Goal: Task Accomplishment & Management: Use online tool/utility

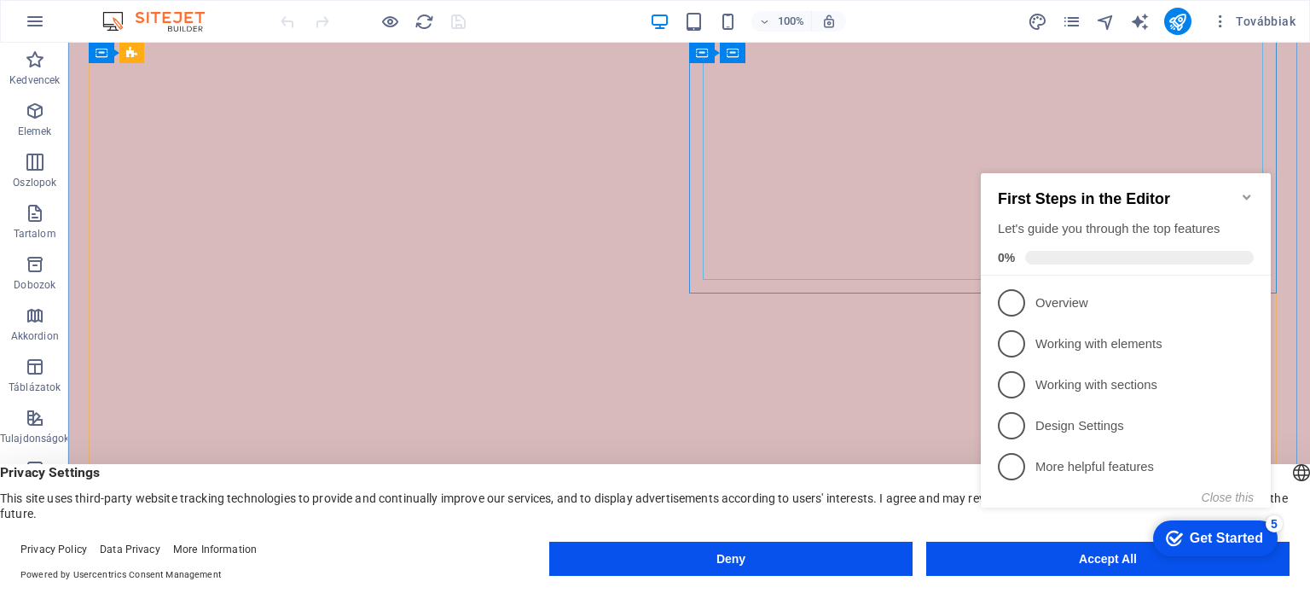
scroll to position [3428, 0]
click at [1247, 190] on icon "Minimize checklist" at bounding box center [1247, 197] width 14 height 14
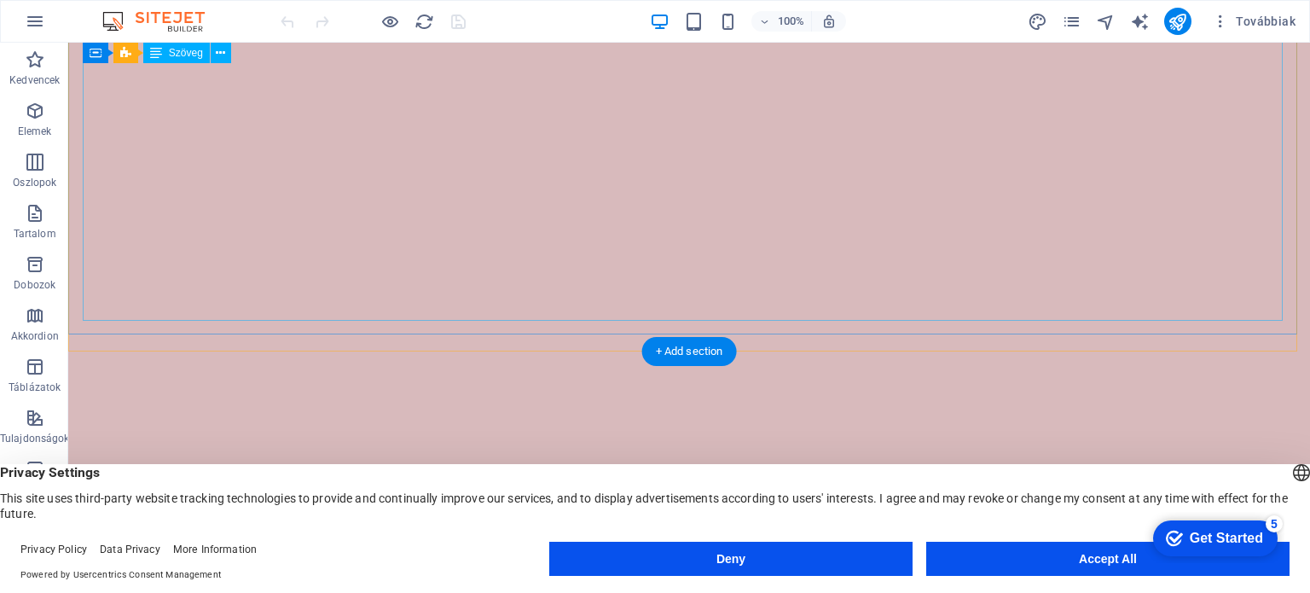
scroll to position [4622, 0]
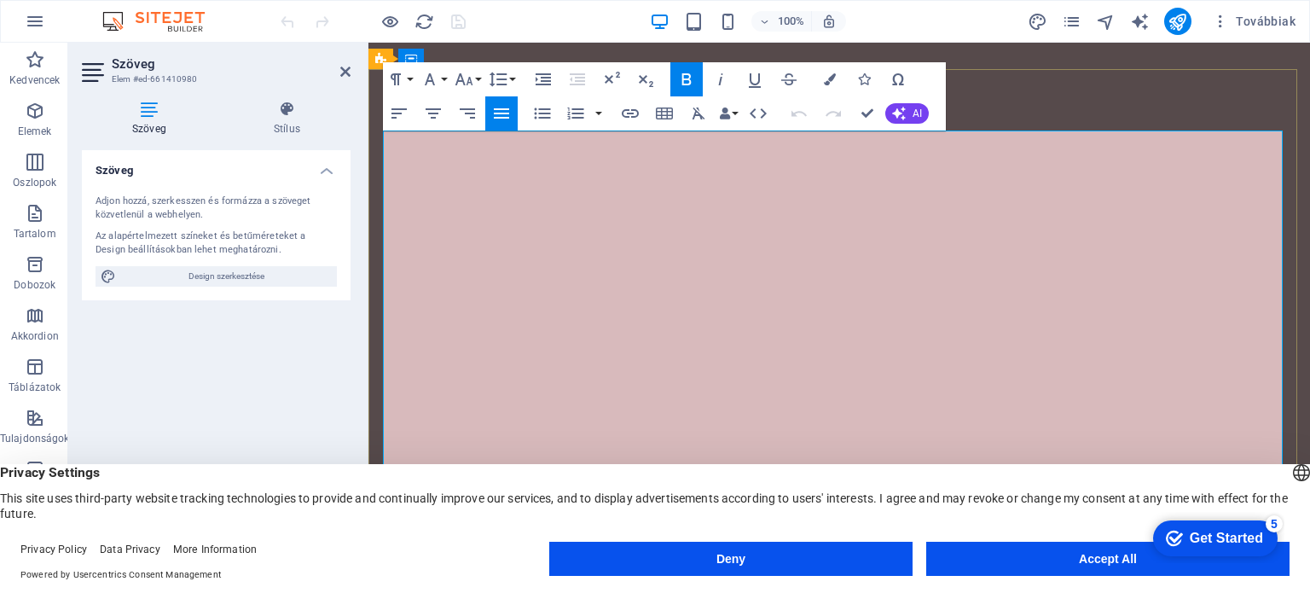
scroll to position [5189, 0]
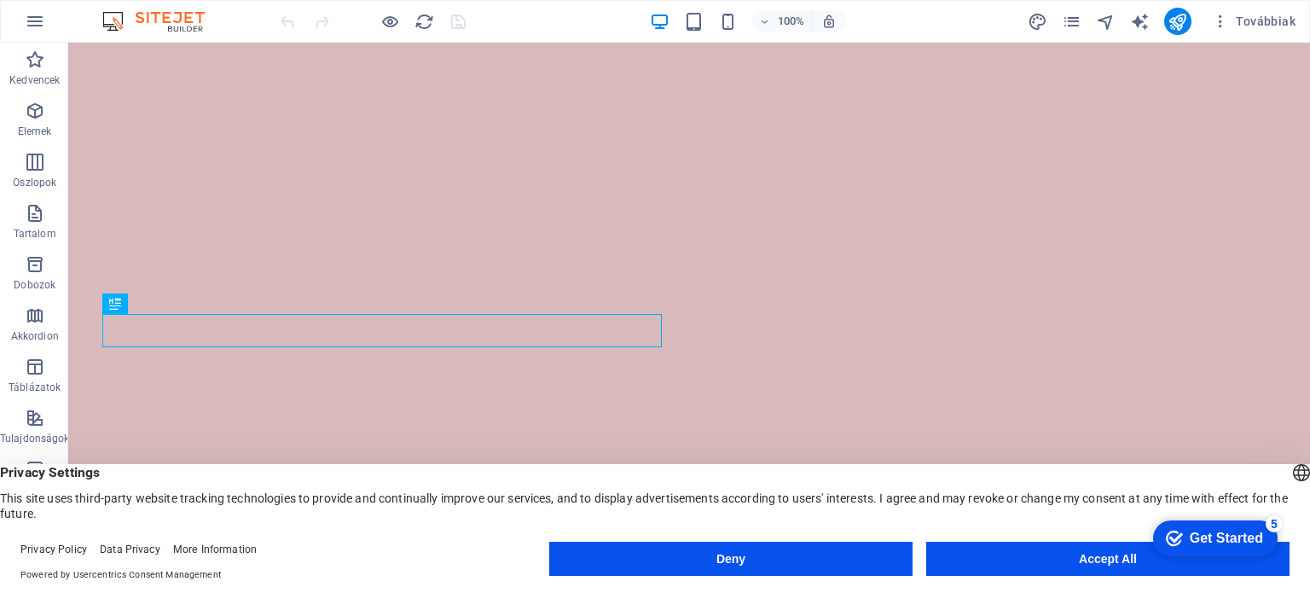
click at [1058, 559] on button "Accept All" at bounding box center [1107, 559] width 363 height 34
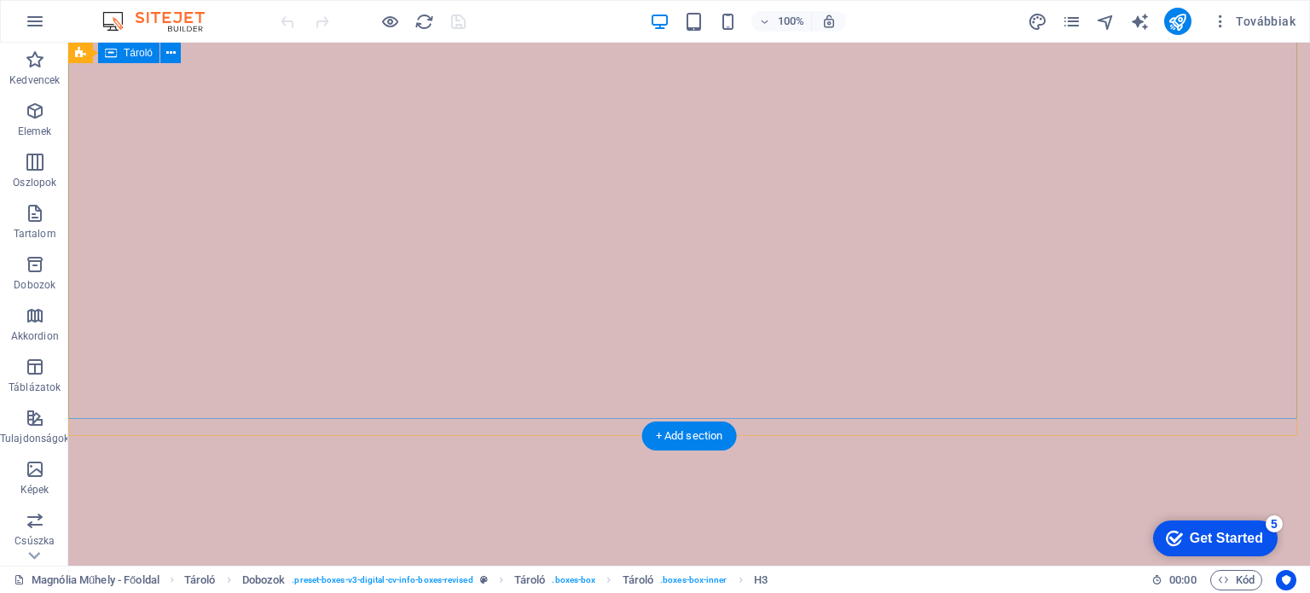
scroll to position [4452, 0]
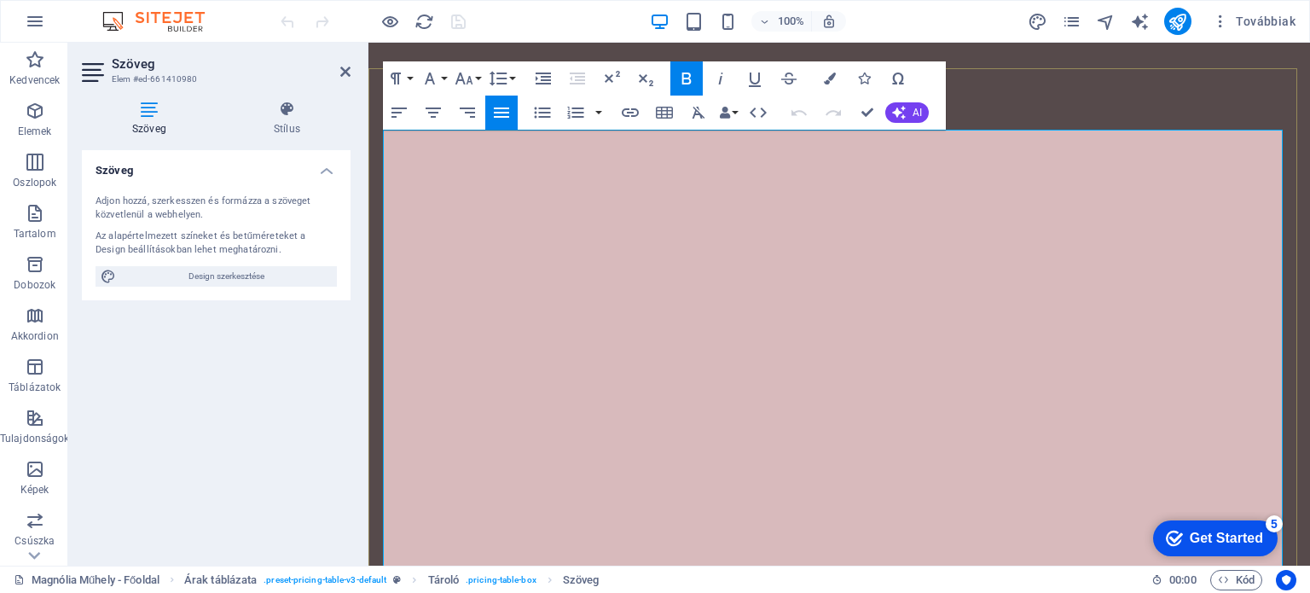
scroll to position [5189, 0]
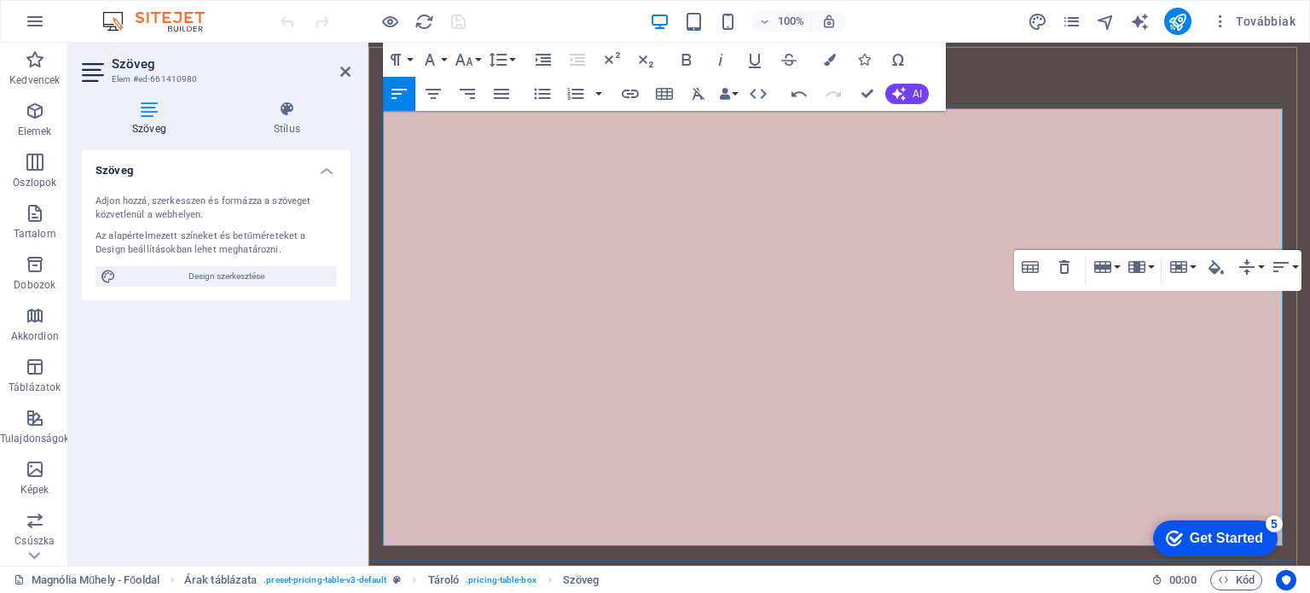
scroll to position [5359, 0]
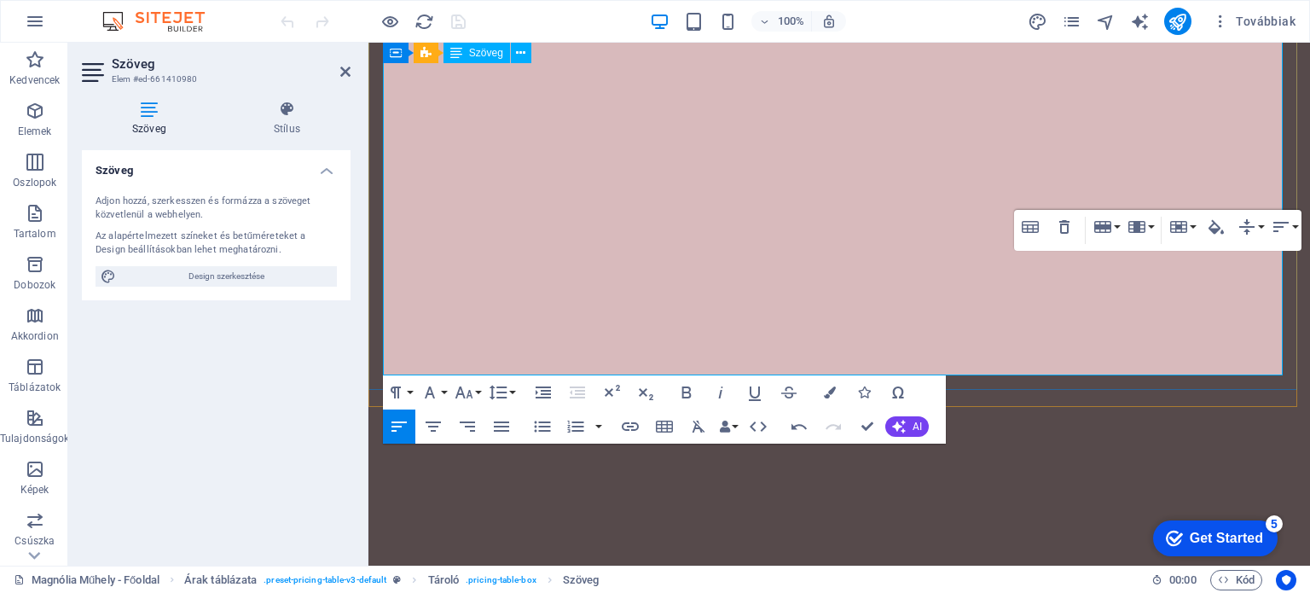
scroll to position [5445, 0]
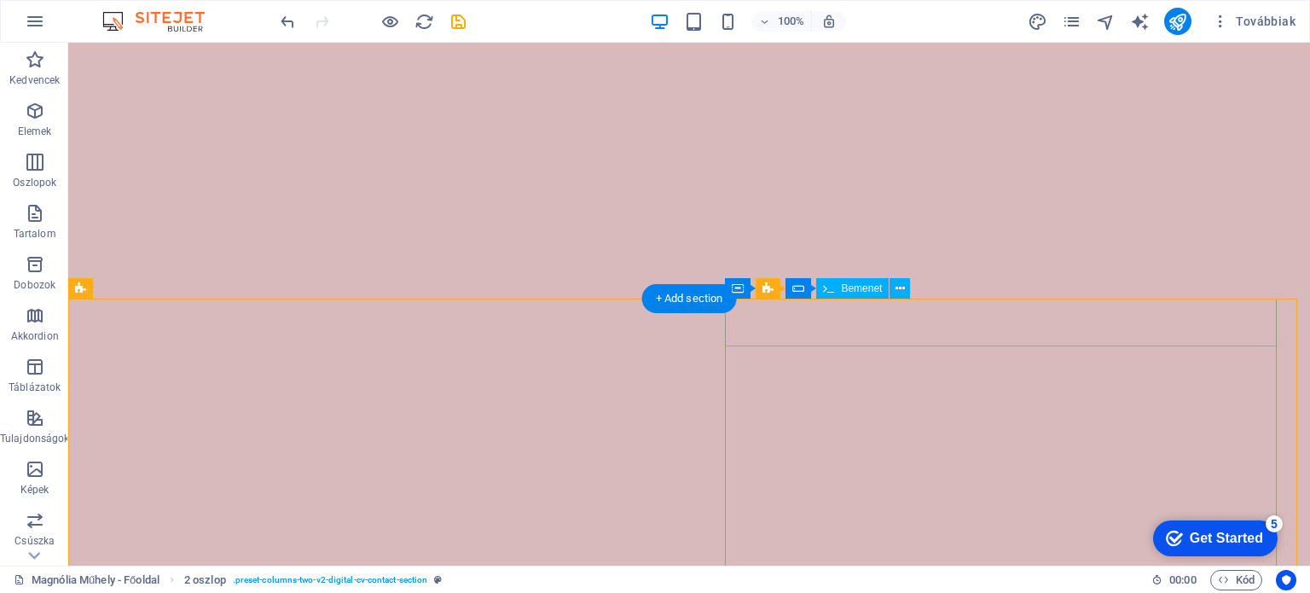
scroll to position [4973, 0]
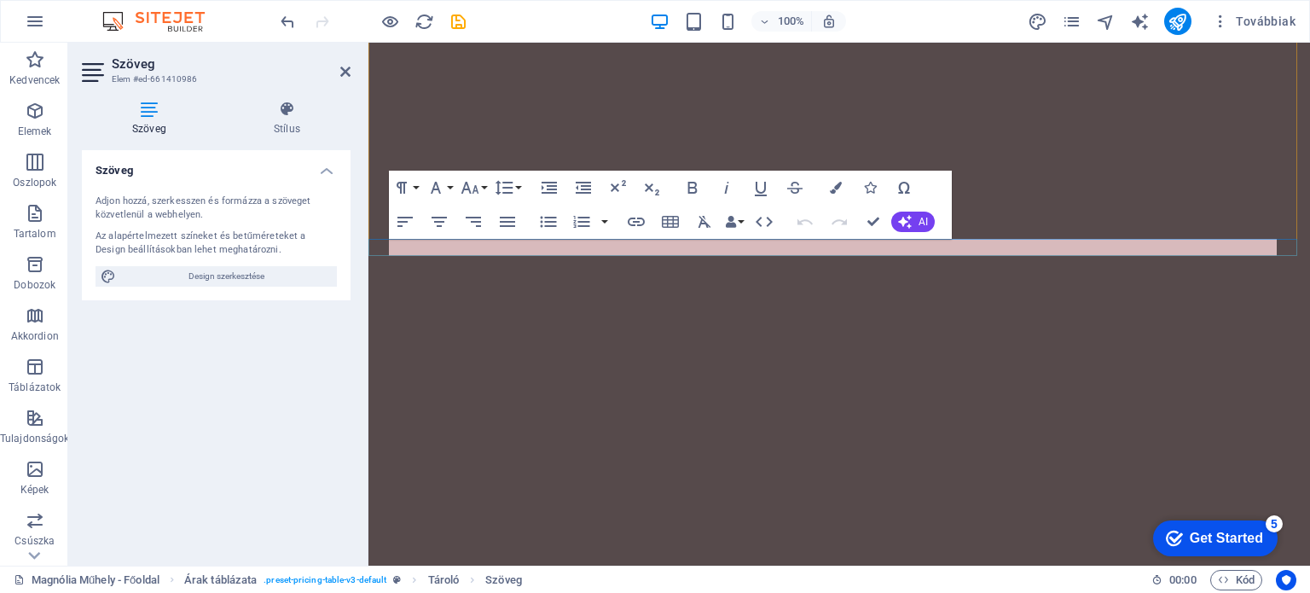
scroll to position [5530, 0]
drag, startPoint x: 937, startPoint y: 248, endPoint x: 1190, endPoint y: 253, distance: 252.5
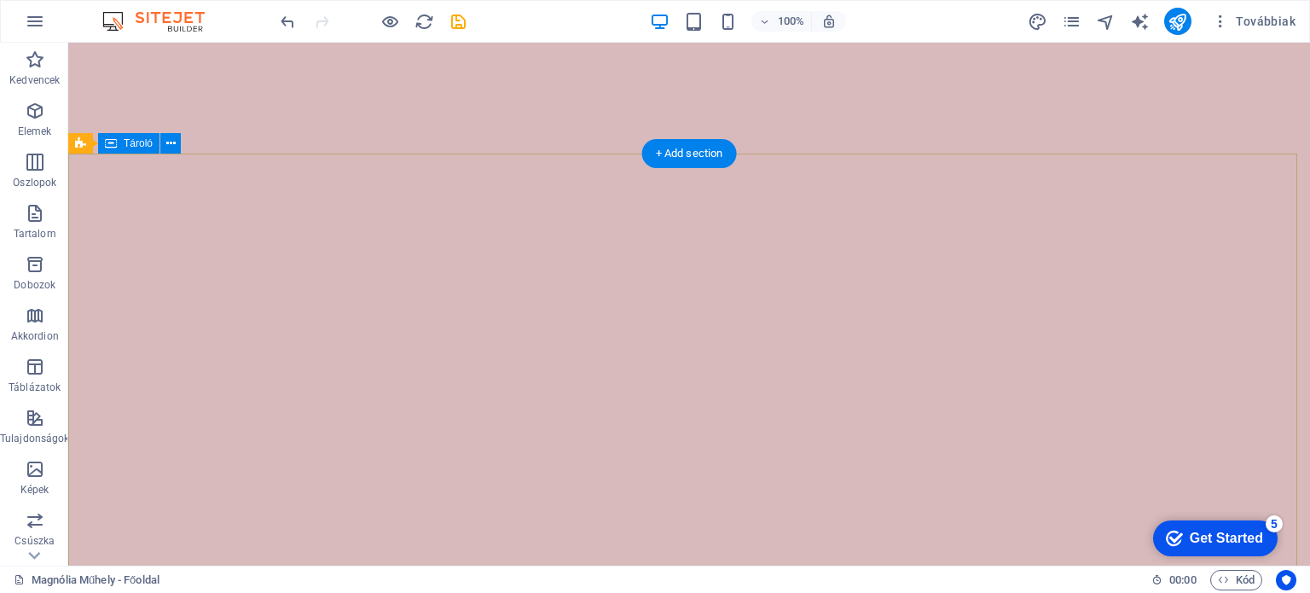
scroll to position [4632, 0]
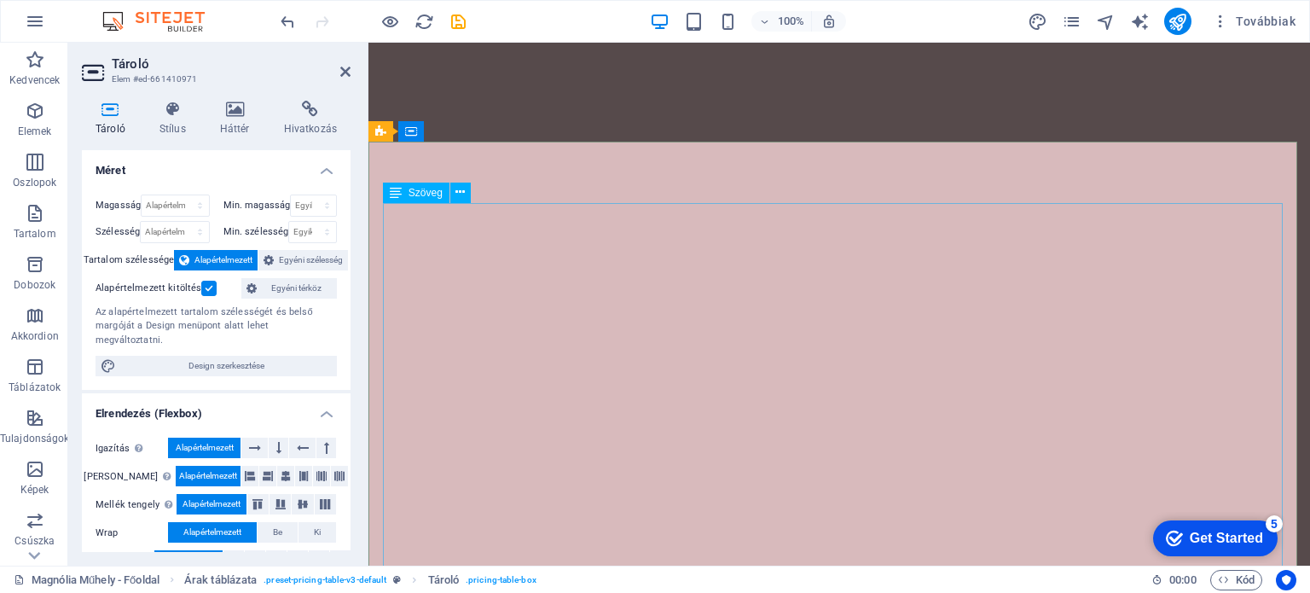
scroll to position [5175, 0]
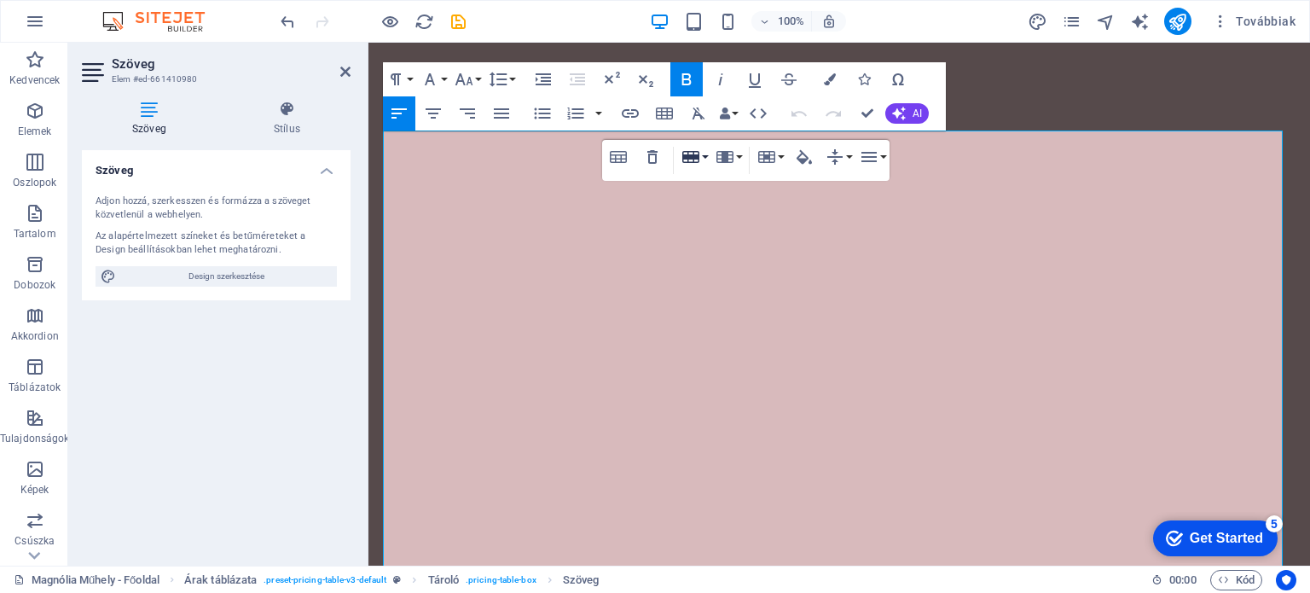
click at [704, 156] on button "Row" at bounding box center [694, 157] width 32 height 34
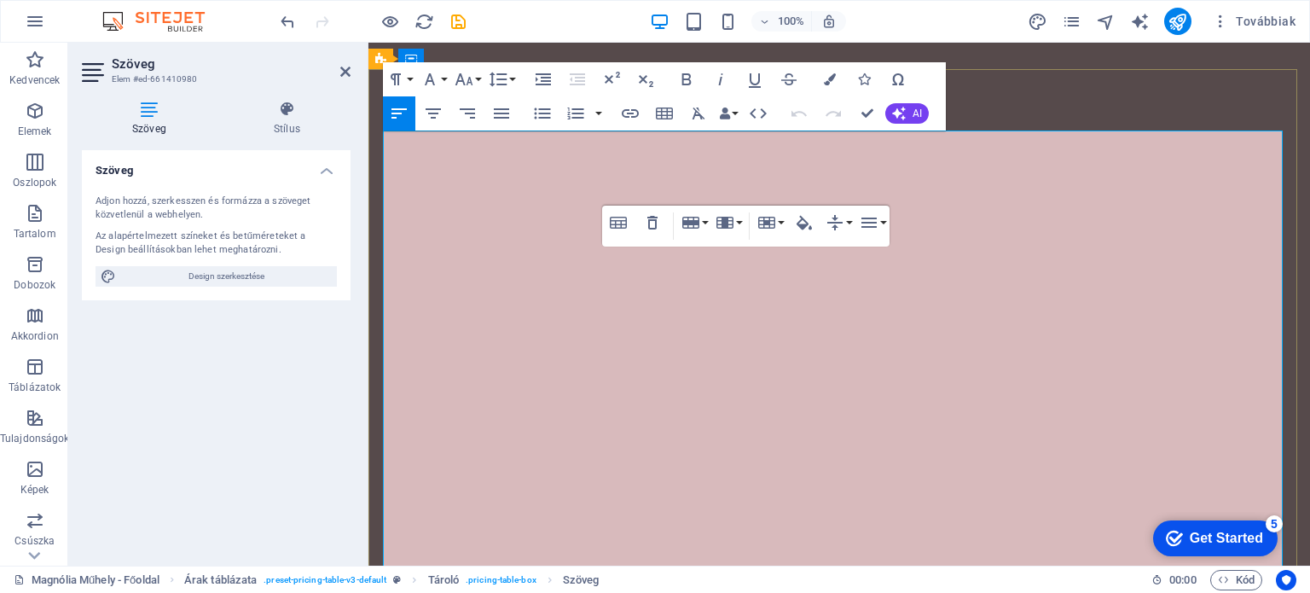
click at [704, 222] on button "Row" at bounding box center [694, 223] width 32 height 34
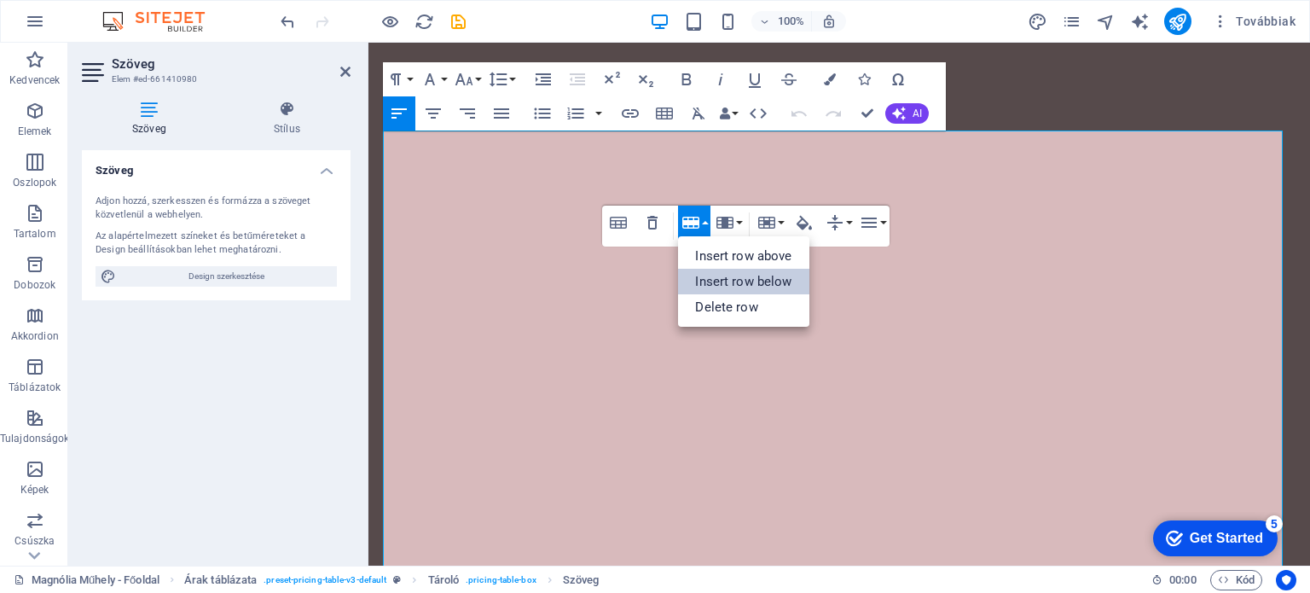
click at [729, 279] on link "Insert row below" at bounding box center [743, 282] width 130 height 26
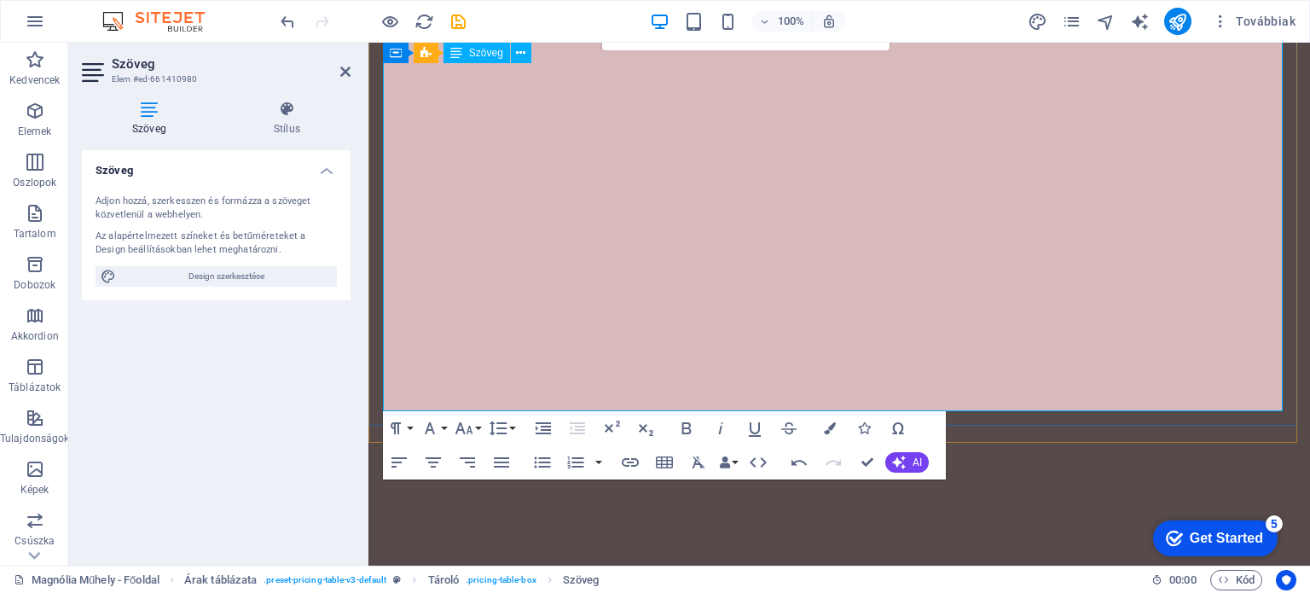
scroll to position [5274, 0]
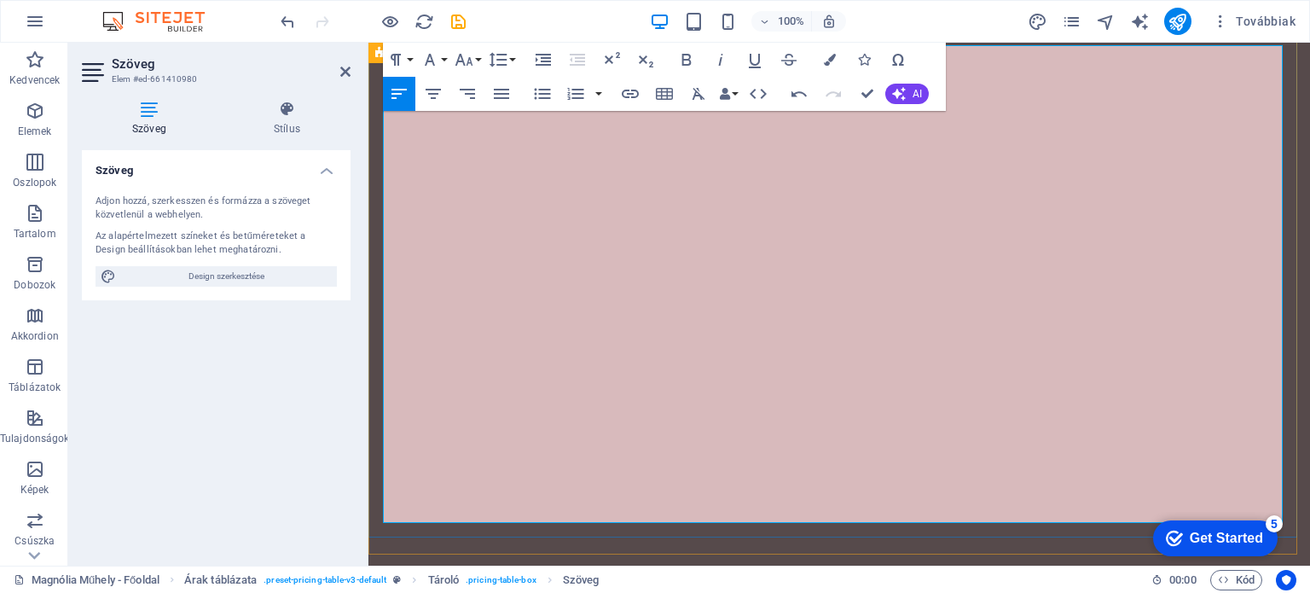
drag, startPoint x: 700, startPoint y: 226, endPoint x: 386, endPoint y: 186, distance: 316.4
copy td "fejlesztés alkalmanként 50-60 perc időtartamban"
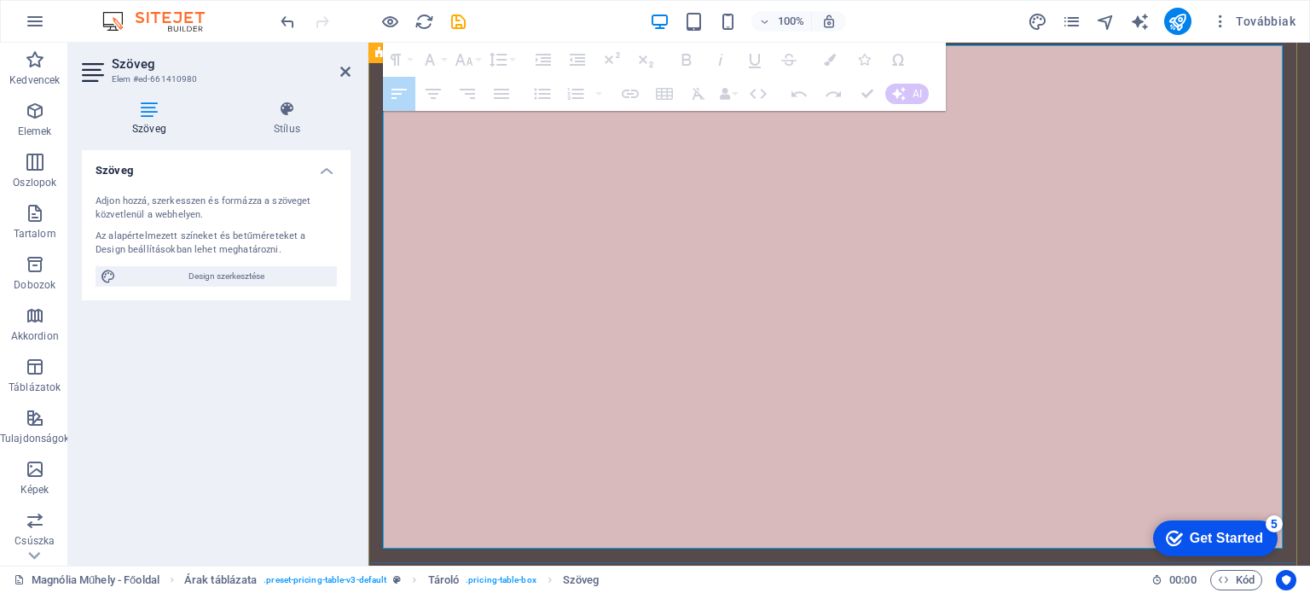
drag, startPoint x: 1181, startPoint y: 225, endPoint x: 1112, endPoint y: 194, distance: 75.9
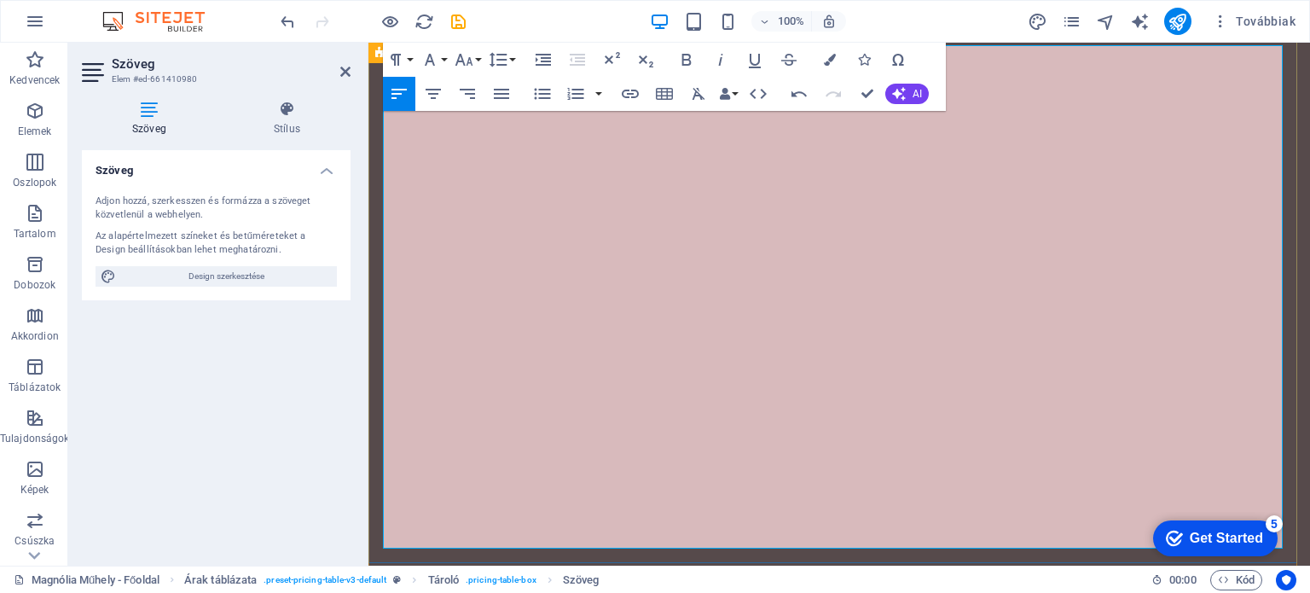
drag, startPoint x: 1114, startPoint y: 194, endPoint x: 1188, endPoint y: 229, distance: 82.0
copy td "15.000,-Ft /alkalom"
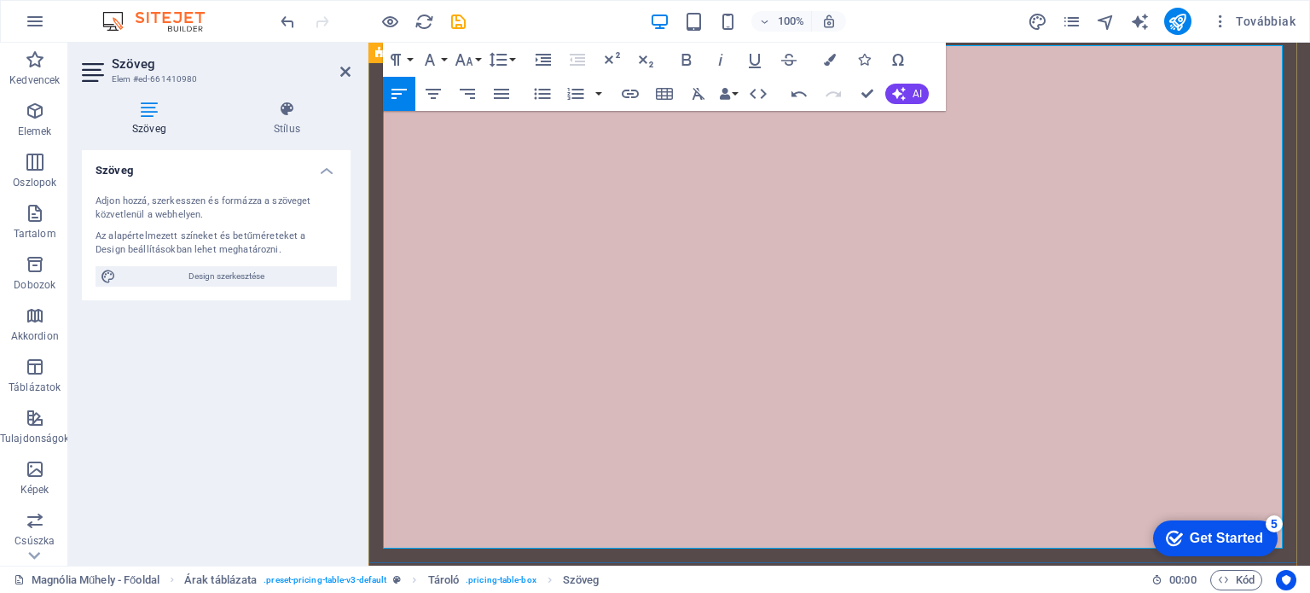
click at [467, 21] on div "100% Továbbiak" at bounding box center [789, 21] width 1025 height 27
click at [456, 25] on icon "save" at bounding box center [459, 22] width 20 height 20
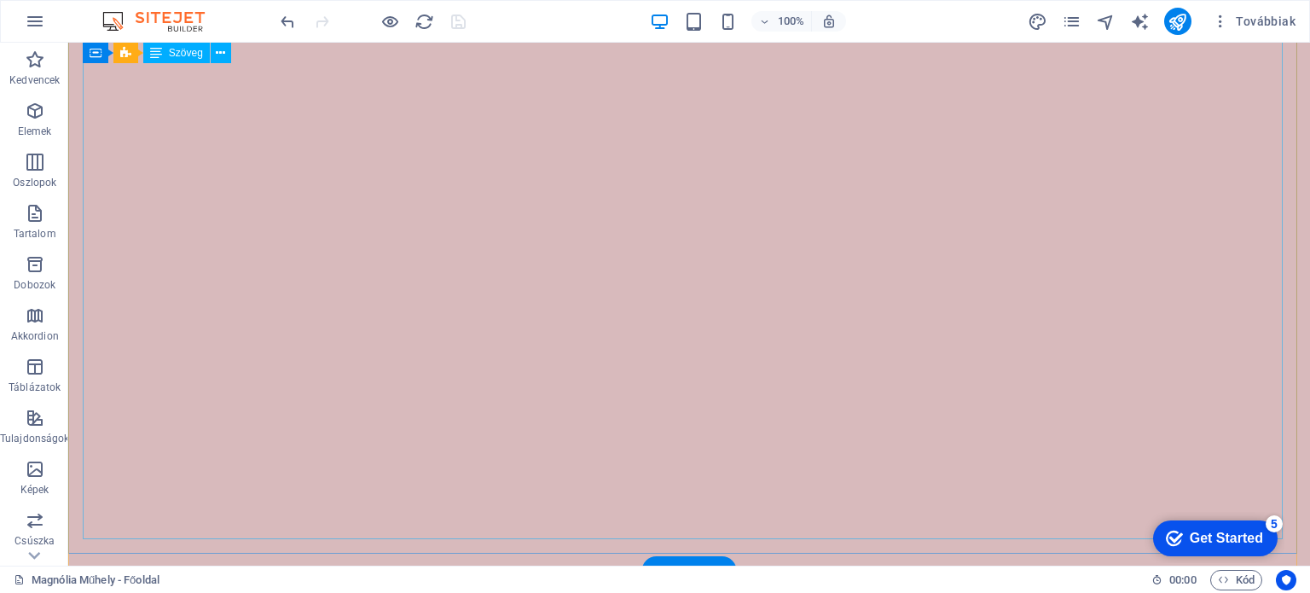
scroll to position [4631, 0]
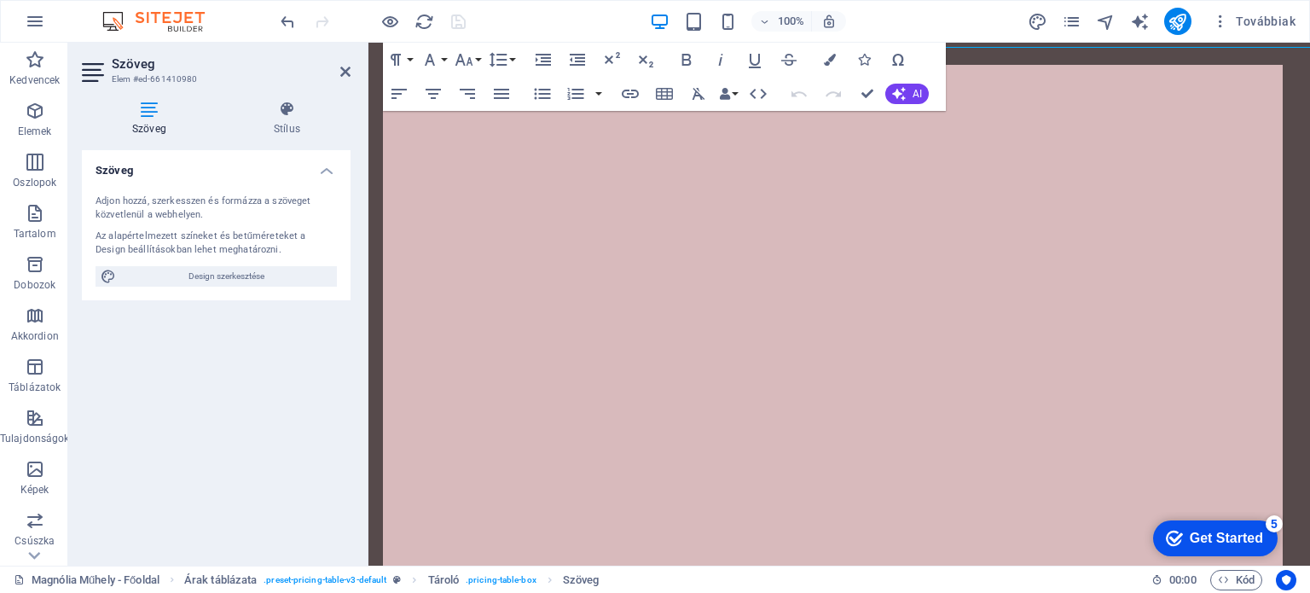
scroll to position [5254, 0]
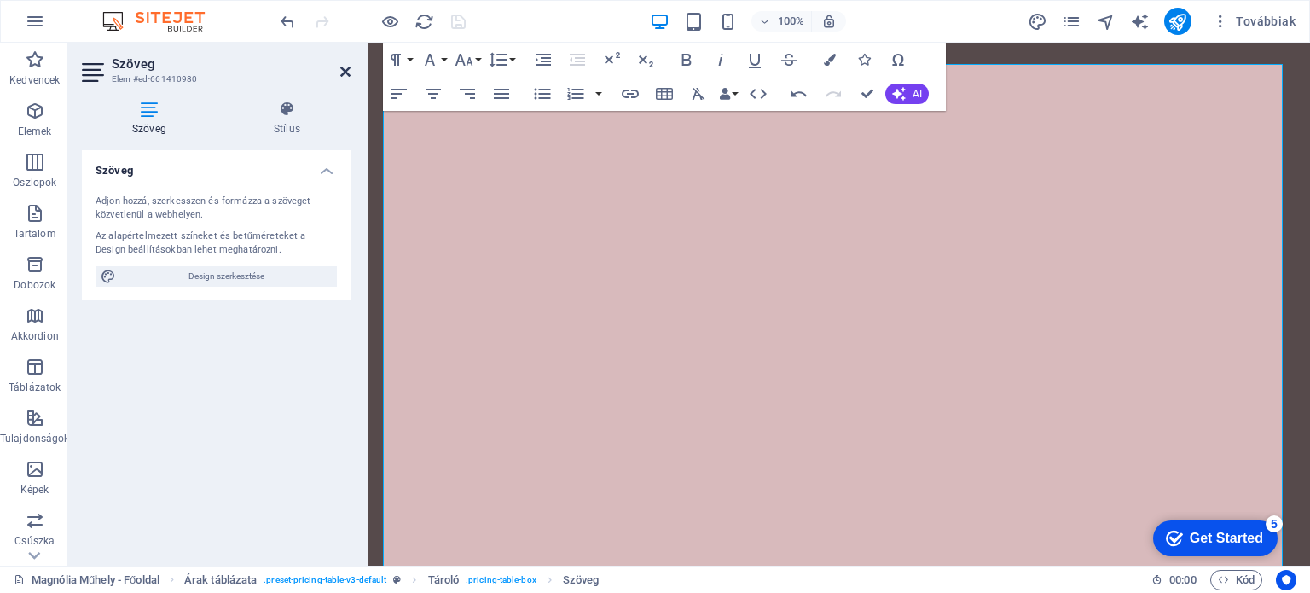
click at [340, 68] on icon at bounding box center [345, 72] width 10 height 14
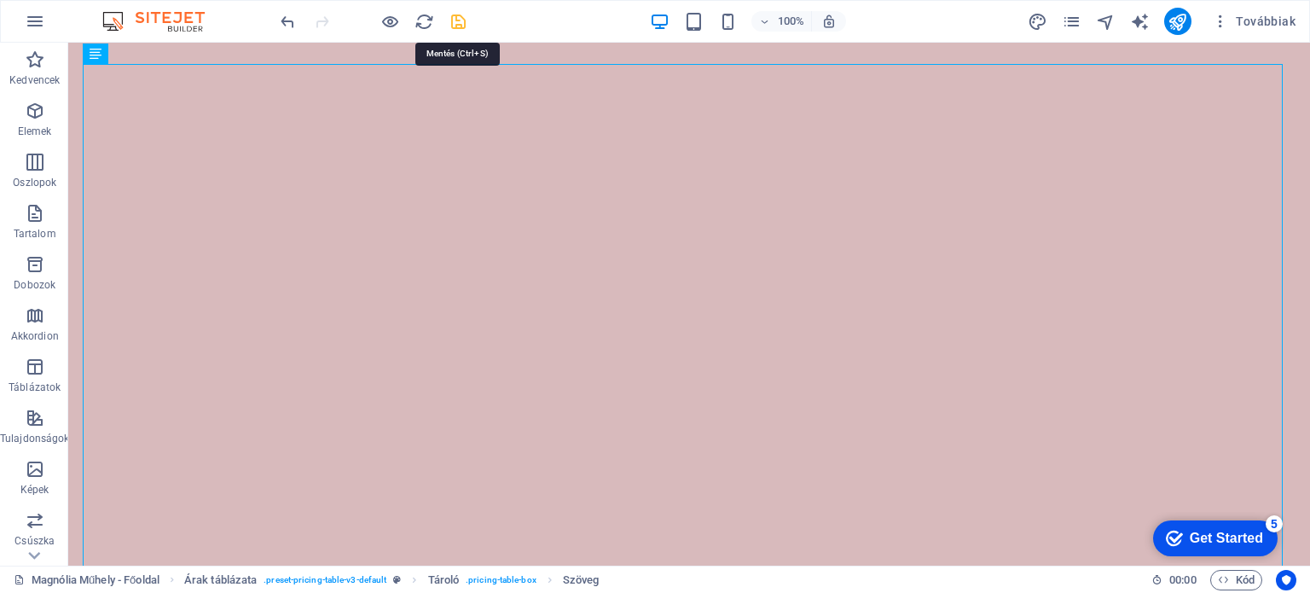
click at [460, 21] on icon "save" at bounding box center [459, 22] width 20 height 20
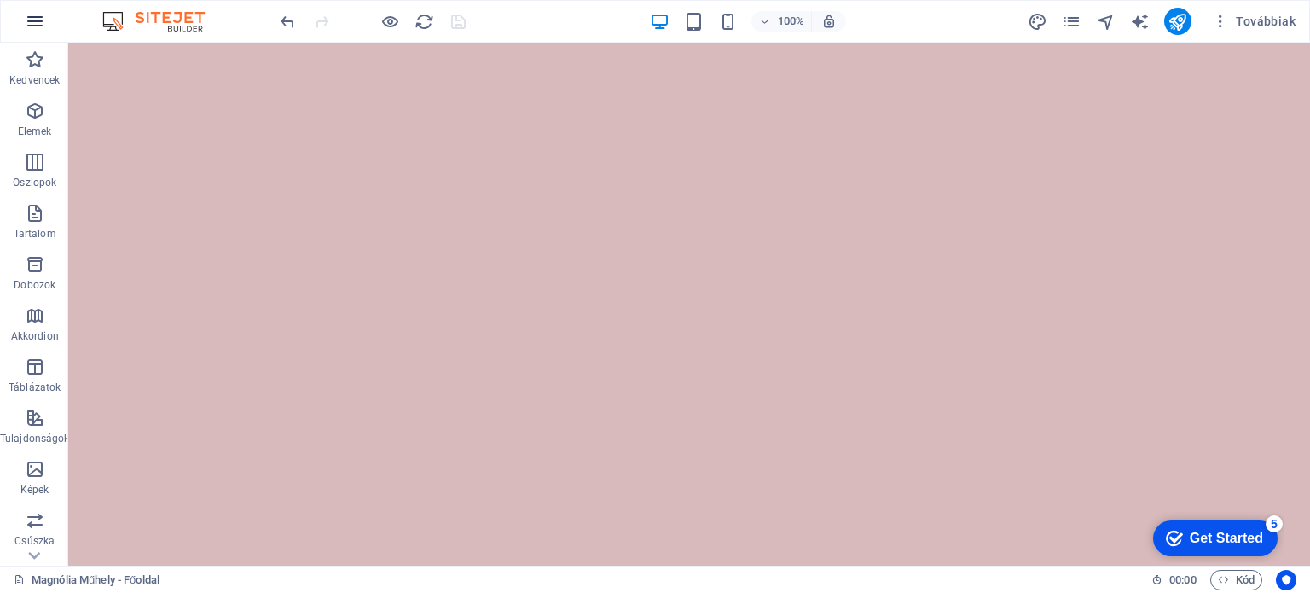
click at [43, 23] on icon "button" at bounding box center [35, 21] width 20 height 20
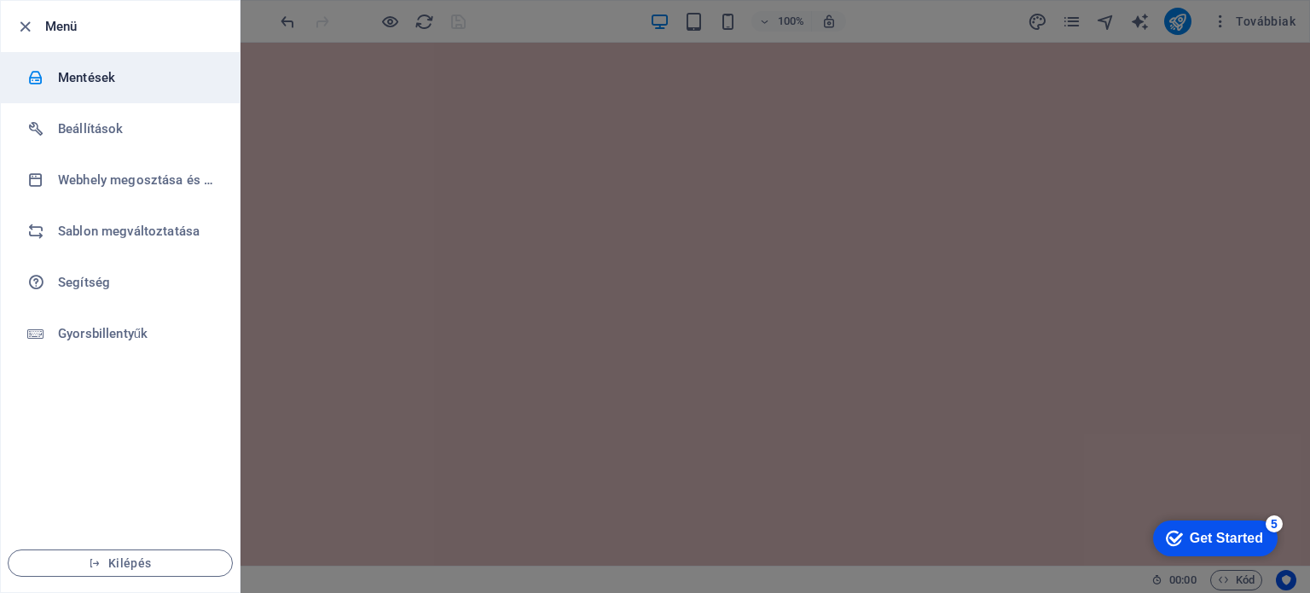
click at [110, 82] on h6 "Mentések" at bounding box center [137, 77] width 158 height 20
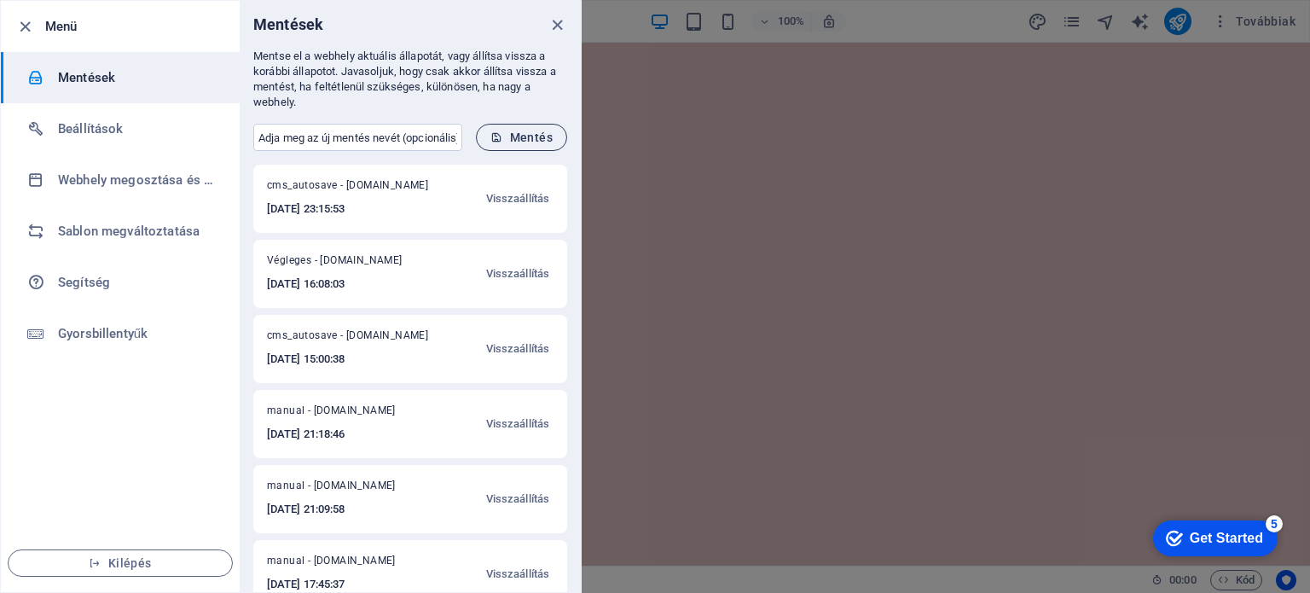
click at [536, 132] on span "Mentés" at bounding box center [521, 137] width 62 height 14
click at [557, 20] on icon "close" at bounding box center [558, 25] width 20 height 20
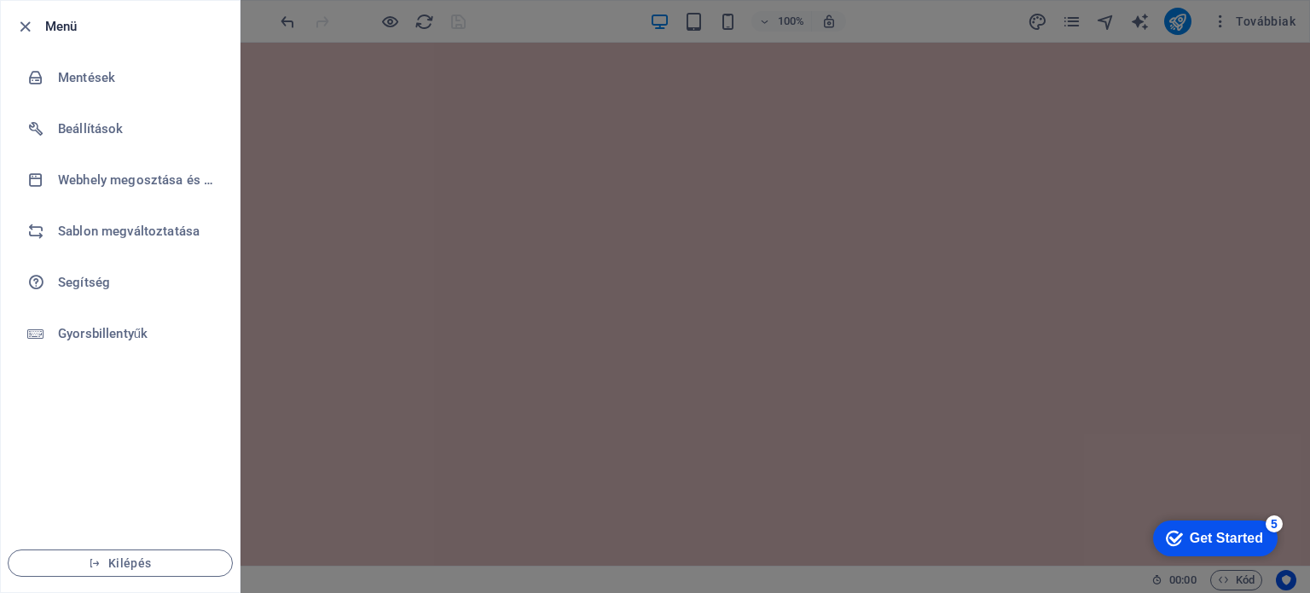
click at [1084, 20] on div at bounding box center [655, 296] width 1310 height 593
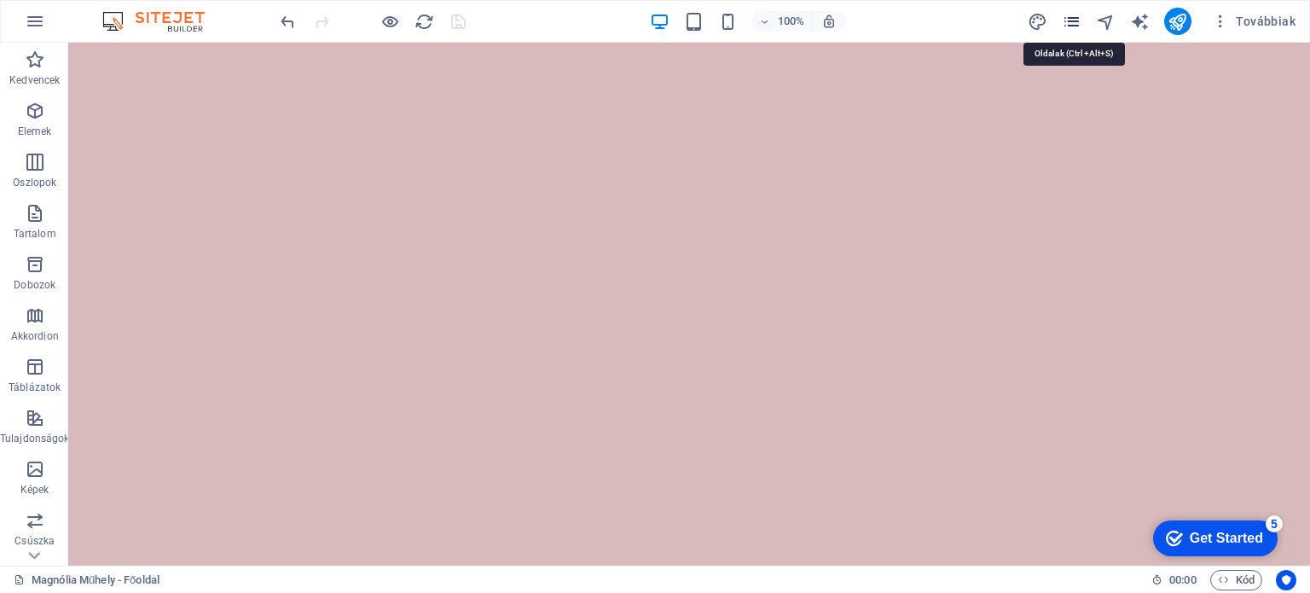
click at [1078, 23] on icon "pages" at bounding box center [1072, 22] width 20 height 20
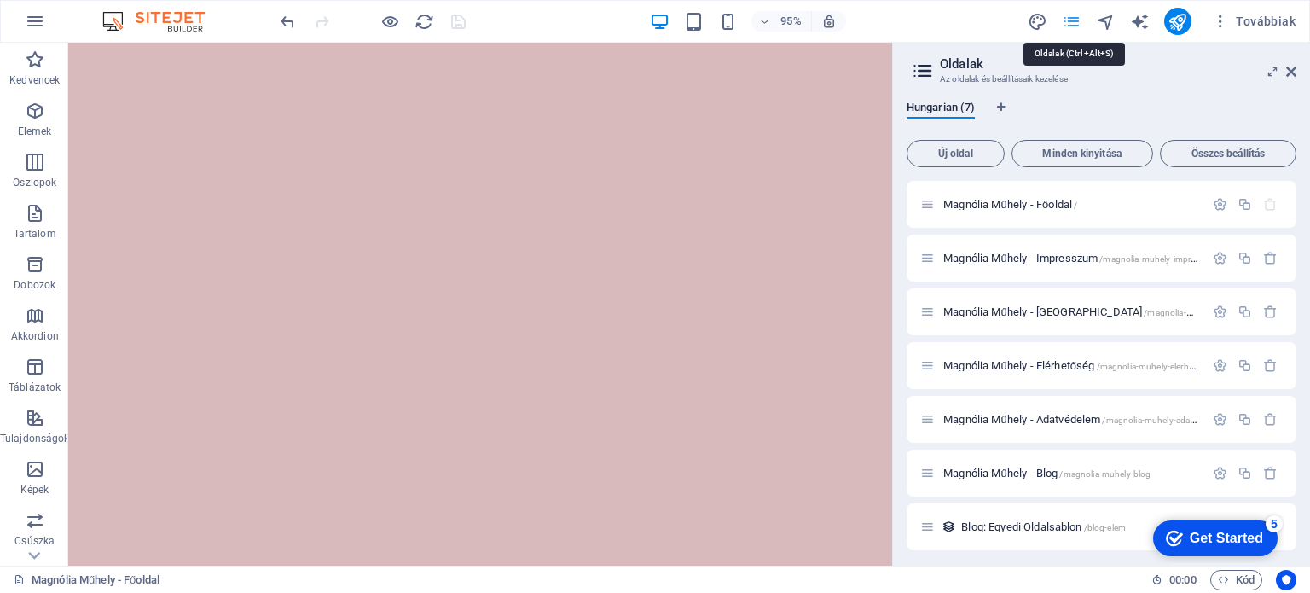
click at [1078, 23] on icon "pages" at bounding box center [1072, 22] width 20 height 20
click at [1219, 21] on icon "button" at bounding box center [1220, 21] width 17 height 17
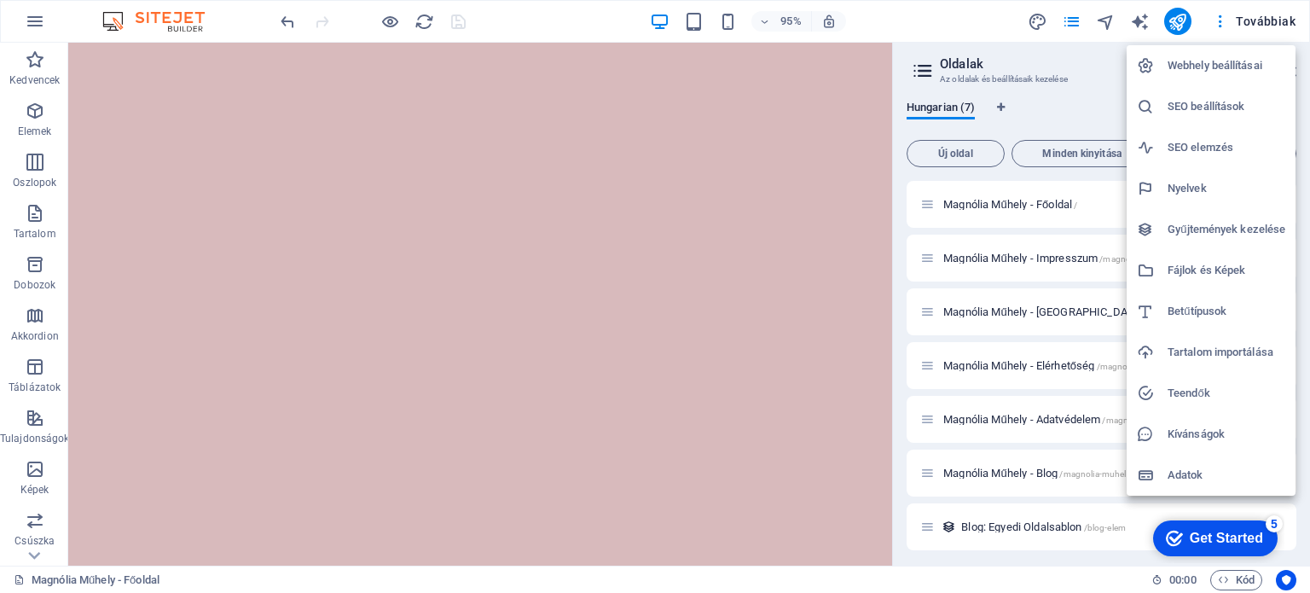
click at [905, 16] on div at bounding box center [655, 296] width 1310 height 593
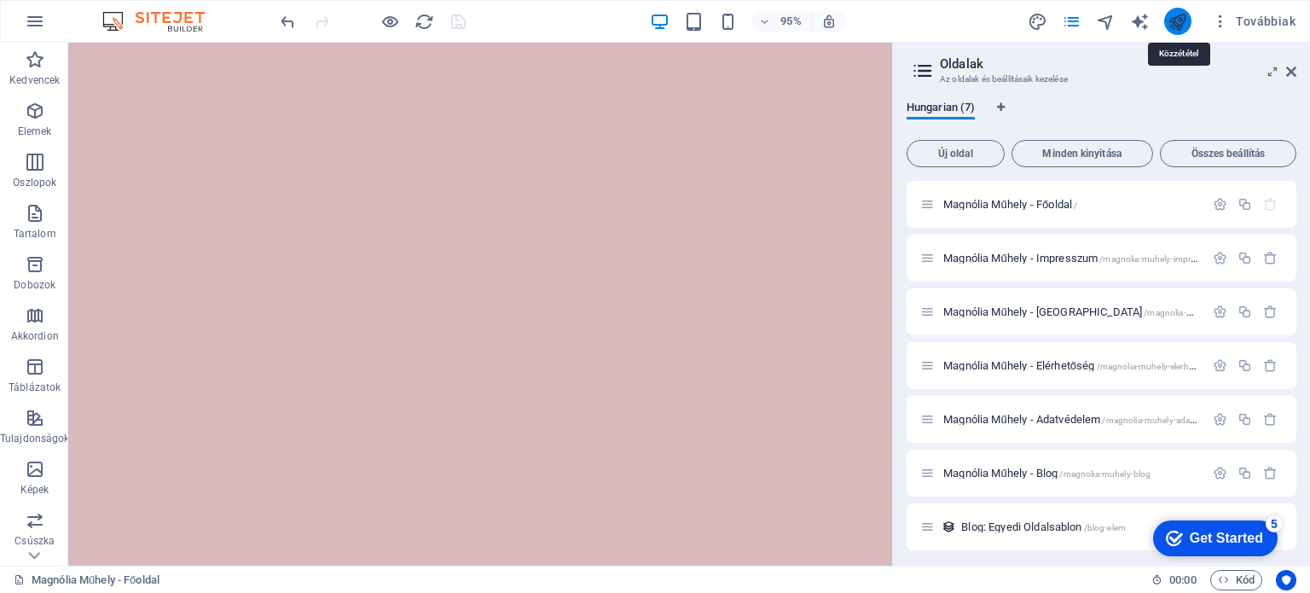
click at [1174, 19] on icon "publish" at bounding box center [1178, 22] width 20 height 20
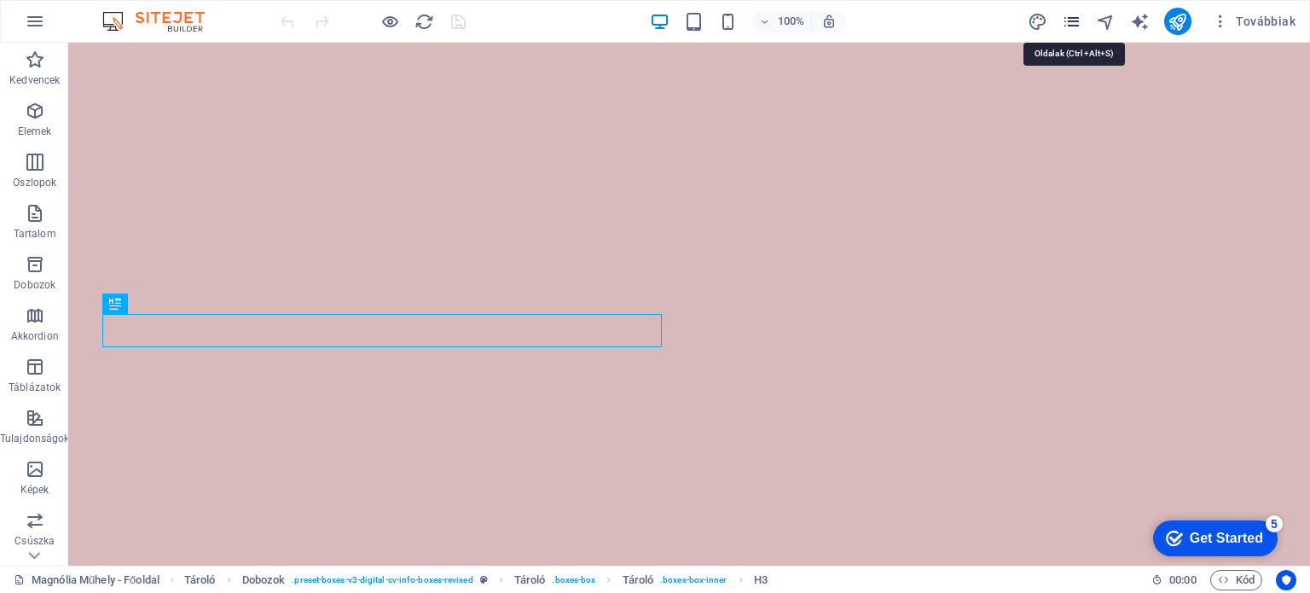
click at [1081, 20] on icon "pages" at bounding box center [1072, 22] width 20 height 20
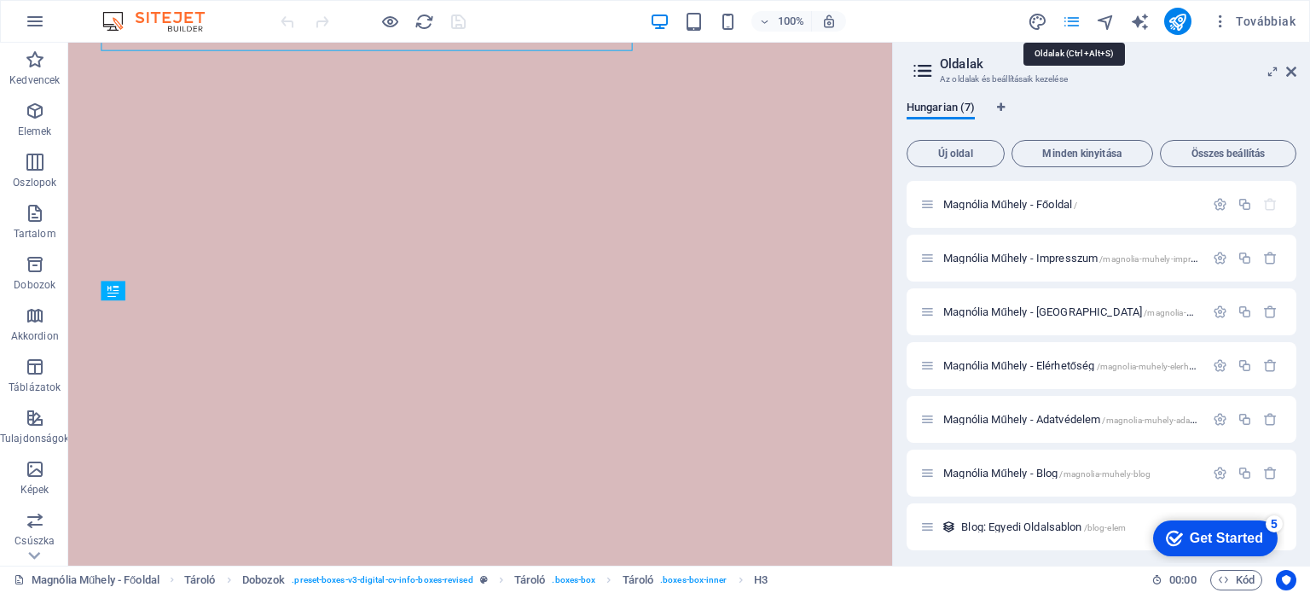
scroll to position [3042, 0]
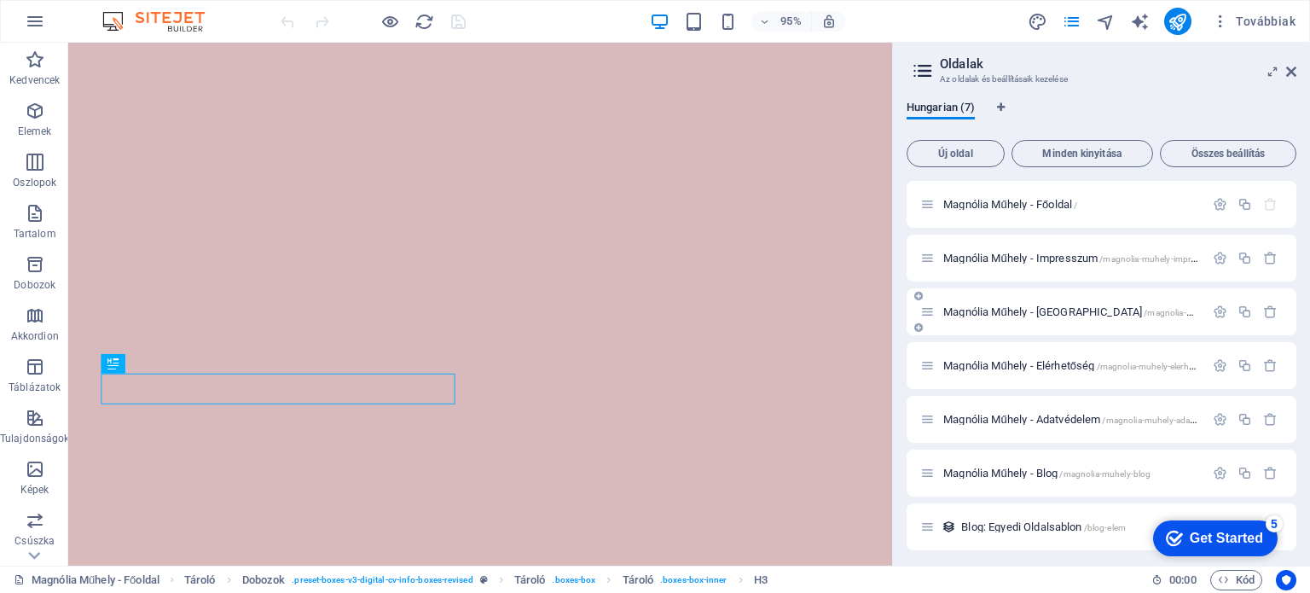
click at [1012, 310] on span "Magnólia Műhely - [GEOGRAPHIC_DATA] /[GEOGRAPHIC_DATA]-muhely-arak" at bounding box center [1088, 311] width 290 height 13
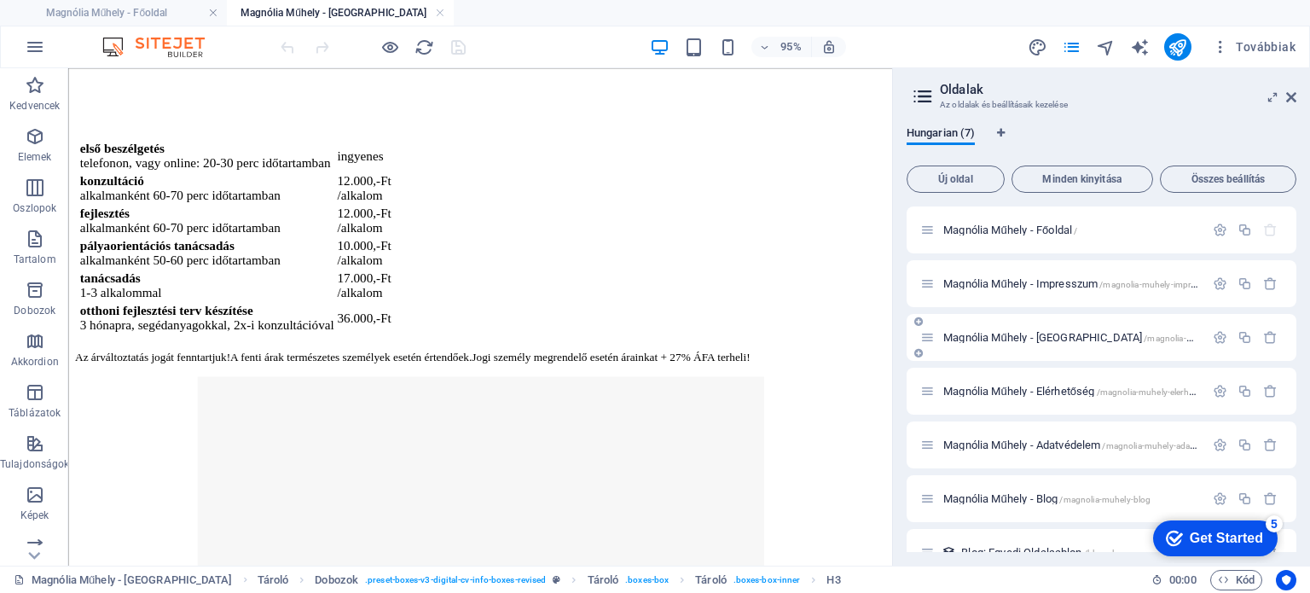
scroll to position [0, 0]
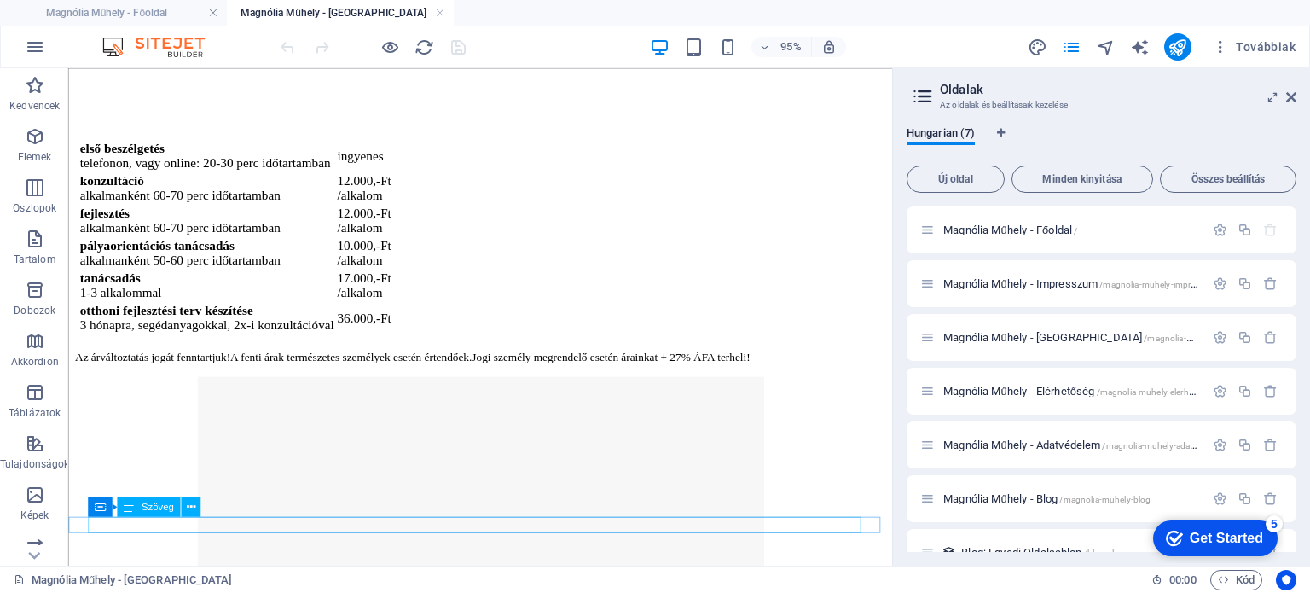
click at [346, 379] on div "Az árváltoztatás jogát fenntartjuk! A fenti árak természetes személyek esetén é…" at bounding box center [502, 372] width 854 height 14
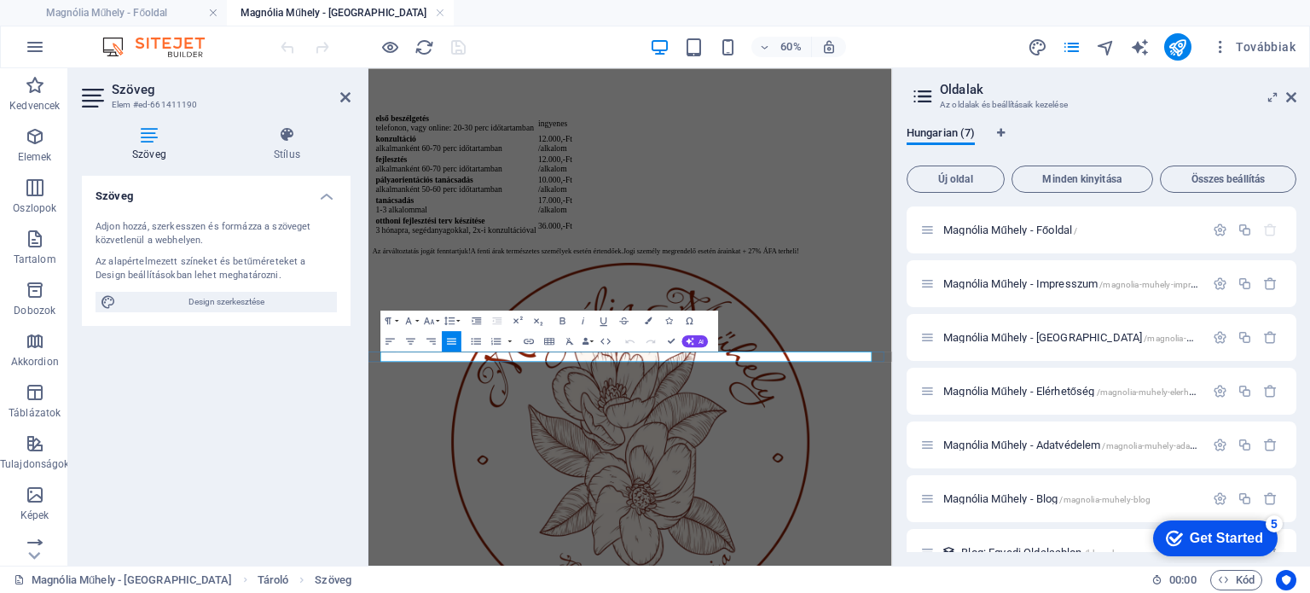
click at [646, 379] on span "A fenti árak természetes személyek esetén értendőek." at bounding box center [666, 372] width 254 height 13
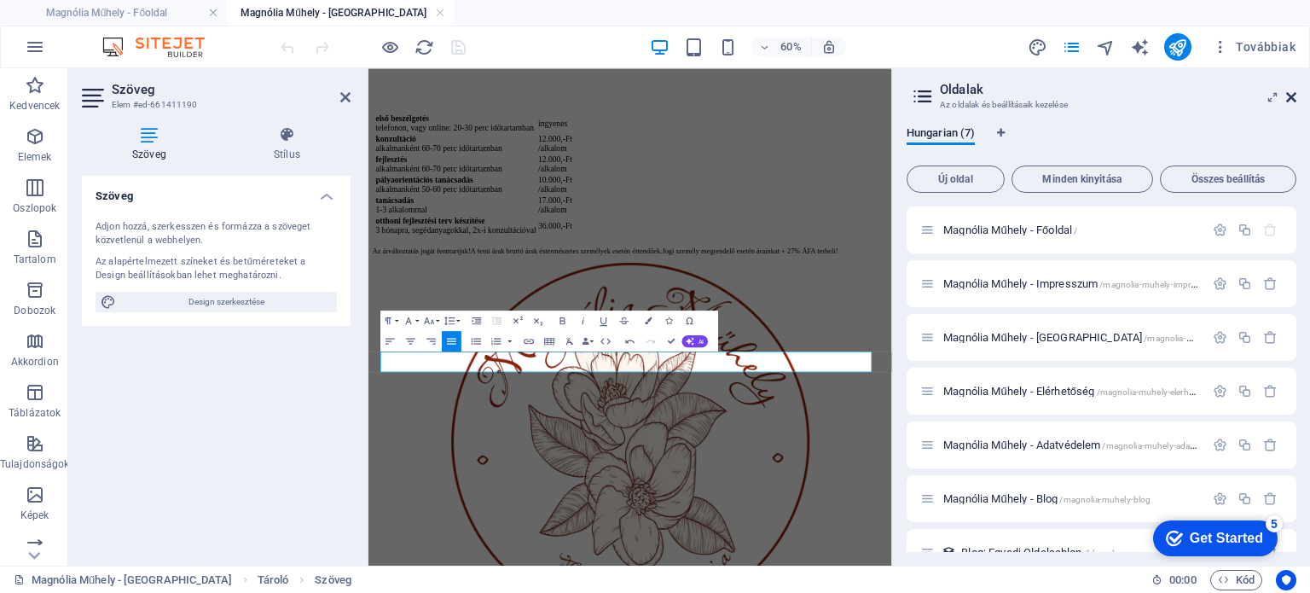
click at [1292, 96] on icon at bounding box center [1291, 97] width 10 height 14
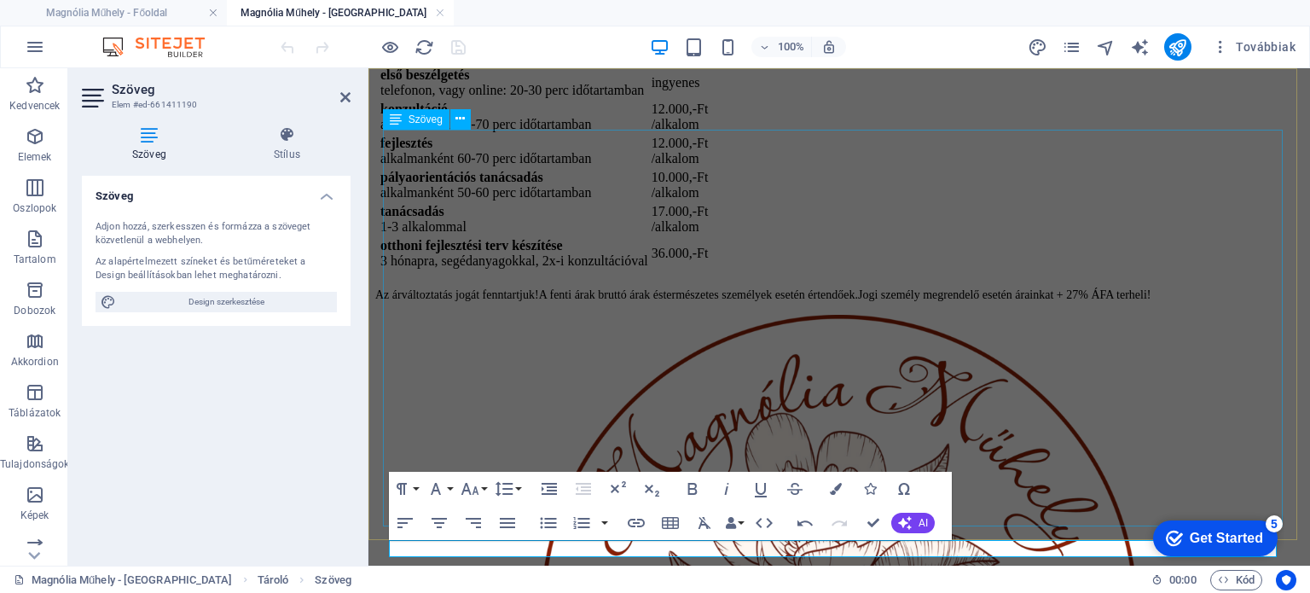
scroll to position [85, 0]
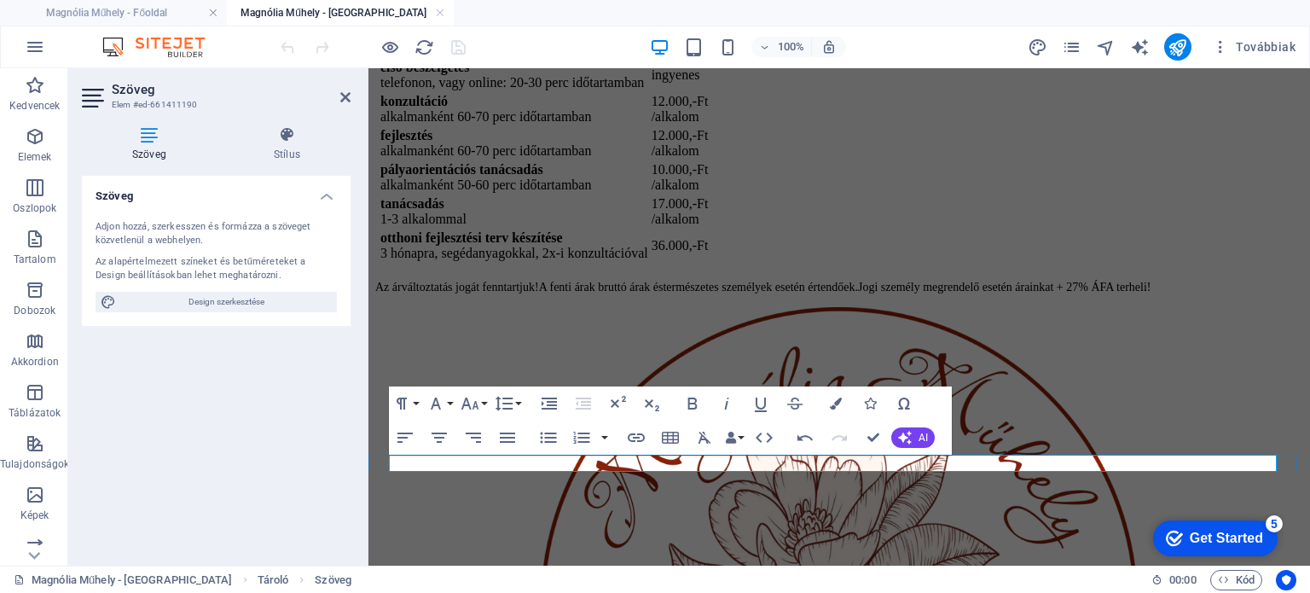
click at [1020, 293] on span "Jogi személy megrendelő esetén árainkat + 27% ÁFA terheli!" at bounding box center [1004, 287] width 293 height 13
drag, startPoint x: 1020, startPoint y: 464, endPoint x: 1269, endPoint y: 468, distance: 249.1
click at [1151, 293] on span "Jogi személy megrendelő esetén árainkat + 27% ÁFA terheli!" at bounding box center [1004, 287] width 293 height 13
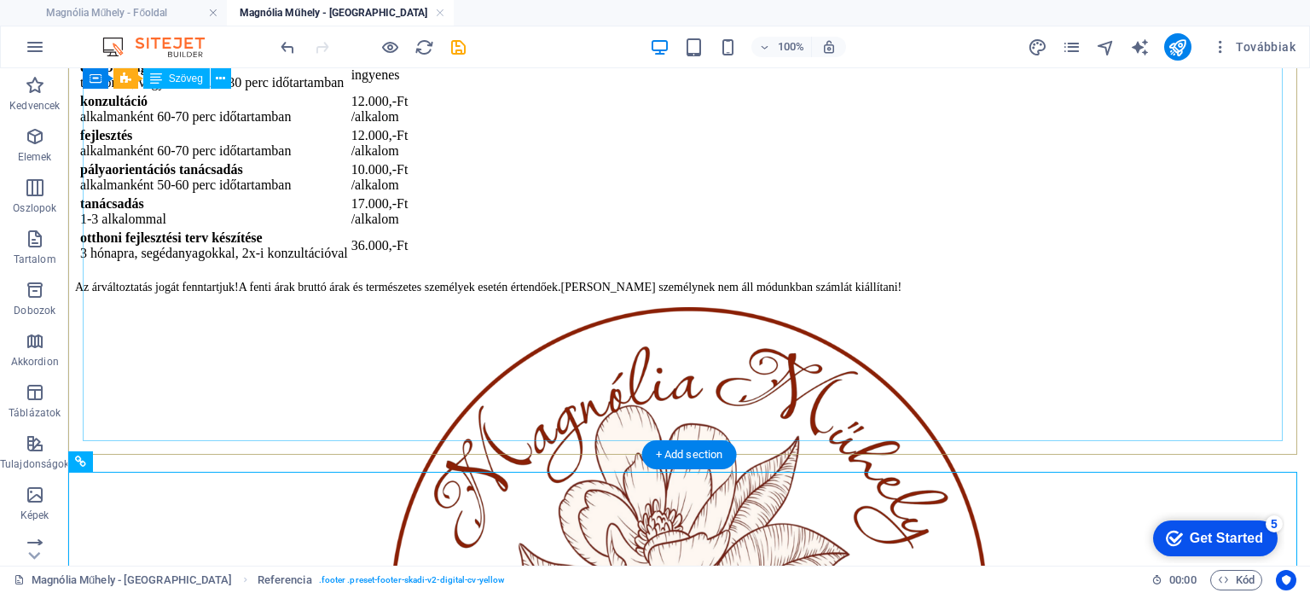
click at [761, 266] on div "első beszélgetés telefonon, vagy online: 20-30 perc időtartamban ingyenes konzu…" at bounding box center [689, 161] width 1228 height 212
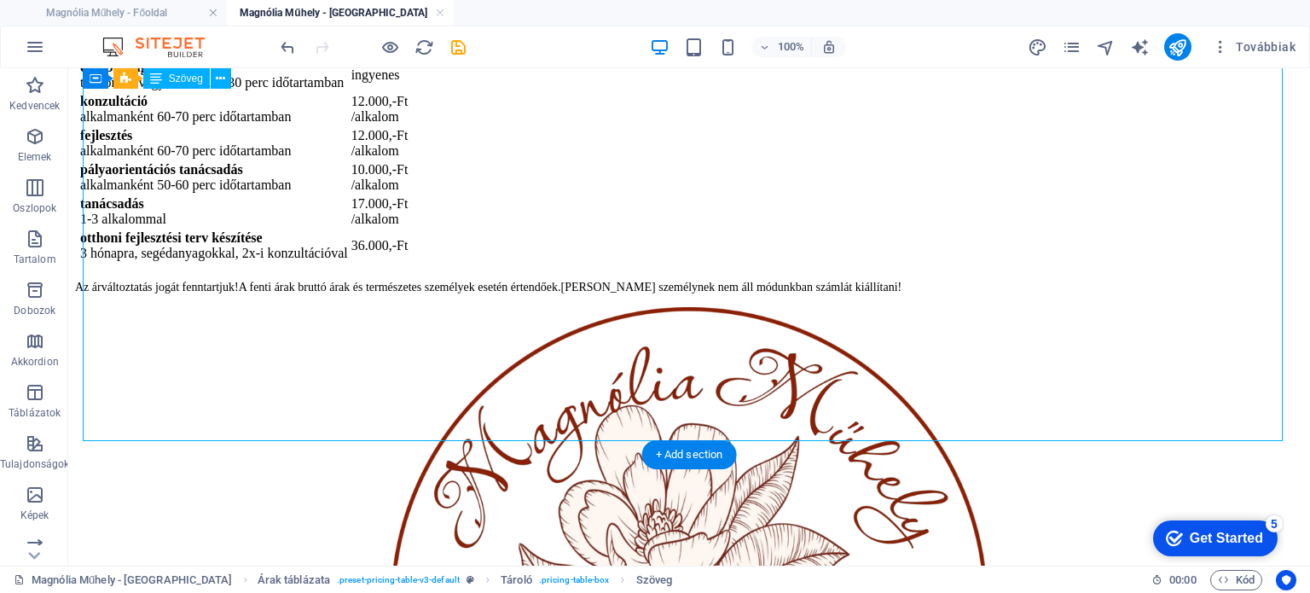
click at [761, 266] on div "első beszélgetés telefonon, vagy online: 20-30 perc időtartamban ingyenes konzu…" at bounding box center [689, 161] width 1228 height 212
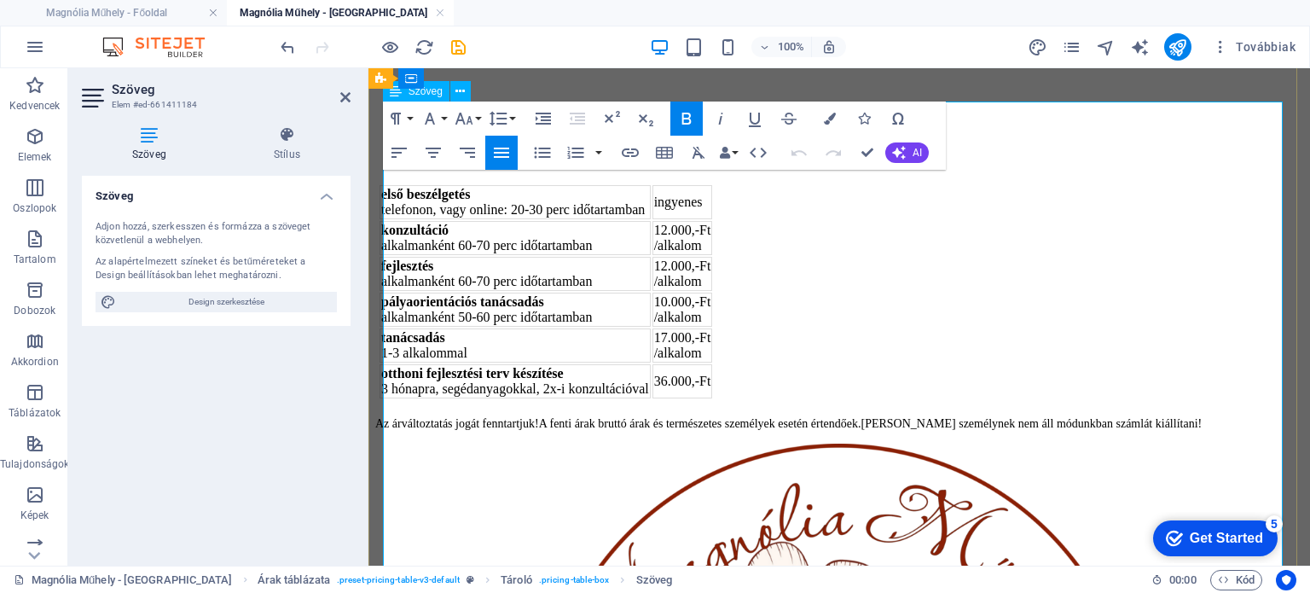
scroll to position [368, 0]
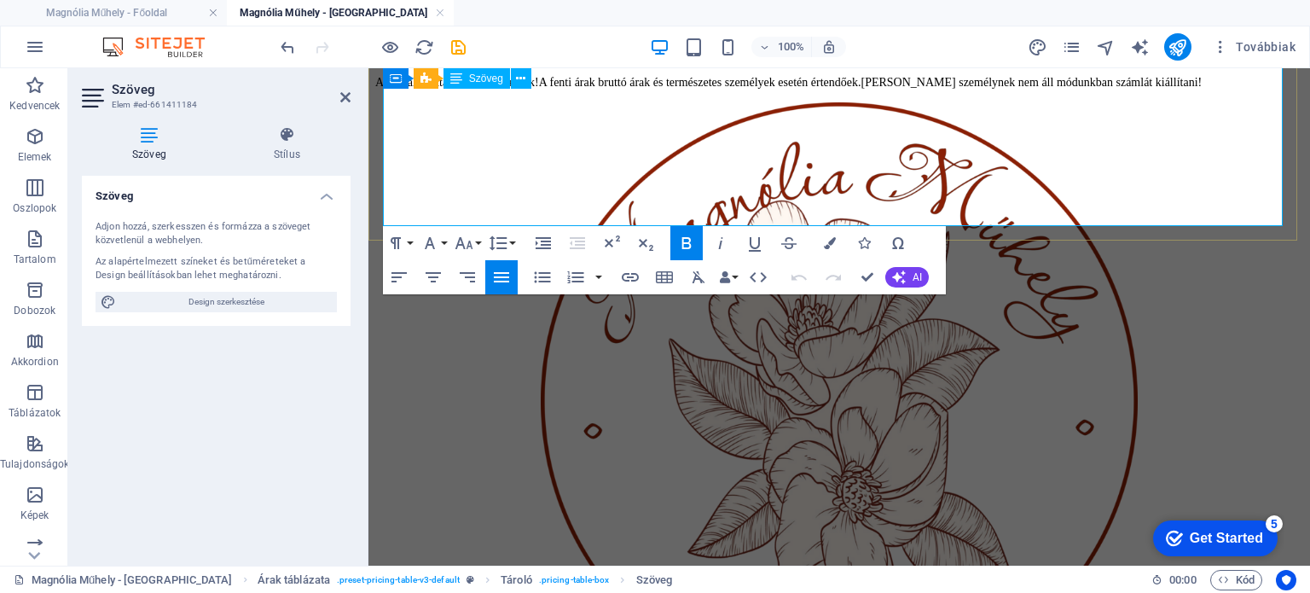
click at [713, 57] on td "36.000,-Ft" at bounding box center [682, 40] width 61 height 34
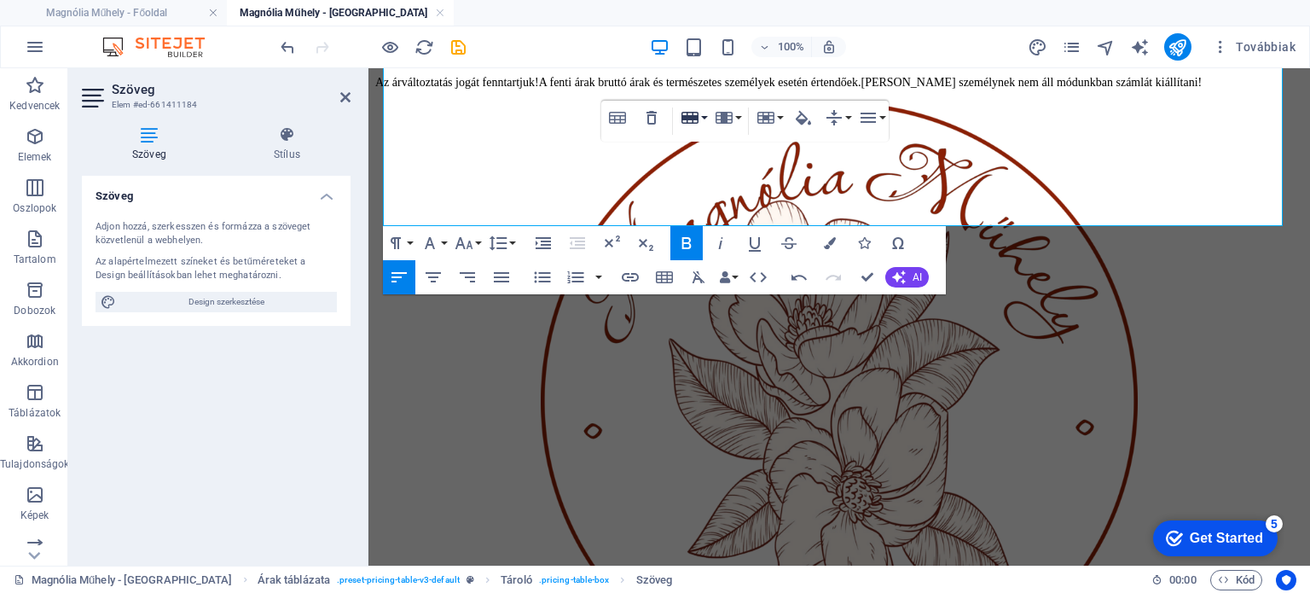
click at [705, 115] on button "Row" at bounding box center [693, 118] width 32 height 34
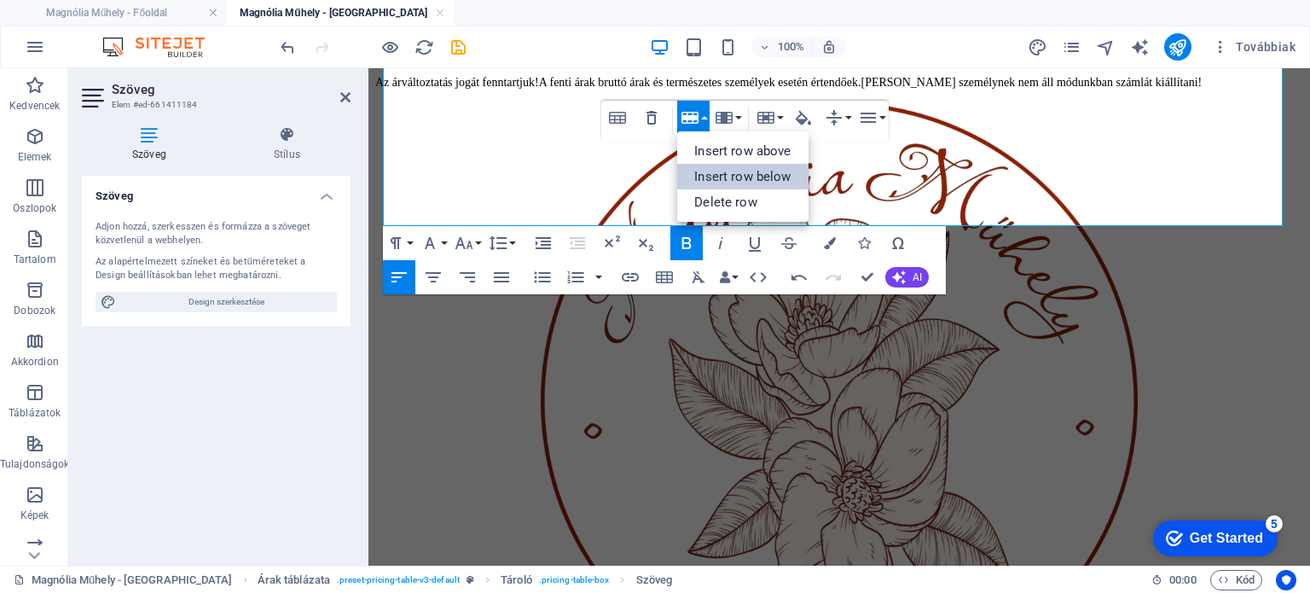
click at [726, 178] on link "Insert row below" at bounding box center [742, 177] width 130 height 26
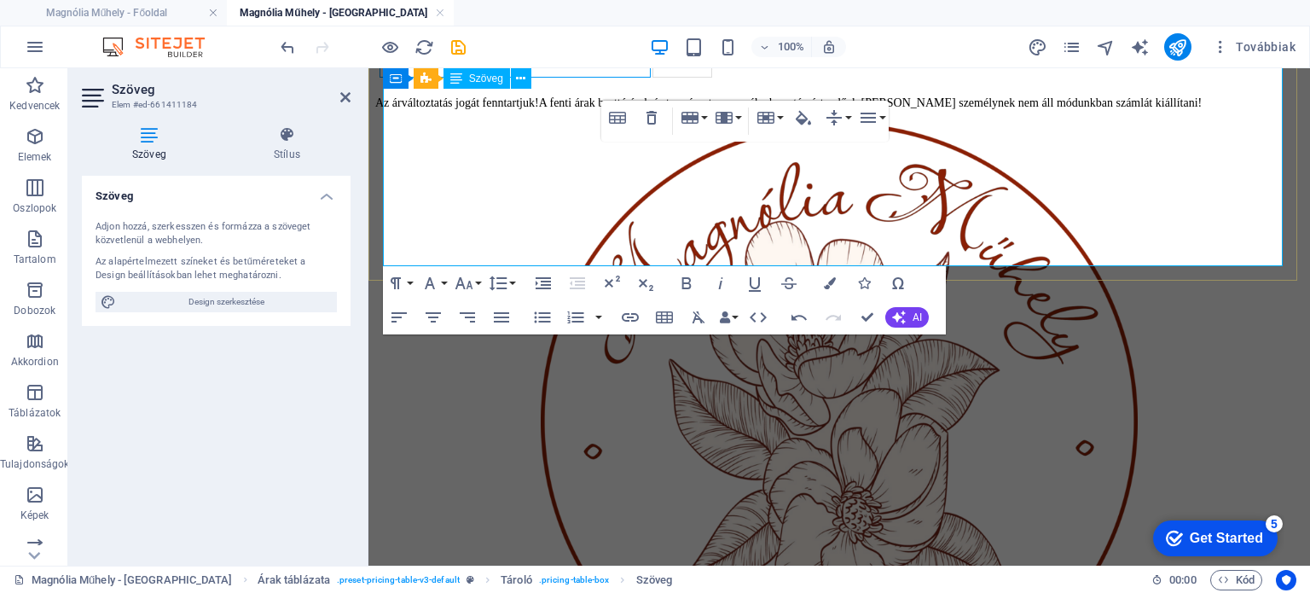
click at [651, 78] on td at bounding box center [515, 68] width 271 height 19
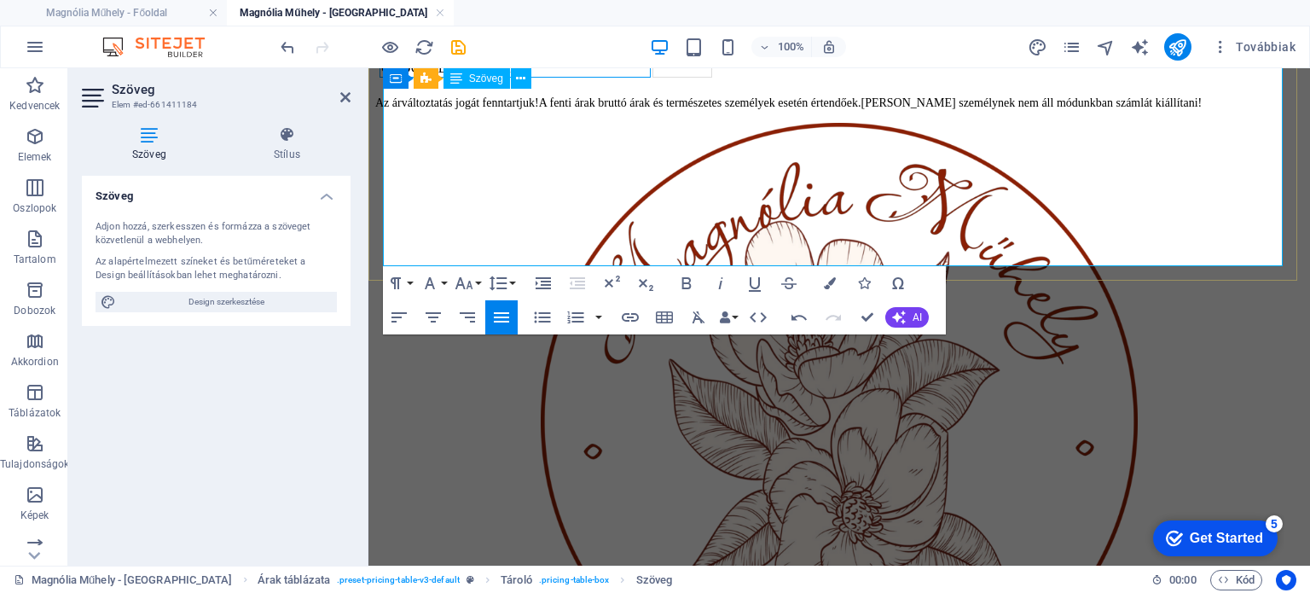
click at [595, 78] on td "GYÓGYPEDAGÓGIAI" at bounding box center [515, 68] width 271 height 19
click at [713, 78] on td at bounding box center [682, 68] width 61 height 19
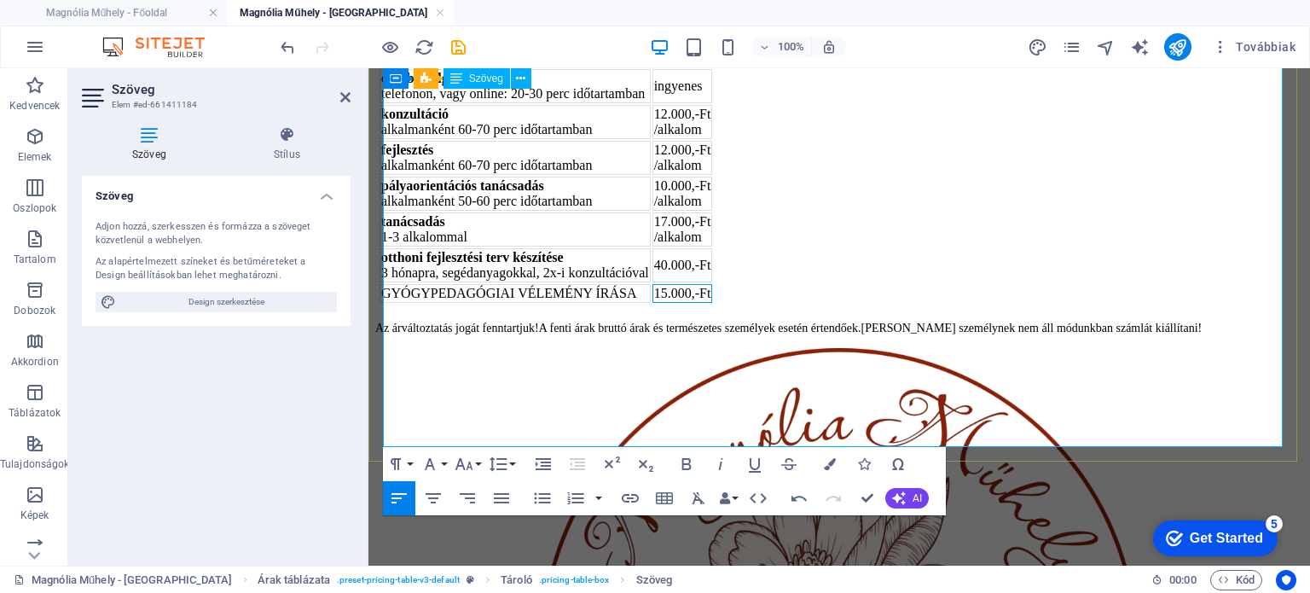
scroll to position [113, 0]
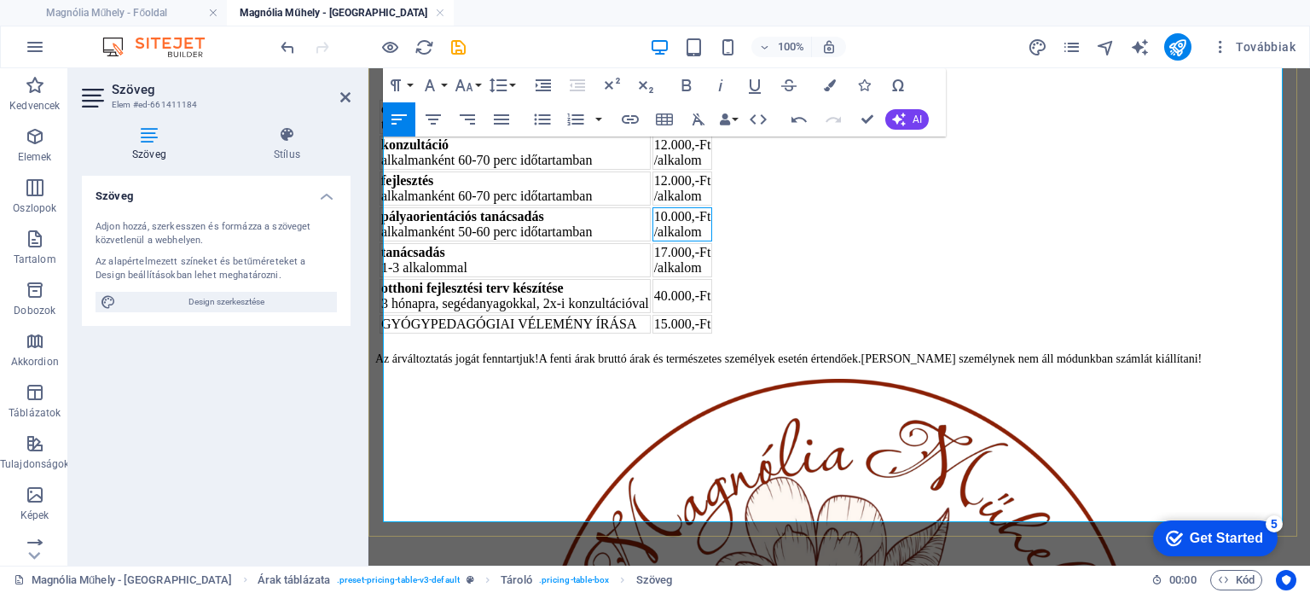
click at [713, 241] on td "10.000,-Ft /alkalom" at bounding box center [682, 224] width 61 height 34
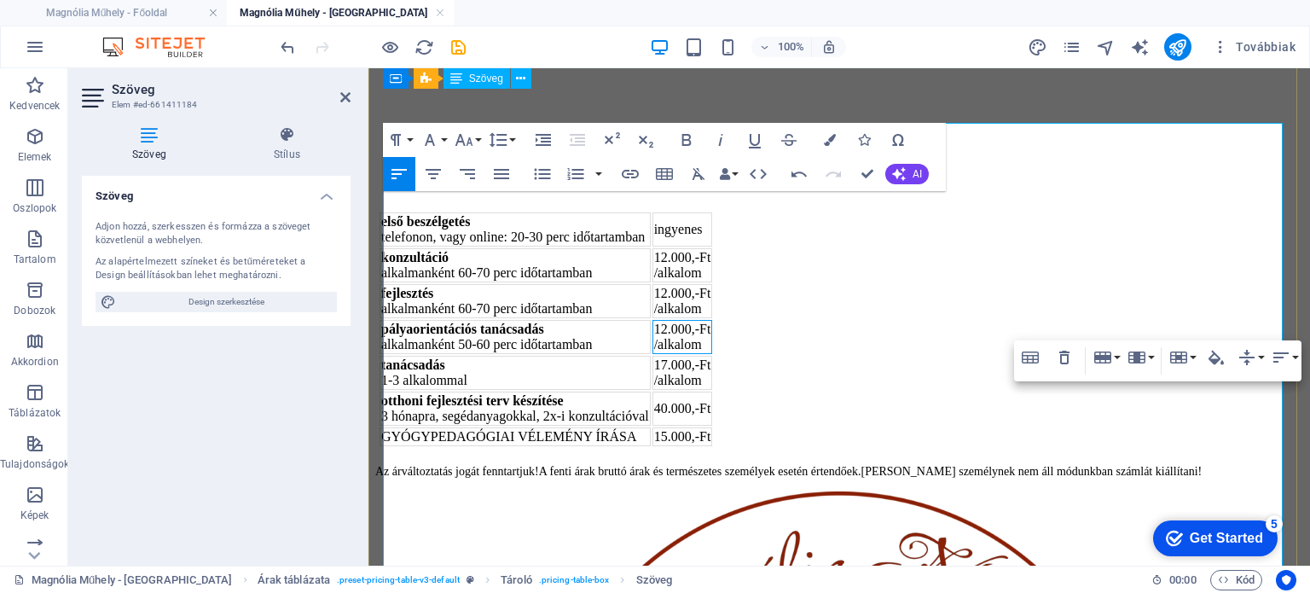
scroll to position [0, 0]
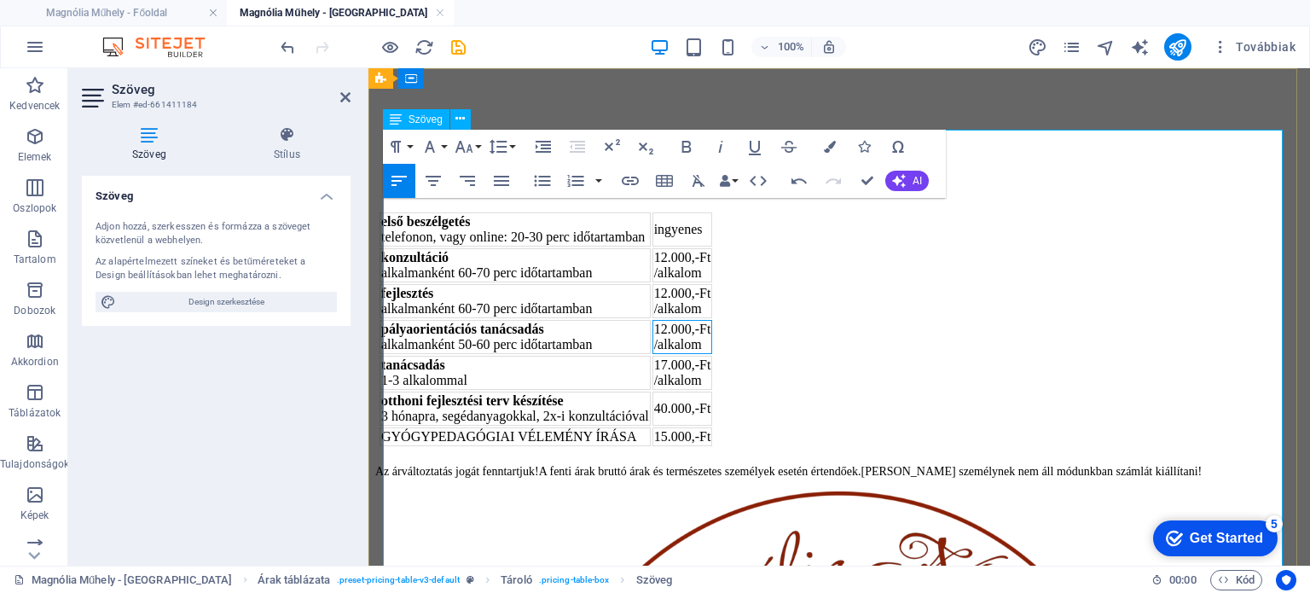
click at [542, 281] on div "alkalmanként 60-70 perc időtartamban" at bounding box center [515, 272] width 268 height 15
click at [713, 282] on td "12.000,-Ft /alkalom" at bounding box center [682, 265] width 61 height 34
click at [713, 318] on td "12.000,-Ft /alkalom" at bounding box center [682, 301] width 61 height 34
click at [508, 316] on div "alkalmanként 60-70 perc időtartamban" at bounding box center [515, 308] width 268 height 15
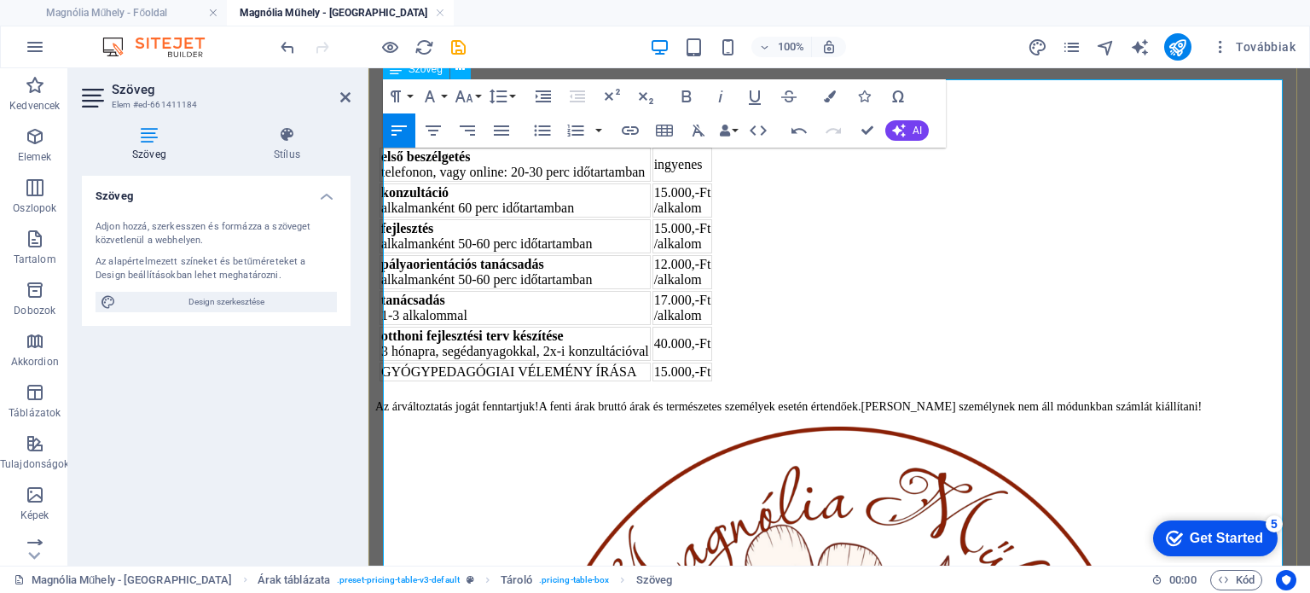
scroll to position [171, 0]
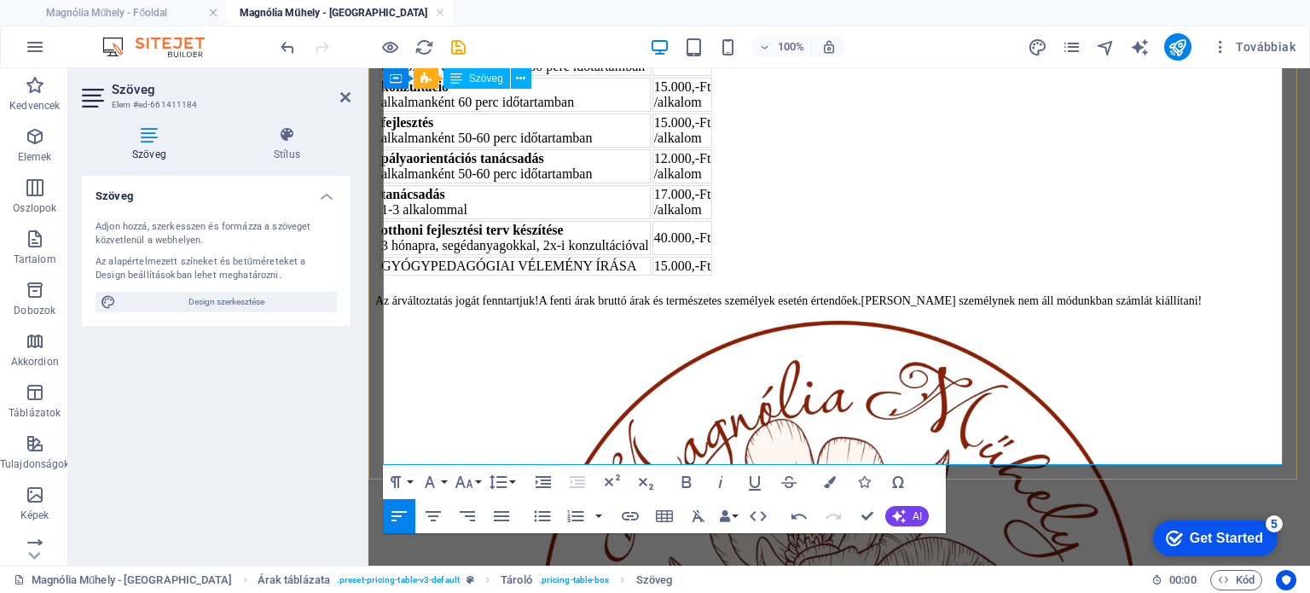
click at [597, 146] on div "alkalmanként 50-60 perc időtartamban" at bounding box center [515, 137] width 268 height 15
drag, startPoint x: 597, startPoint y: 207, endPoint x: 554, endPoint y: 203, distance: 42.9
click at [552, 146] on div "alkalmanként 50-60 perc időtartamban" at bounding box center [515, 137] width 268 height 15
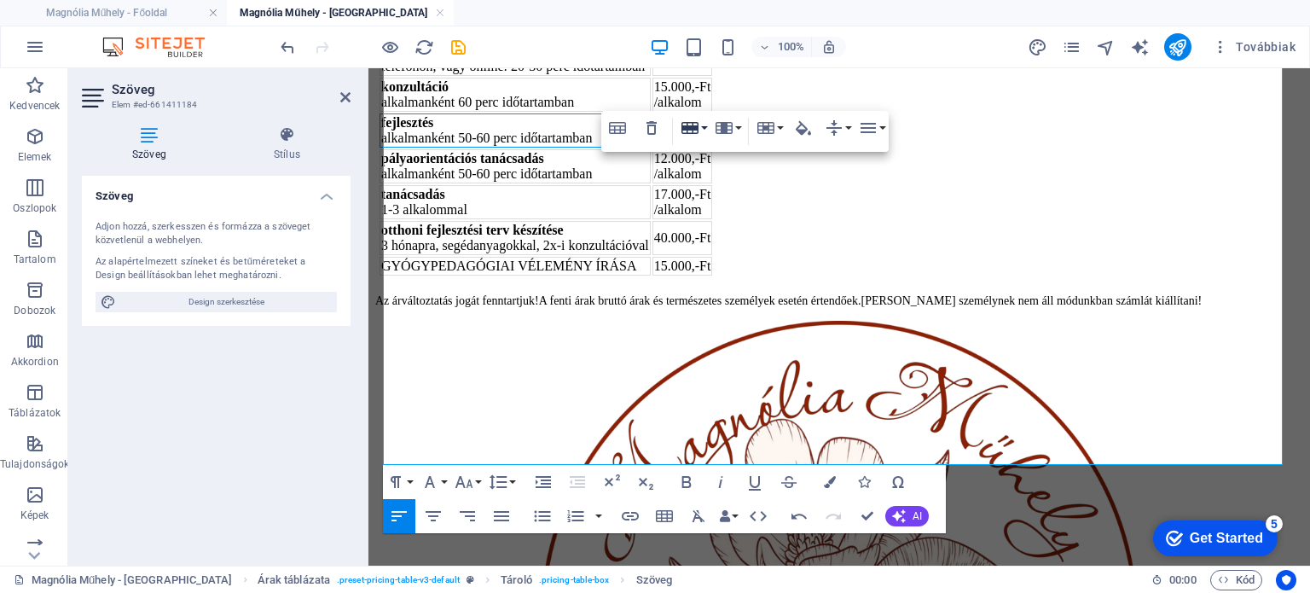
click at [708, 124] on button "Row" at bounding box center [693, 128] width 32 height 34
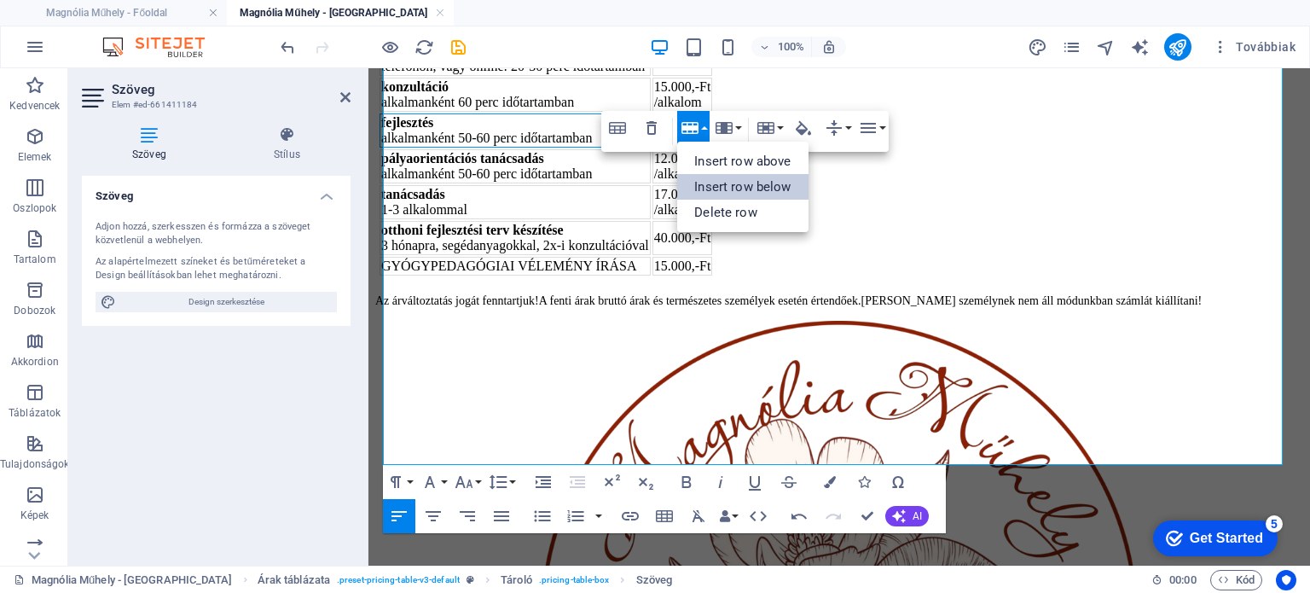
click at [723, 190] on link "Insert row below" at bounding box center [742, 187] width 130 height 26
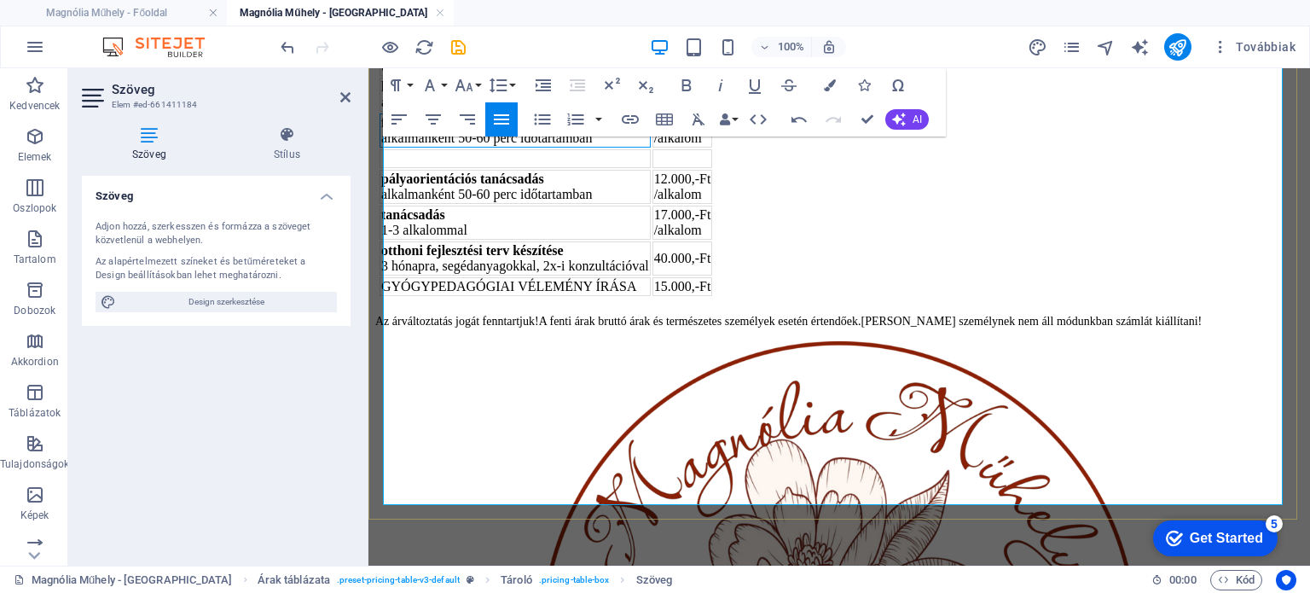
click at [440, 168] on td at bounding box center [515, 158] width 271 height 19
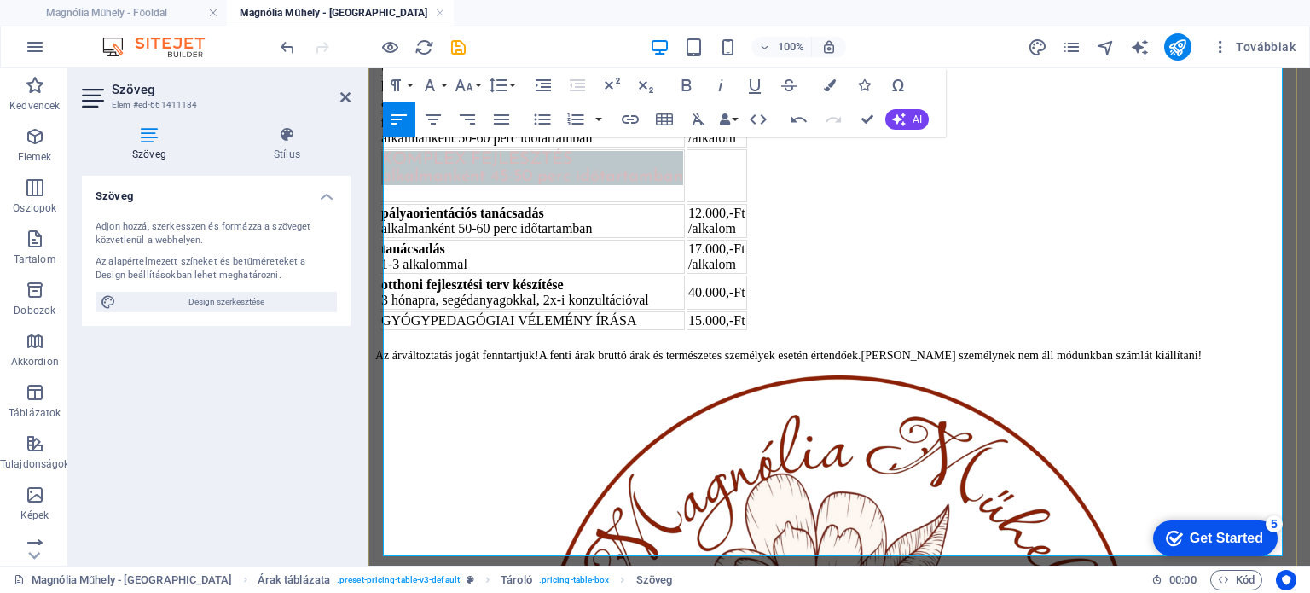
click at [490, 202] on td "KOMPLEX fejlesztés alkalmanként 45-50 perc időtartamban" at bounding box center [532, 175] width 305 height 53
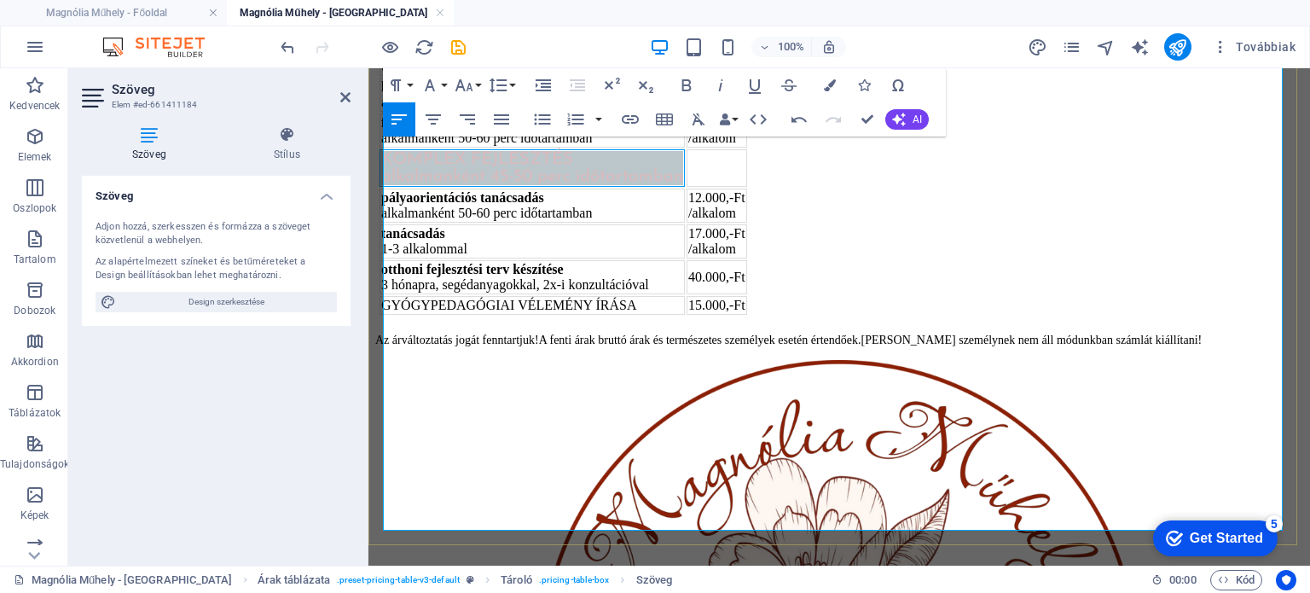
click at [683, 221] on div "alkalmanként 50-60 perc időtartamban" at bounding box center [532, 213] width 302 height 15
click at [478, 168] on strong "KOMPLEX fejlesztés" at bounding box center [477, 159] width 192 height 17
click at [652, 185] on div "alkalmanként 45-50 perc időtartamban" at bounding box center [532, 176] width 302 height 17
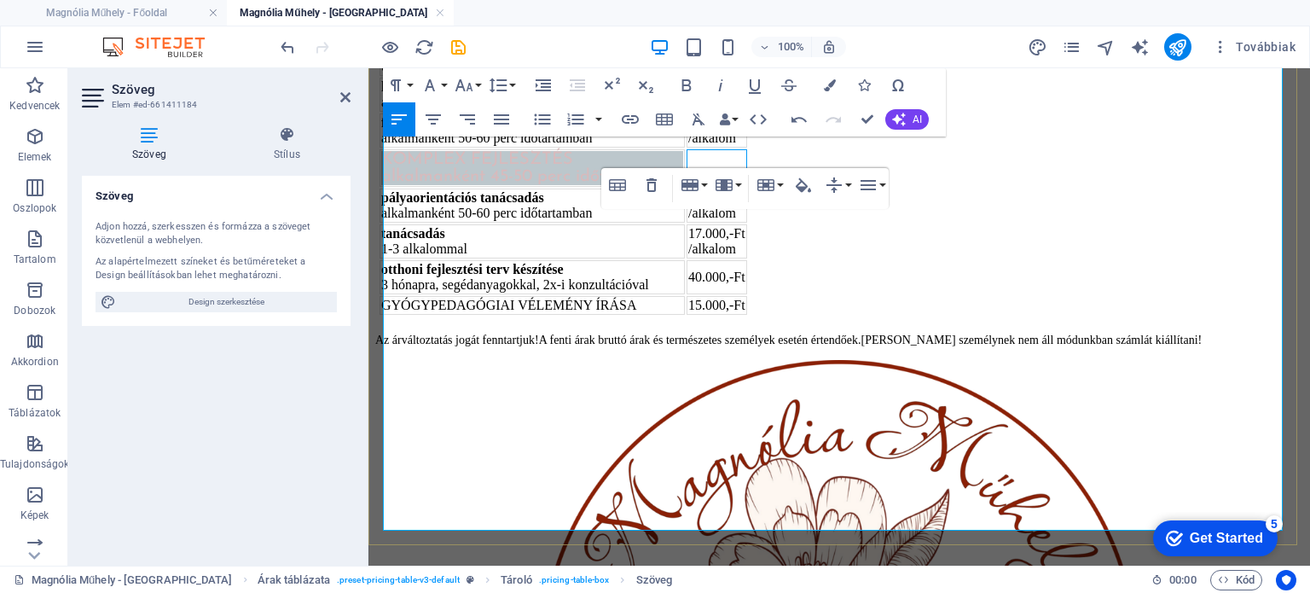
click at [747, 187] on td at bounding box center [717, 168] width 61 height 38
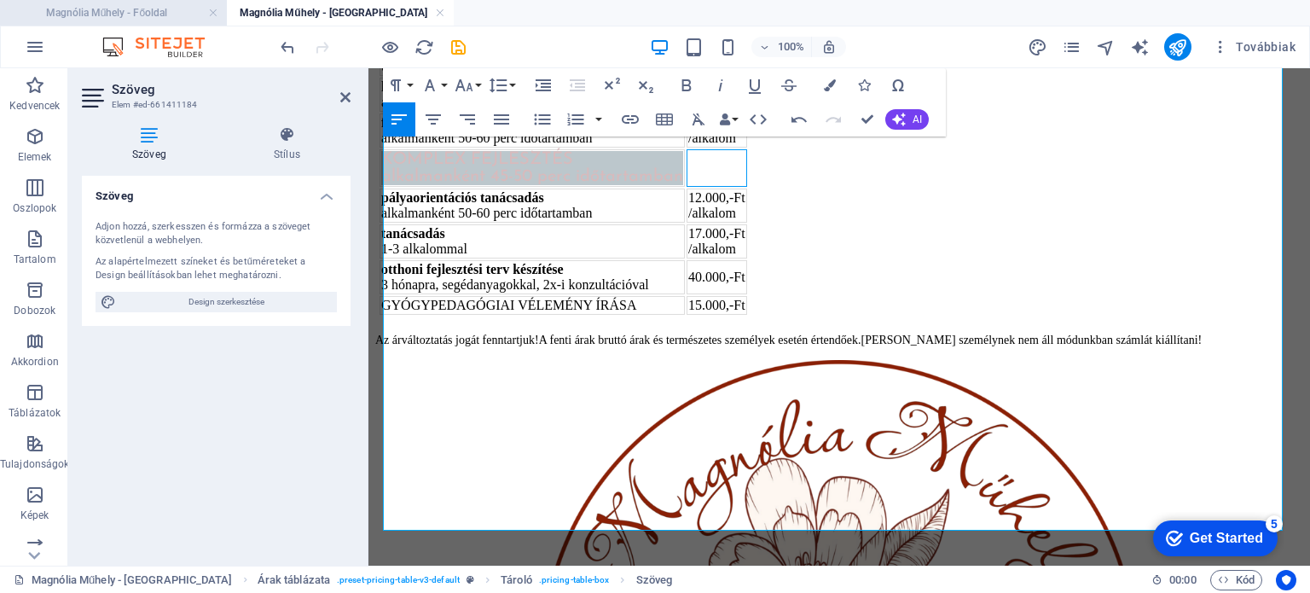
click at [154, 12] on h4 "Magnólia Műhely - Főoldal" at bounding box center [113, 12] width 227 height 19
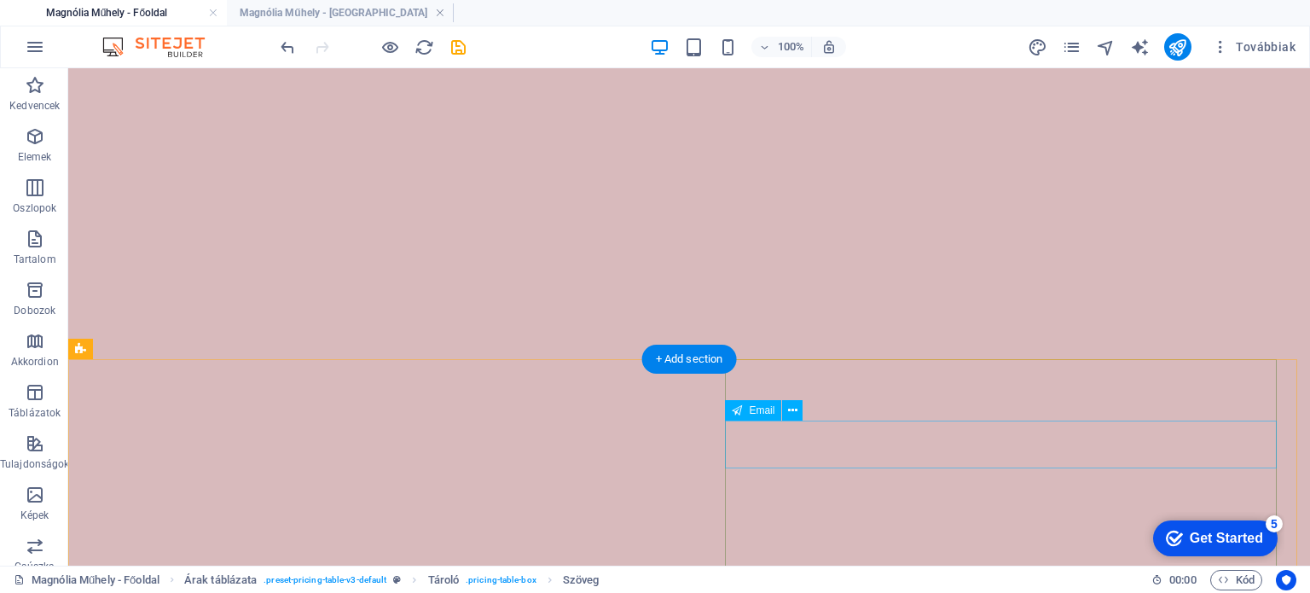
scroll to position [4663, 0]
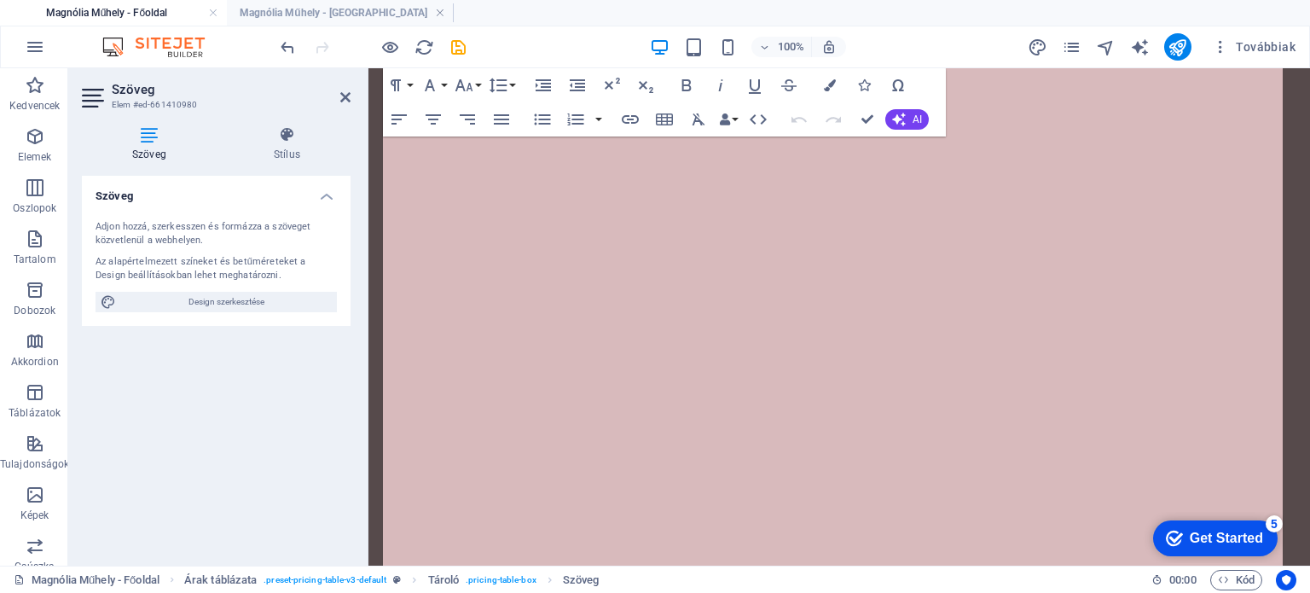
scroll to position [5277, 0]
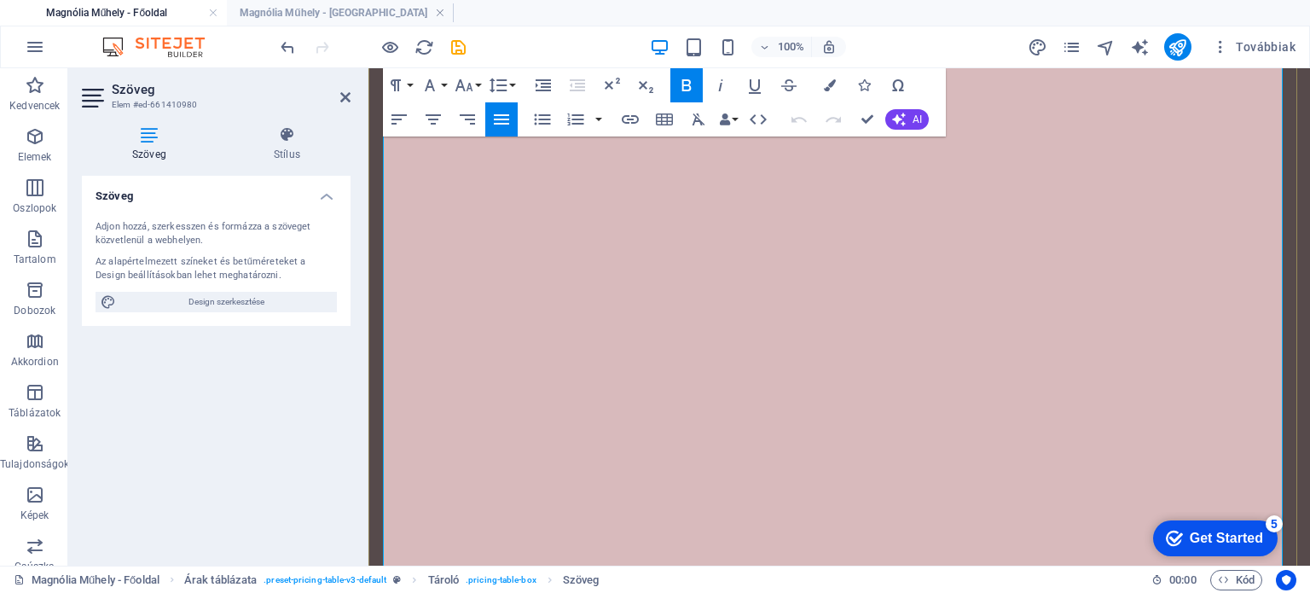
drag, startPoint x: 693, startPoint y: 310, endPoint x: 394, endPoint y: 284, distance: 300.4
copy td "KOMPLEX fejlesztés alkalmanként 45-50 perc időtartamban"
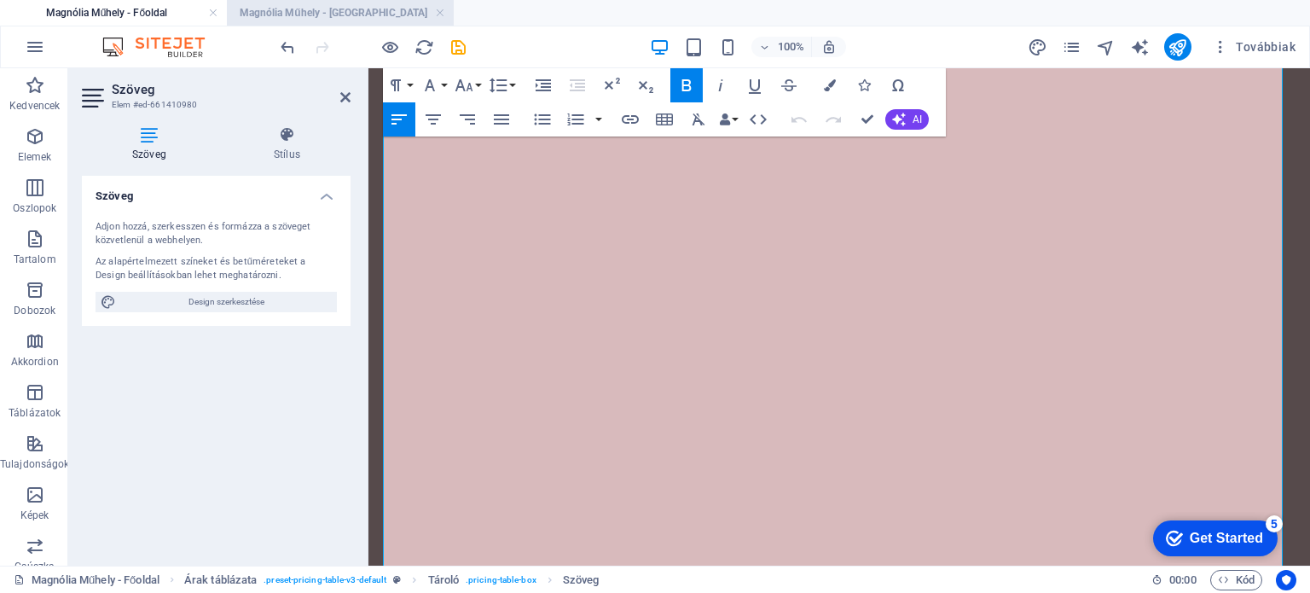
click at [317, 7] on h4 "Magnólia Műhely - Árak" at bounding box center [340, 12] width 227 height 19
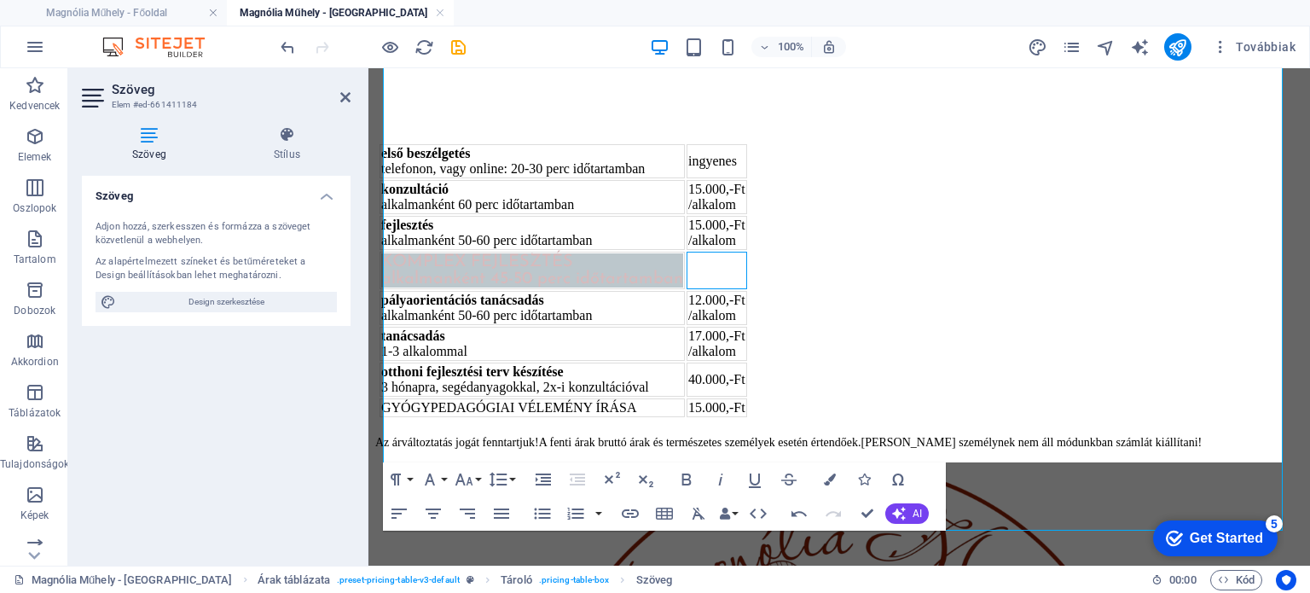
scroll to position [171, 0]
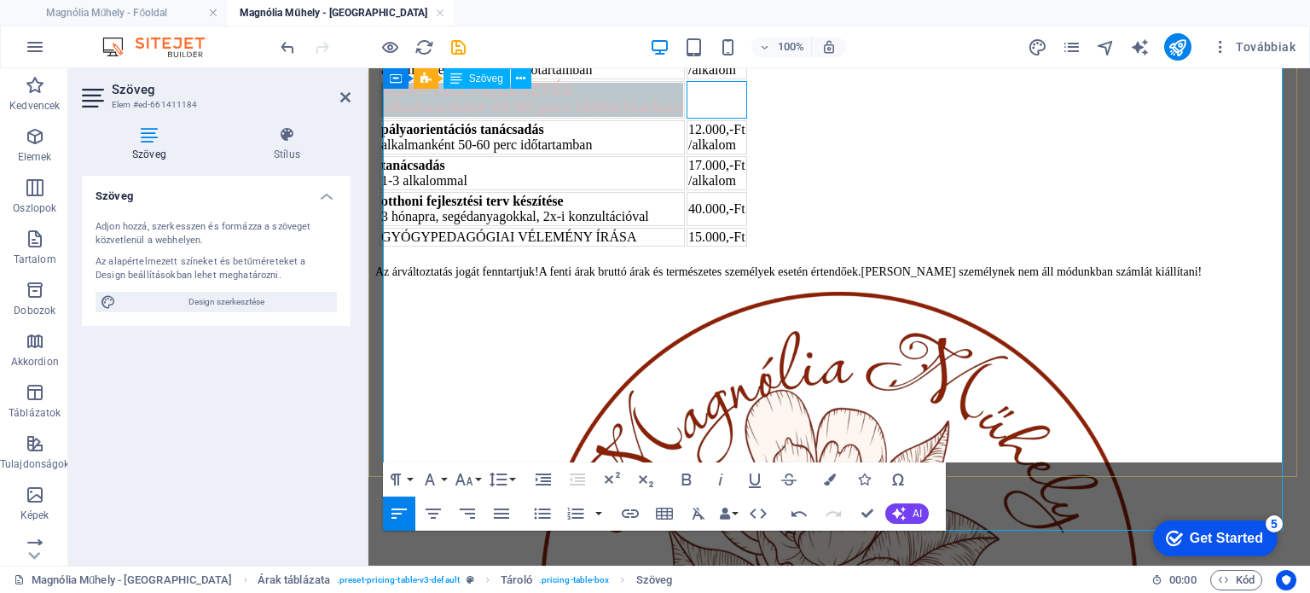
click at [612, 117] on div "alkalmanként 45-50 perc időtartamban" at bounding box center [532, 108] width 302 height 17
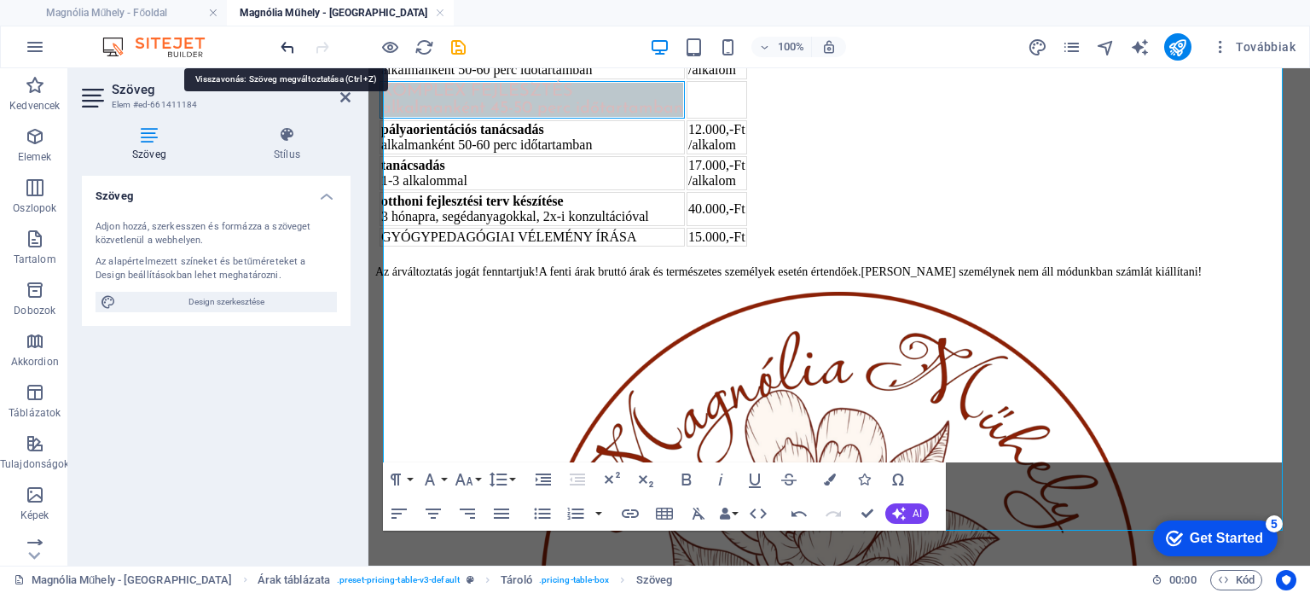
click at [287, 47] on icon "undo" at bounding box center [288, 48] width 20 height 20
click at [285, 47] on icon "undo" at bounding box center [288, 48] width 20 height 20
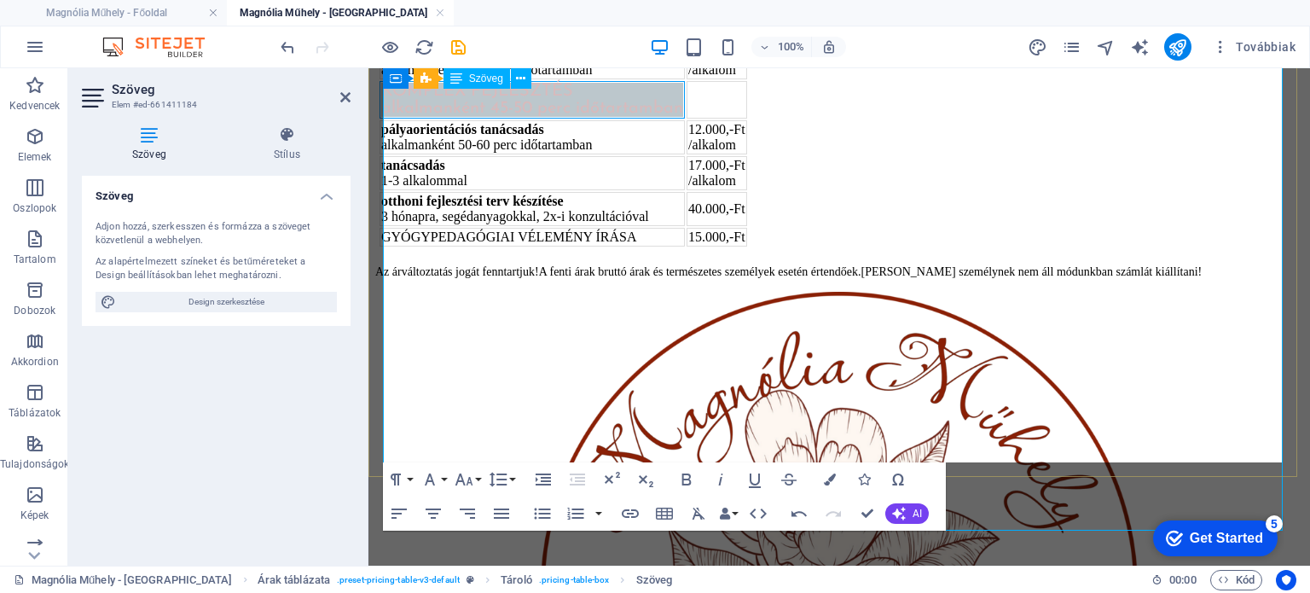
click at [681, 117] on div "alkalmanként 45-50 perc időtartamban" at bounding box center [532, 108] width 302 height 17
click at [683, 117] on div "alkalmanként 45-50 perc időtartamban" at bounding box center [532, 108] width 302 height 17
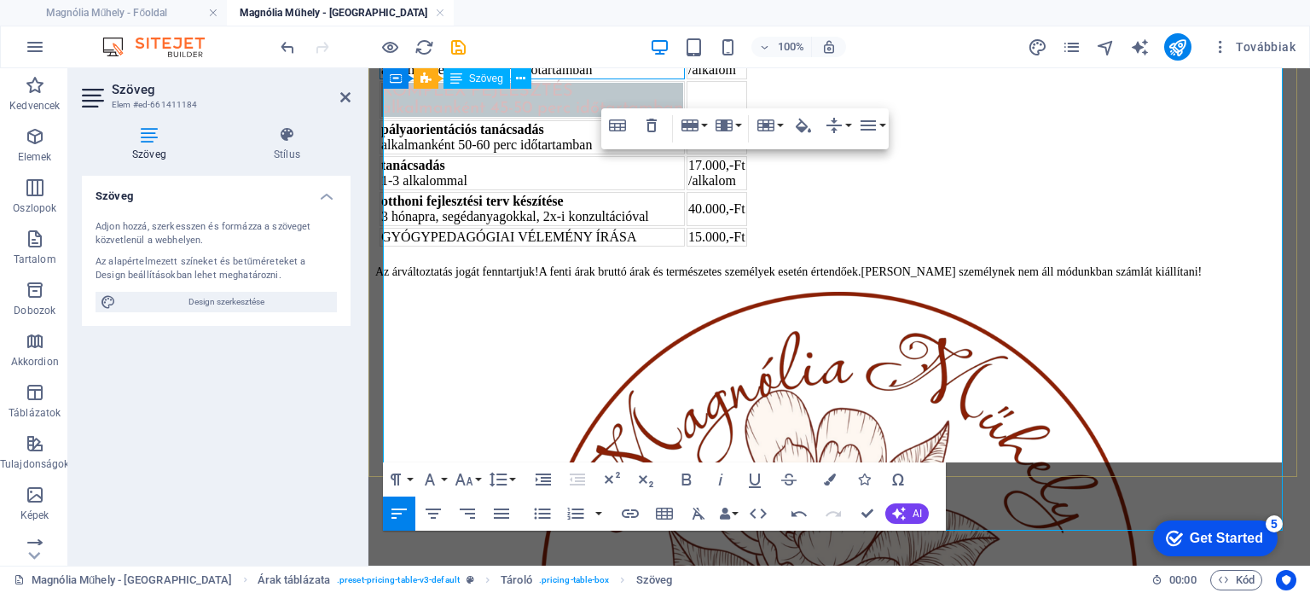
click at [683, 78] on div "alkalmanként 50-60 perc időtartamban" at bounding box center [532, 69] width 302 height 15
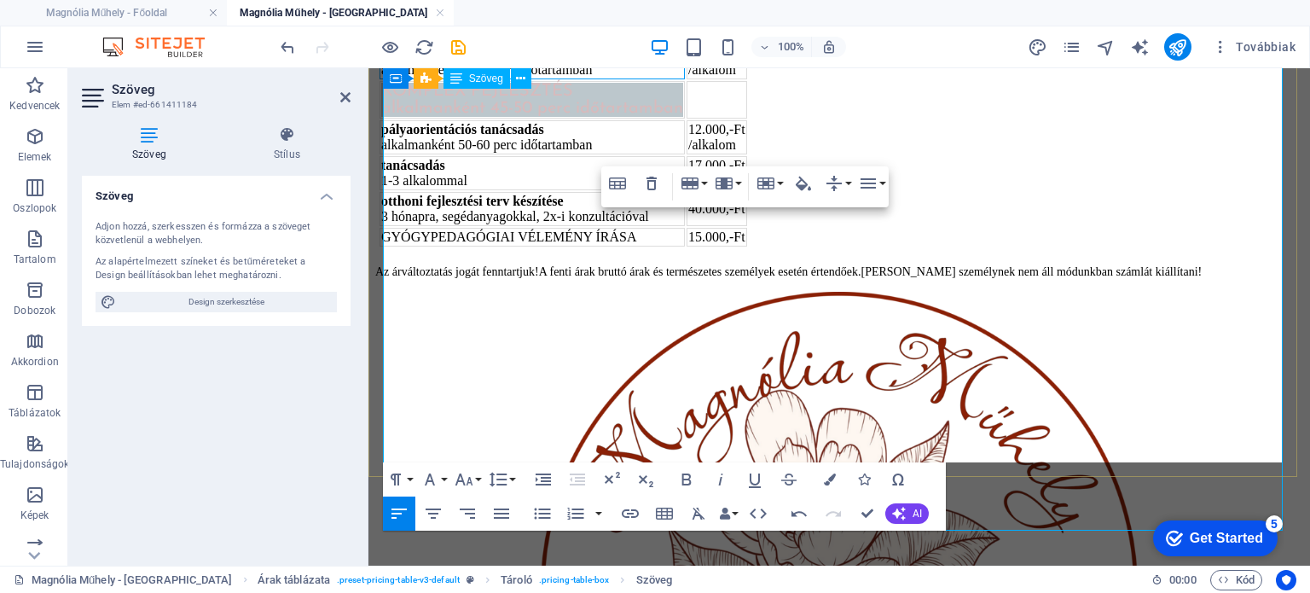
click at [683, 78] on div "alkalmanként 50-60 perc időtartamban" at bounding box center [532, 69] width 302 height 15
click at [565, 117] on div "alkalmanként 45-50 perc időtartamban" at bounding box center [532, 108] width 302 height 17
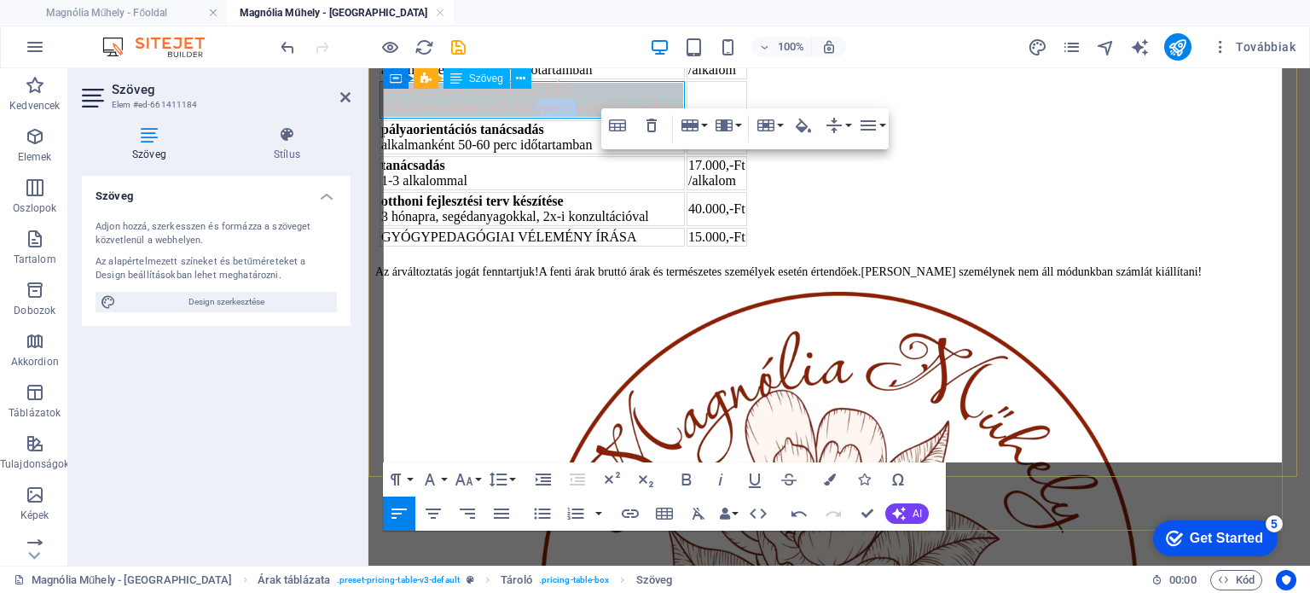
click at [565, 117] on div "alkalmanként 45-50 perc időtartamban" at bounding box center [532, 108] width 302 height 17
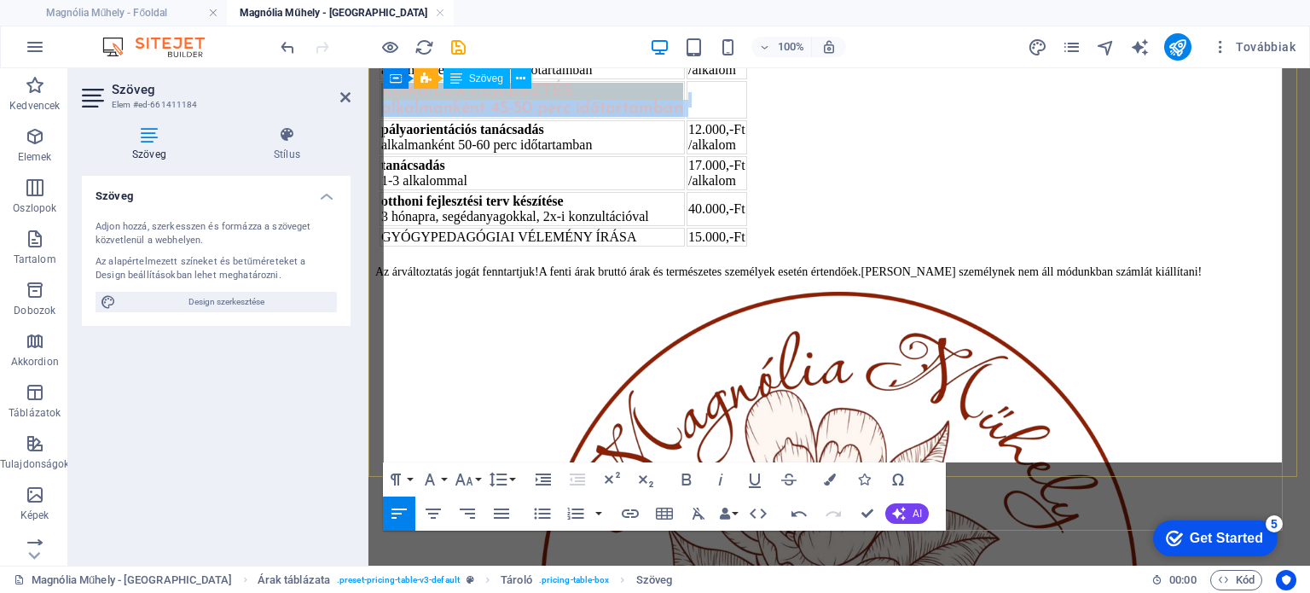
click at [565, 117] on div "alkalmanként 45-50 perc időtartamban" at bounding box center [532, 108] width 302 height 17
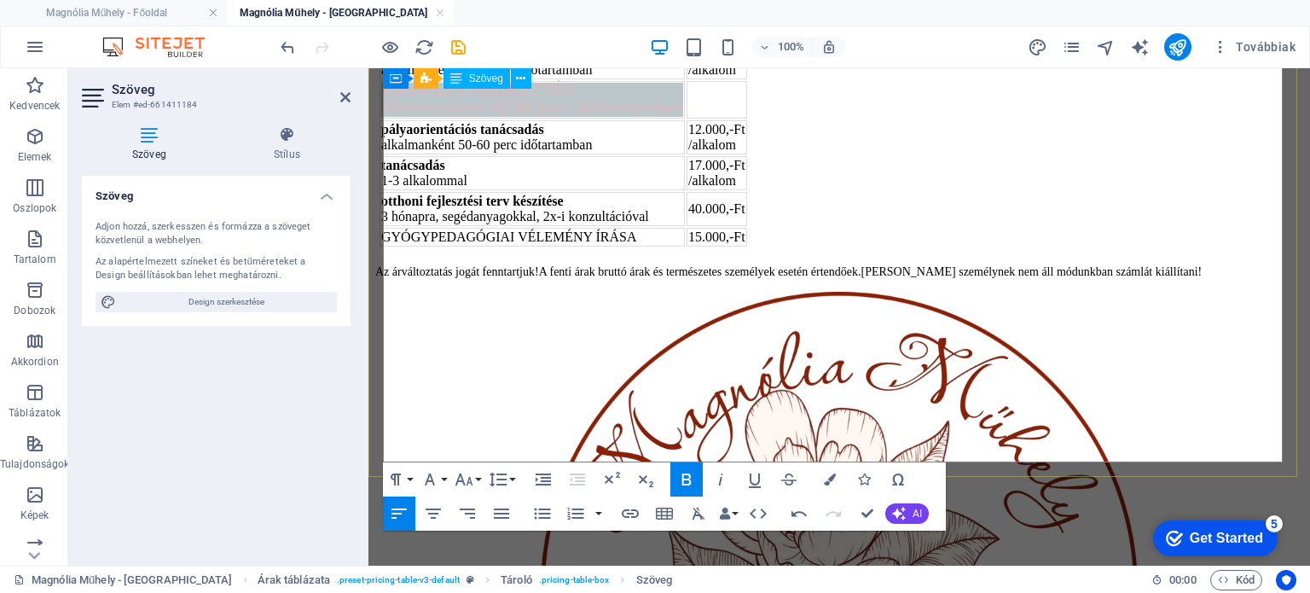
click at [683, 117] on div "alkalmanként 45-50 perc időtartamban" at bounding box center [532, 108] width 302 height 17
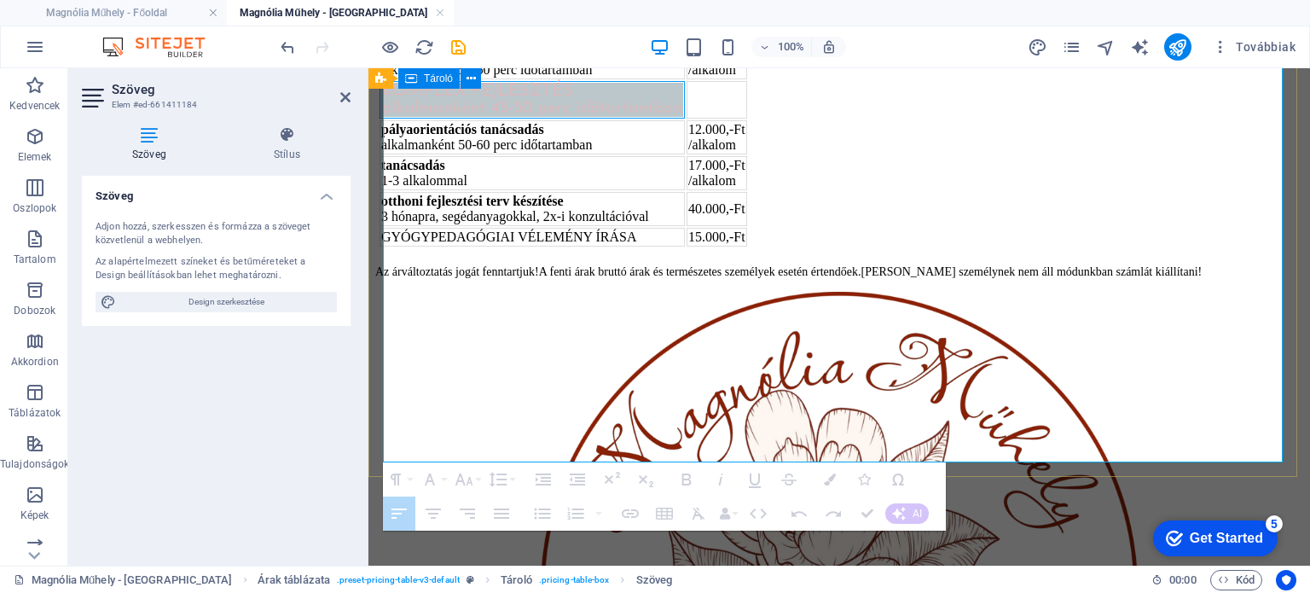
drag, startPoint x: 706, startPoint y: 207, endPoint x: 369, endPoint y: 179, distance: 338.0
click at [375, 179] on div "Árak: első beszélgetés telefonon, vagy online: 20-30 perc időtartamban ingyenes…" at bounding box center [839, 84] width 928 height 333
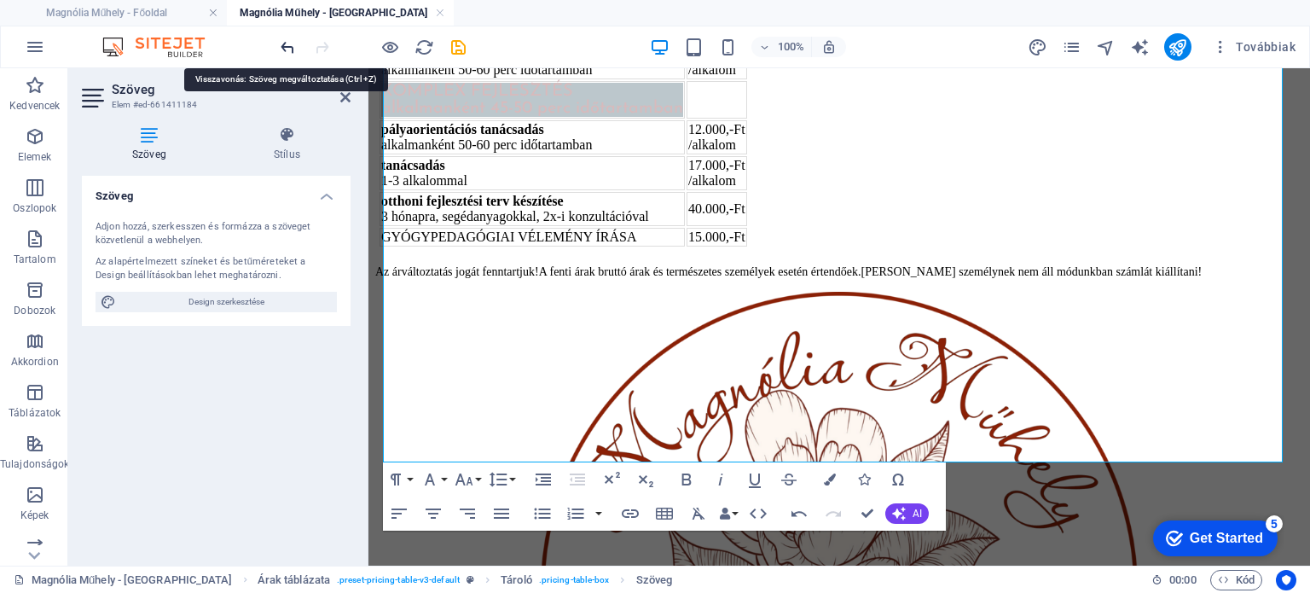
click at [289, 43] on icon "undo" at bounding box center [288, 48] width 20 height 20
click at [283, 43] on icon "undo" at bounding box center [288, 48] width 20 height 20
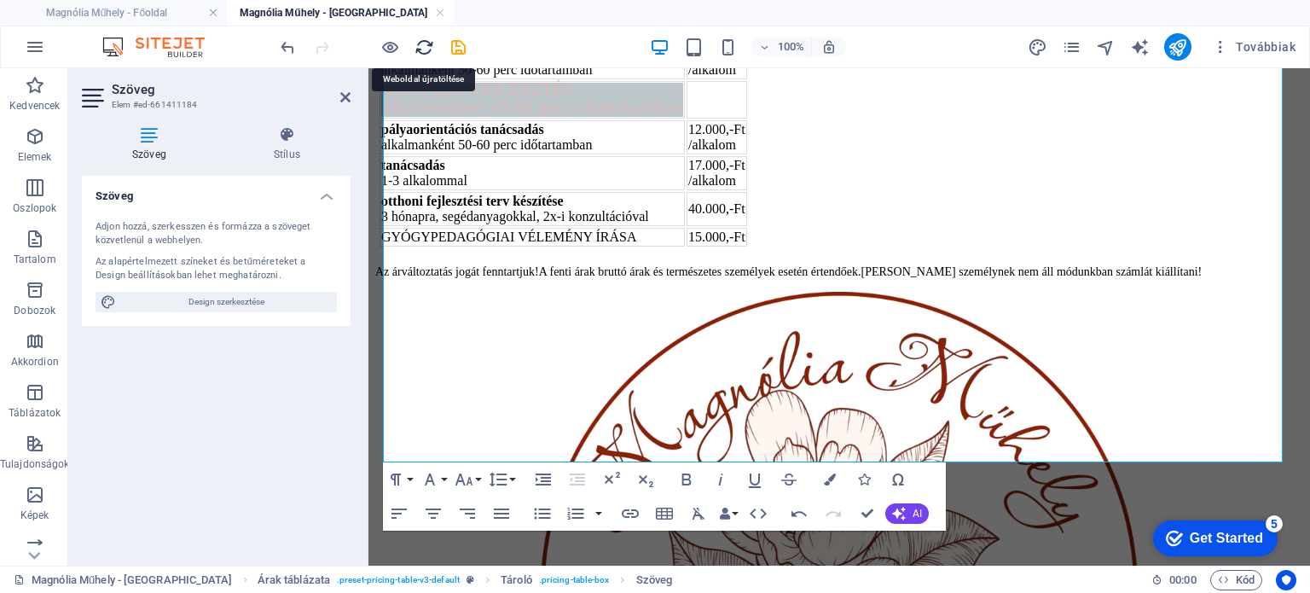
click at [424, 49] on icon "reload" at bounding box center [424, 48] width 20 height 20
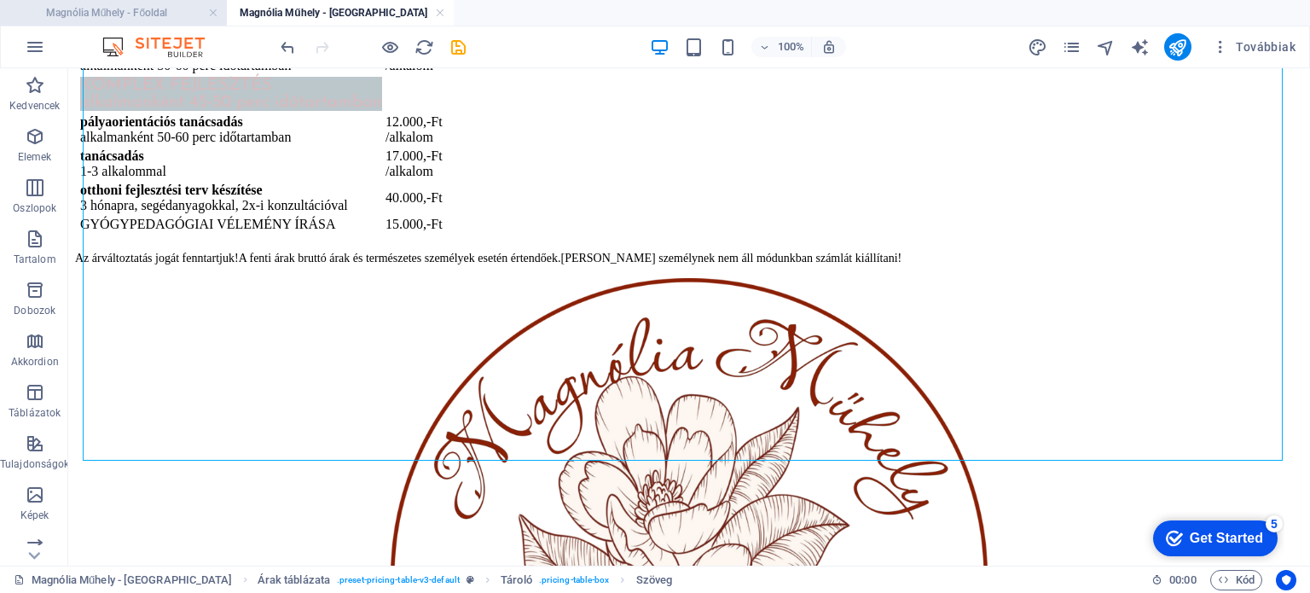
click at [150, 16] on h4 "Magnólia Műhely - Főoldal" at bounding box center [113, 12] width 227 height 19
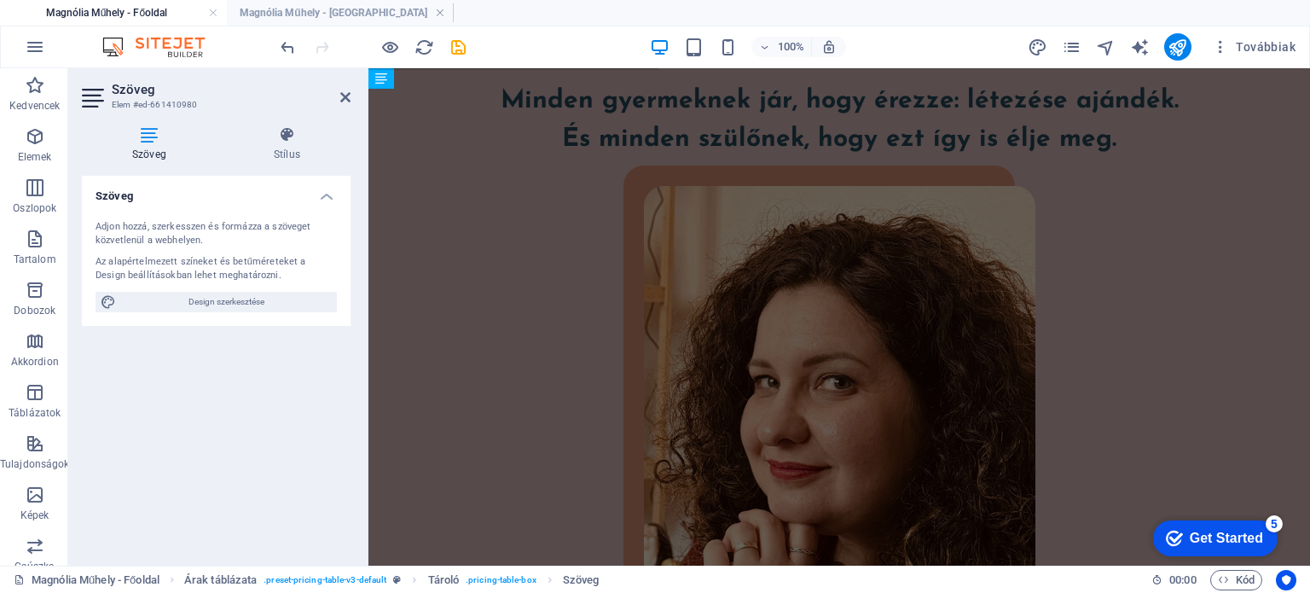
scroll to position [0, 0]
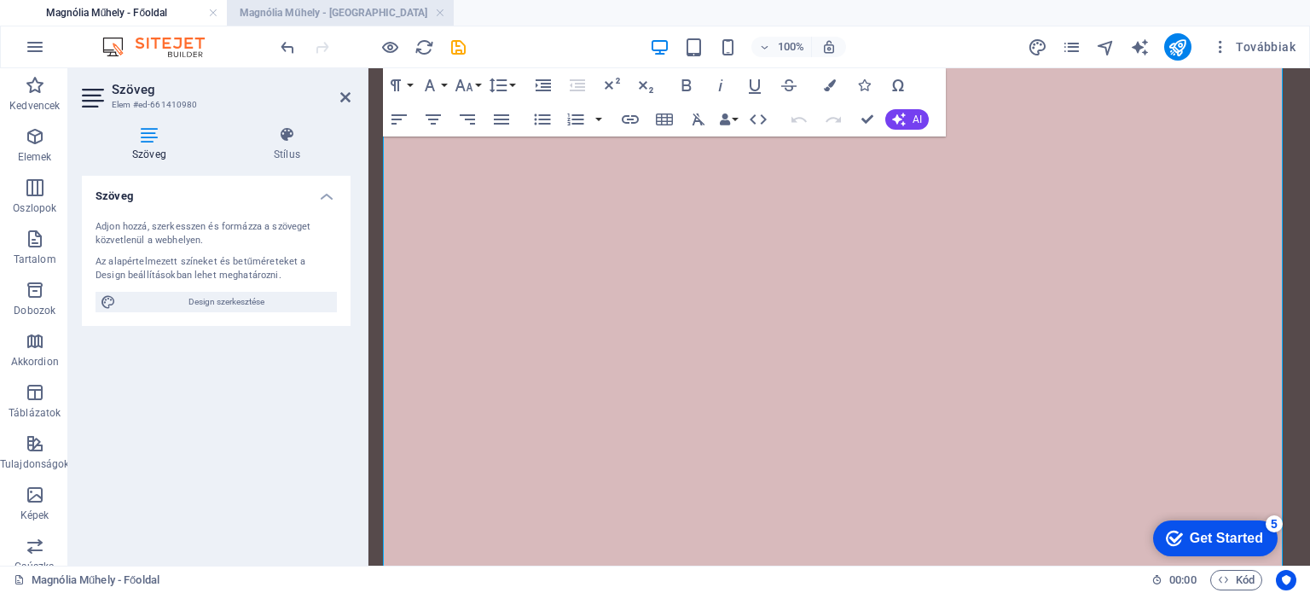
click at [306, 17] on h4 "Magnólia Műhely - Árak" at bounding box center [340, 12] width 227 height 19
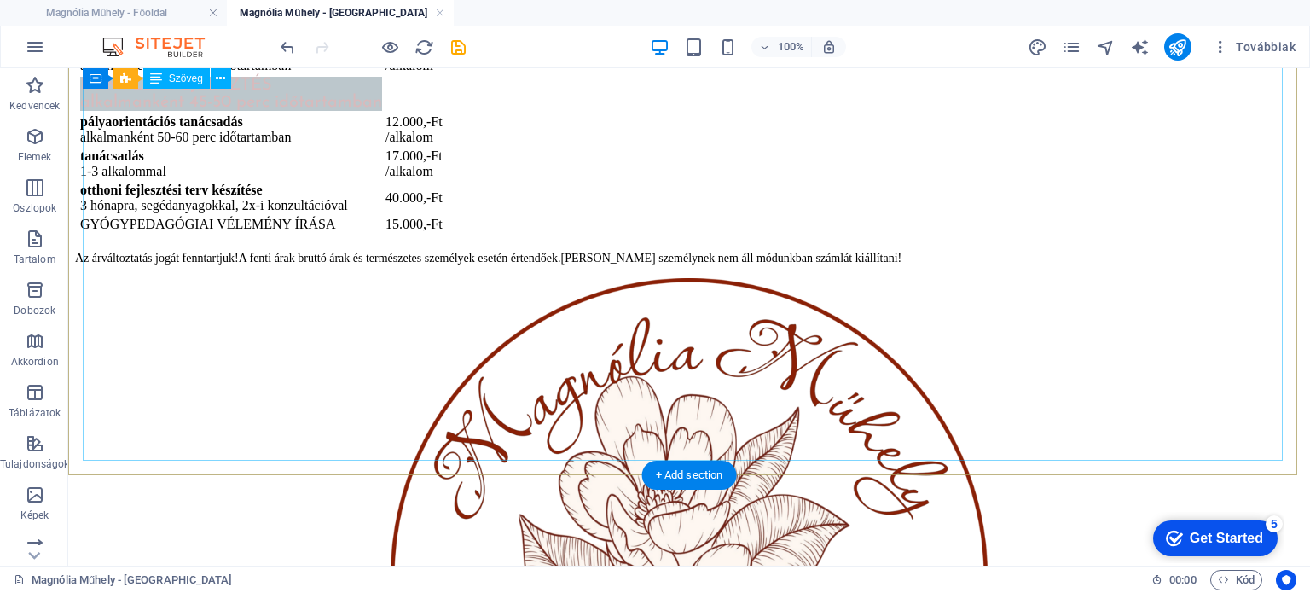
click at [285, 172] on div "első beszélgetés telefonon, vagy online: 20-30 perc időtartamban ingyenes konzu…" at bounding box center [689, 103] width 1228 height 268
click at [304, 187] on div "első beszélgetés telefonon, vagy online: 20-30 perc időtartamban ingyenes konzu…" at bounding box center [689, 103] width 1228 height 268
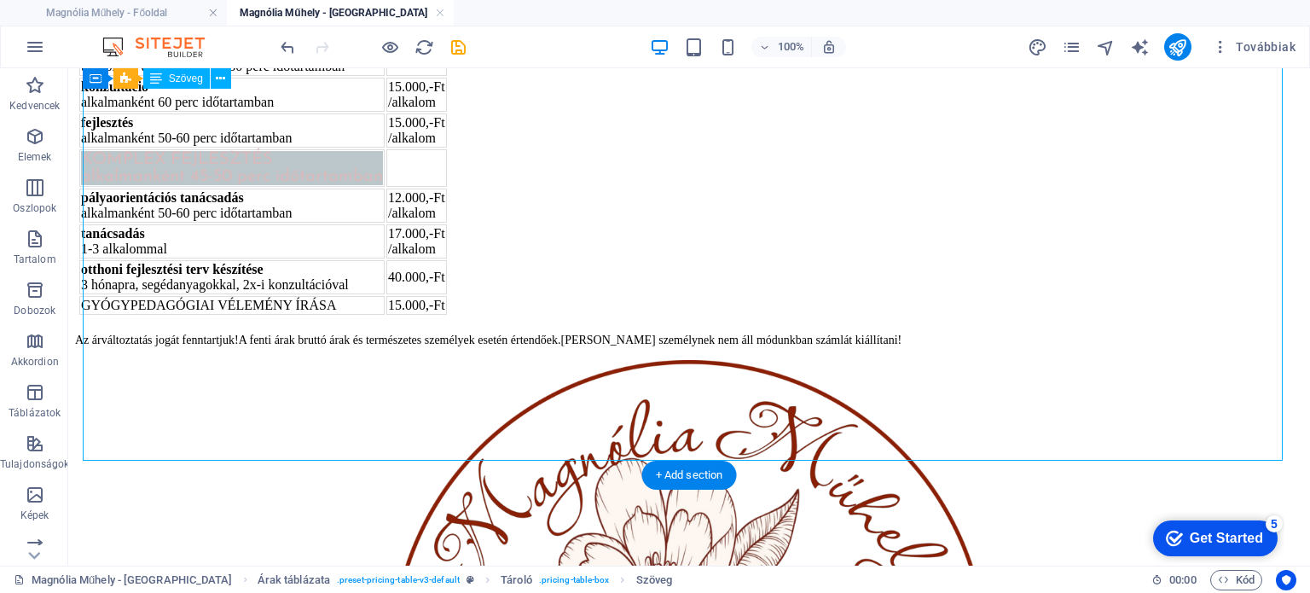
scroll to position [130, 0]
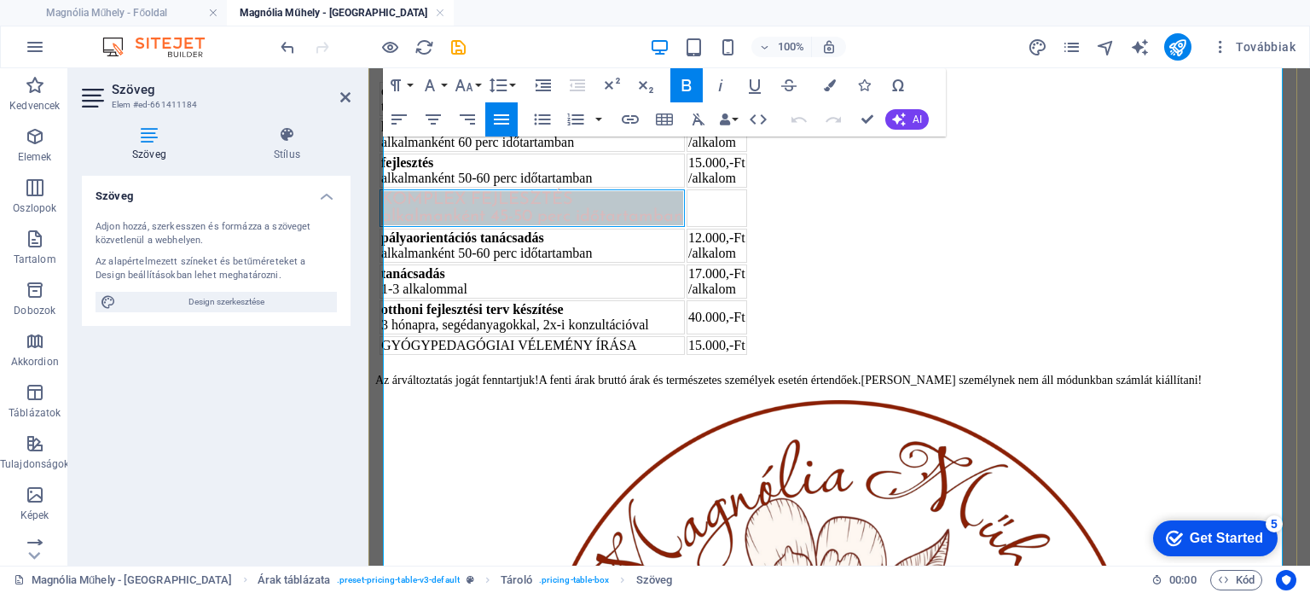
click at [609, 225] on div "alkalmanként 45-50 perc időtartamban" at bounding box center [532, 216] width 302 height 17
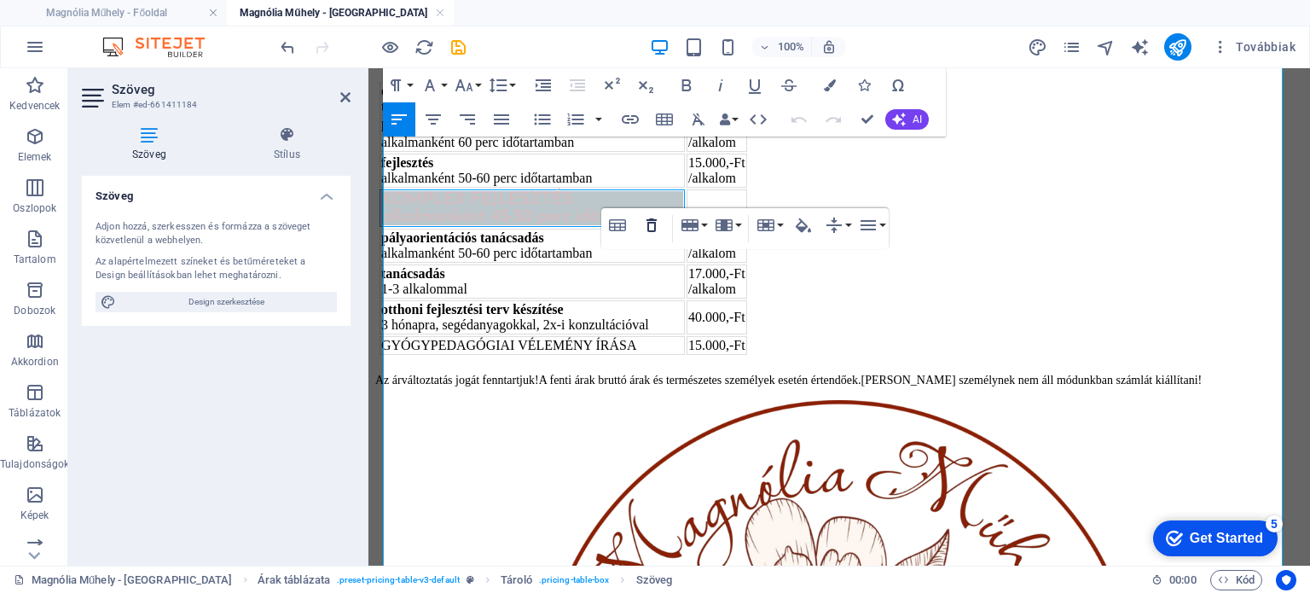
click at [653, 219] on icon "button" at bounding box center [651, 225] width 10 height 14
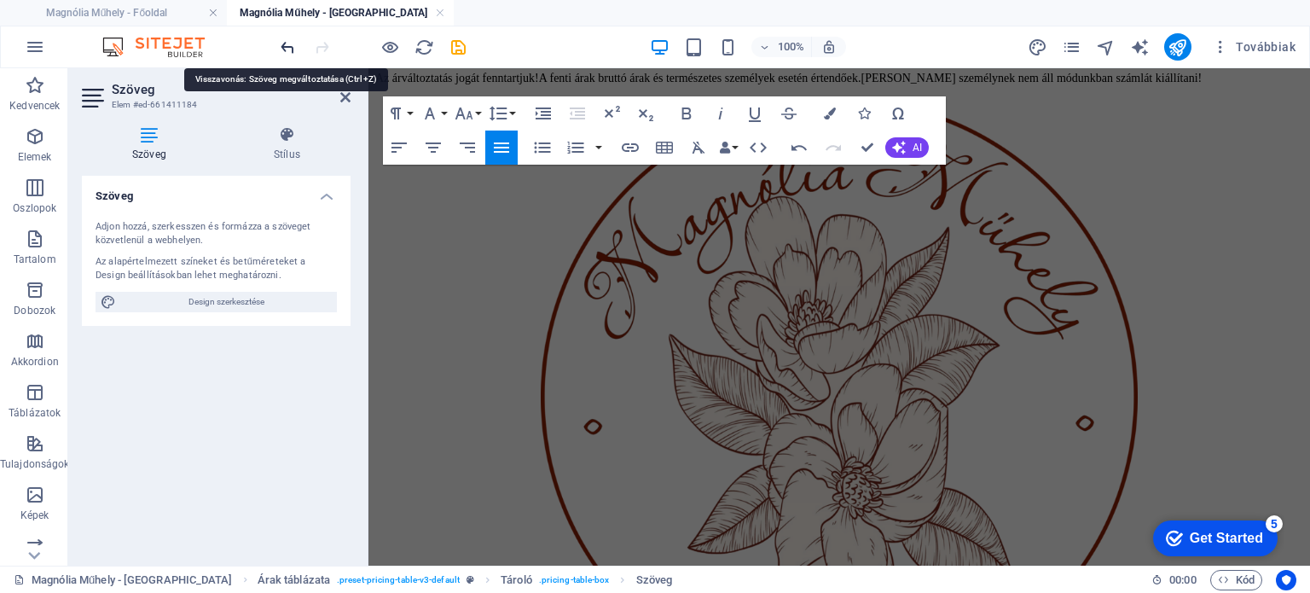
click at [286, 50] on icon "undo" at bounding box center [288, 48] width 20 height 20
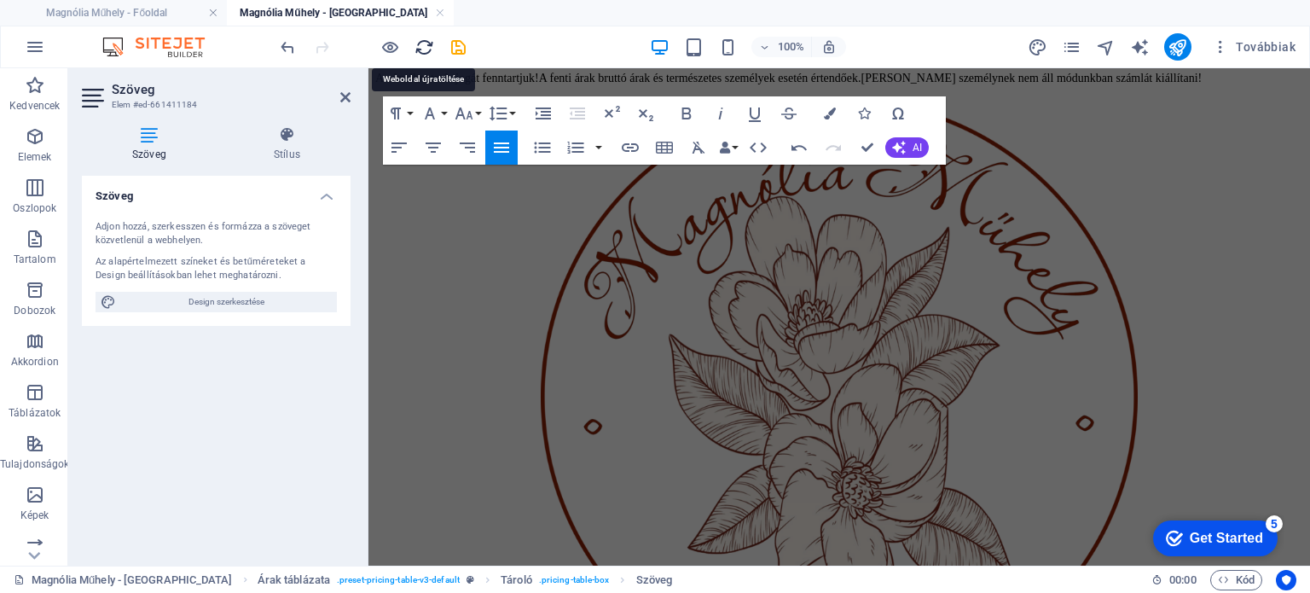
drag, startPoint x: 420, startPoint y: 54, endPoint x: 756, endPoint y: 33, distance: 337.5
click at [420, 54] on icon "reload" at bounding box center [424, 48] width 20 height 20
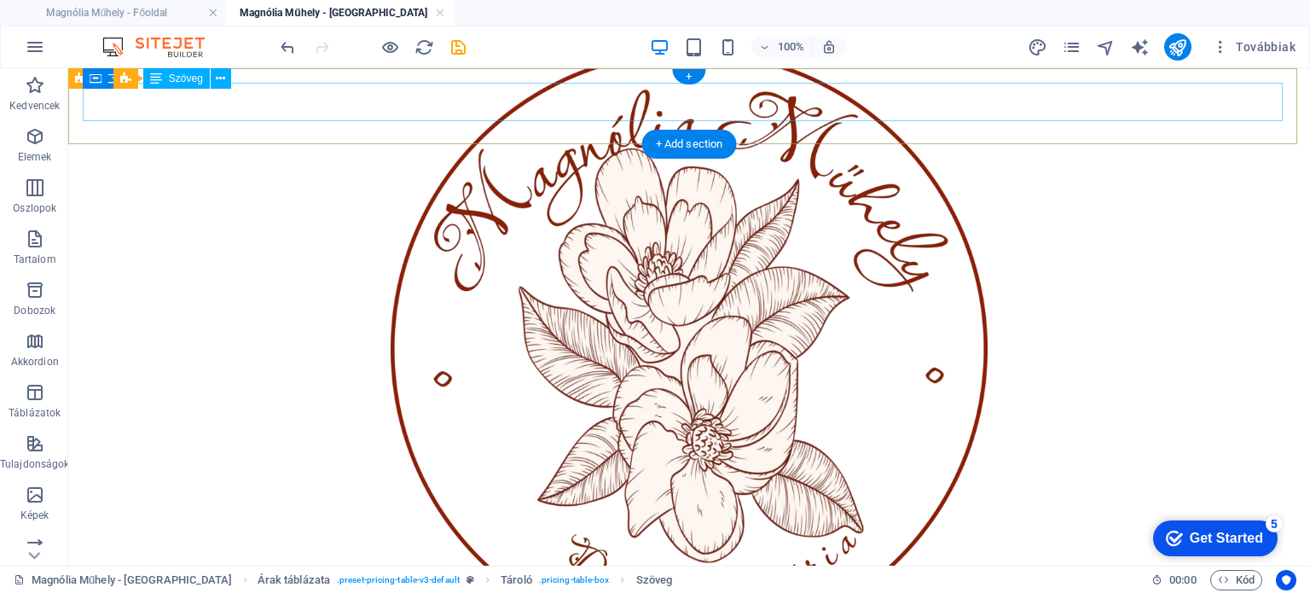
scroll to position [0, 0]
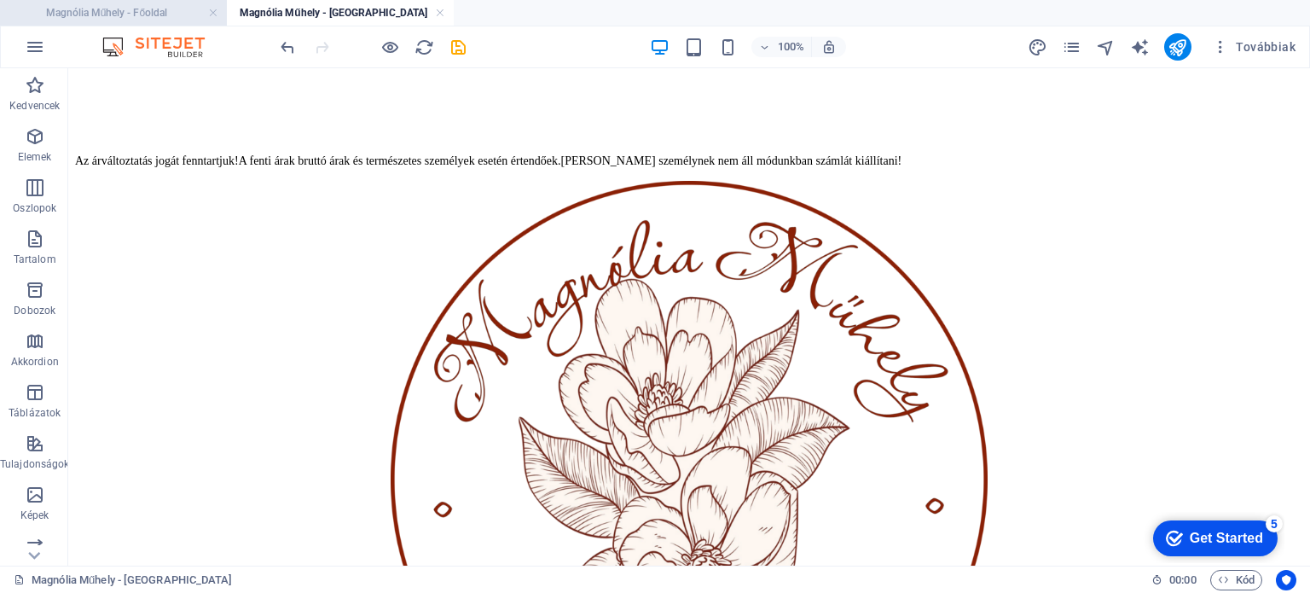
click at [129, 13] on h4 "Magnólia Műhely - Főoldal" at bounding box center [113, 12] width 227 height 19
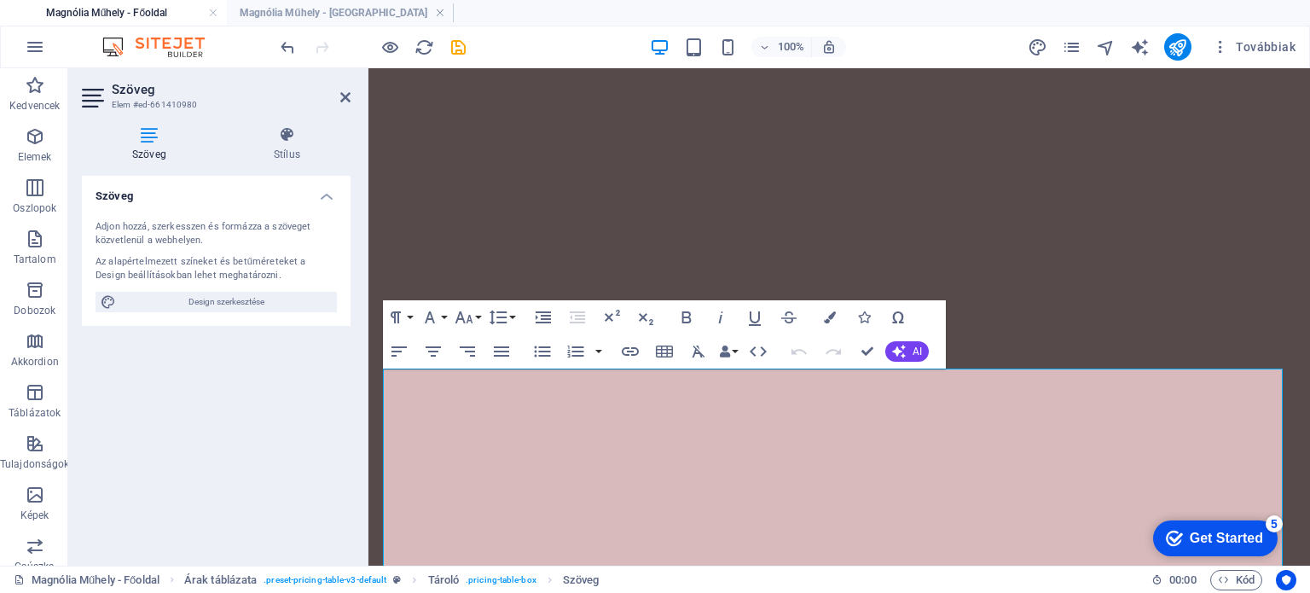
scroll to position [5107, 0]
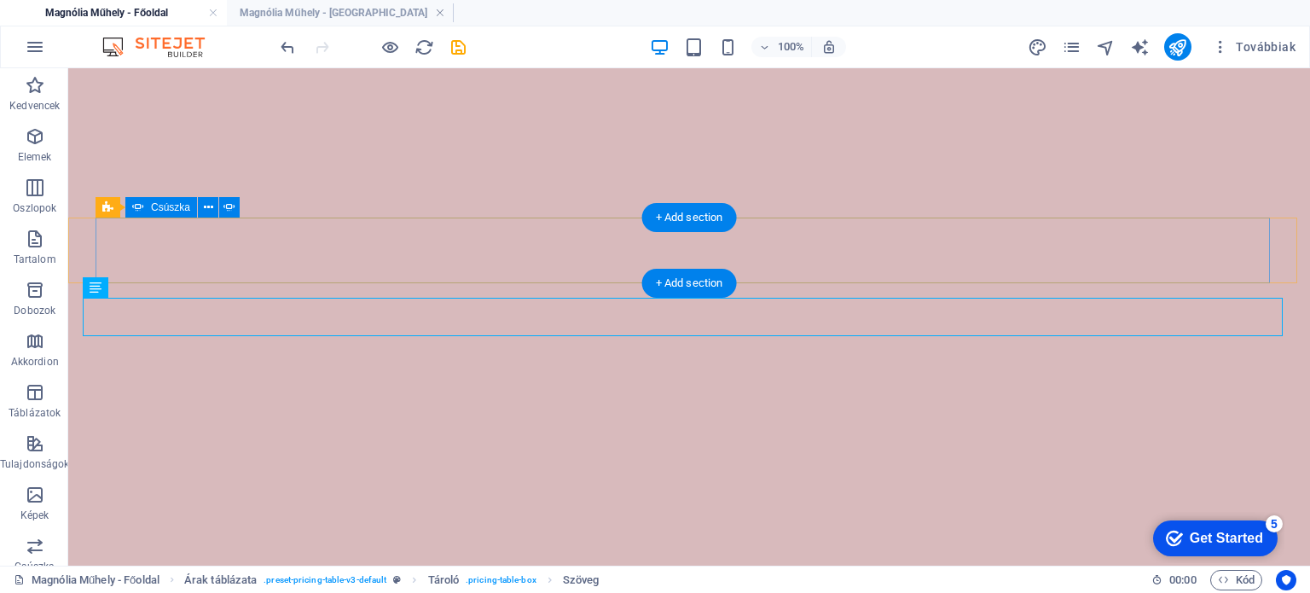
scroll to position [4443, 0]
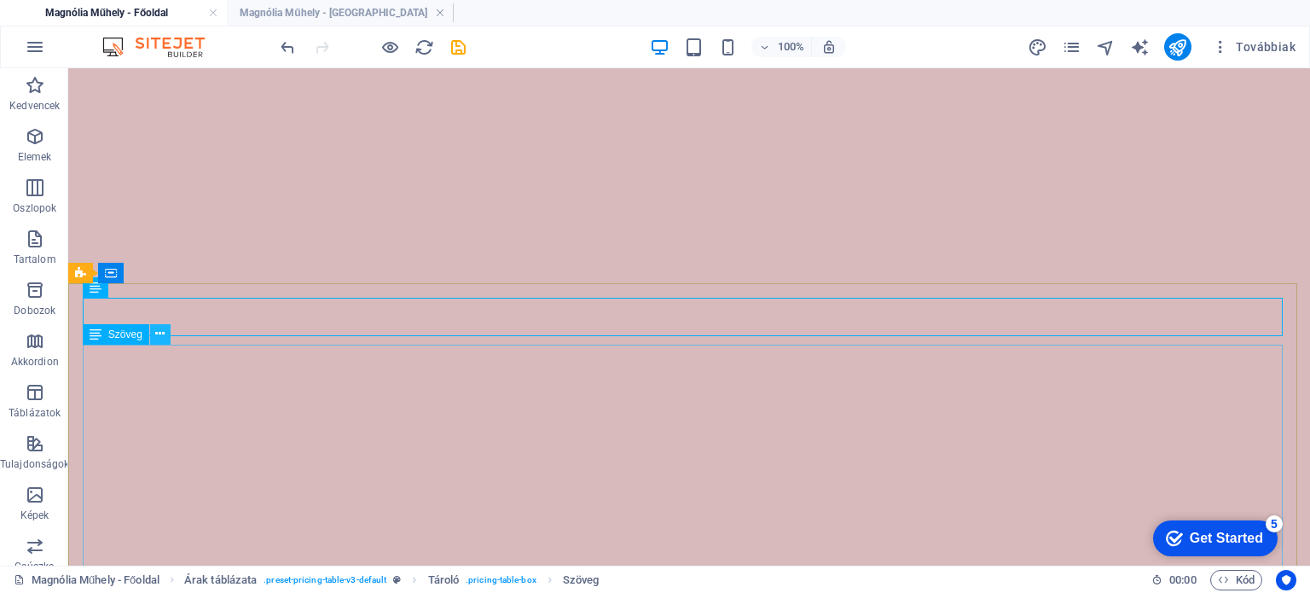
click at [163, 336] on icon at bounding box center [159, 334] width 9 height 18
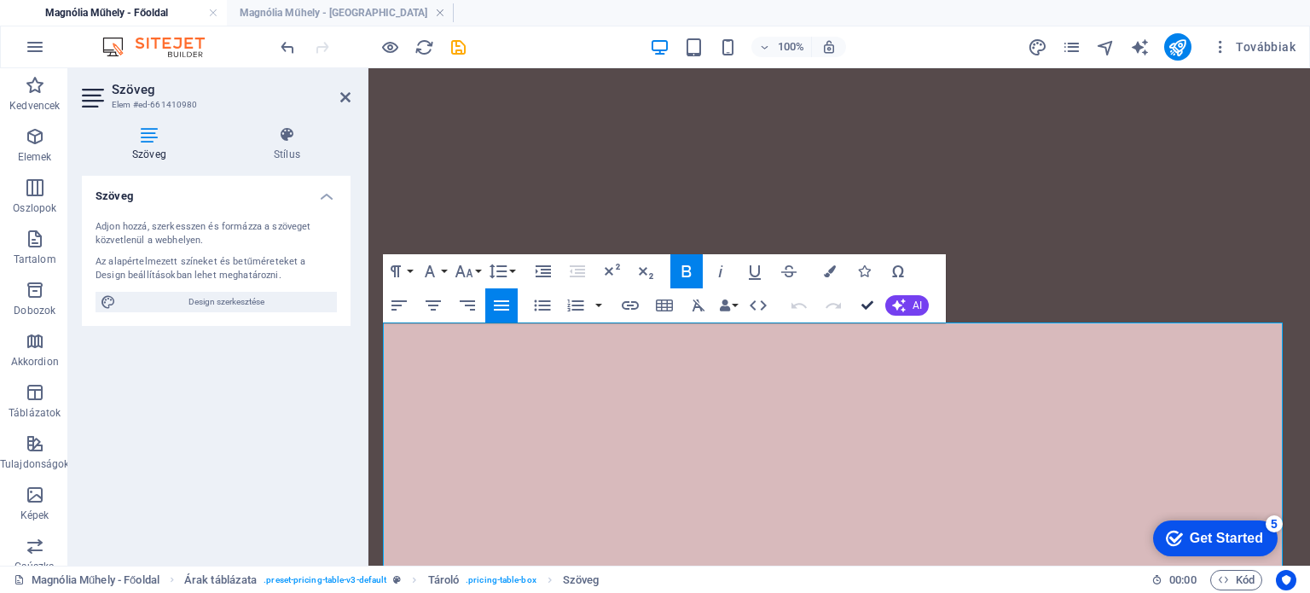
scroll to position [4465, 0]
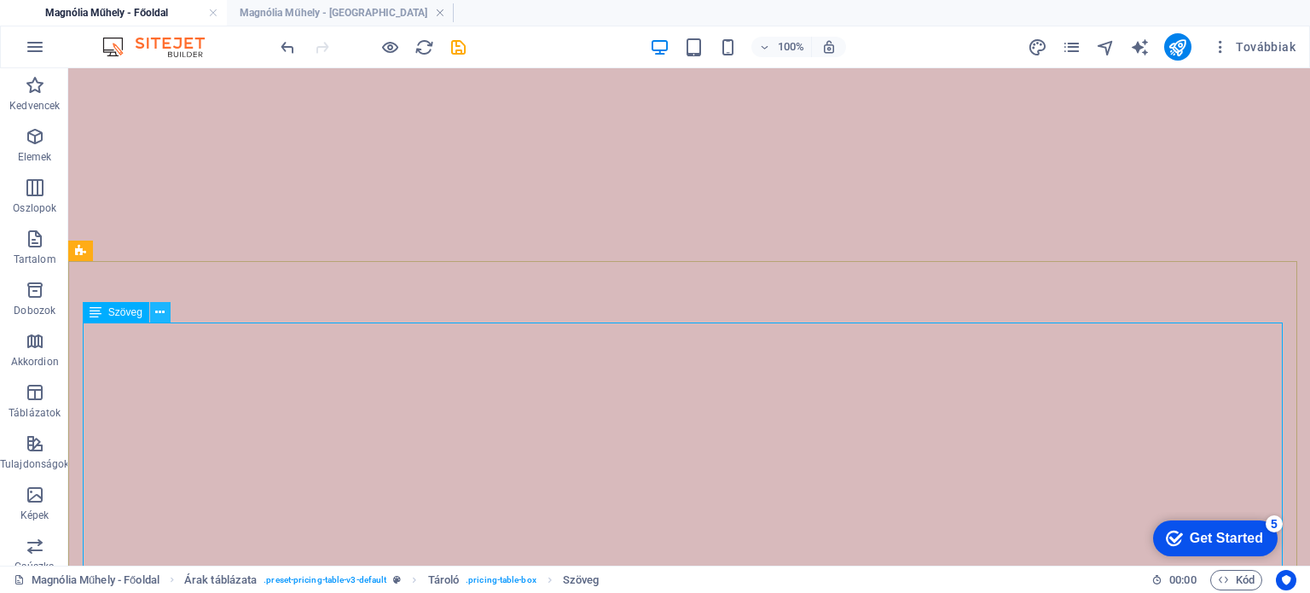
click at [162, 314] on icon at bounding box center [159, 313] width 9 height 18
click at [154, 315] on button at bounding box center [160, 312] width 20 height 20
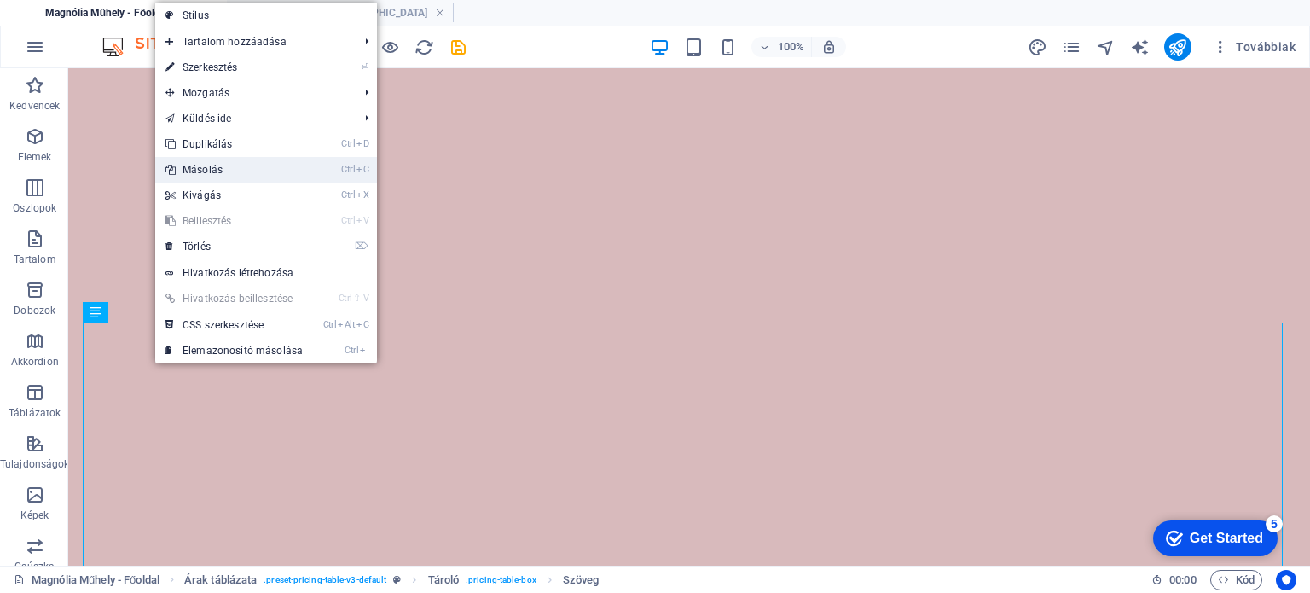
click at [225, 167] on link "Ctrl C Másolás" at bounding box center [234, 170] width 158 height 26
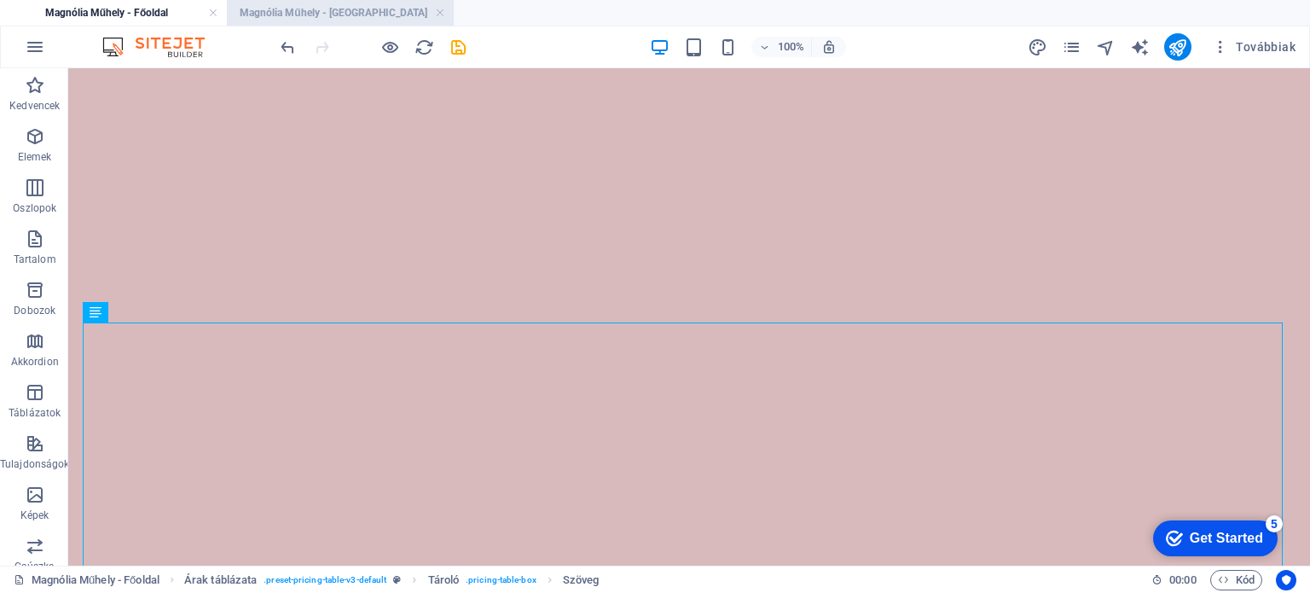
click at [341, 13] on h4 "Magnólia Műhely - Árak" at bounding box center [340, 12] width 227 height 19
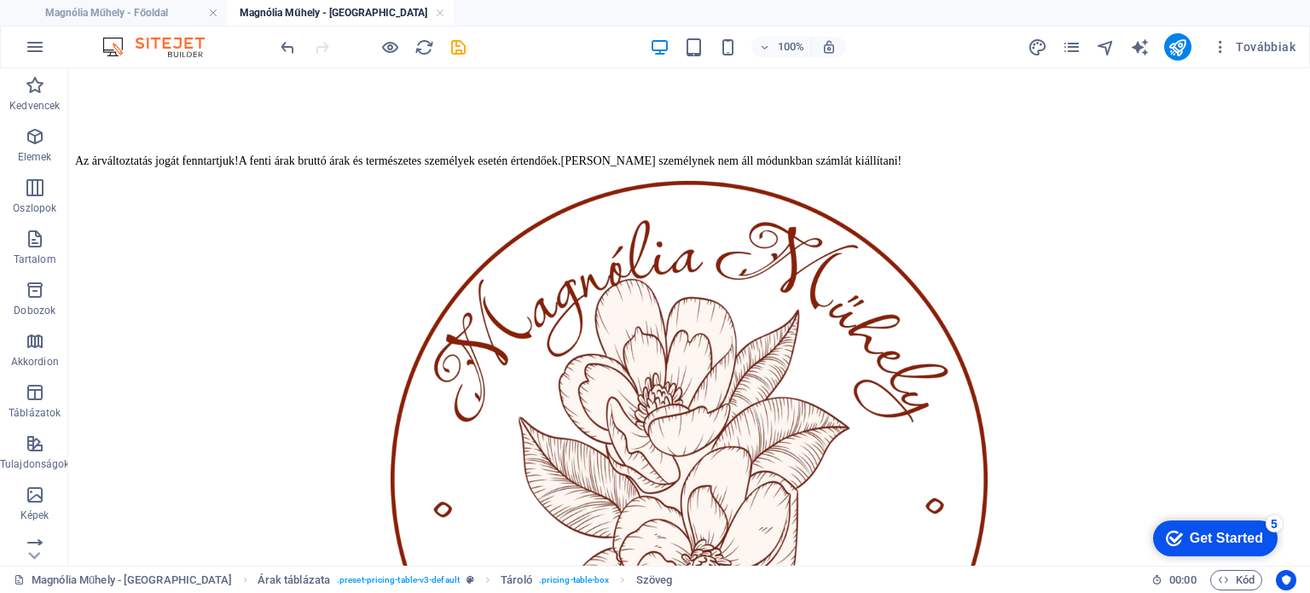
scroll to position [0, 0]
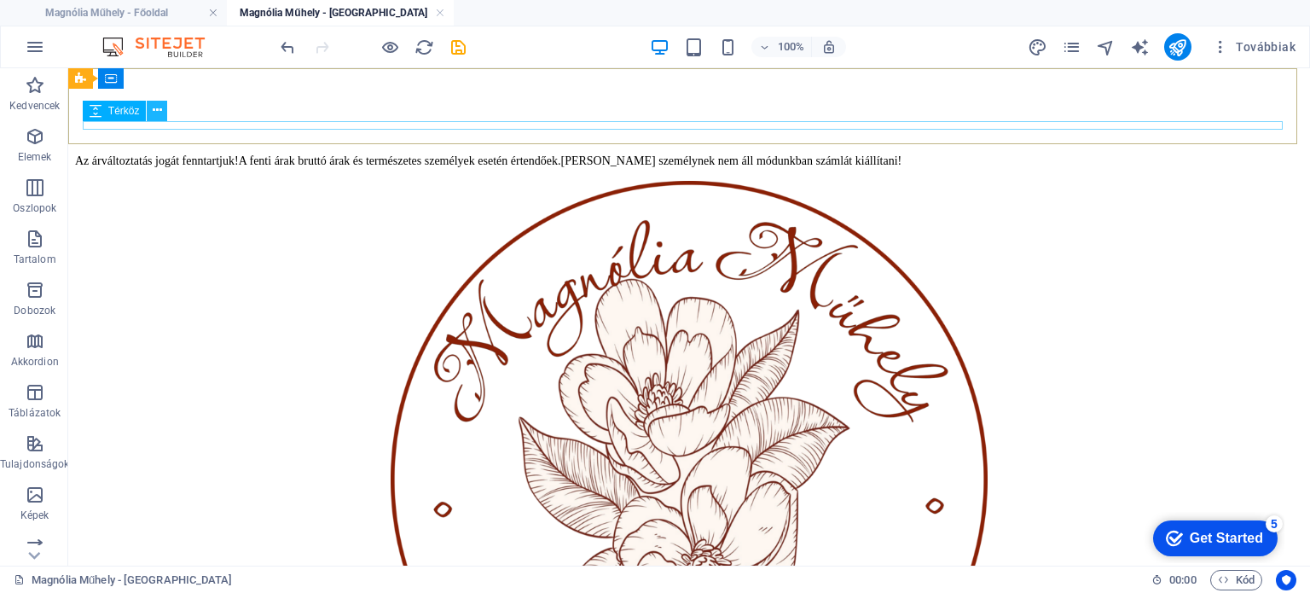
click at [161, 113] on icon at bounding box center [157, 110] width 9 height 18
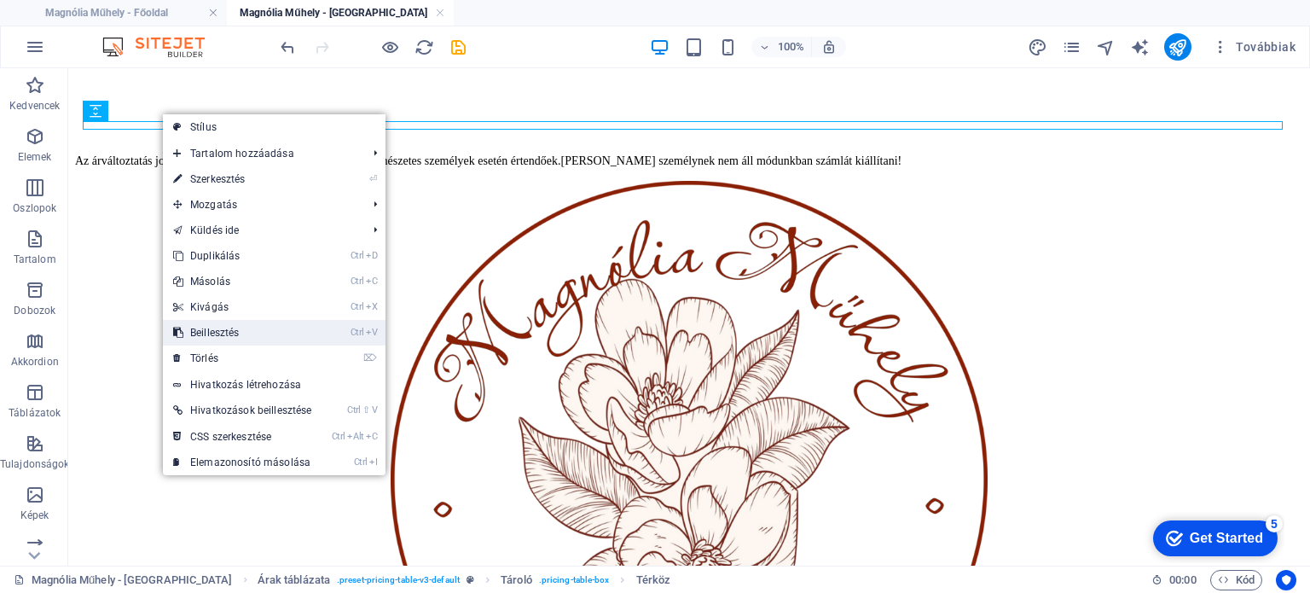
click at [211, 332] on link "Ctrl V Beillesztés" at bounding box center [242, 333] width 159 height 26
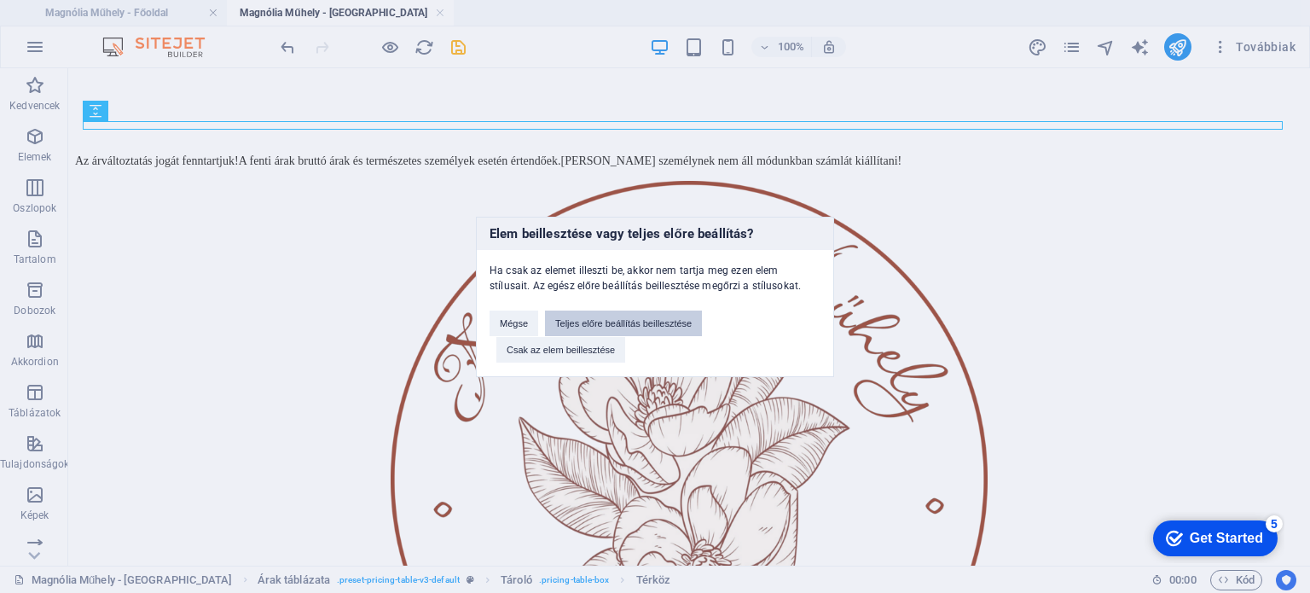
click at [628, 323] on button "Teljes előre beállítás beillesztése" at bounding box center [623, 323] width 157 height 26
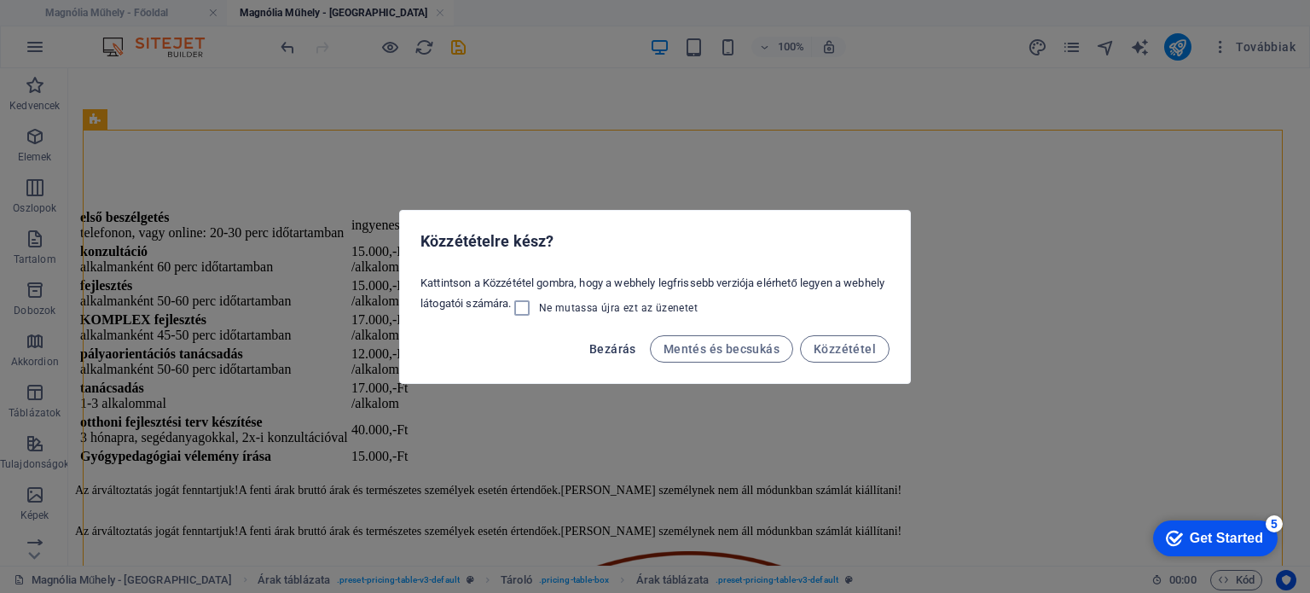
click at [611, 342] on span "Bezárás" at bounding box center [612, 349] width 47 height 14
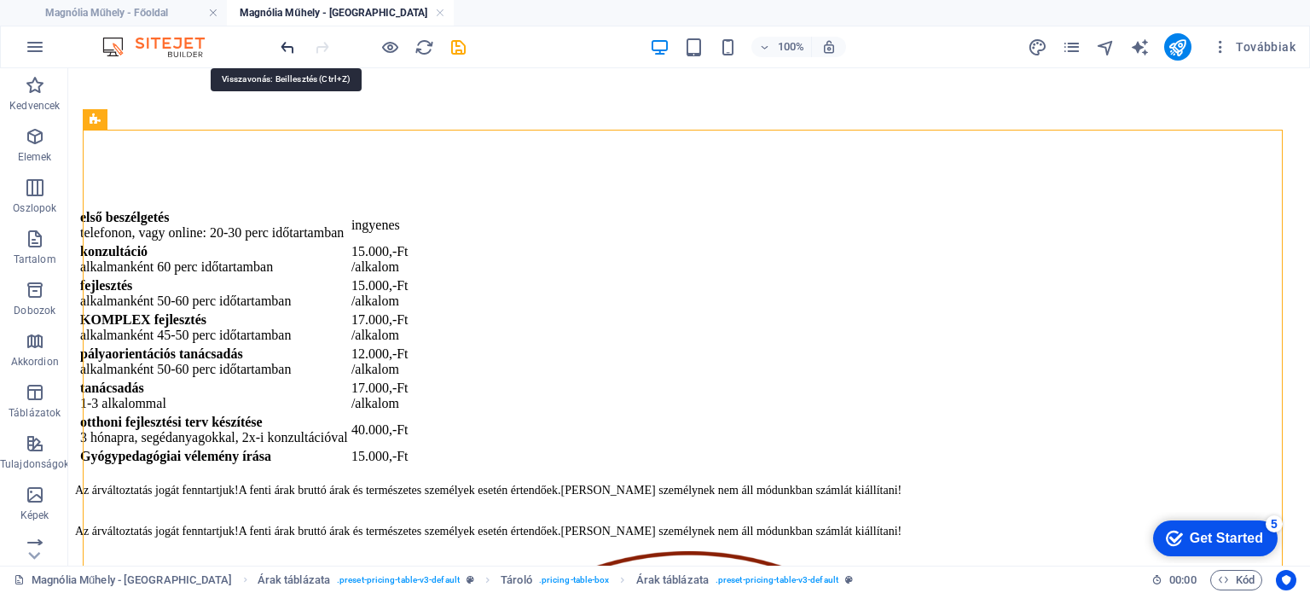
click at [283, 41] on icon "undo" at bounding box center [288, 48] width 20 height 20
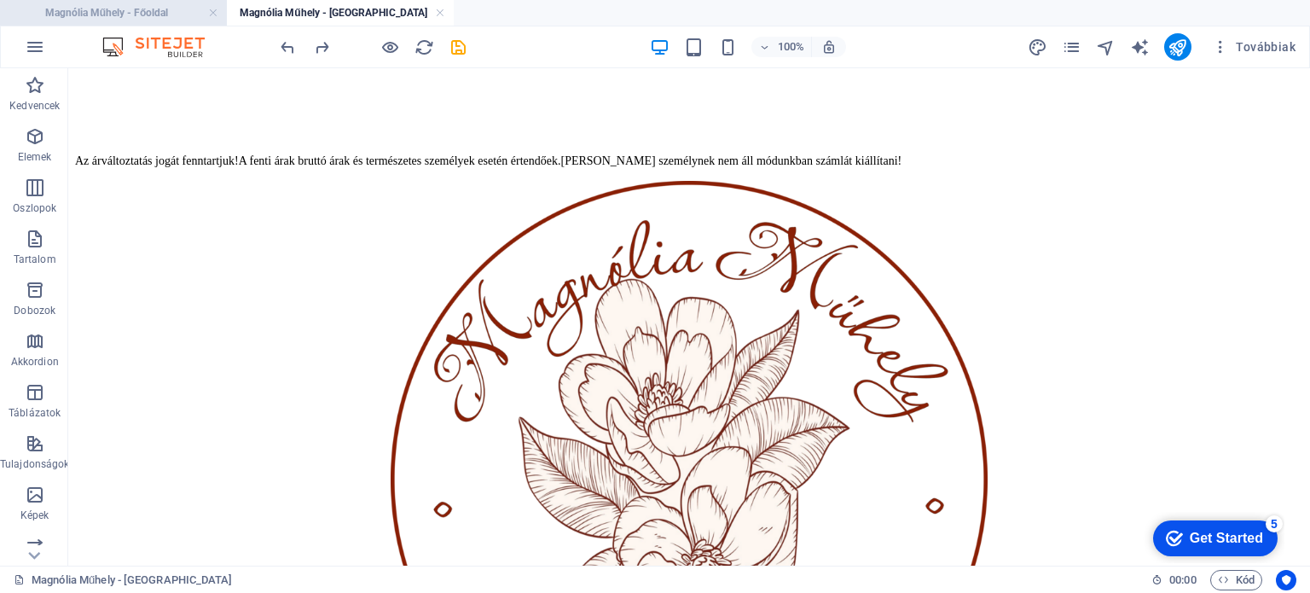
click at [80, 14] on h4 "Magnólia Műhely - Főoldal" at bounding box center [113, 12] width 227 height 19
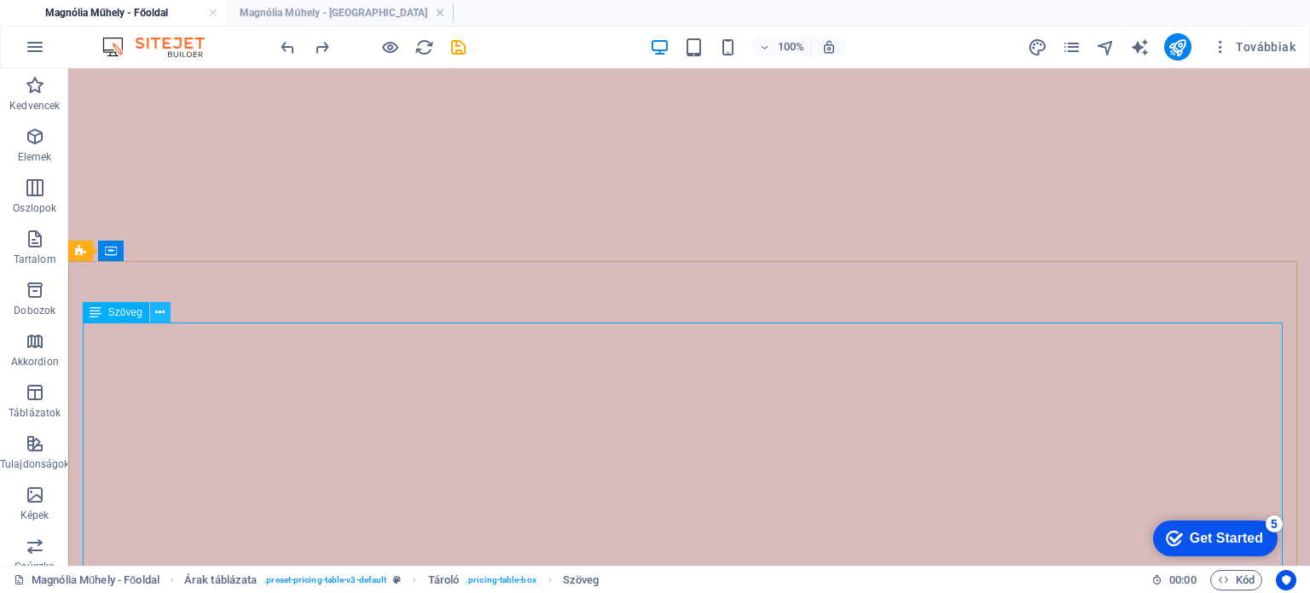
click at [164, 313] on icon at bounding box center [159, 313] width 9 height 18
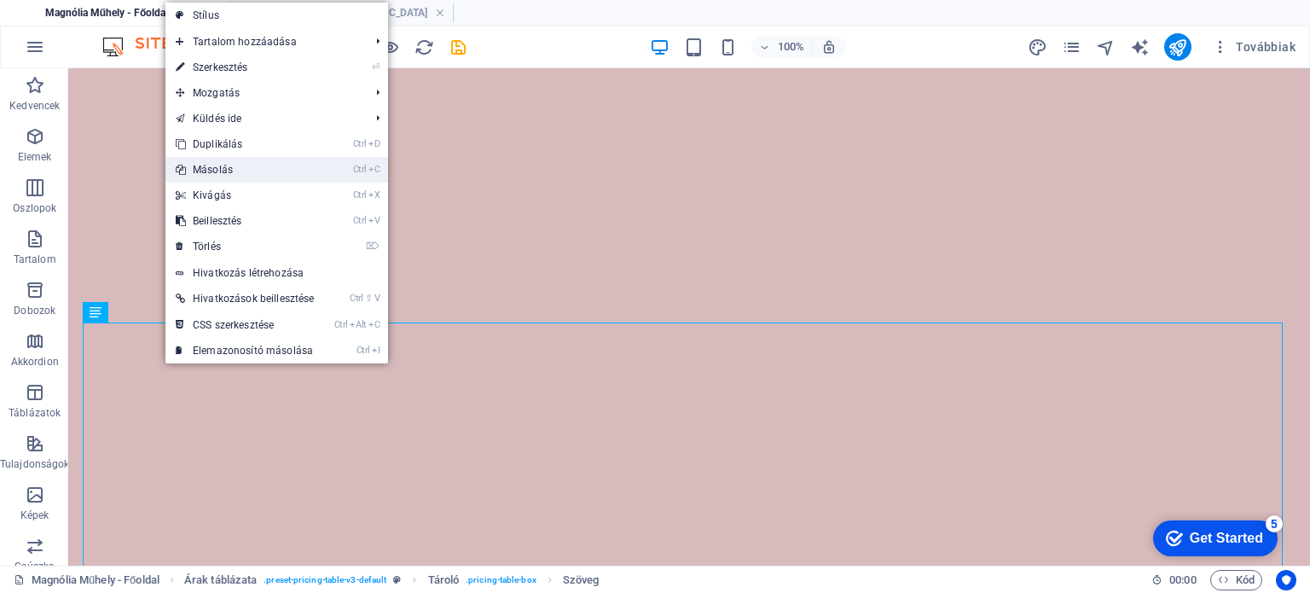
click at [237, 168] on link "Ctrl C Másolás" at bounding box center [244, 170] width 159 height 26
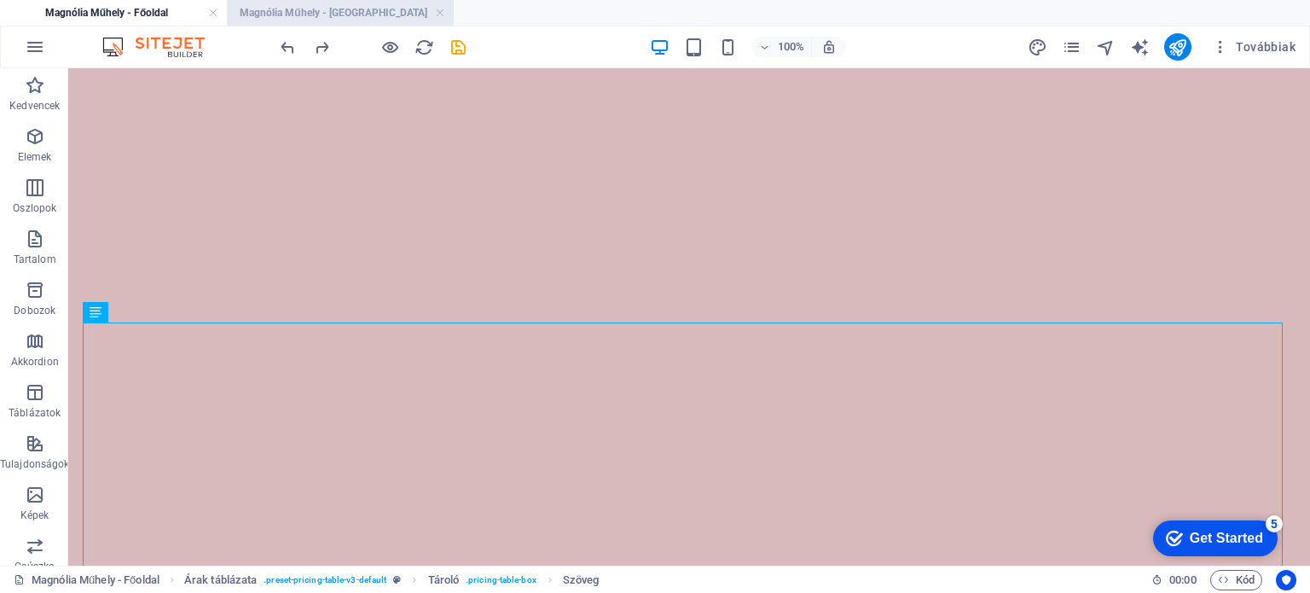
click at [288, 13] on h4 "Magnólia Műhely - Árak" at bounding box center [340, 12] width 227 height 19
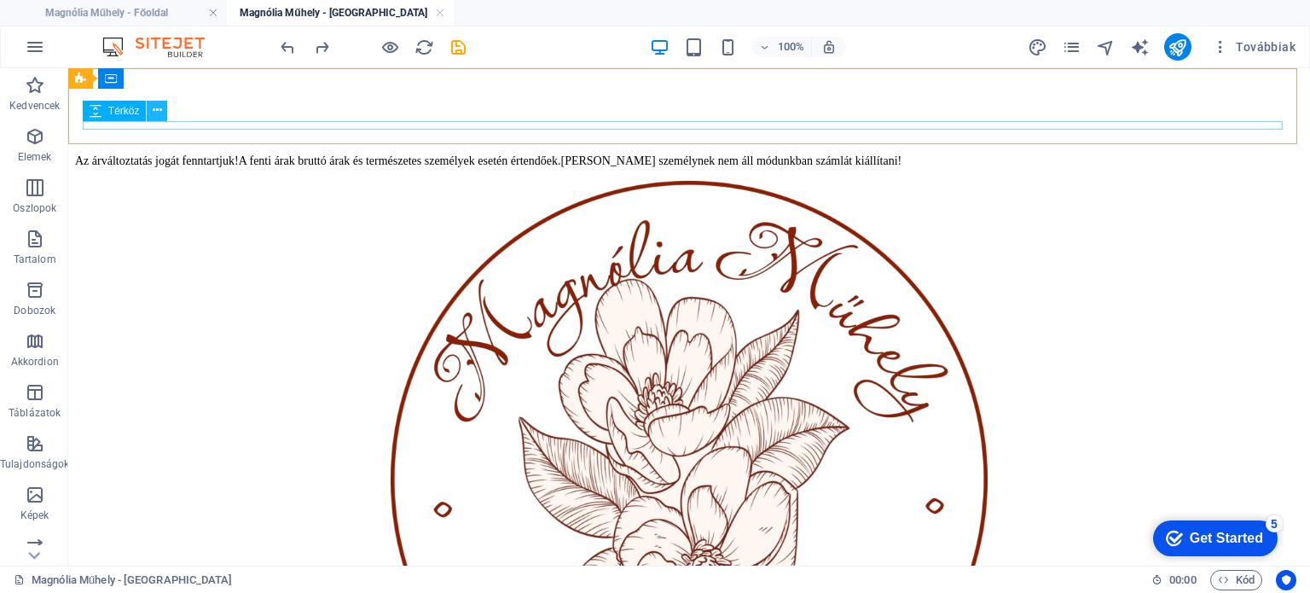
click at [159, 115] on icon at bounding box center [157, 110] width 9 height 18
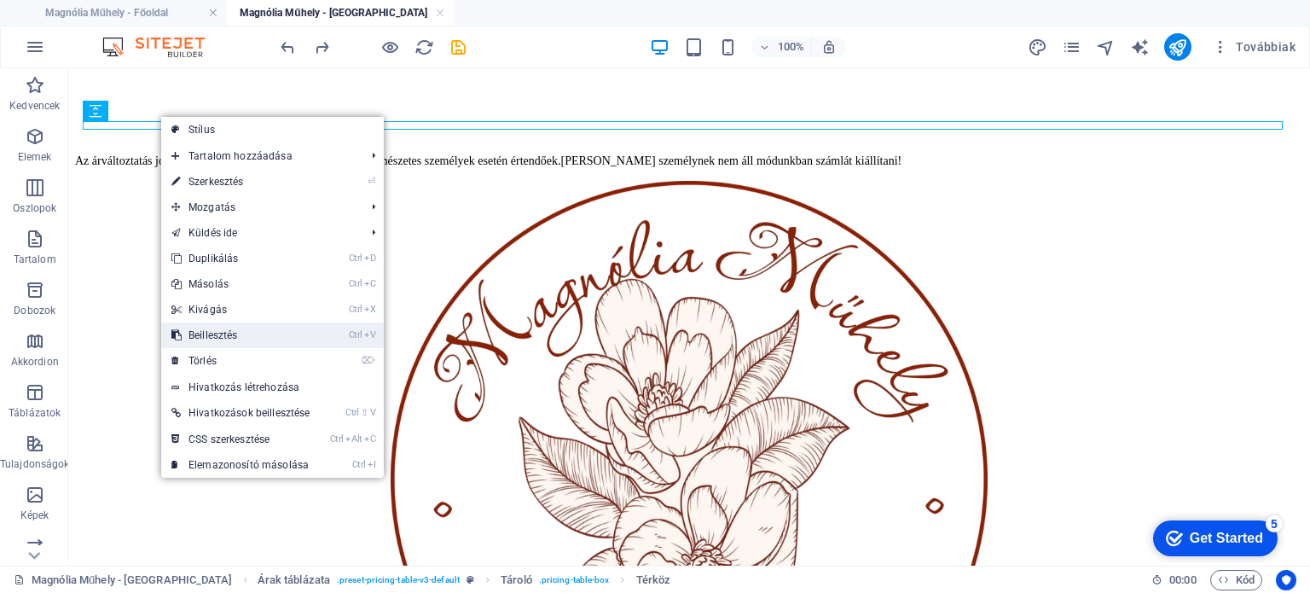
click at [218, 337] on link "Ctrl V Beillesztés" at bounding box center [240, 335] width 159 height 26
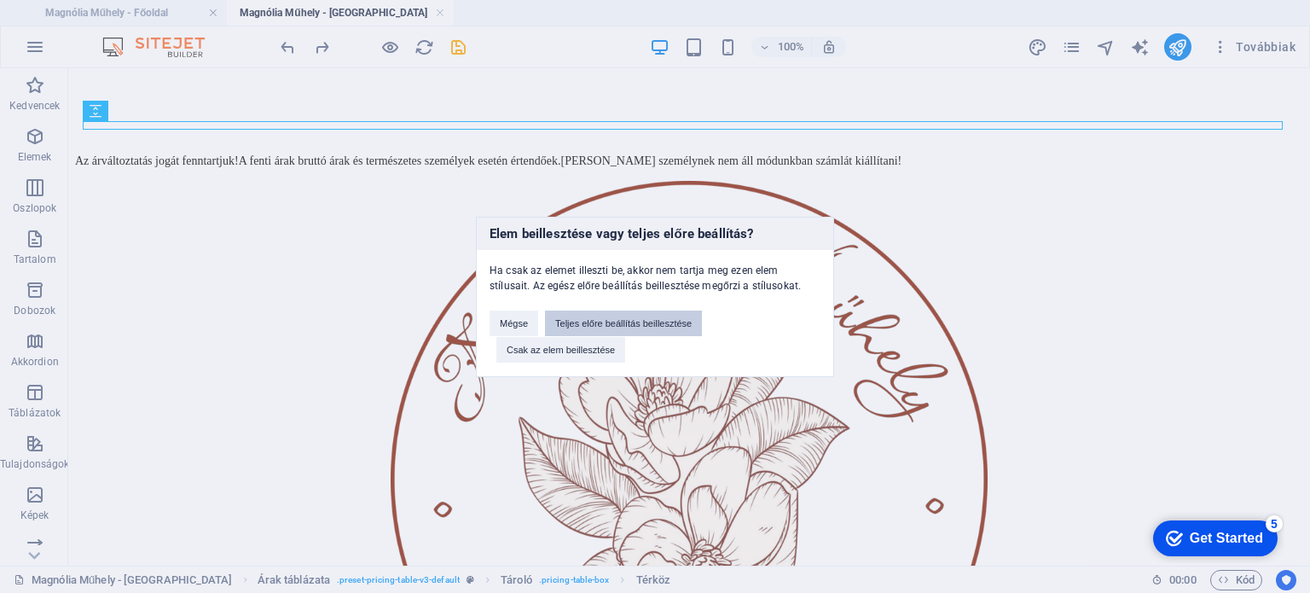
click at [642, 327] on button "Teljes előre beállítás beillesztése" at bounding box center [623, 323] width 157 height 26
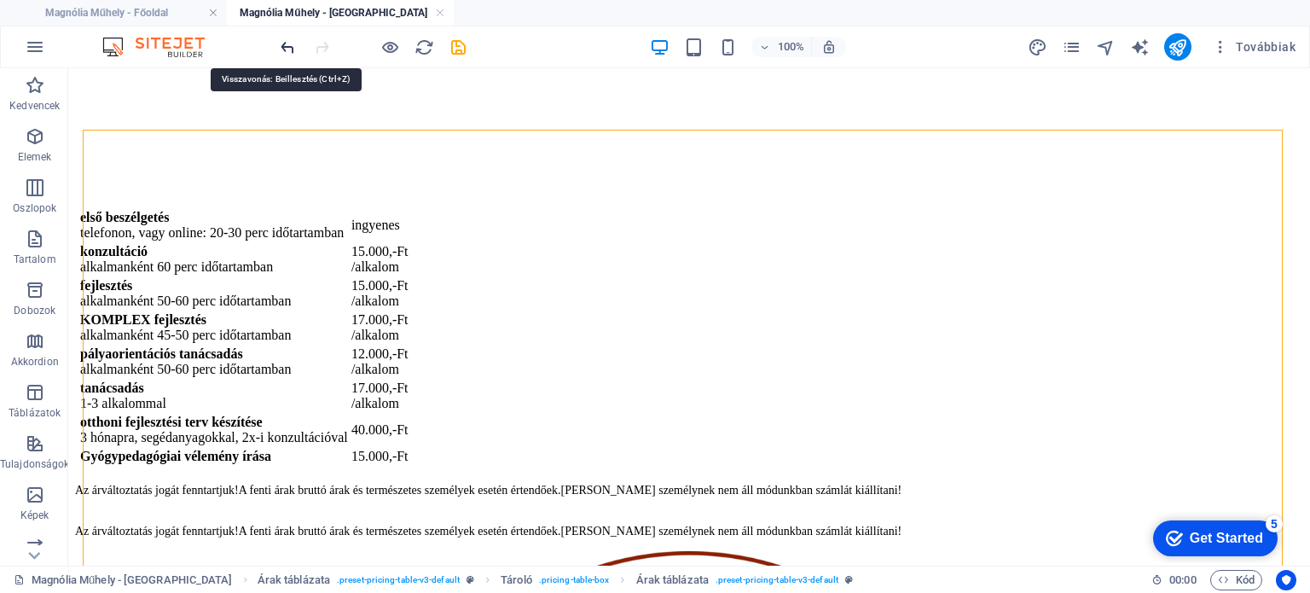
click at [290, 50] on icon "undo" at bounding box center [288, 48] width 20 height 20
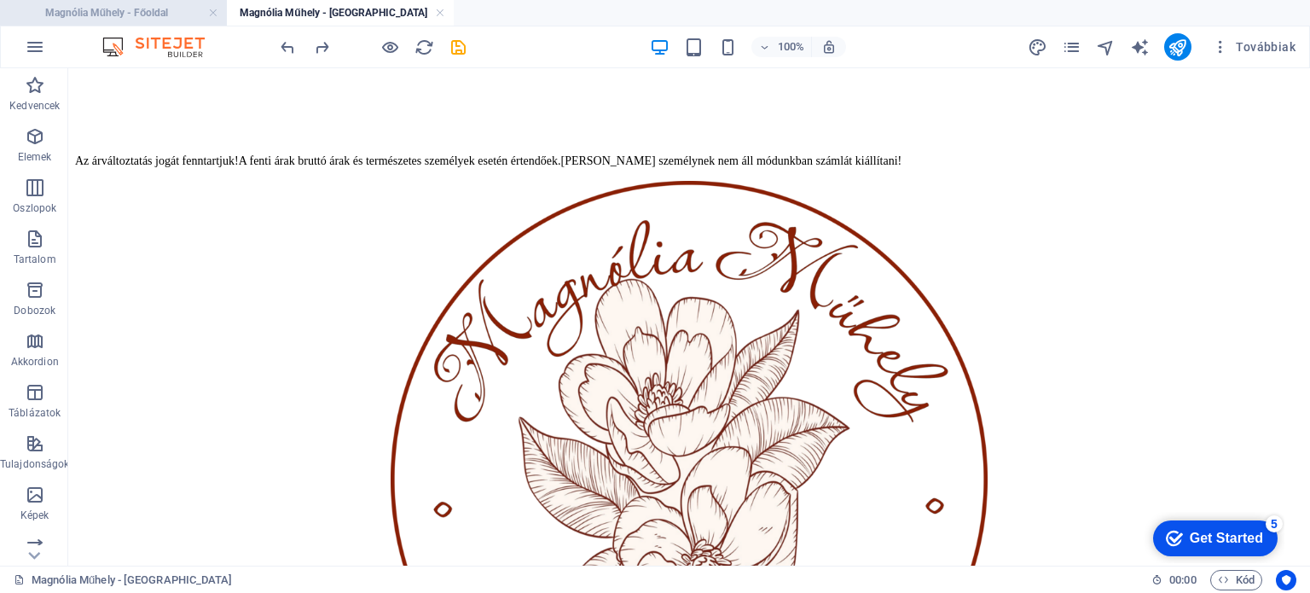
click at [142, 23] on li "Magnólia Műhely - Főoldal" at bounding box center [113, 13] width 227 height 26
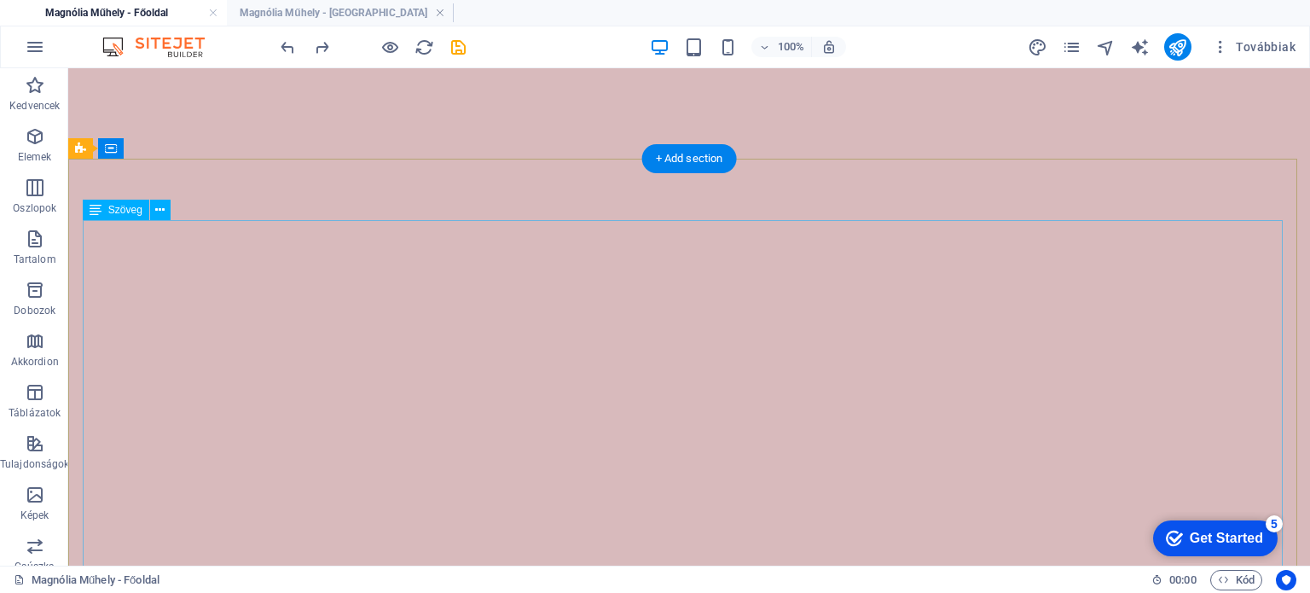
scroll to position [4721, 0]
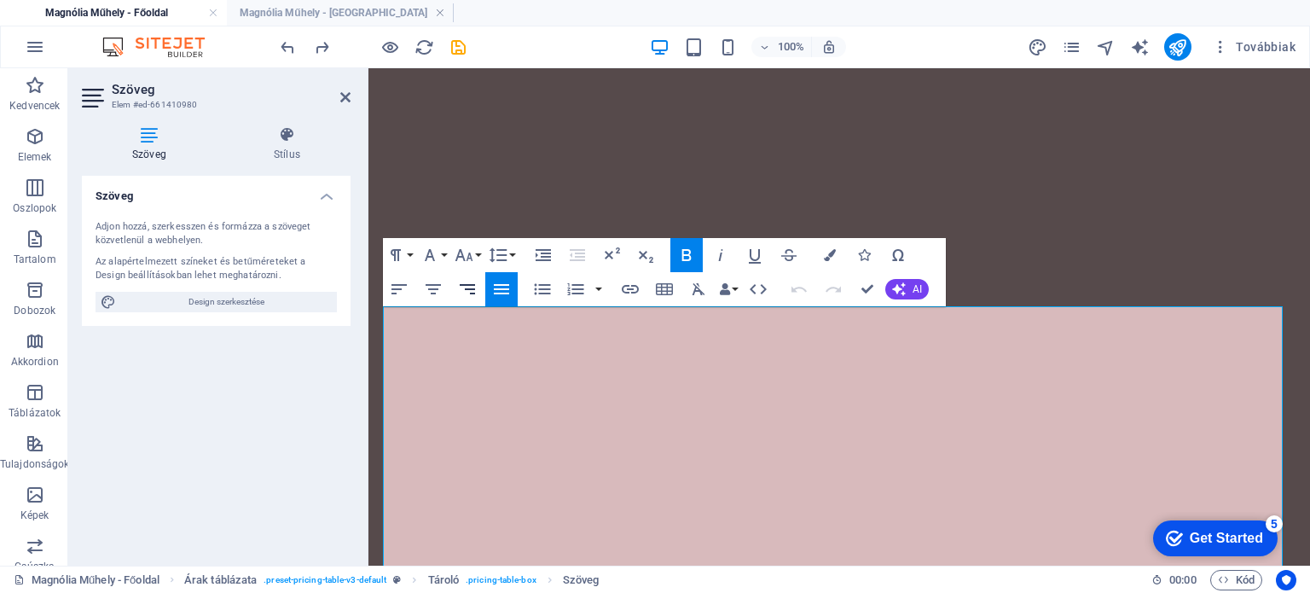
scroll to position [5022, 0]
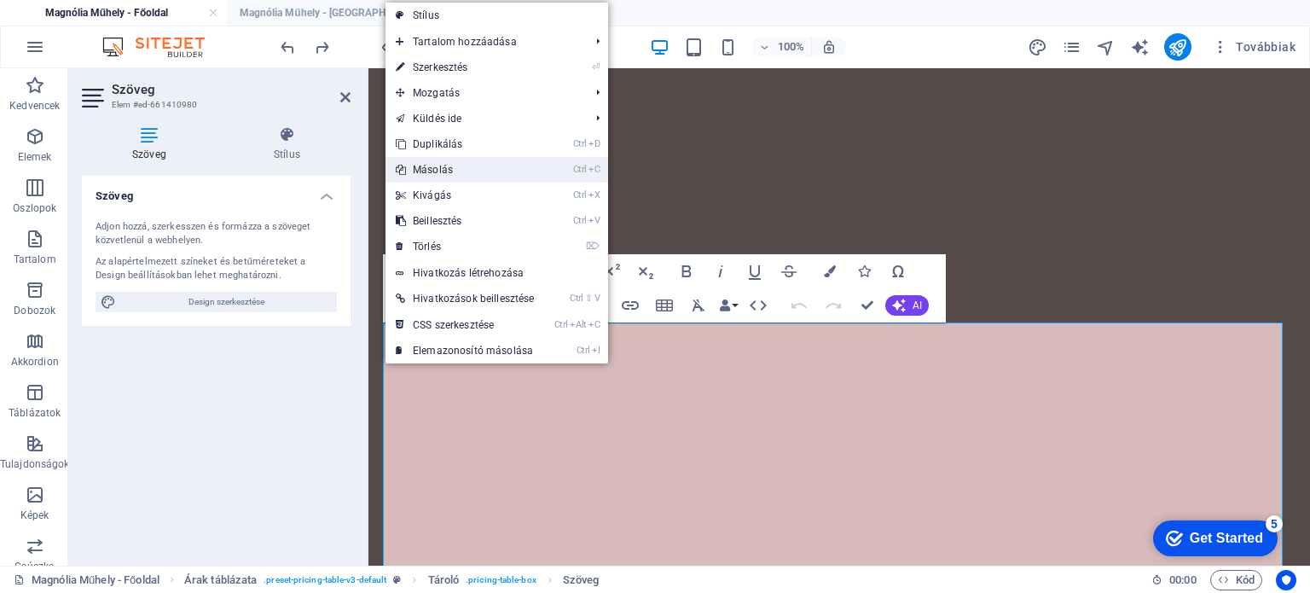
click at [446, 169] on link "Ctrl C Másolás" at bounding box center [464, 170] width 159 height 26
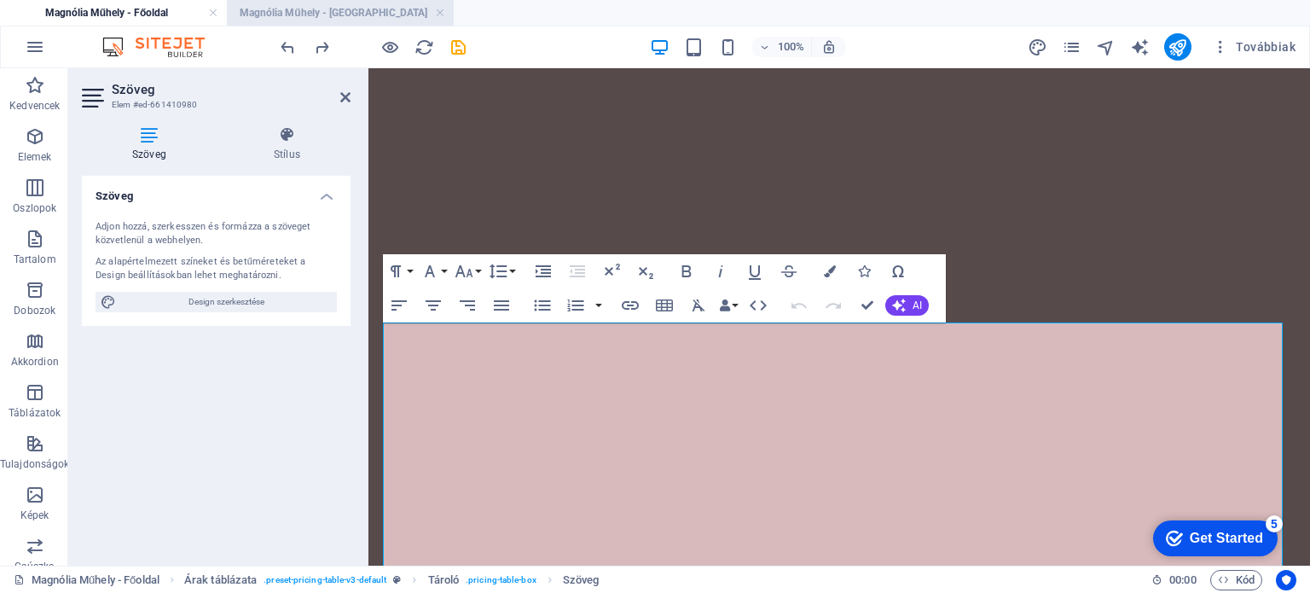
click at [342, 24] on li "Magnólia Műhely - Árak" at bounding box center [340, 13] width 227 height 26
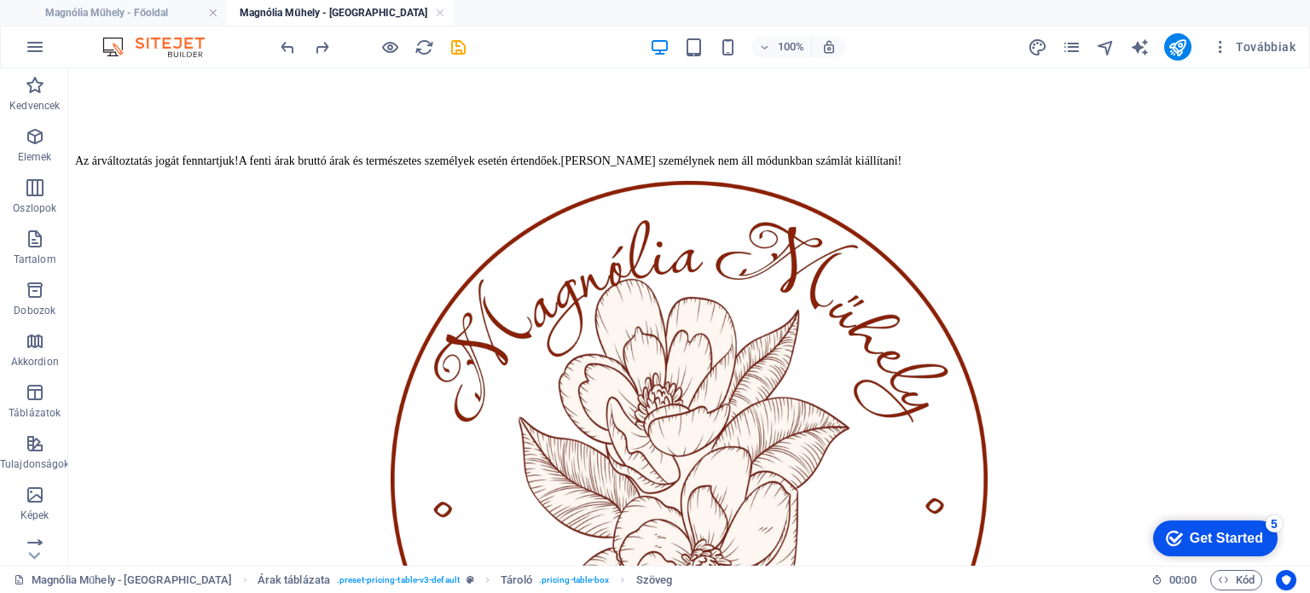
scroll to position [0, 0]
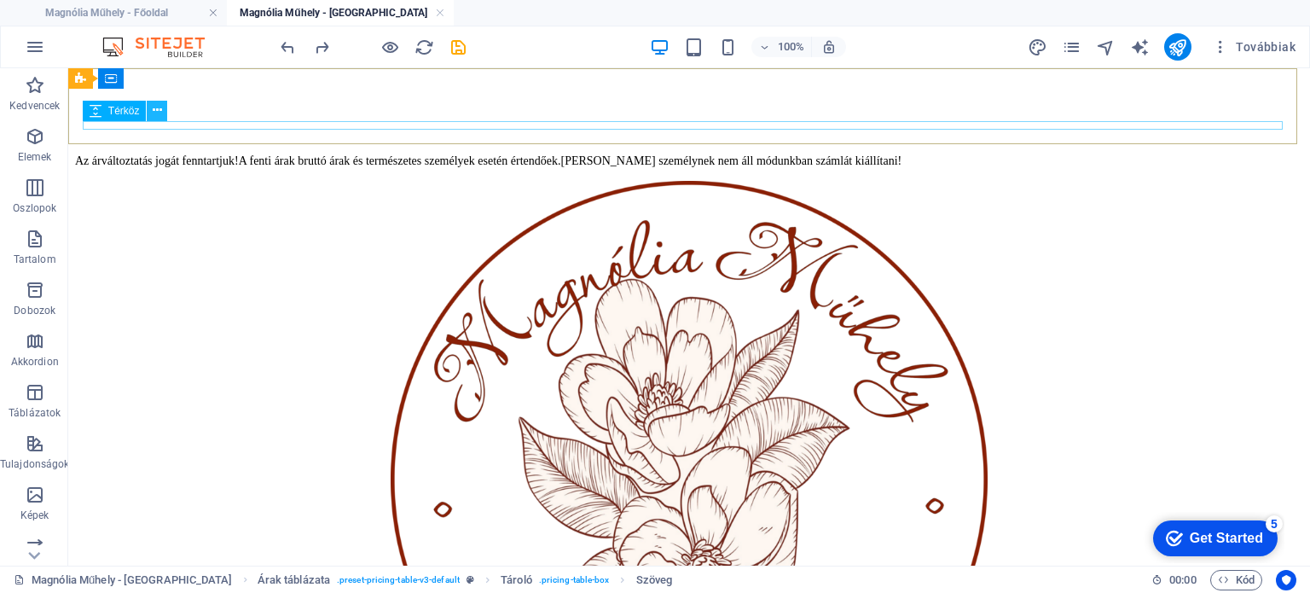
click at [153, 113] on icon at bounding box center [157, 110] width 9 height 18
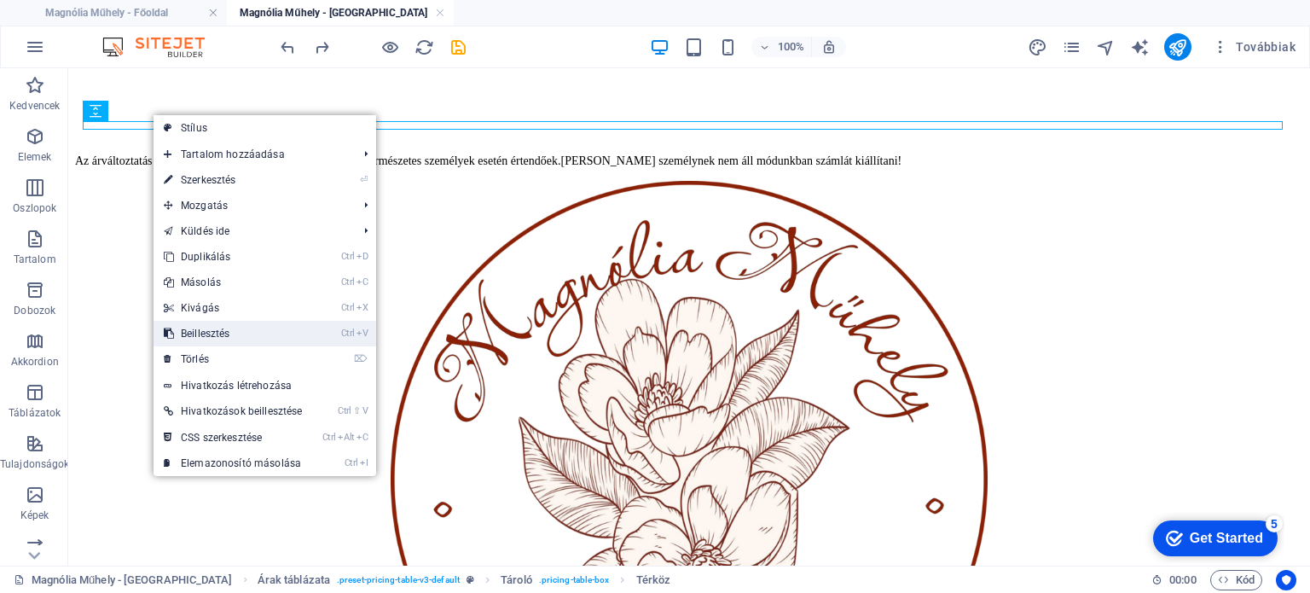
click at [197, 331] on link "Ctrl V Beillesztés" at bounding box center [233, 334] width 159 height 26
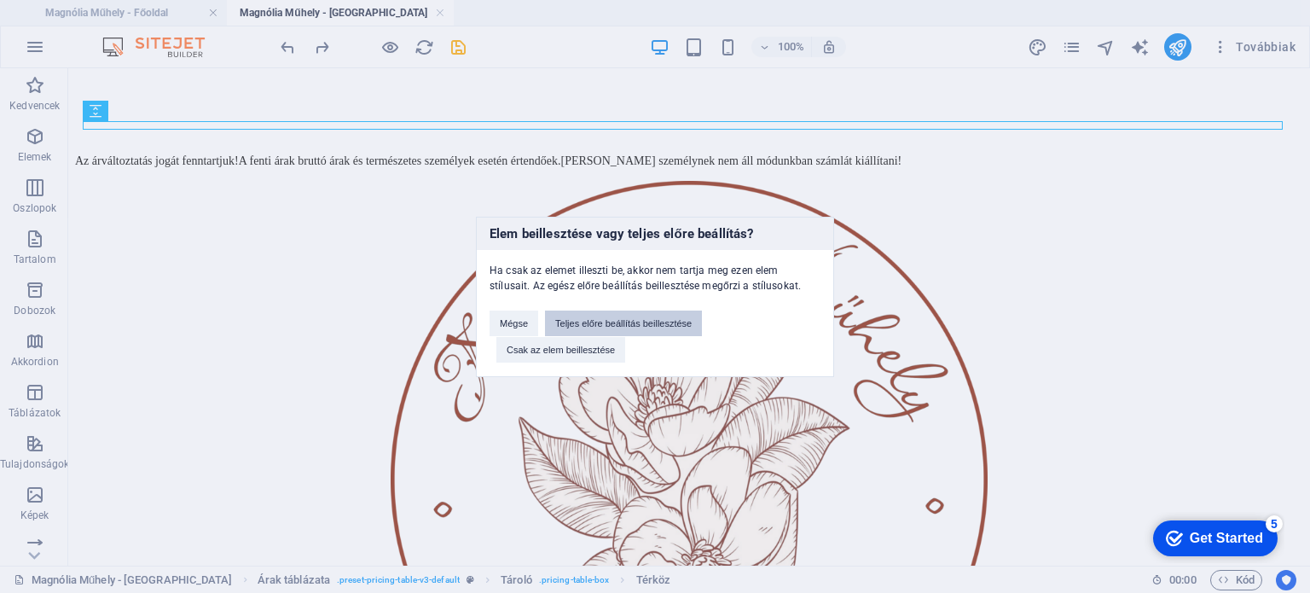
click at [580, 318] on button "Teljes előre beállítás beillesztése" at bounding box center [623, 323] width 157 height 26
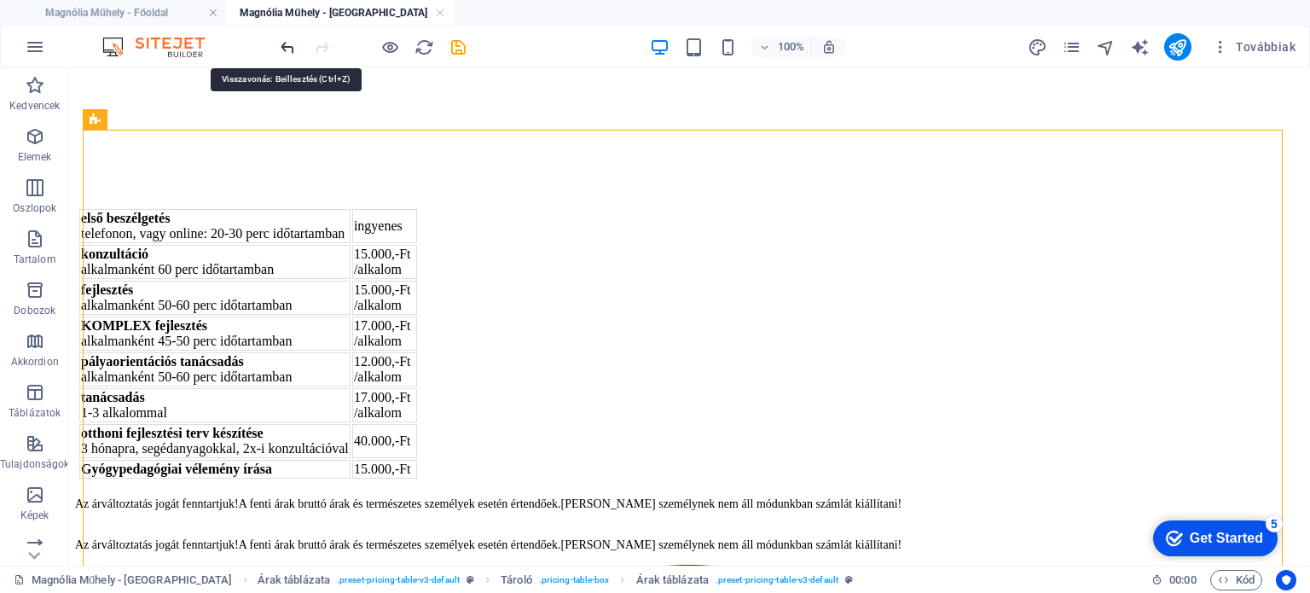
click at [292, 51] on icon "undo" at bounding box center [288, 48] width 20 height 20
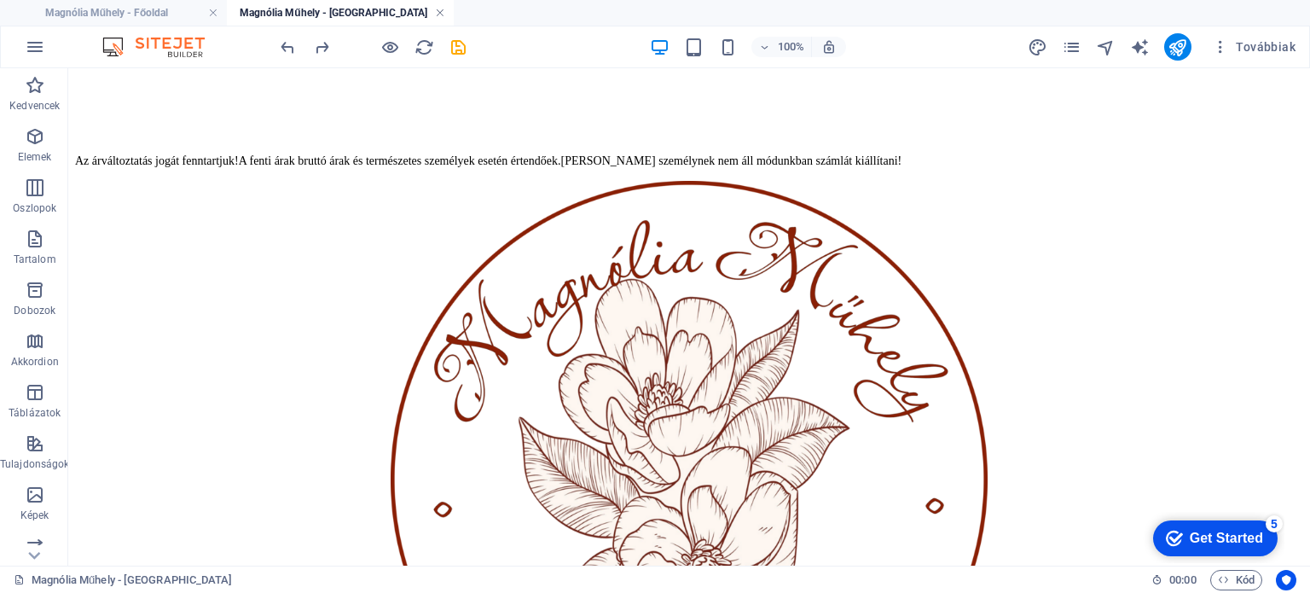
click at [443, 12] on link at bounding box center [440, 13] width 10 height 16
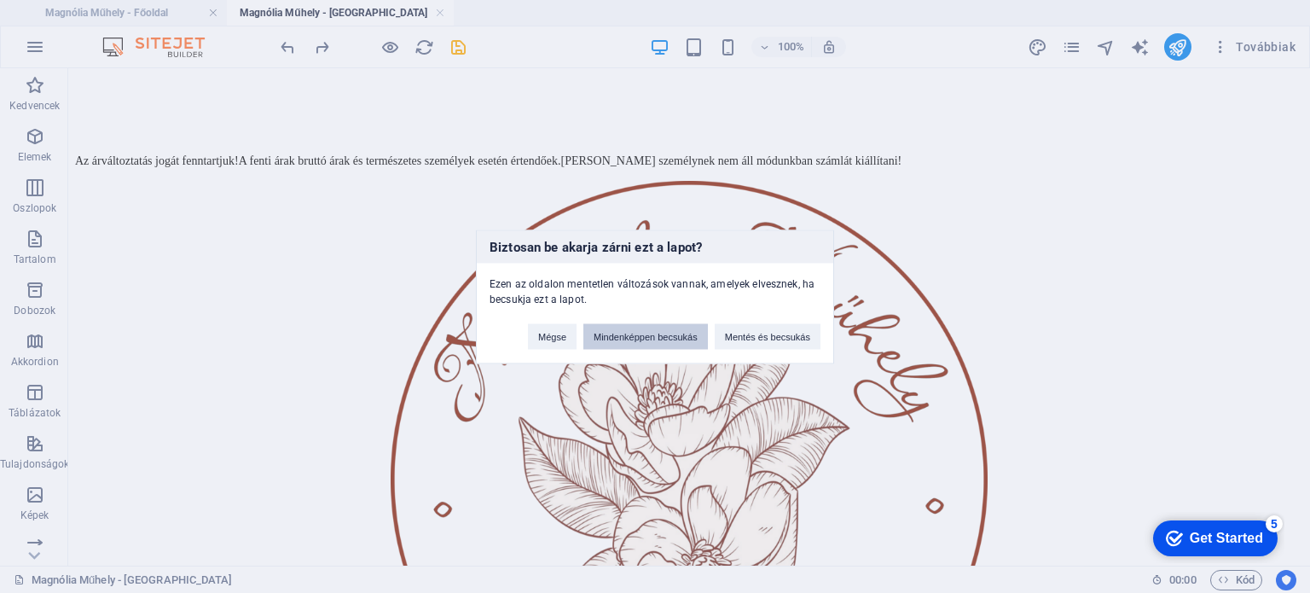
click at [624, 333] on button "Mindenképpen becsukás" at bounding box center [645, 336] width 125 height 26
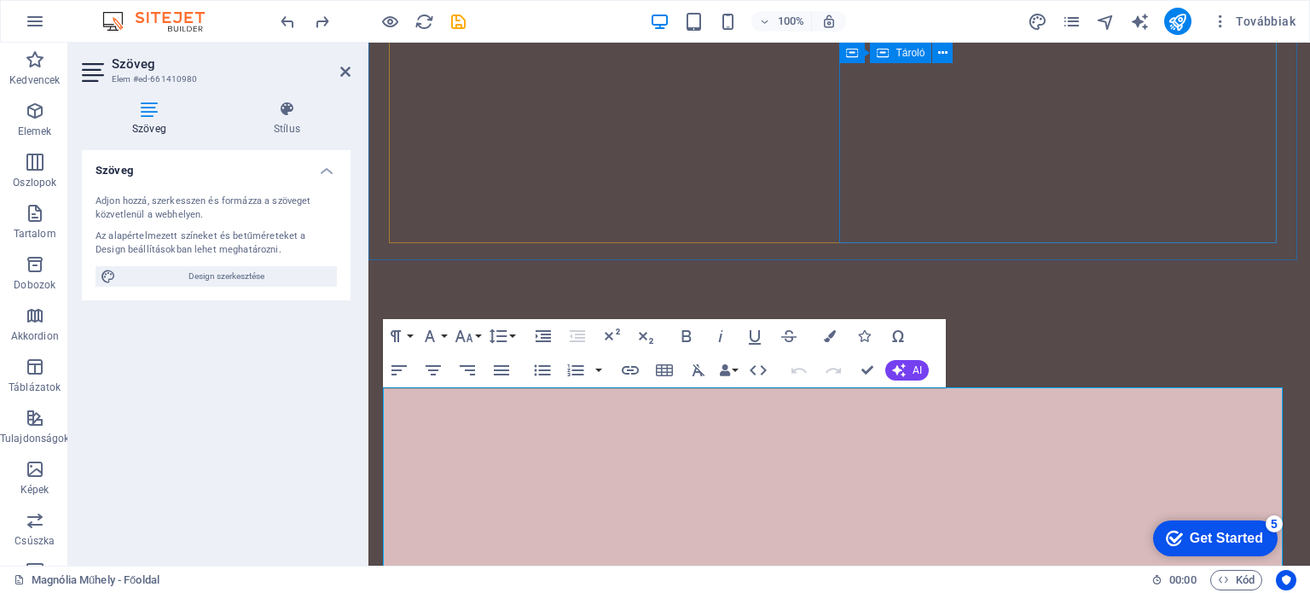
scroll to position [5266, 0]
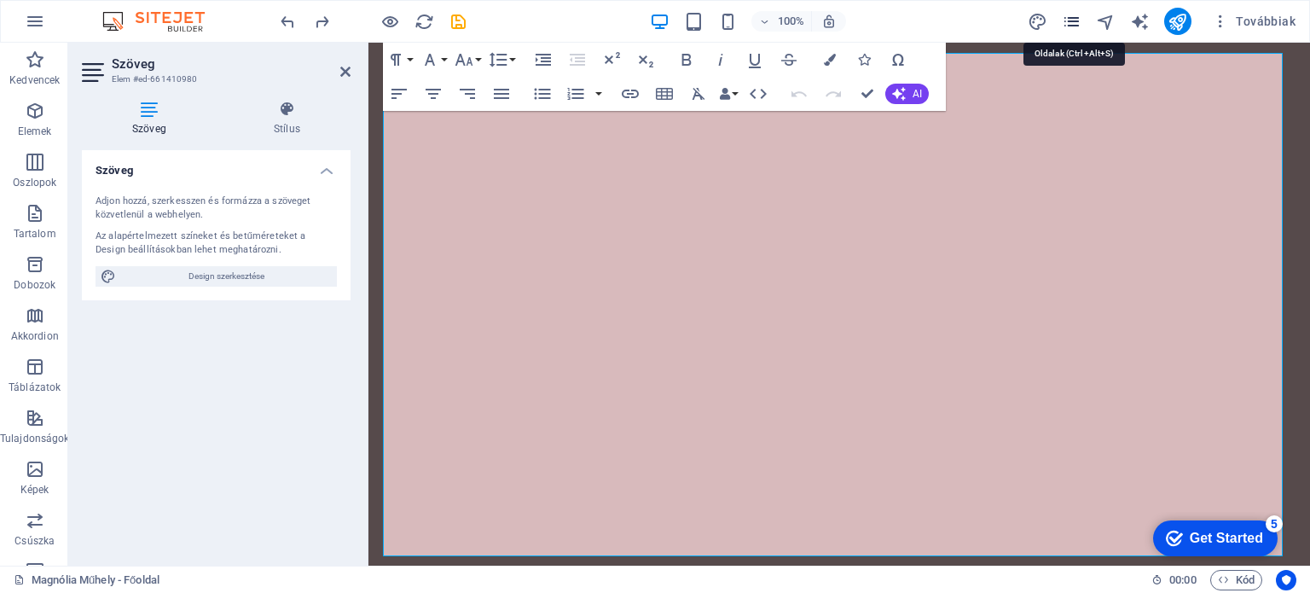
click at [1081, 20] on icon "pages" at bounding box center [1072, 22] width 20 height 20
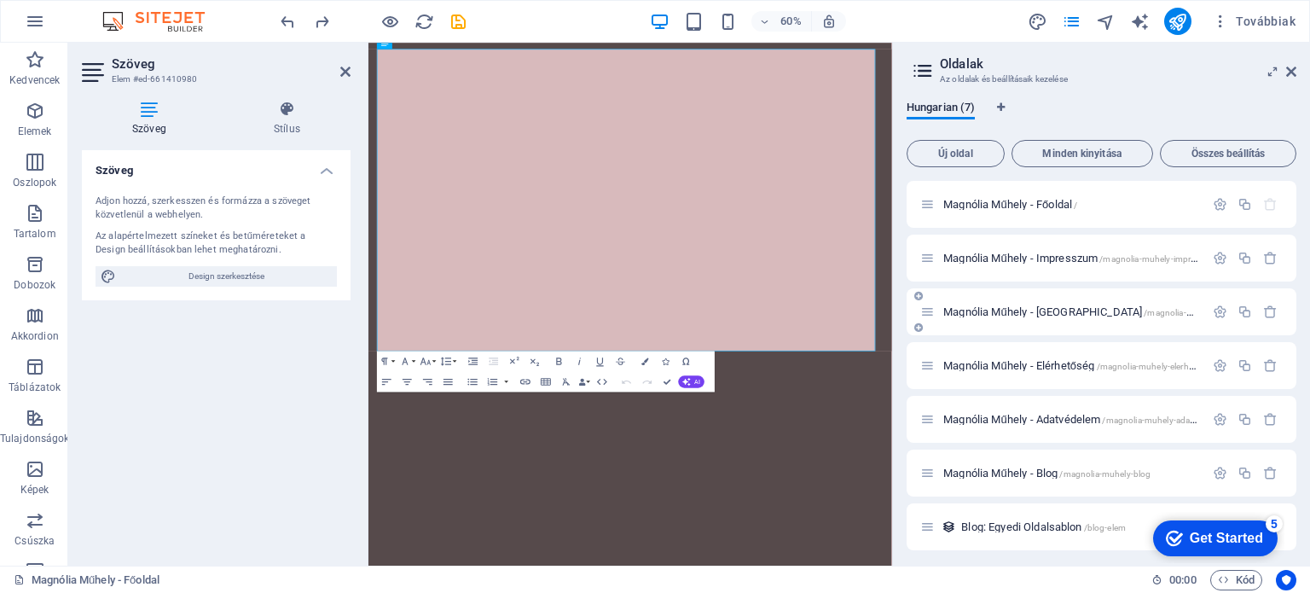
click at [1040, 306] on span "Magnólia Műhely - Árak /magnolia-muhely-arak" at bounding box center [1088, 311] width 290 height 13
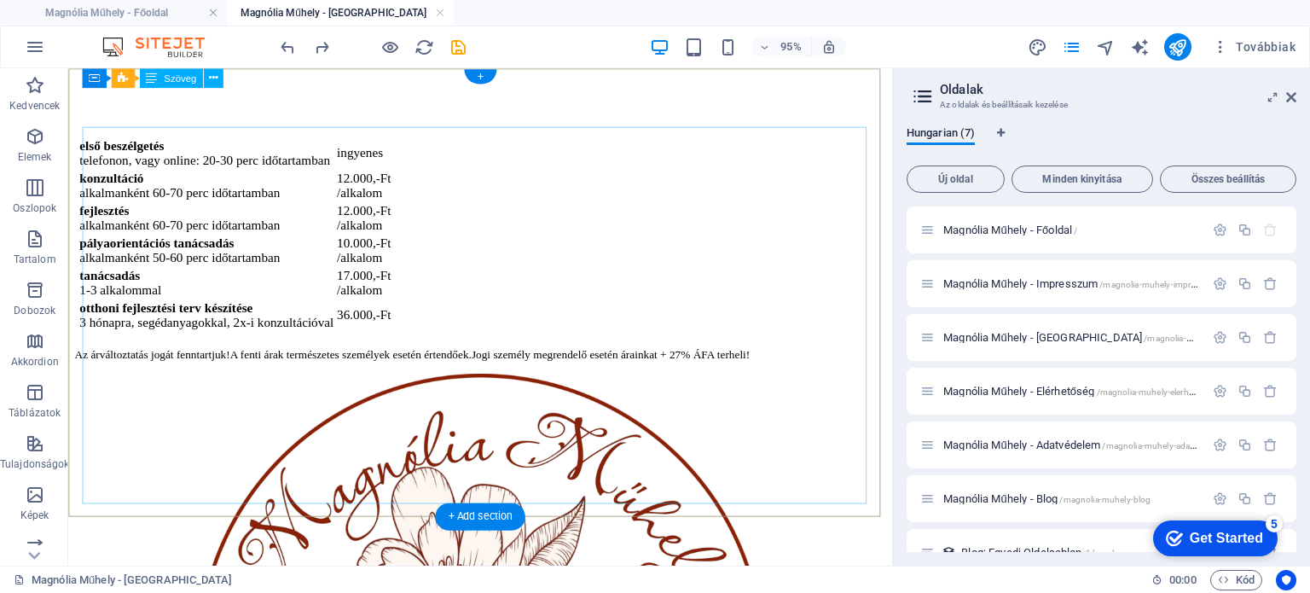
scroll to position [0, 0]
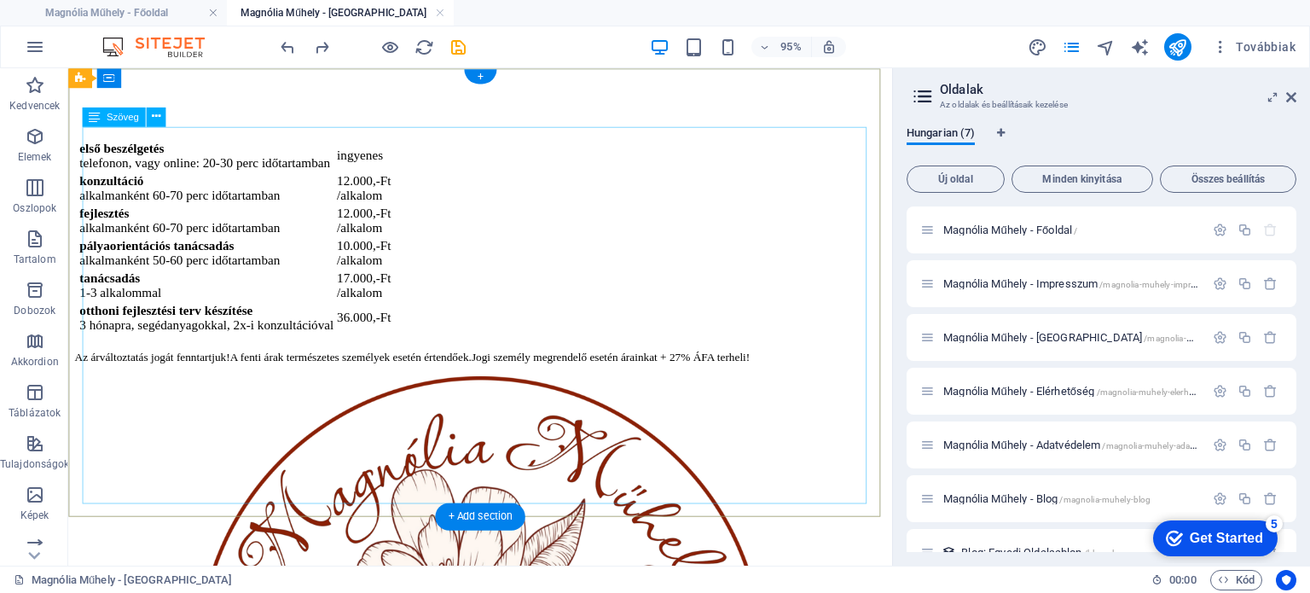
click at [111, 288] on div "első beszélgetés telefonon, vagy online: 20-30 perc időtartamban ingyenes konzu…" at bounding box center [502, 246] width 854 height 212
click at [145, 290] on div "első beszélgetés telefonon, vagy online: 20-30 perc időtartamban ingyenes konzu…" at bounding box center [502, 246] width 854 height 212
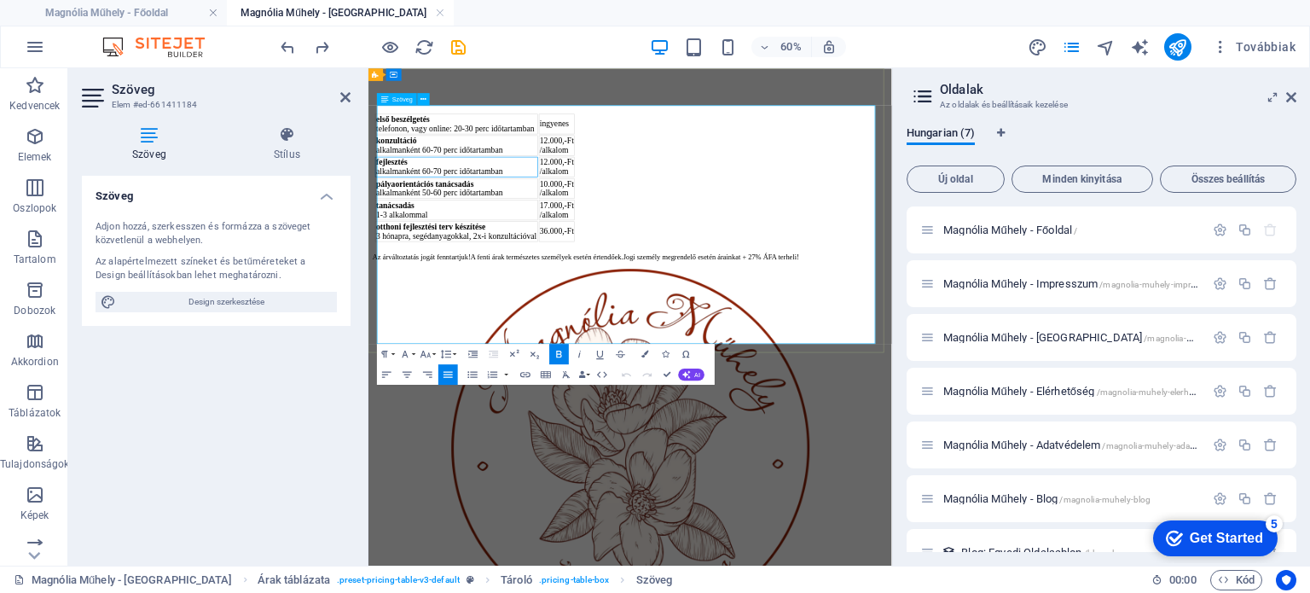
click at [584, 233] on div "fejlesztés" at bounding box center [515, 224] width 268 height 15
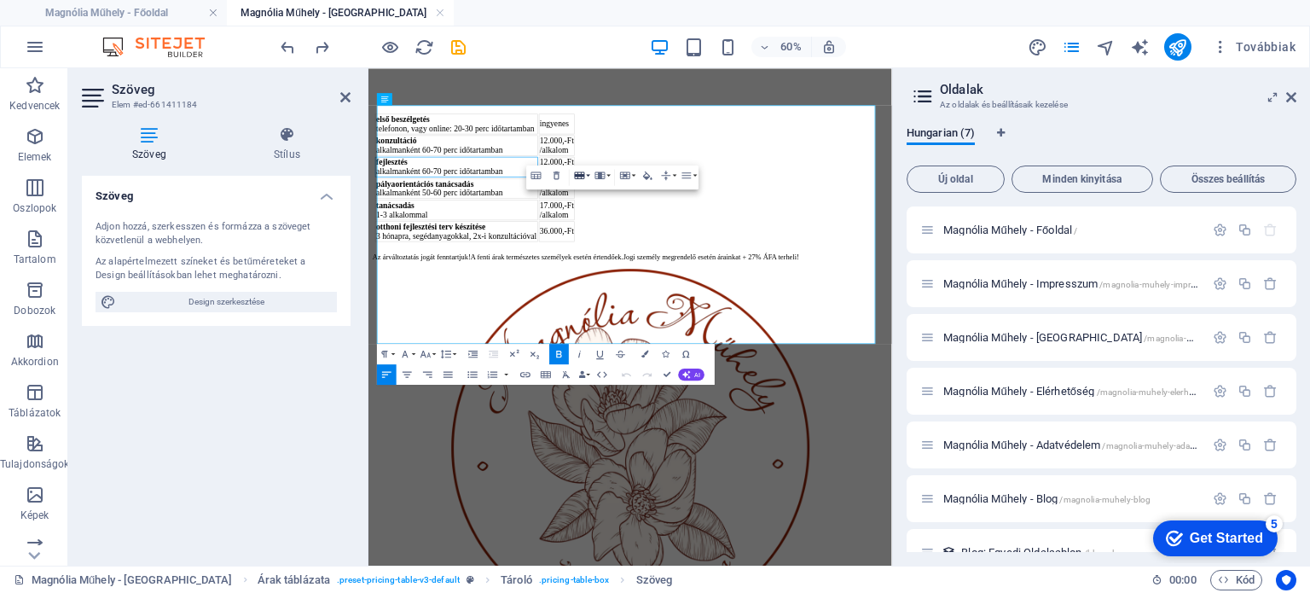
click at [588, 174] on button "Row" at bounding box center [582, 175] width 20 height 20
click at [590, 207] on link "Insert row below" at bounding box center [593, 210] width 78 height 15
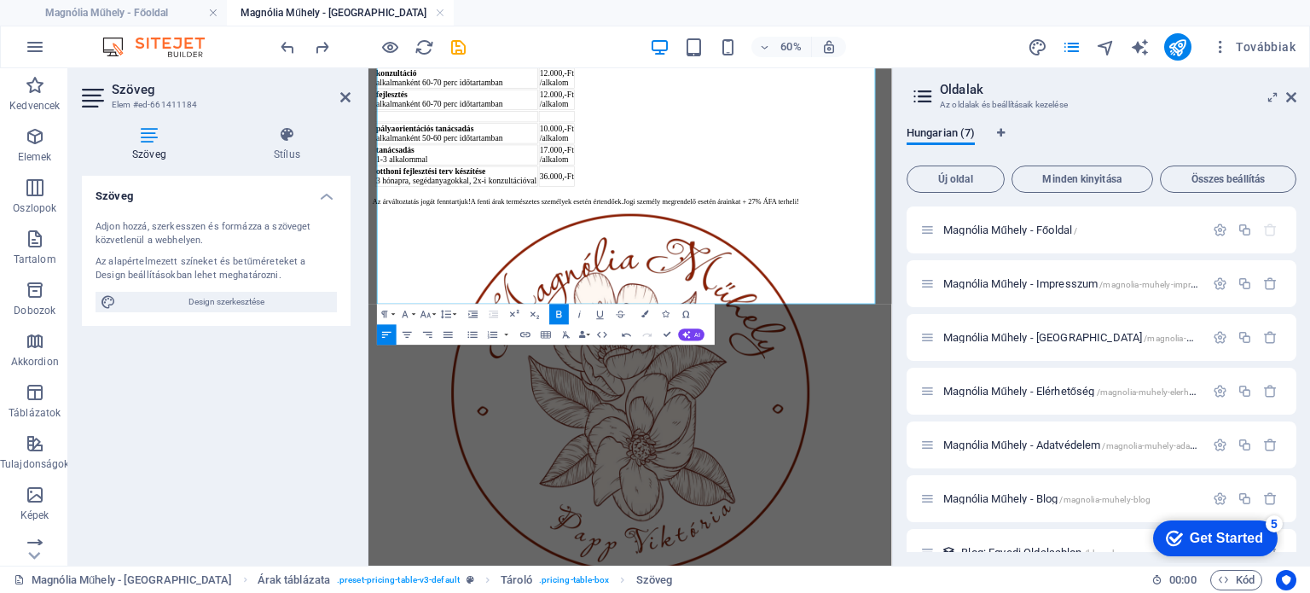
scroll to position [119, 0]
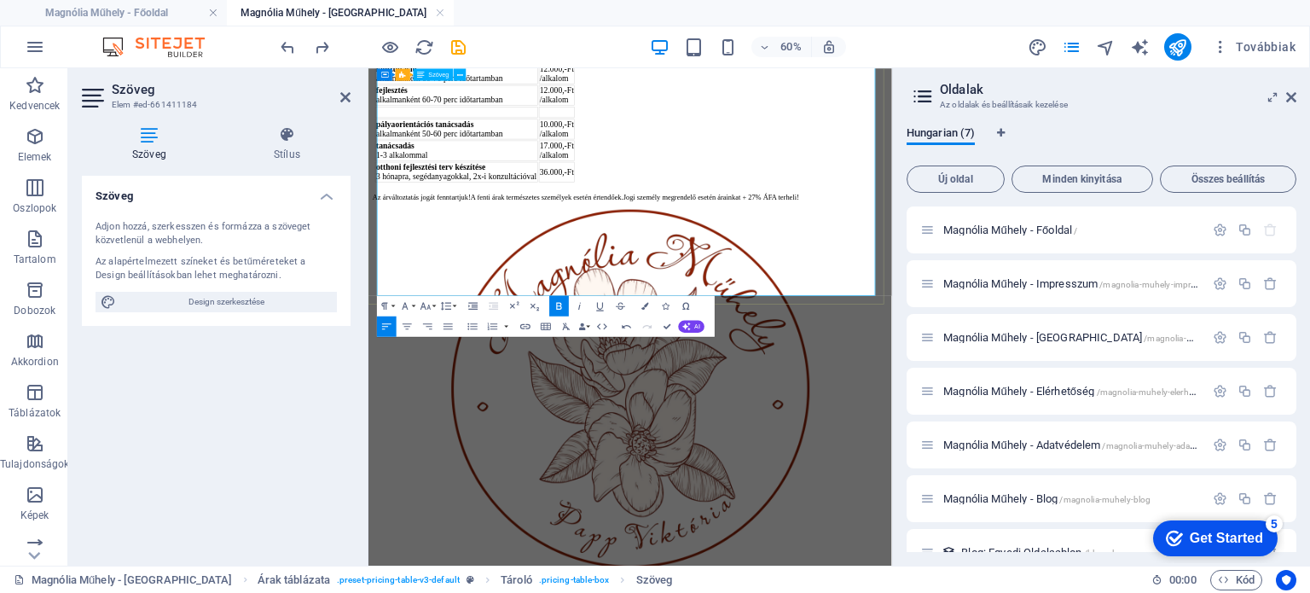
click at [649, 241] on div "otthoni fejlesztési terv készítése" at bounding box center [515, 233] width 268 height 15
click at [587, 242] on button "Row" at bounding box center [582, 245] width 20 height 20
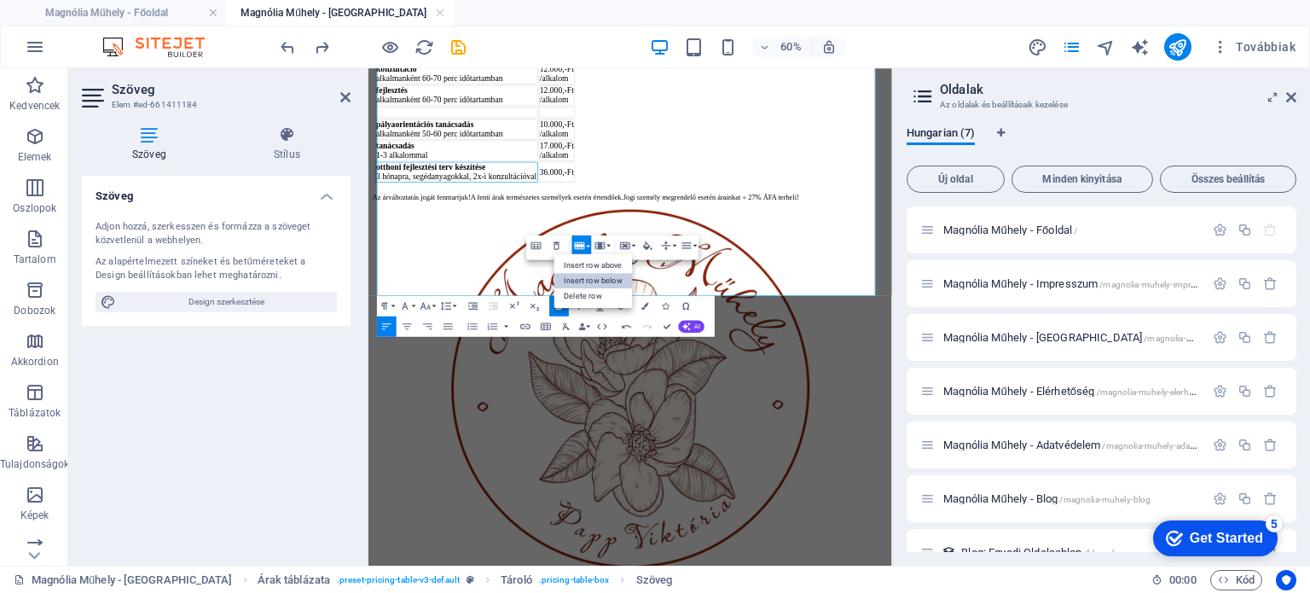
click at [598, 276] on link "Insert row below" at bounding box center [593, 280] width 78 height 15
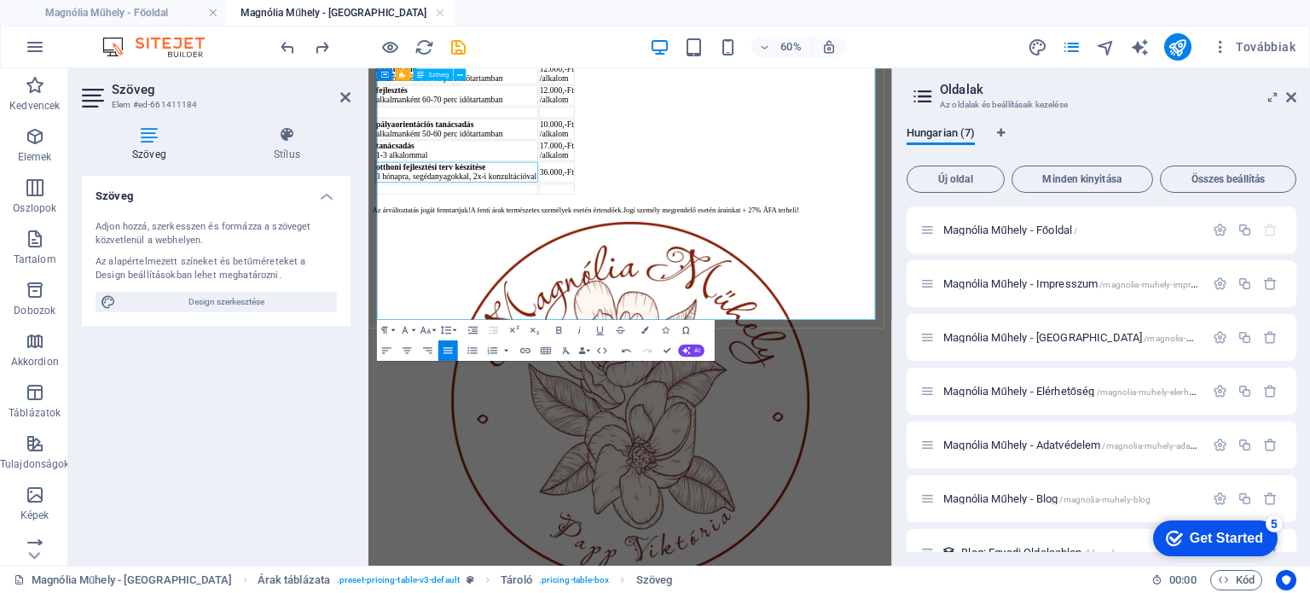
click at [490, 279] on td at bounding box center [515, 269] width 271 height 19
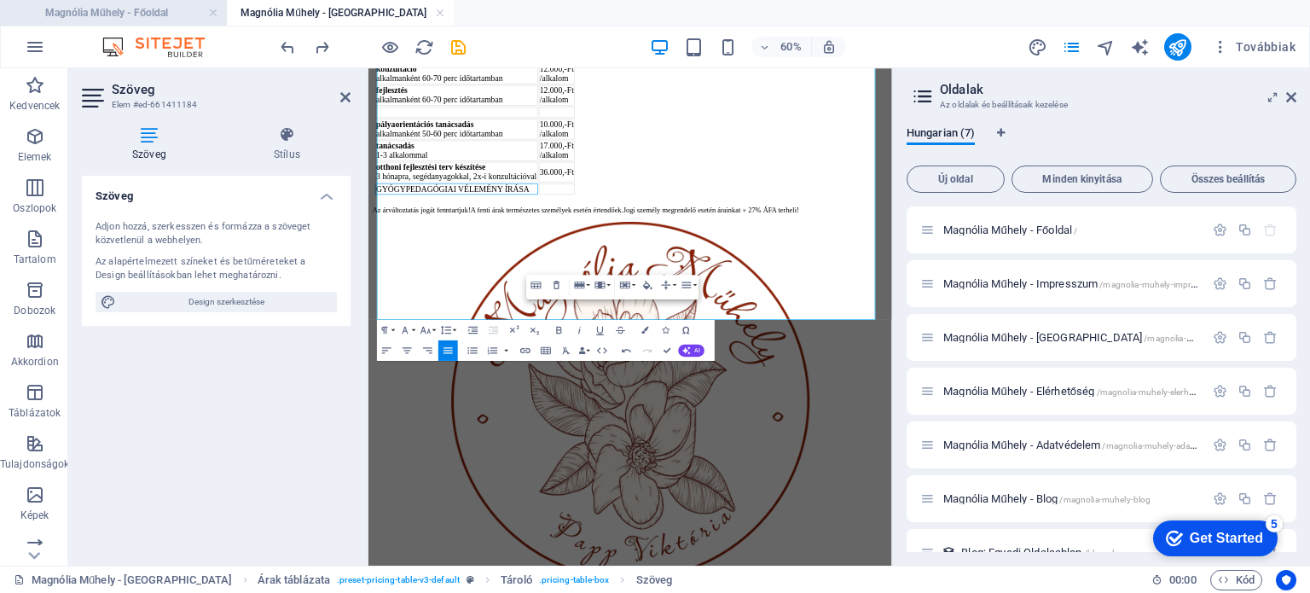
click at [140, 9] on h4 "Magnólia Műhely - Főoldal" at bounding box center [113, 12] width 227 height 19
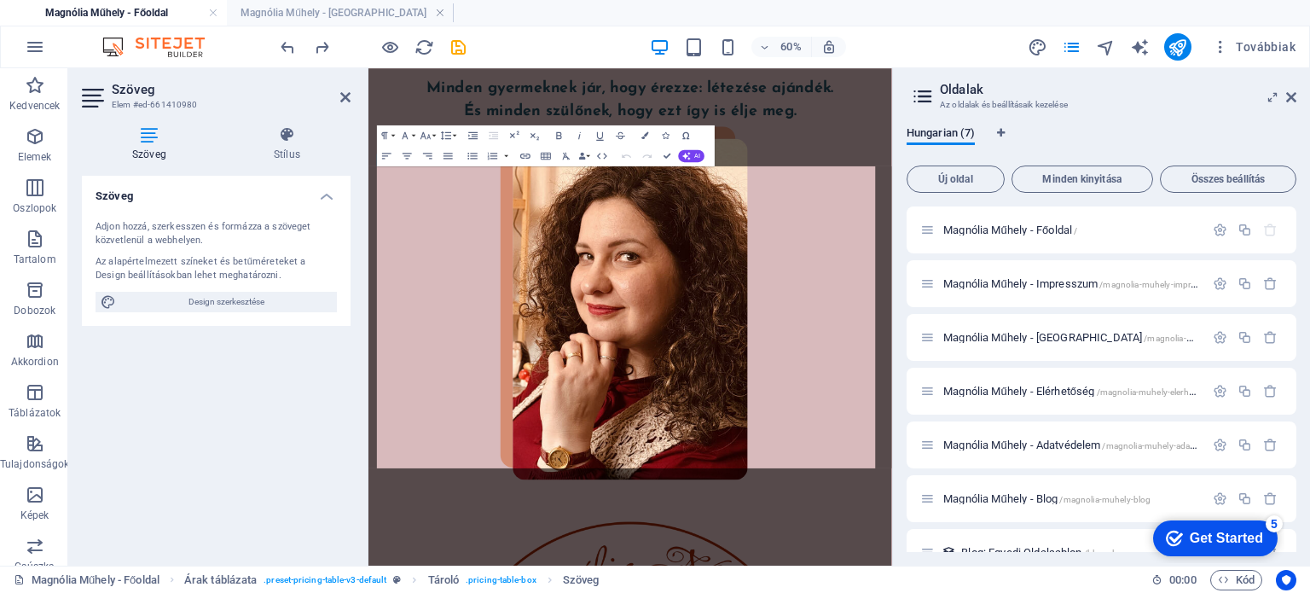
scroll to position [5452, 0]
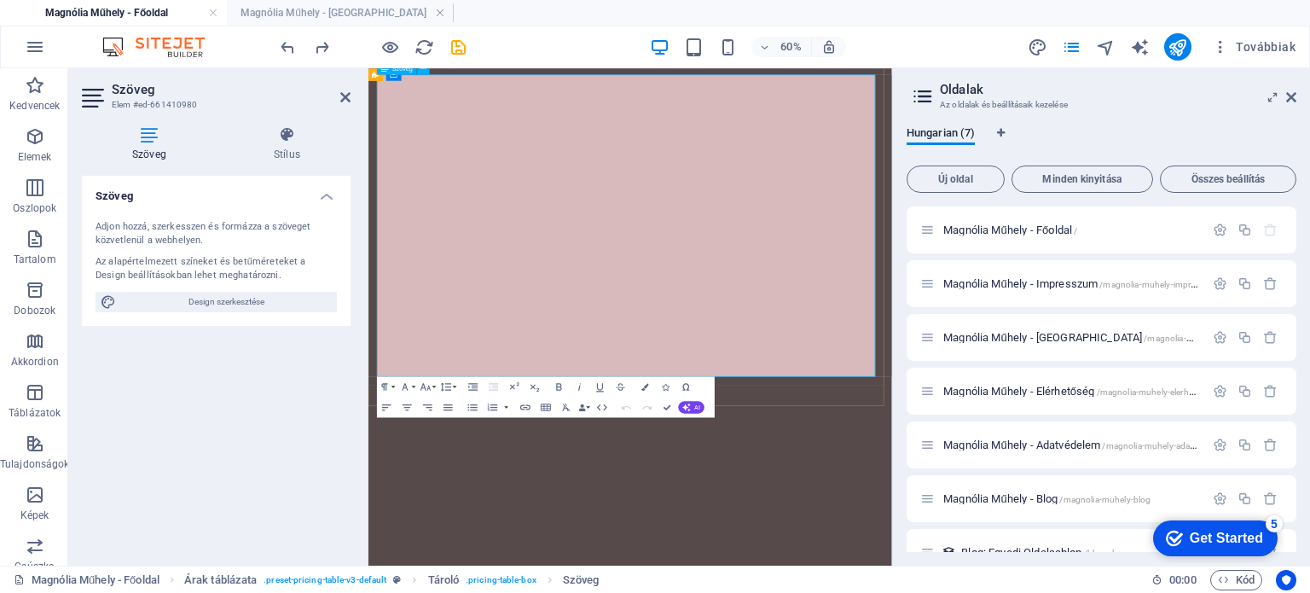
drag, startPoint x: 708, startPoint y: 325, endPoint x: 393, endPoint y: 294, distance: 316.2
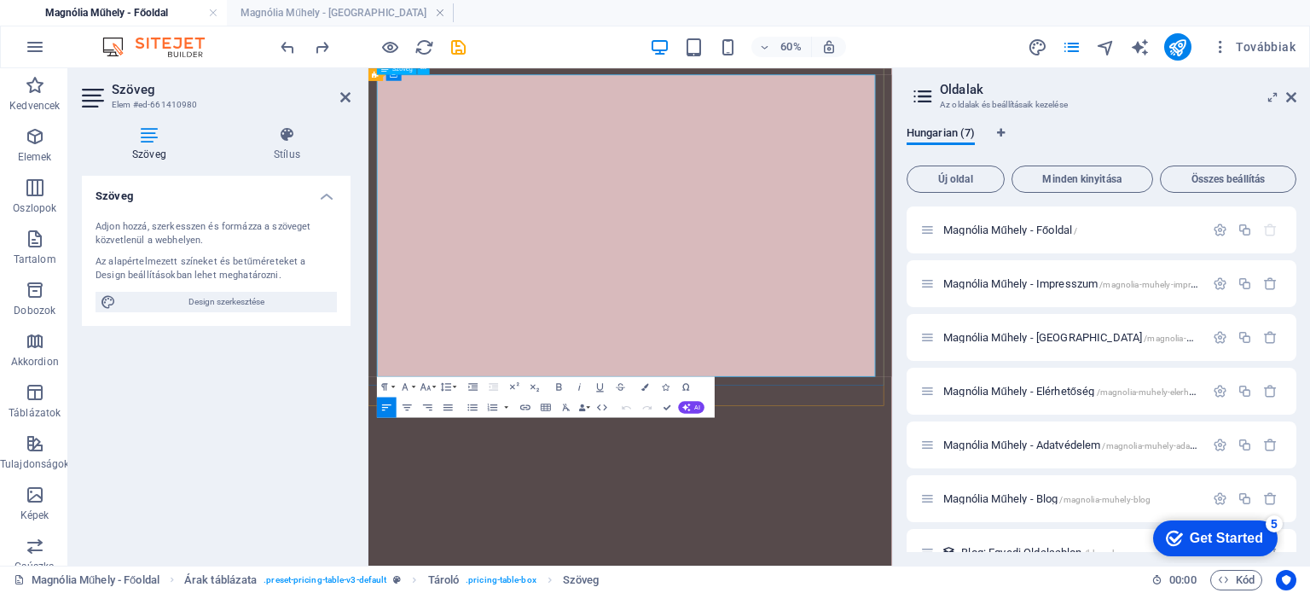
copy td "KOMPLEX fejlesztés alkalmanként 45-50 perc időtartamban"
click at [316, 6] on h4 "Magnólia Műhely - Árak" at bounding box center [340, 12] width 227 height 19
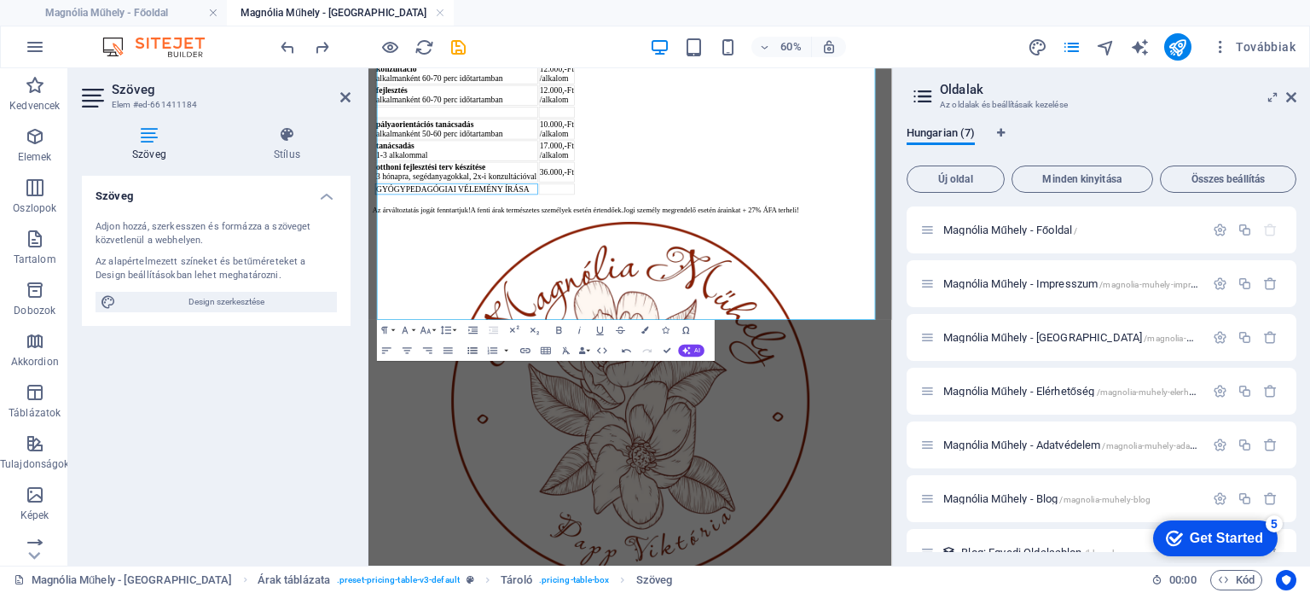
scroll to position [0, 0]
click at [513, 151] on td at bounding box center [515, 141] width 271 height 19
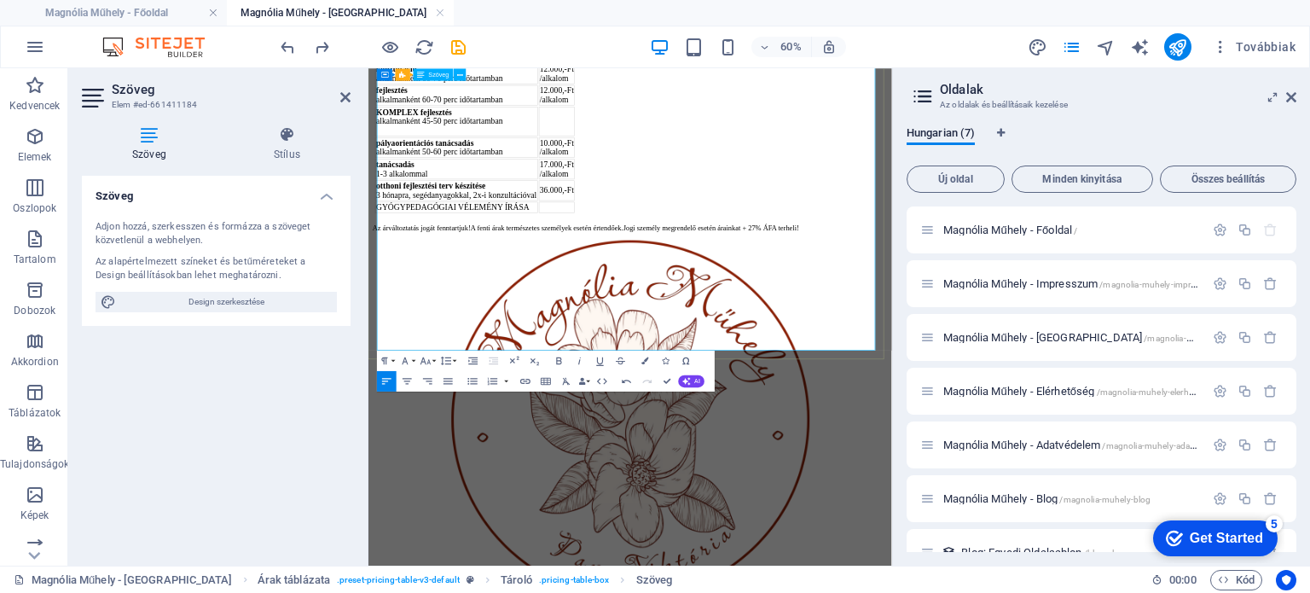
click at [487, 182] on td "KOMPLEX fejlesztés alkalmanként 45-50 perc időtartamban" at bounding box center [515, 156] width 271 height 49
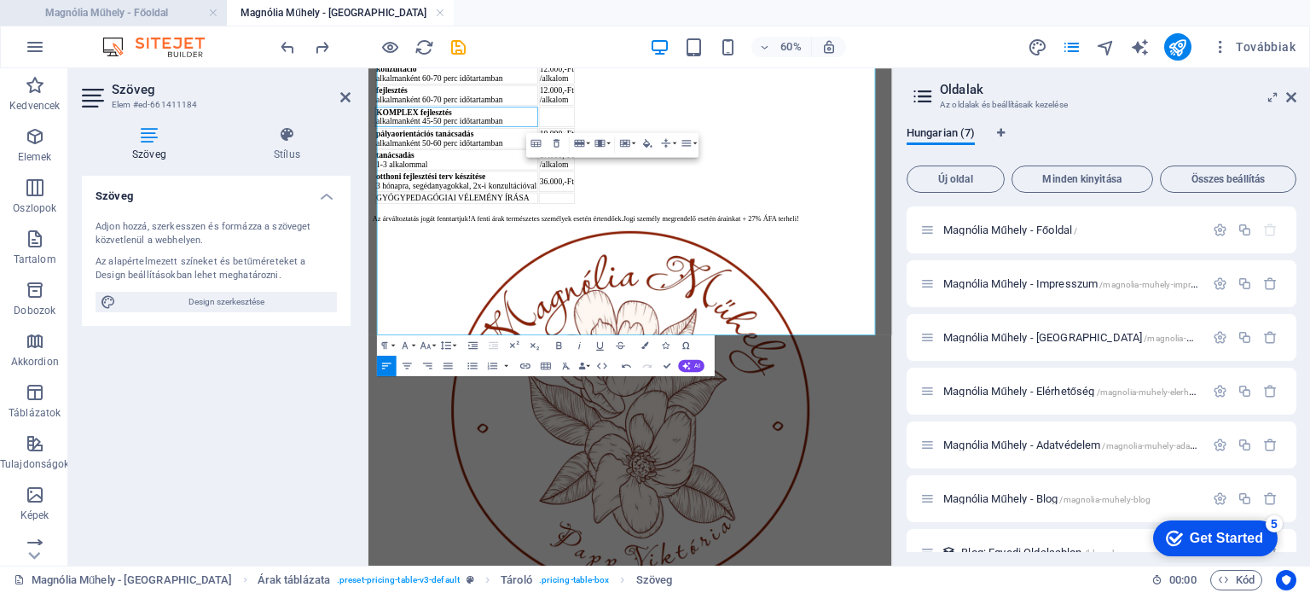
click at [151, 6] on h4 "Magnólia Műhely - Főoldal" at bounding box center [113, 12] width 227 height 19
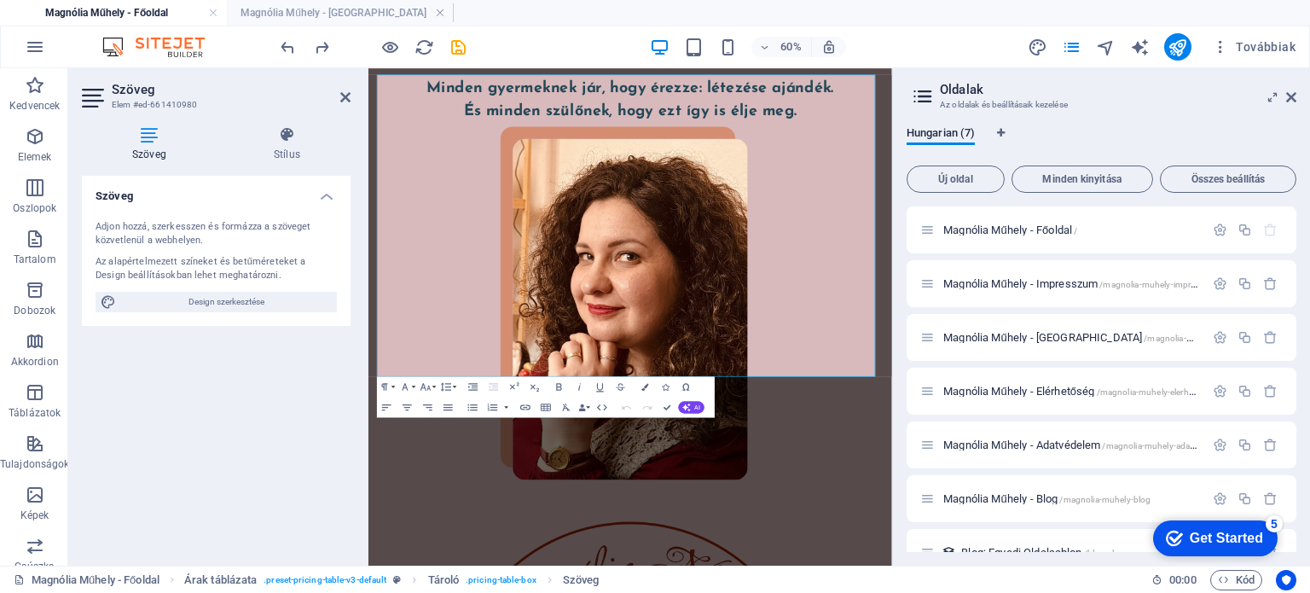
scroll to position [5452, 0]
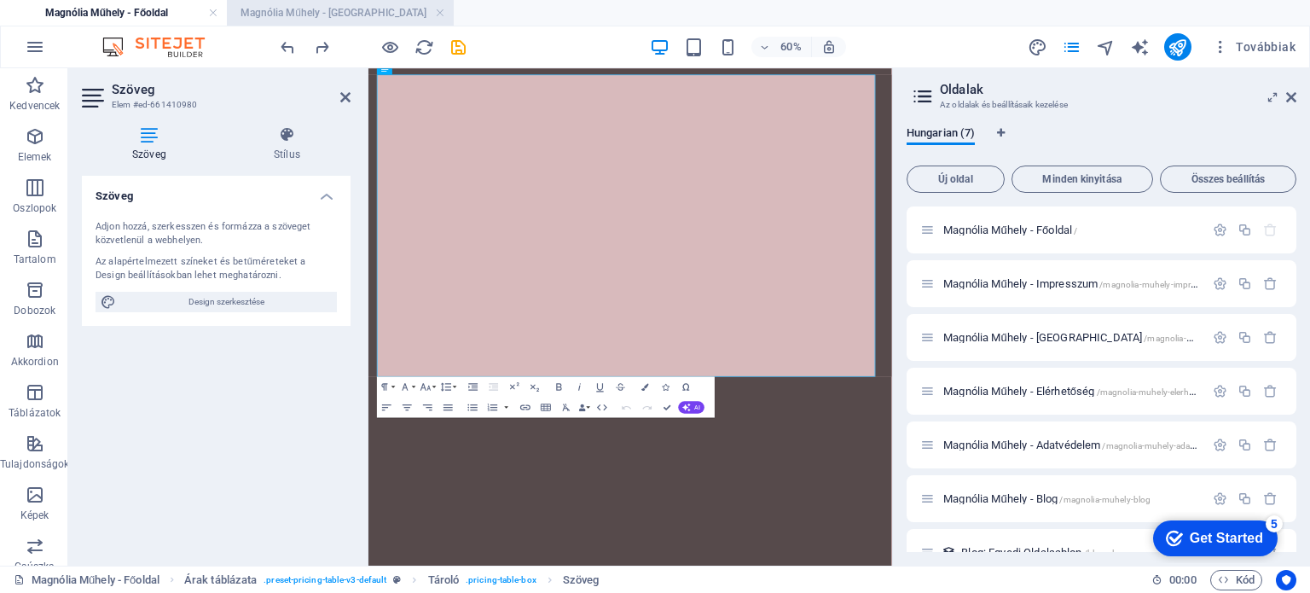
click at [275, 14] on h4 "Magnólia Műhely - Árak" at bounding box center [340, 12] width 227 height 19
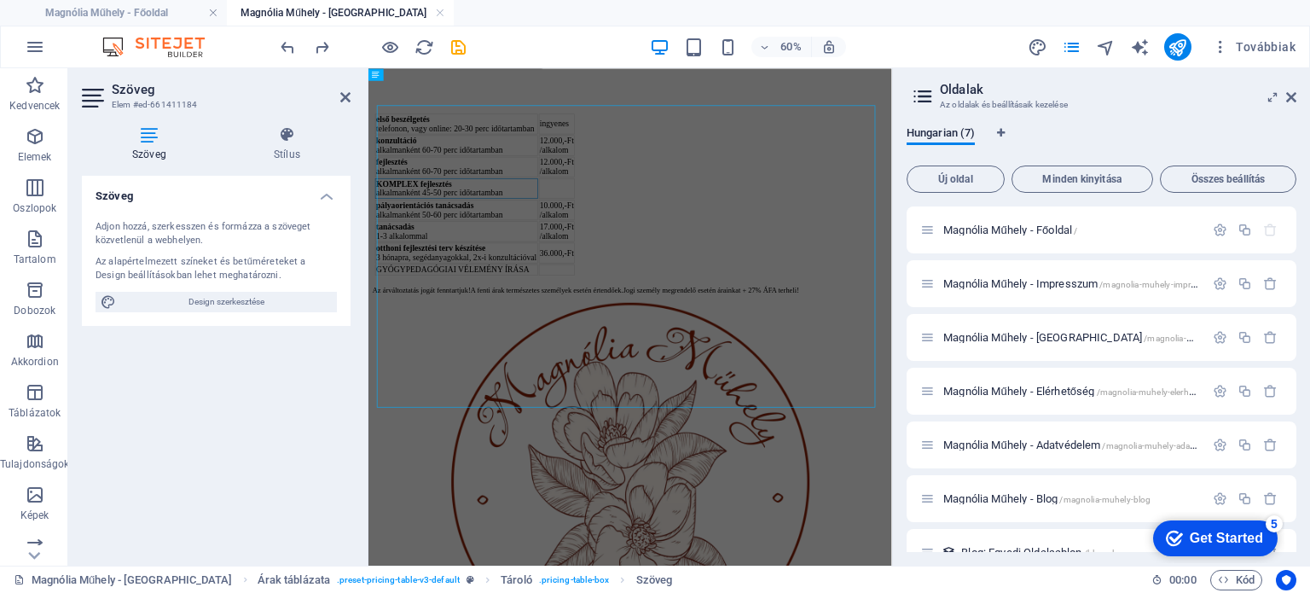
scroll to position [119, 0]
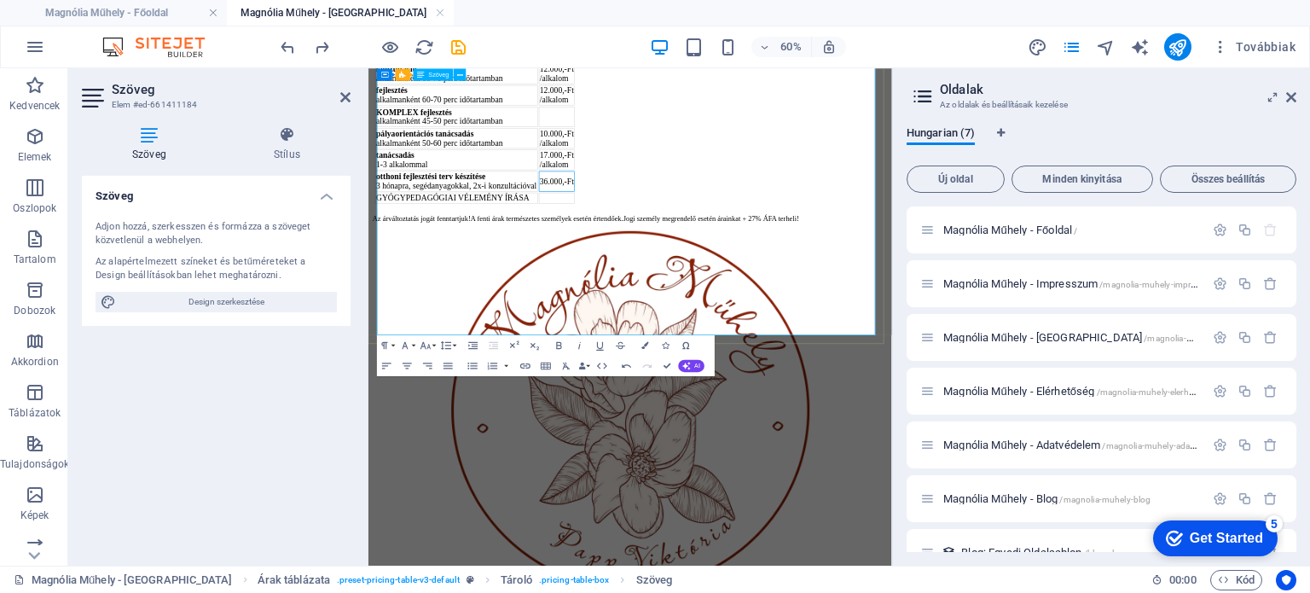
click at [713, 274] on td "36.000,-Ft" at bounding box center [682, 257] width 61 height 34
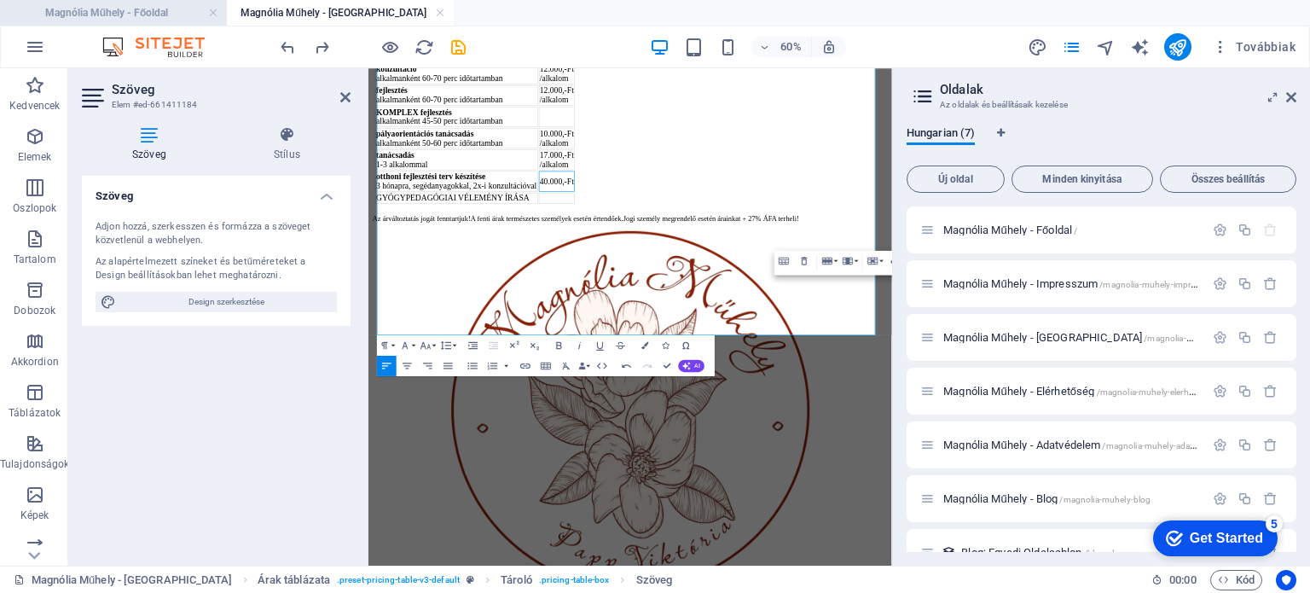
click at [157, 17] on h4 "Magnólia Műhely - Főoldal" at bounding box center [113, 12] width 227 height 19
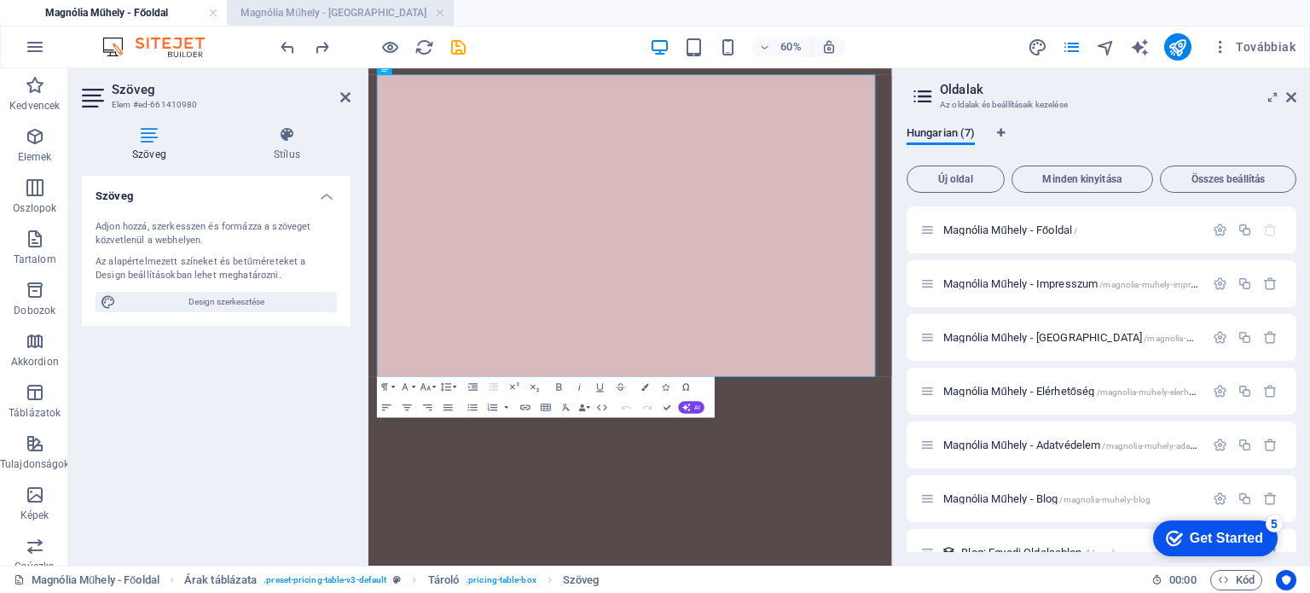
click at [324, 23] on li "Magnólia Műhely - Árak" at bounding box center [340, 13] width 227 height 26
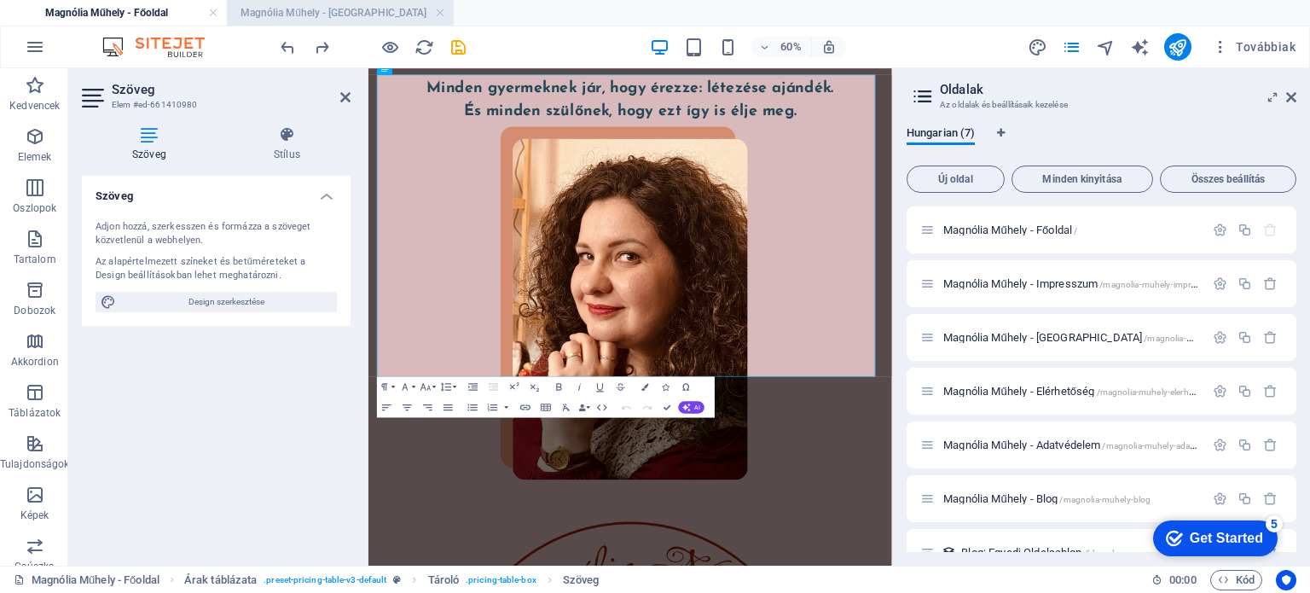
scroll to position [119, 0]
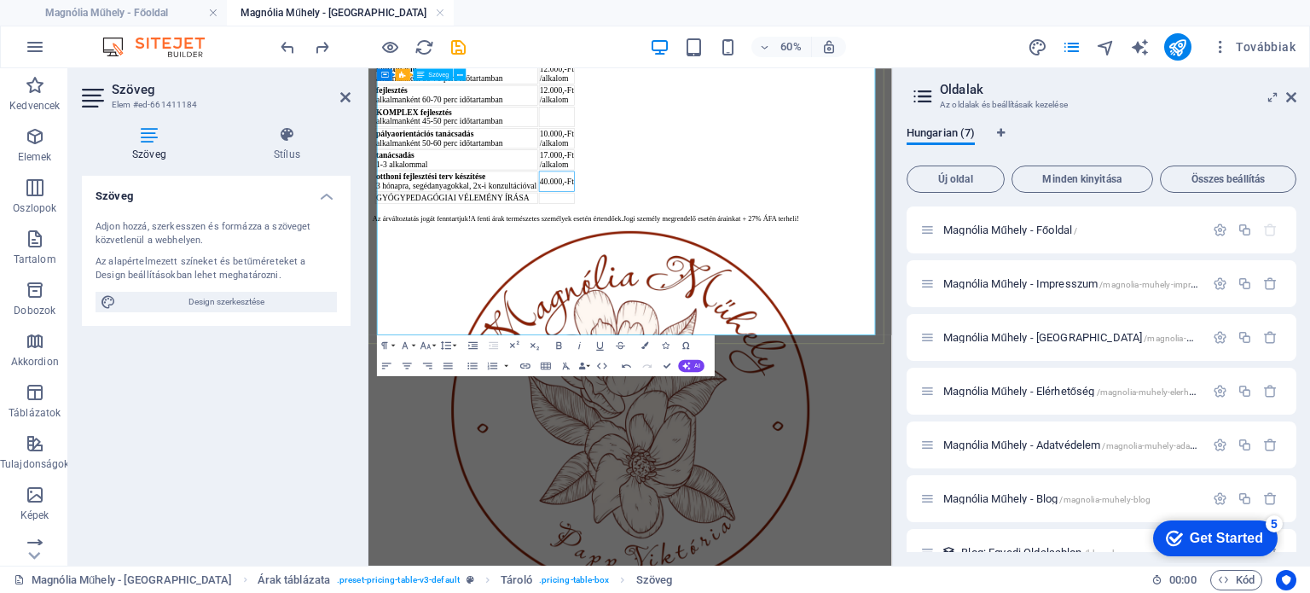
click at [713, 294] on td at bounding box center [682, 284] width 61 height 19
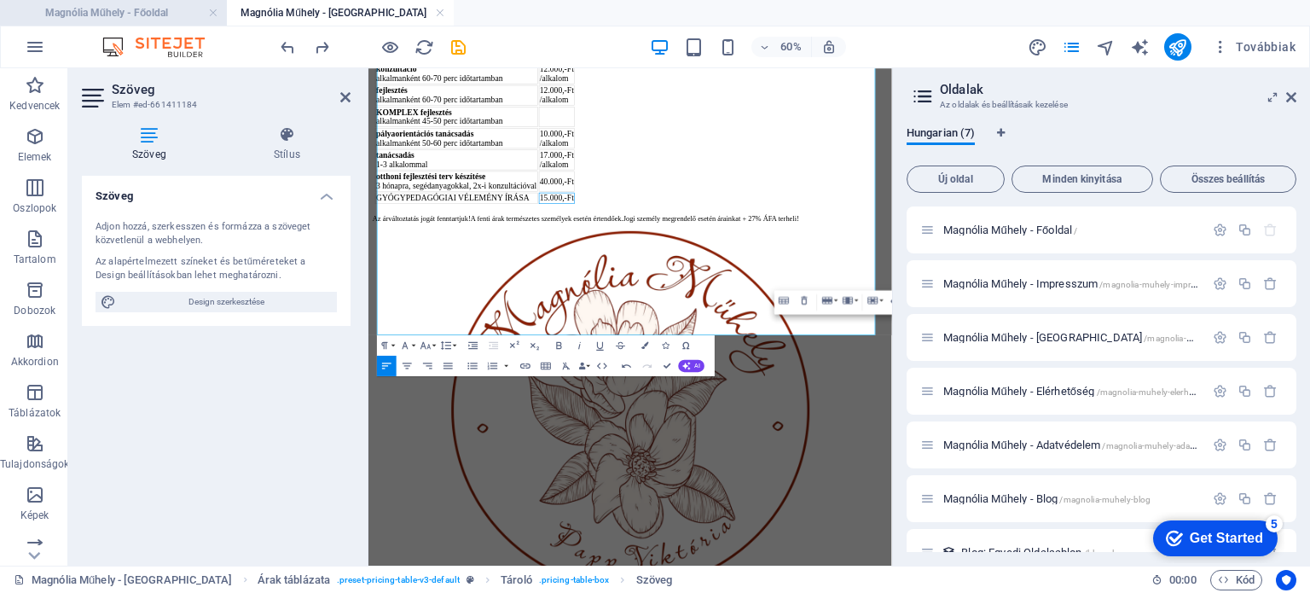
click at [150, 5] on h4 "Magnólia Műhely - Főoldal" at bounding box center [113, 12] width 227 height 19
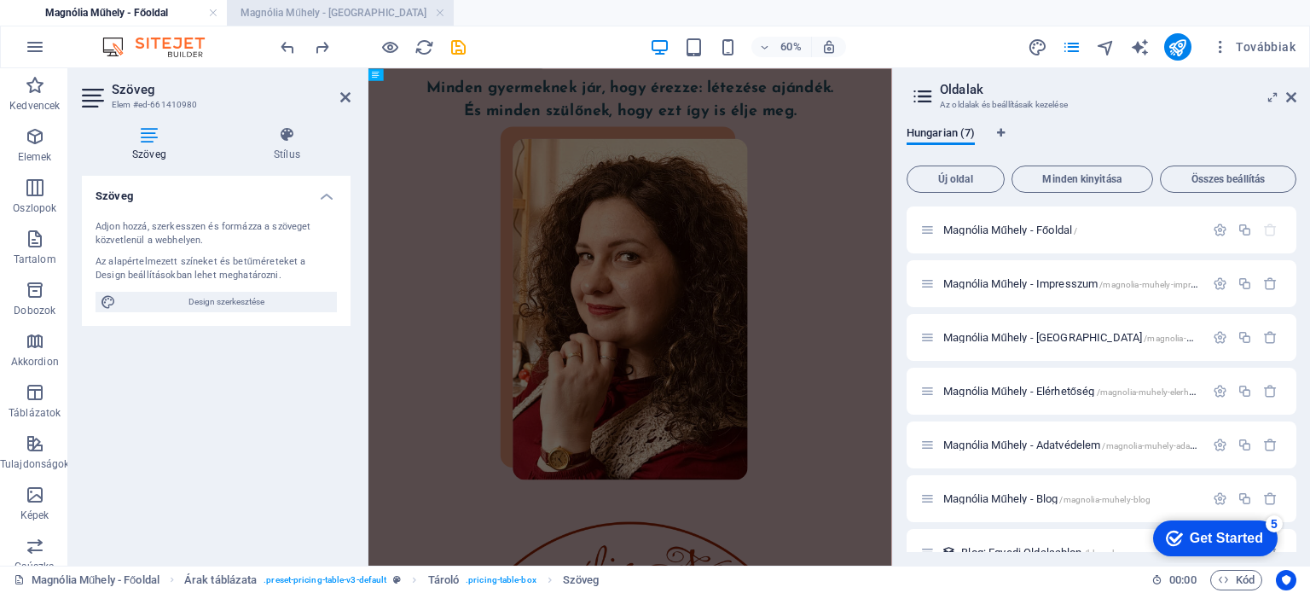
scroll to position [5452, 0]
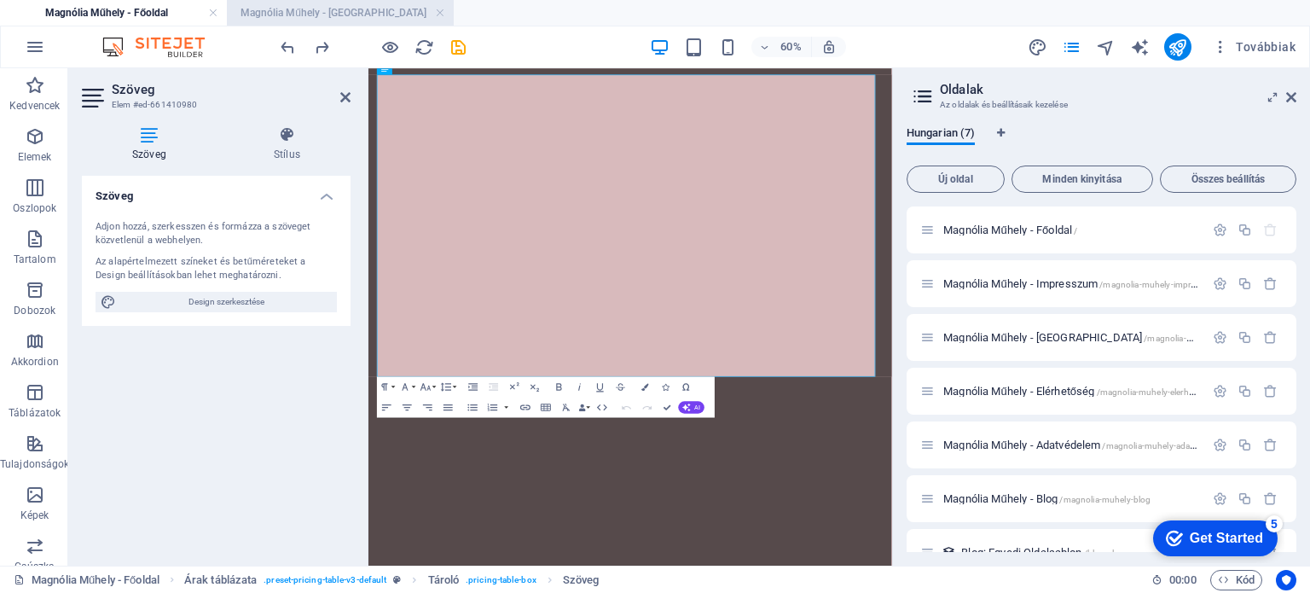
click at [312, 8] on h4 "Magnólia Műhely - Árak" at bounding box center [340, 12] width 227 height 19
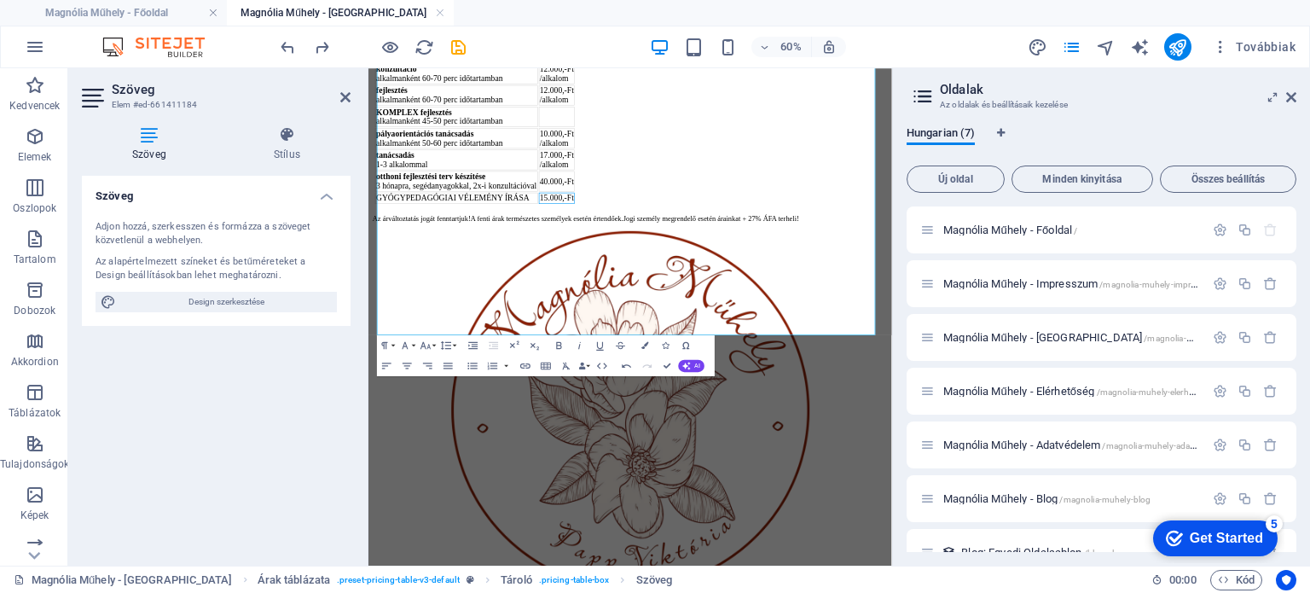
scroll to position [0, 0]
click at [713, 202] on td "10.000,-Ft /alkalom" at bounding box center [682, 185] width 61 height 34
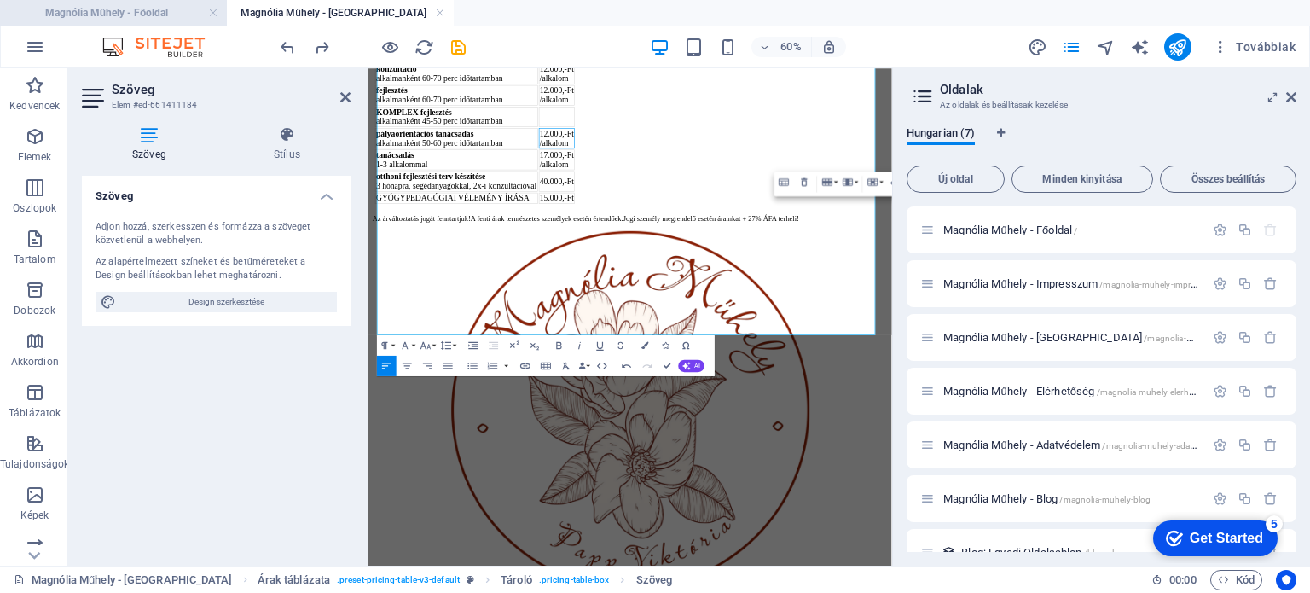
click at [150, 10] on h4 "Magnólia Műhely - Főoldal" at bounding box center [113, 12] width 227 height 19
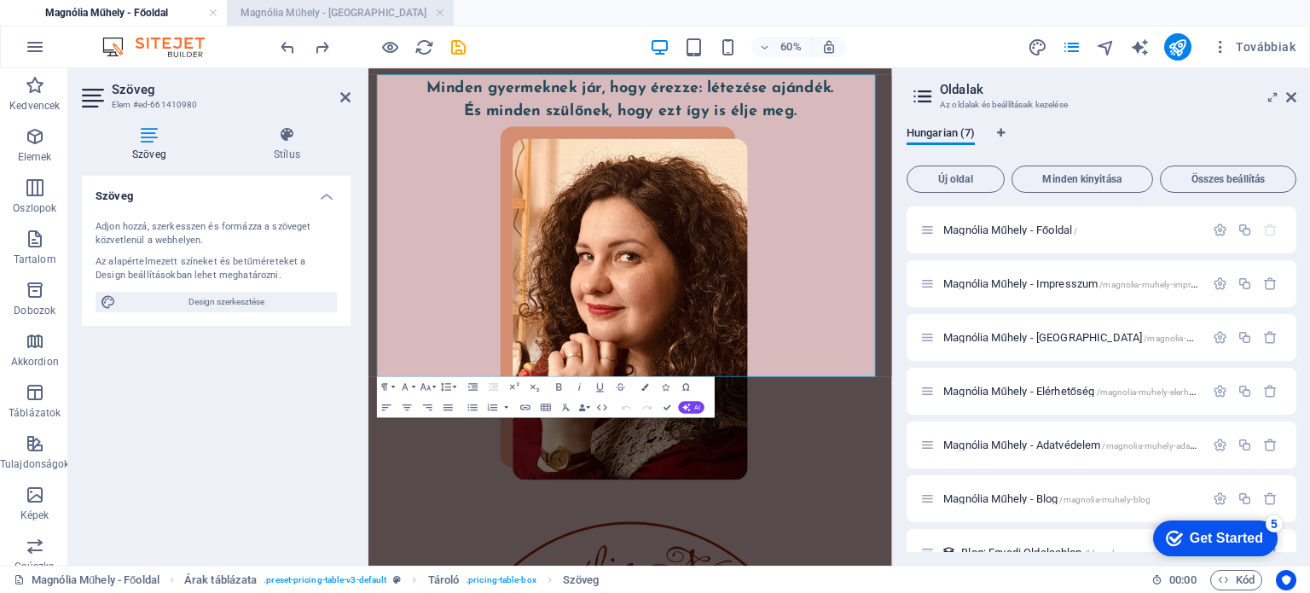
scroll to position [5452, 0]
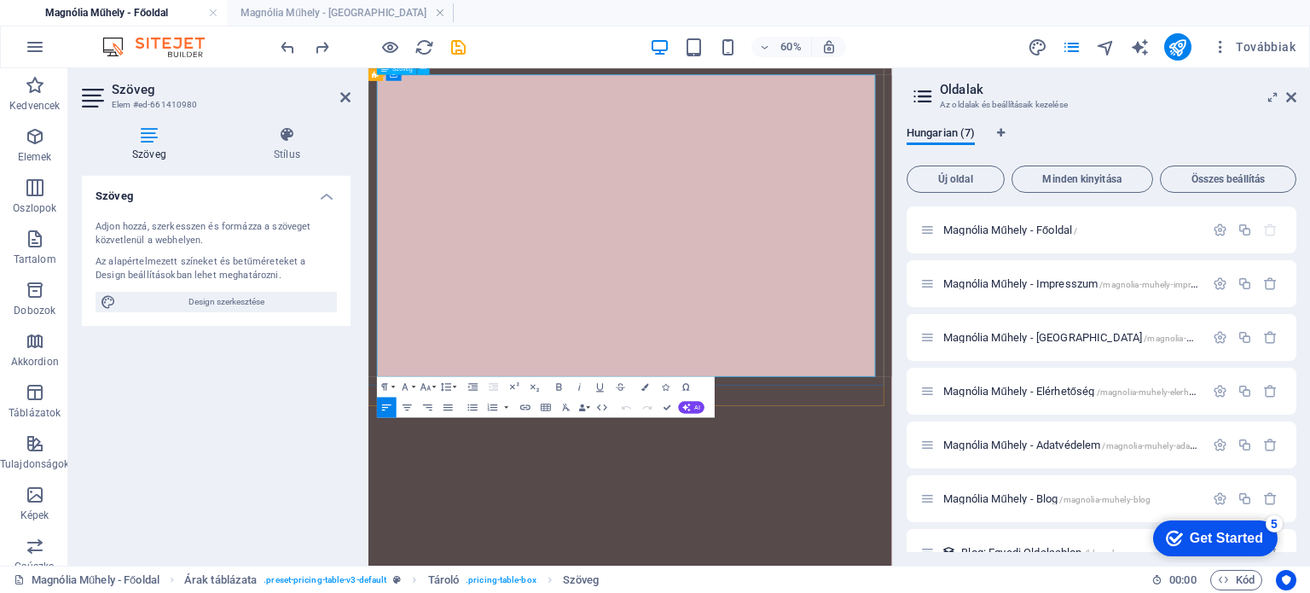
drag, startPoint x: 1138, startPoint y: 322, endPoint x: 1053, endPoint y: 303, distance: 86.5
copy td "17.000,-Ft /alkalom"
click at [355, 6] on h4 "Magnólia Műhely - Árak" at bounding box center [340, 12] width 227 height 19
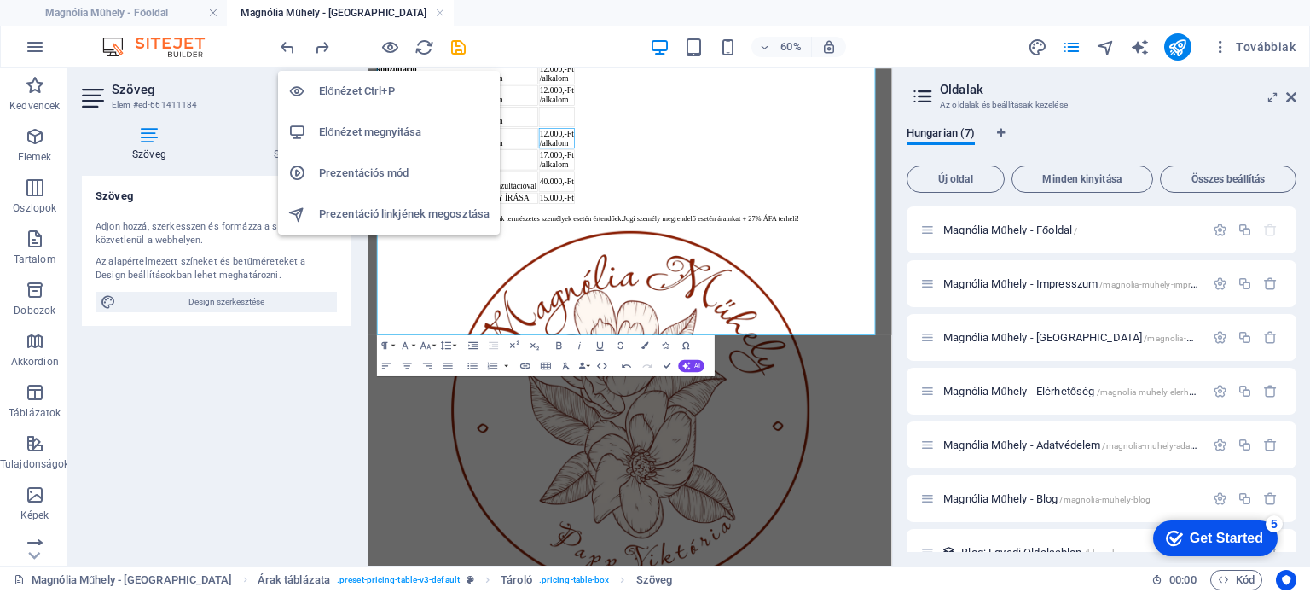
scroll to position [0, 0]
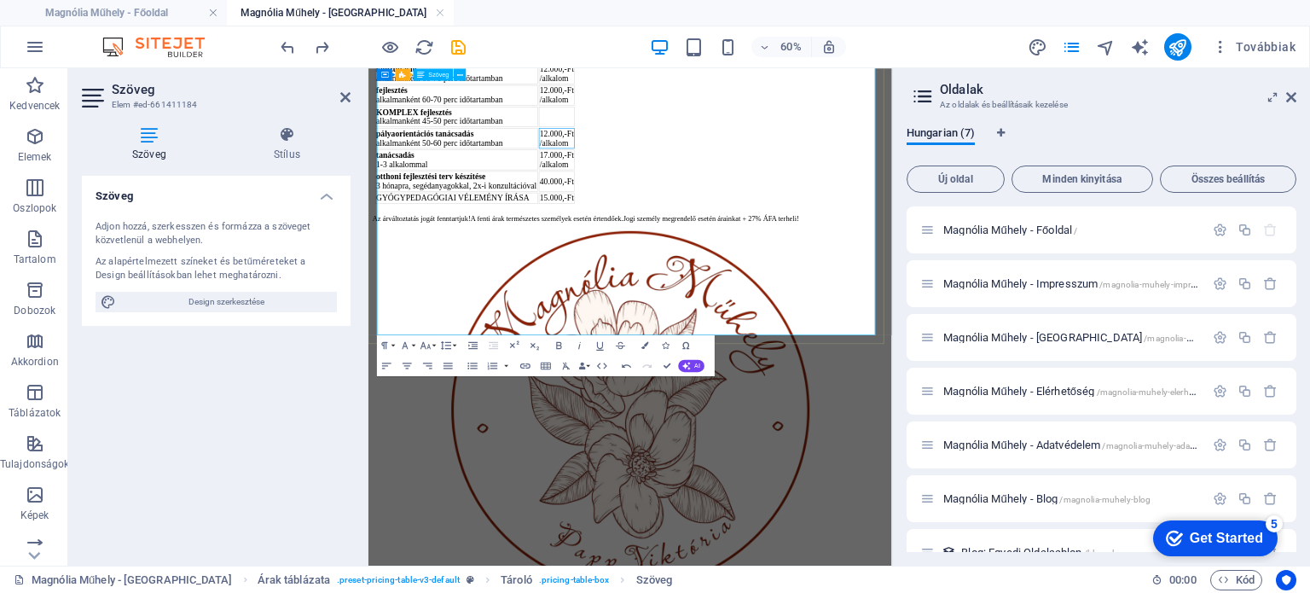
click at [713, 166] on td at bounding box center [682, 149] width 61 height 34
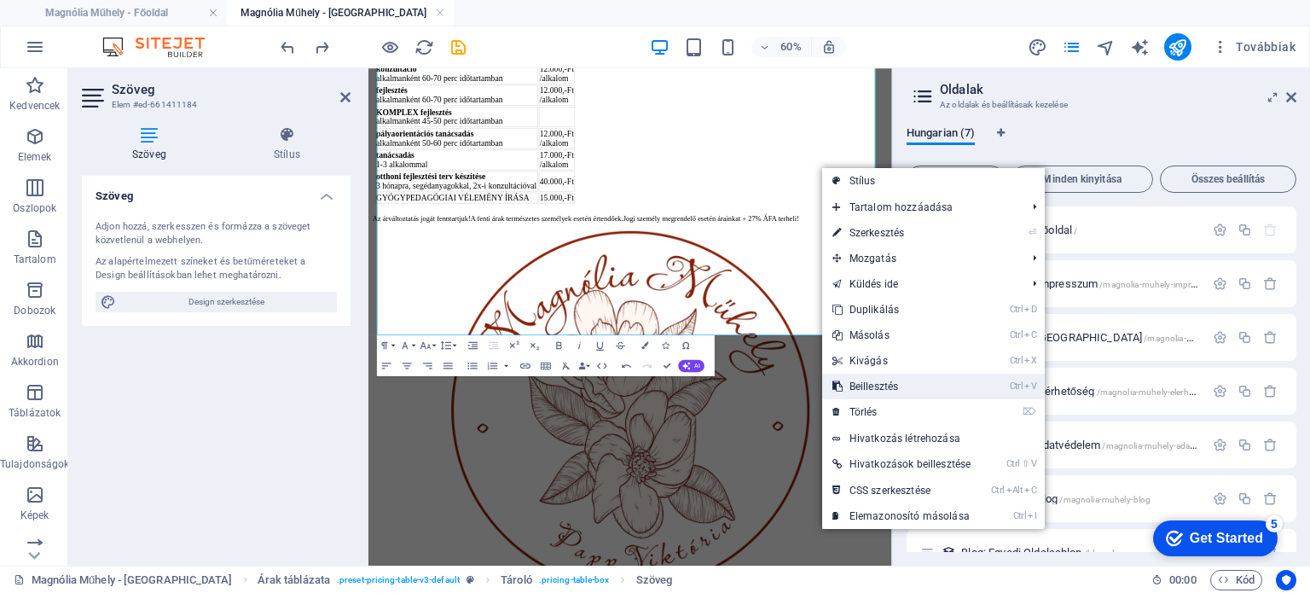
click at [874, 387] on link "Ctrl V Beillesztés" at bounding box center [901, 387] width 159 height 26
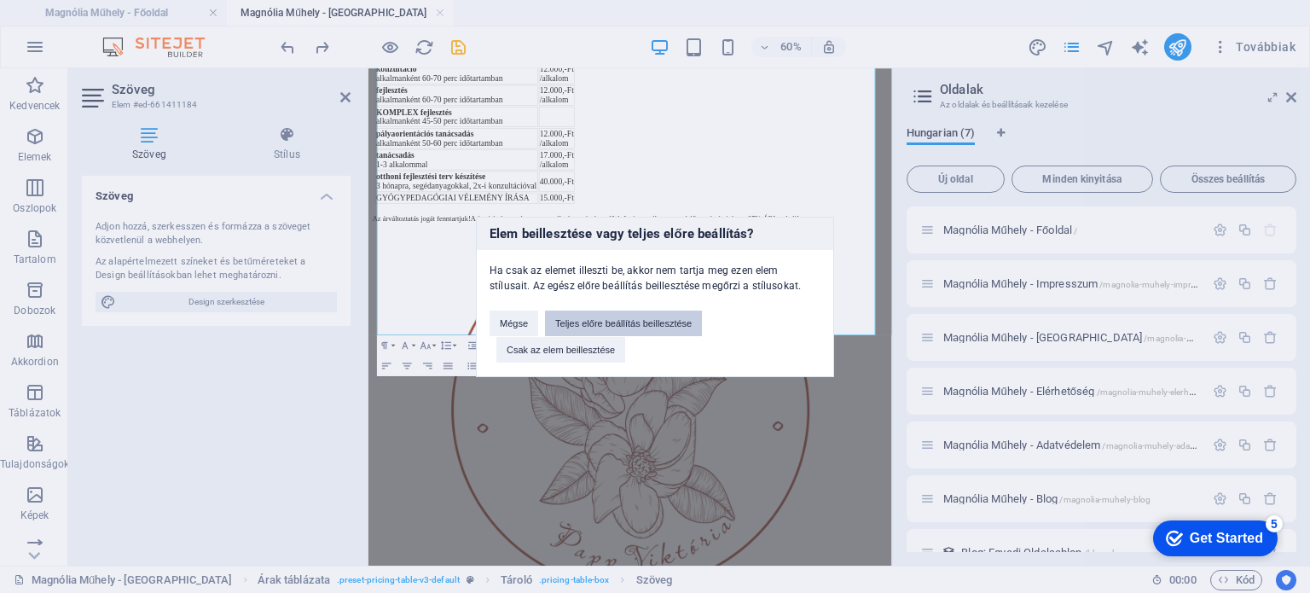
click at [616, 320] on button "Teljes előre beállítás beillesztése" at bounding box center [623, 323] width 157 height 26
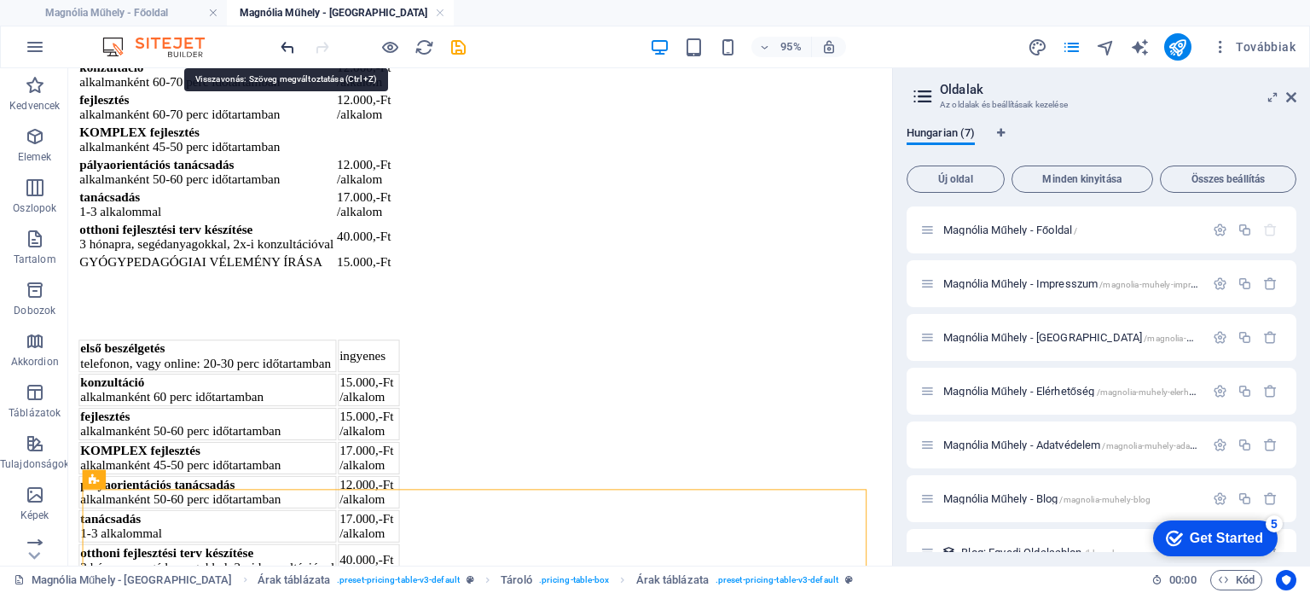
click at [282, 43] on icon "undo" at bounding box center [288, 48] width 20 height 20
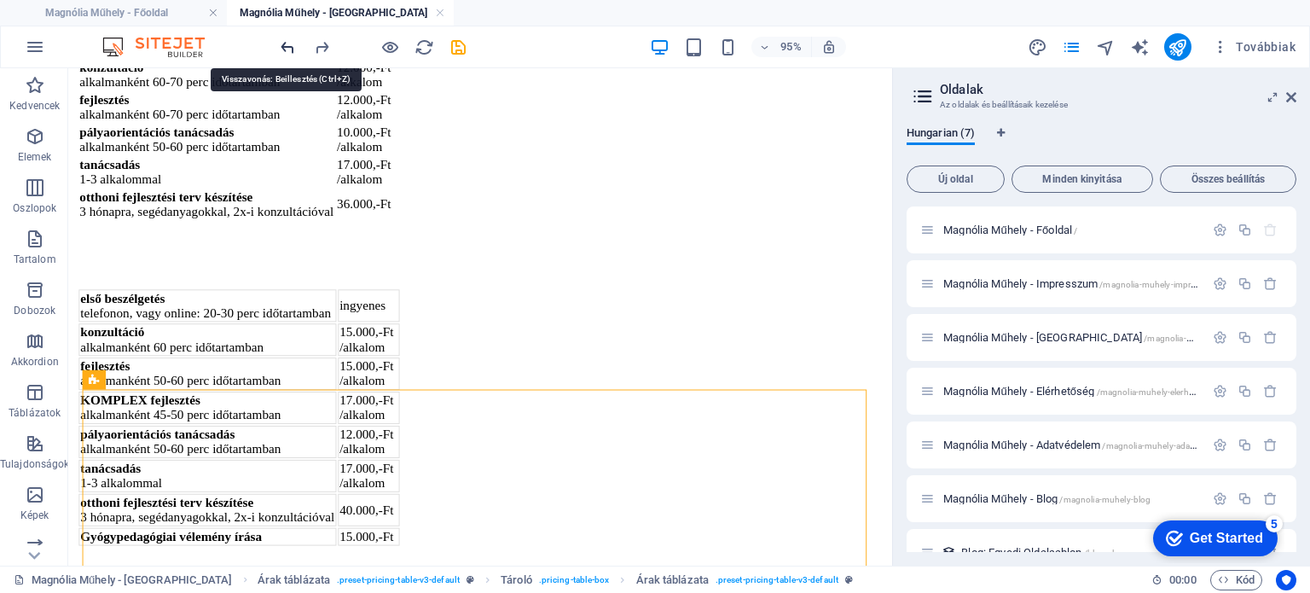
click at [288, 44] on icon "undo" at bounding box center [288, 48] width 20 height 20
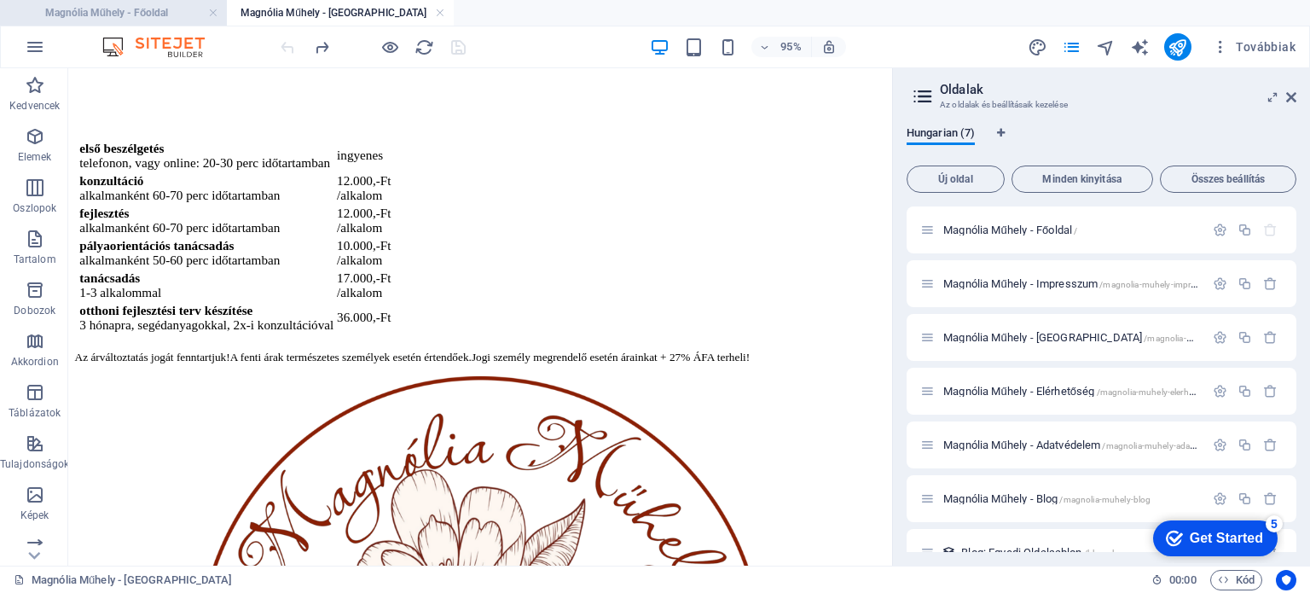
click at [113, 13] on h4 "Magnólia Műhely - Főoldal" at bounding box center [113, 12] width 227 height 19
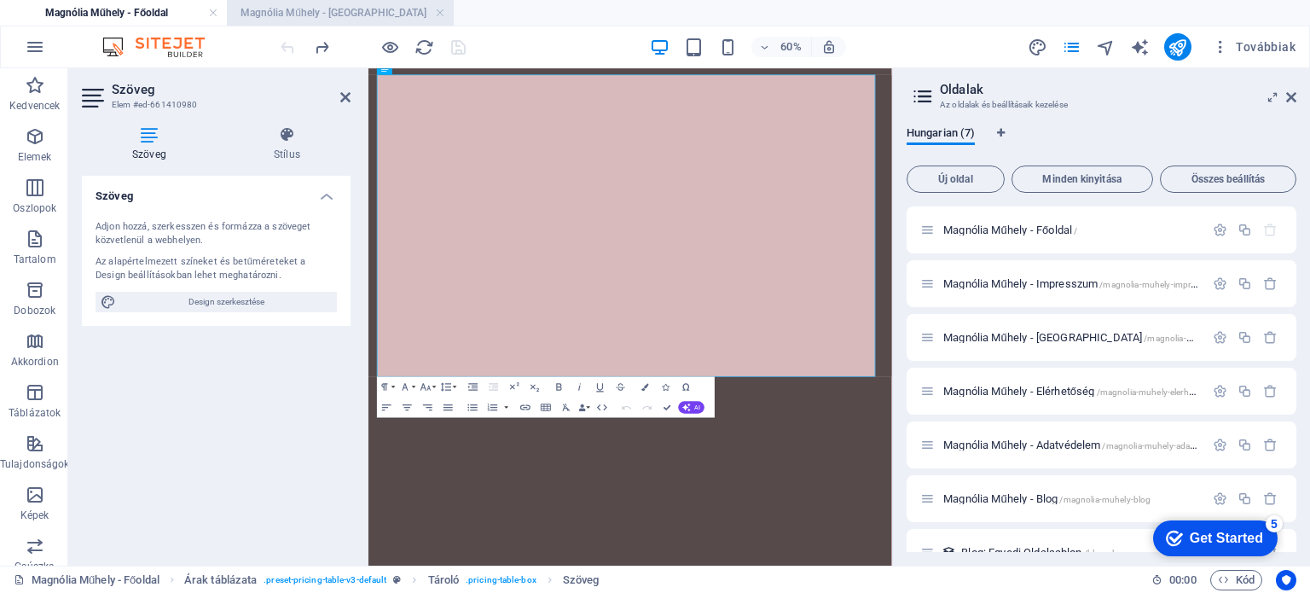
click at [341, 15] on h4 "Magnólia Műhely - Árak" at bounding box center [340, 12] width 227 height 19
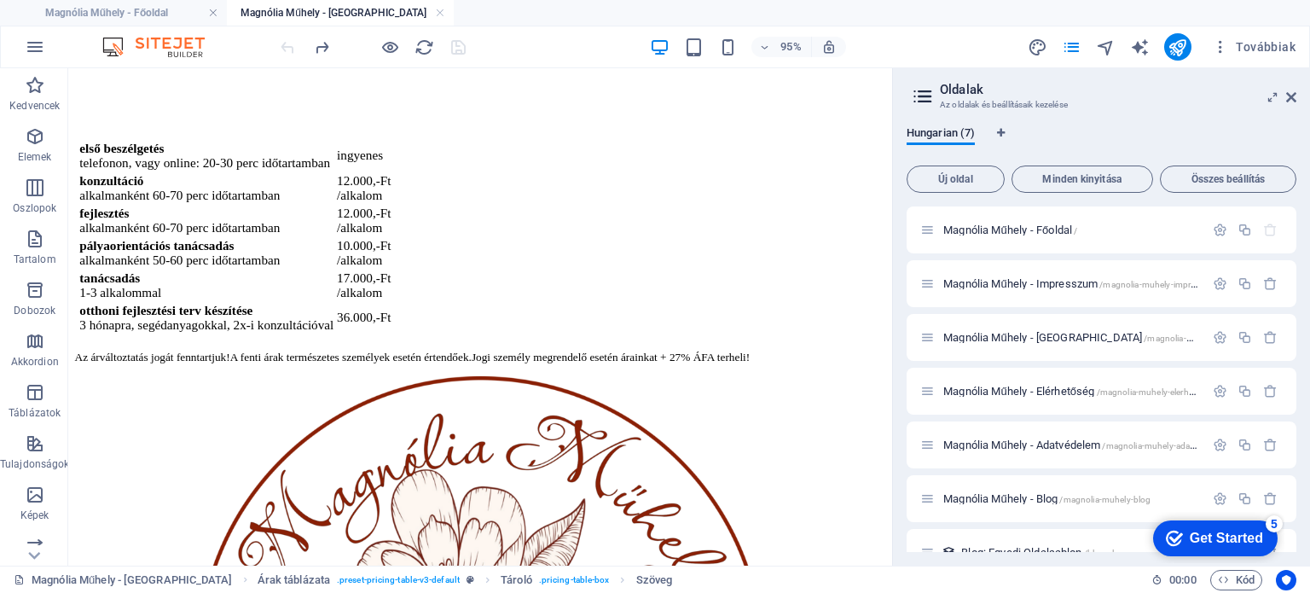
scroll to position [0, 0]
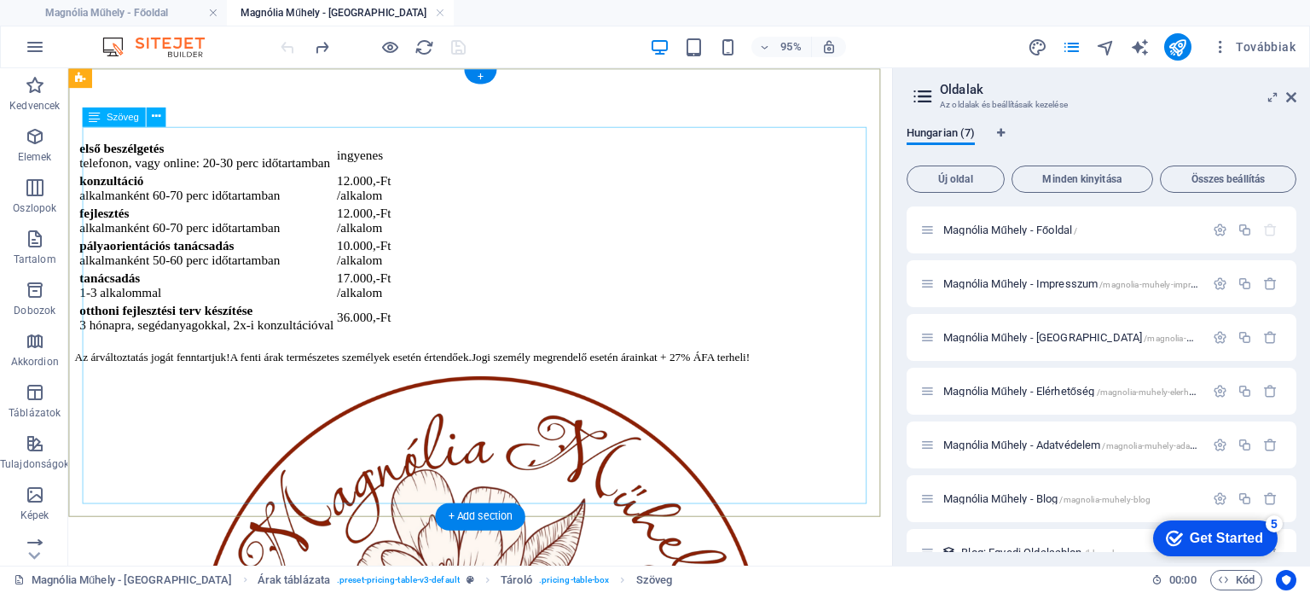
click at [223, 351] on div "első beszélgetés telefonon, vagy online: 20-30 perc időtartamban ingyenes konzu…" at bounding box center [502, 246] width 854 height 212
click at [224, 351] on div "első beszélgetés telefonon, vagy online: 20-30 perc időtartamban ingyenes konzu…" at bounding box center [502, 246] width 854 height 212
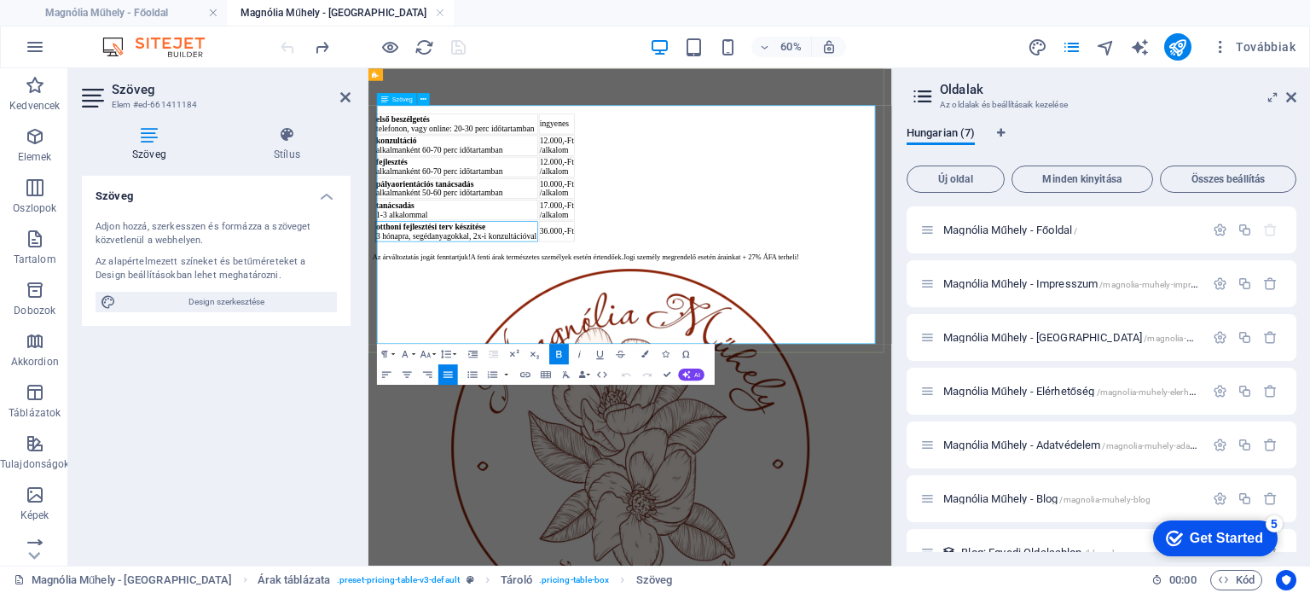
click at [564, 339] on strong "otthoni fejlesztési terv készítése" at bounding box center [472, 332] width 183 height 14
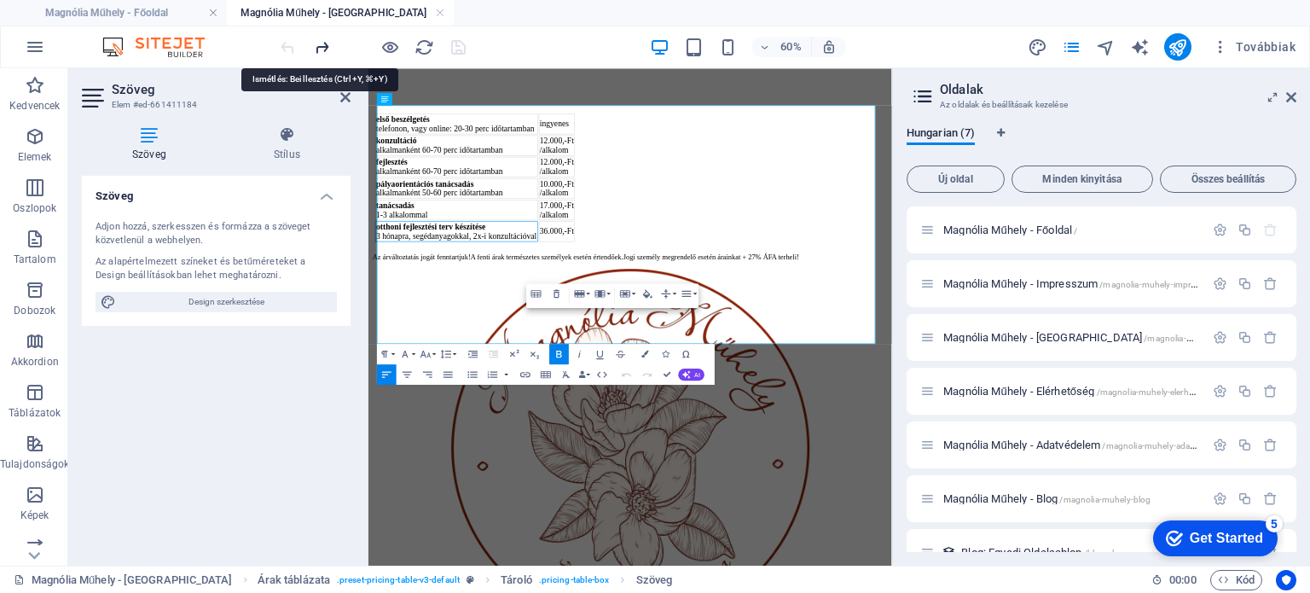
click at [323, 39] on icon "redo" at bounding box center [322, 48] width 20 height 20
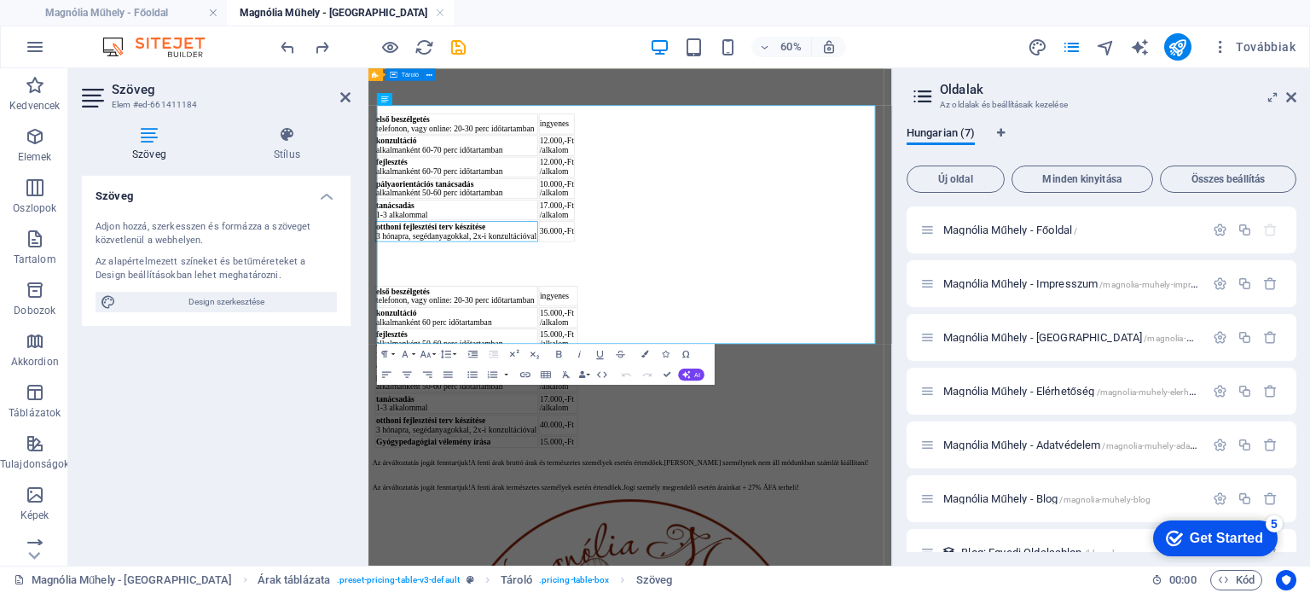
click at [1226, 568] on div "Árak: első beszélgetés telefonon, vagy online: 20-30 perc időtartamban ingyenes…" at bounding box center [804, 417] width 859 height 657
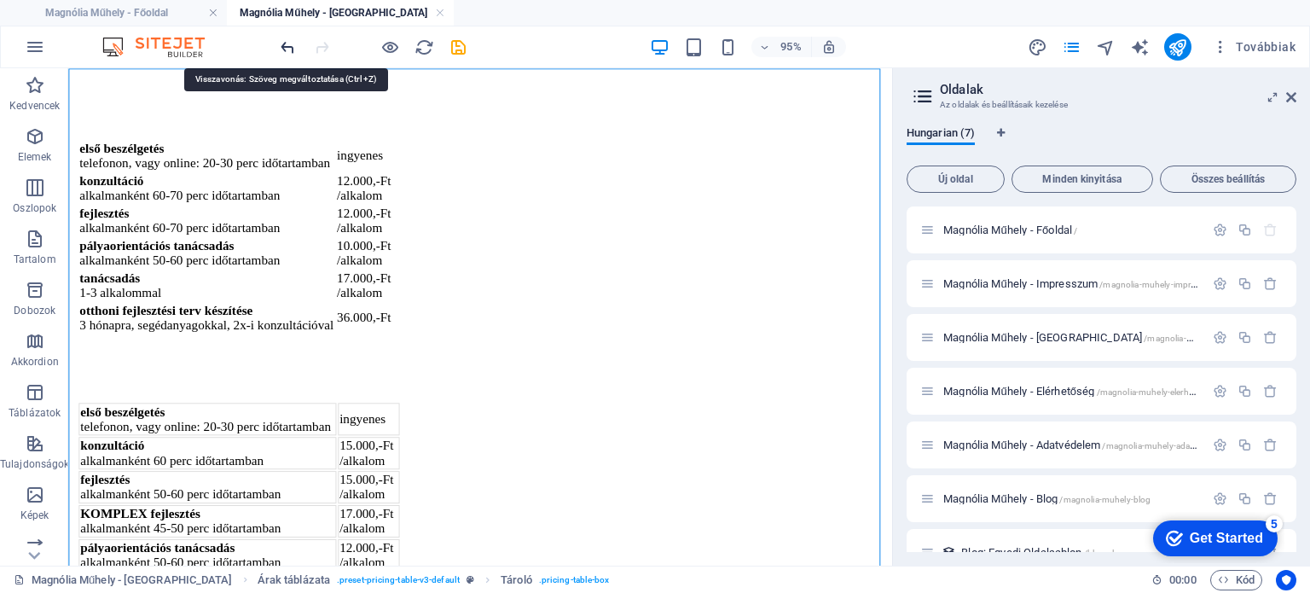
click at [289, 48] on icon "undo" at bounding box center [288, 48] width 20 height 20
click at [287, 45] on icon "undo" at bounding box center [288, 48] width 20 height 20
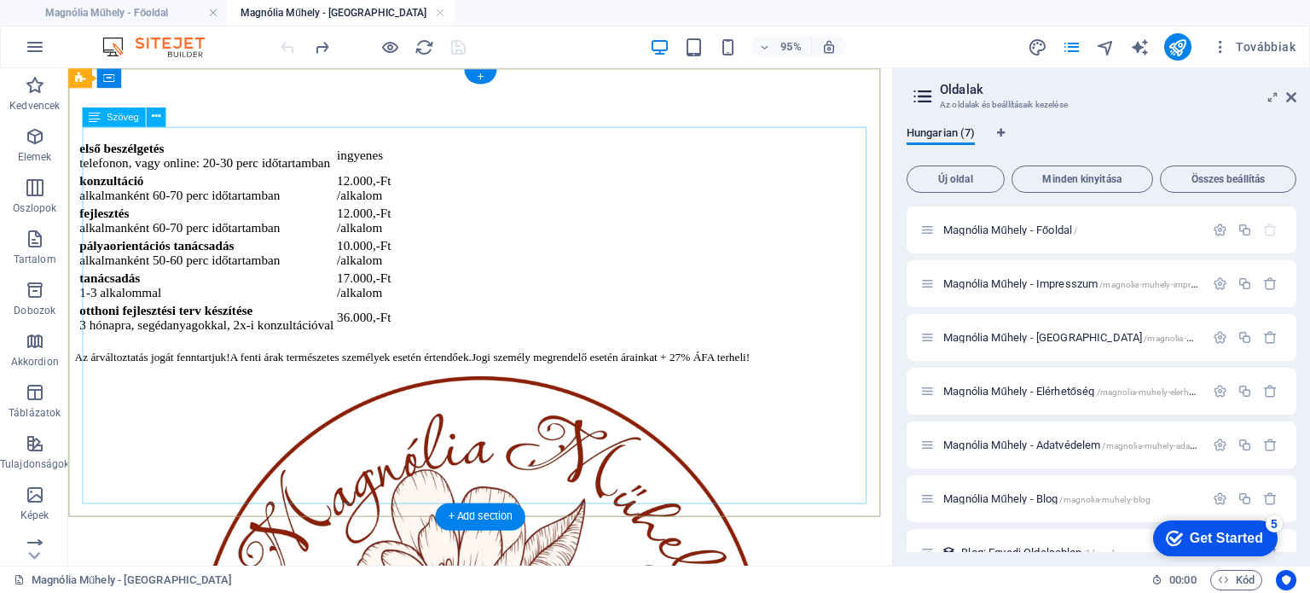
click at [346, 351] on div "első beszélgetés telefonon, vagy online: 20-30 perc időtartamban ingyenes konzu…" at bounding box center [502, 246] width 854 height 212
click at [375, 351] on div "első beszélgetés telefonon, vagy online: 20-30 perc időtartamban ingyenes konzu…" at bounding box center [502, 246] width 854 height 212
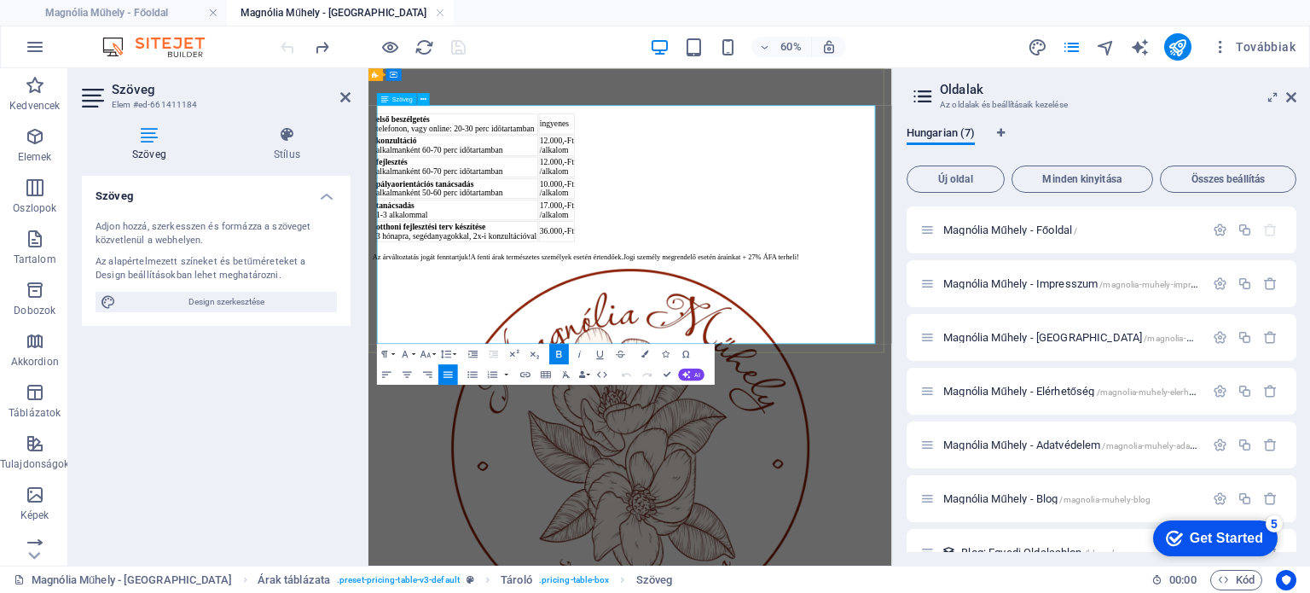
click at [470, 160] on strong "otthoni fejlesztési terv készítése" at bounding box center [425, 153] width 89 height 14
click at [564, 339] on strong "otthoni fejlesztési terv készítése" at bounding box center [472, 332] width 183 height 14
click at [589, 290] on button "Row" at bounding box center [582, 293] width 20 height 20
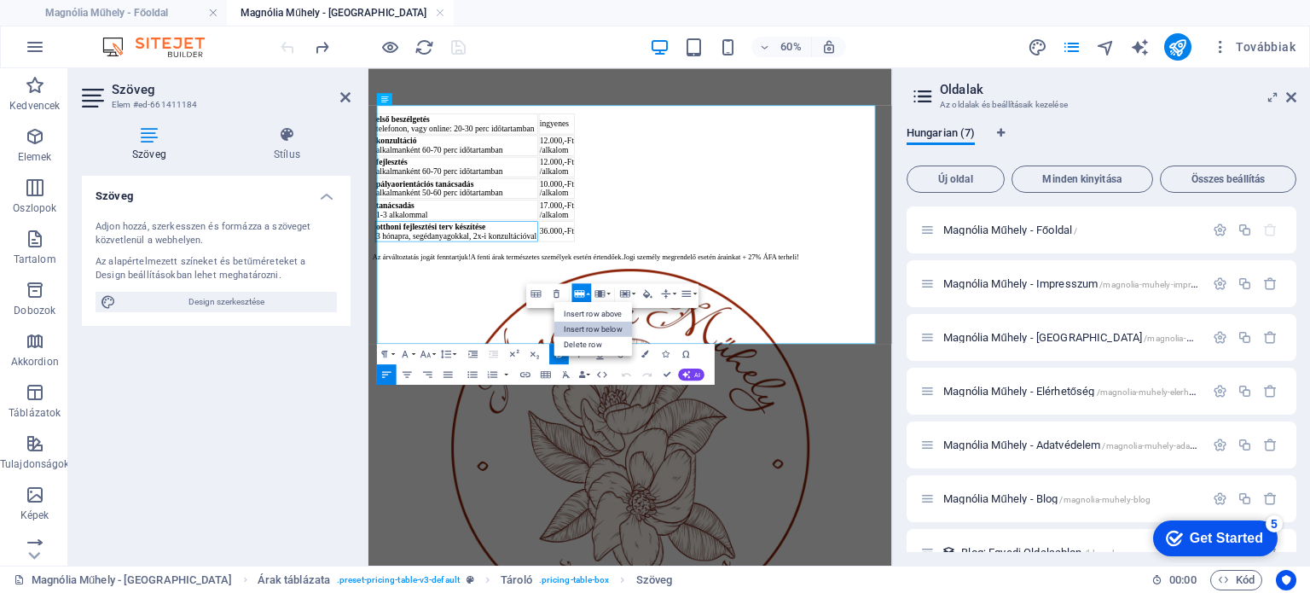
click at [592, 327] on link "Insert row below" at bounding box center [593, 328] width 78 height 15
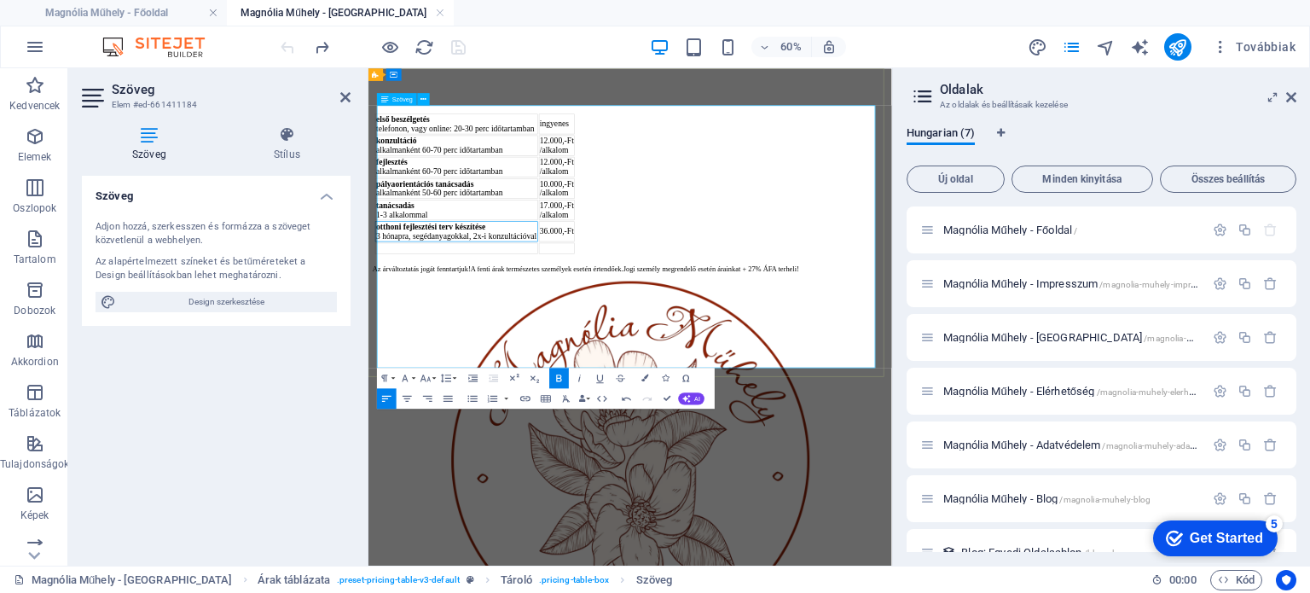
click at [496, 233] on div "fejlesztés" at bounding box center [515, 224] width 268 height 15
drag, startPoint x: 496, startPoint y: 291, endPoint x: 444, endPoint y: 285, distance: 52.4
click at [433, 232] on strong "fejlesztés" at bounding box center [407, 224] width 52 height 14
click at [588, 172] on button "Row" at bounding box center [582, 175] width 20 height 20
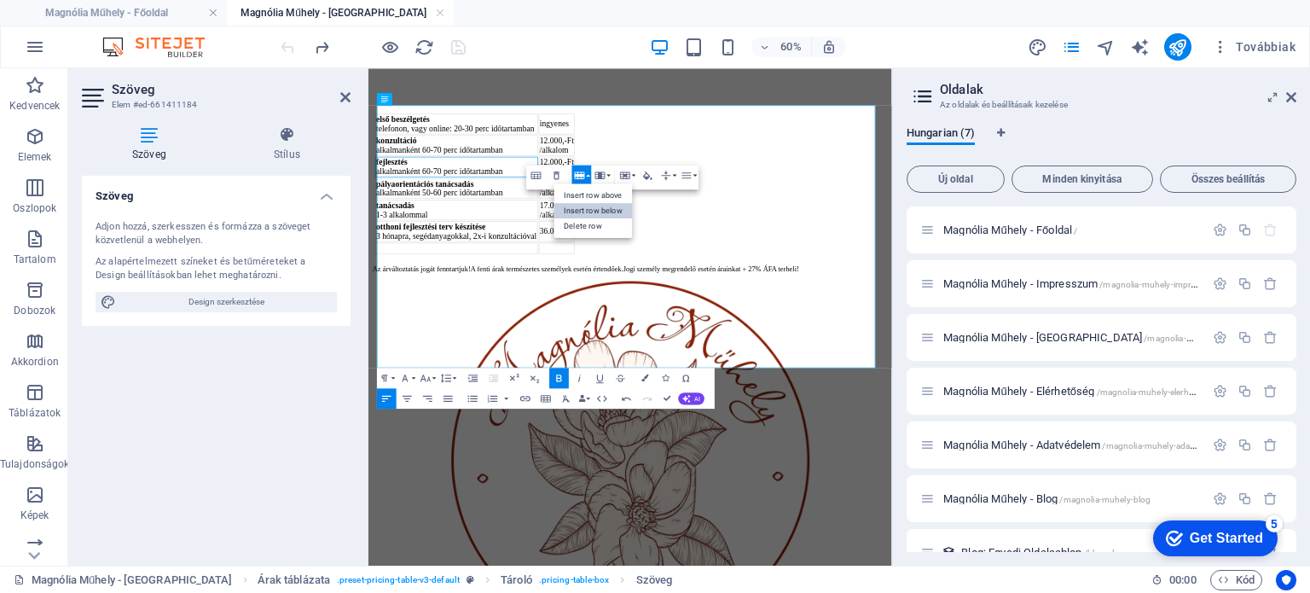
click at [594, 208] on link "Insert row below" at bounding box center [593, 210] width 78 height 15
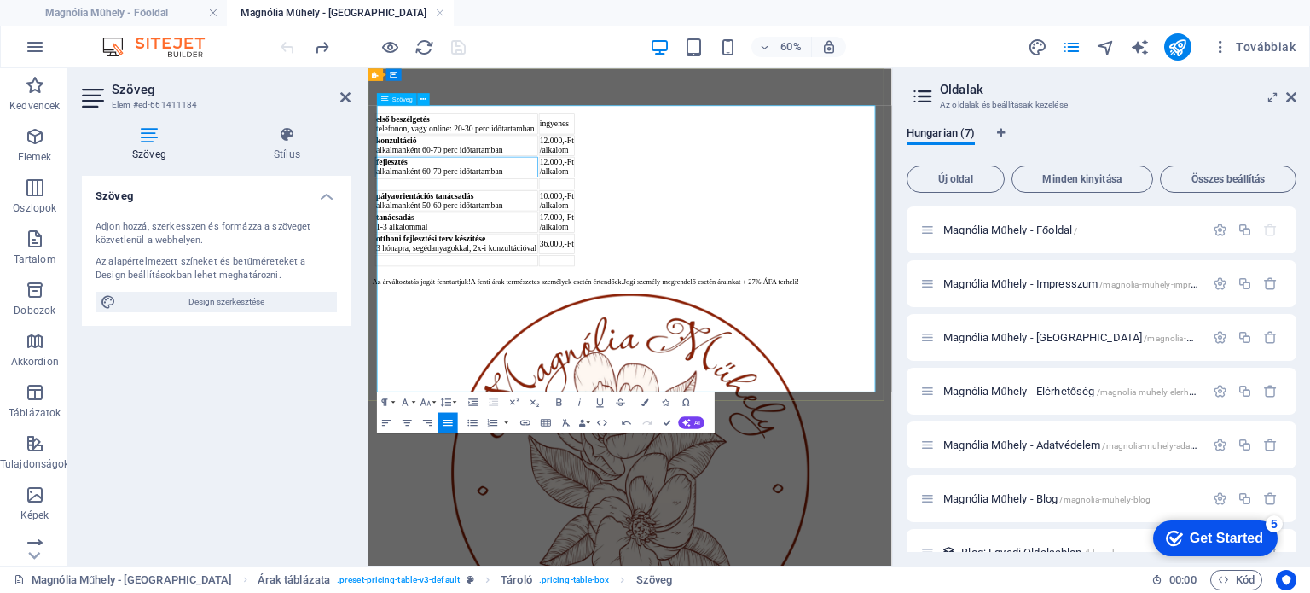
click at [517, 398] on td at bounding box center [515, 389] width 271 height 19
click at [713, 398] on td at bounding box center [682, 389] width 61 height 19
click at [649, 361] on div "otthoni fejlesztési terv készítése" at bounding box center [515, 352] width 268 height 15
drag, startPoint x: 1075, startPoint y: 528, endPoint x: 1058, endPoint y: 531, distance: 17.4
click at [713, 378] on td "36.000,-Ft" at bounding box center [682, 361] width 61 height 34
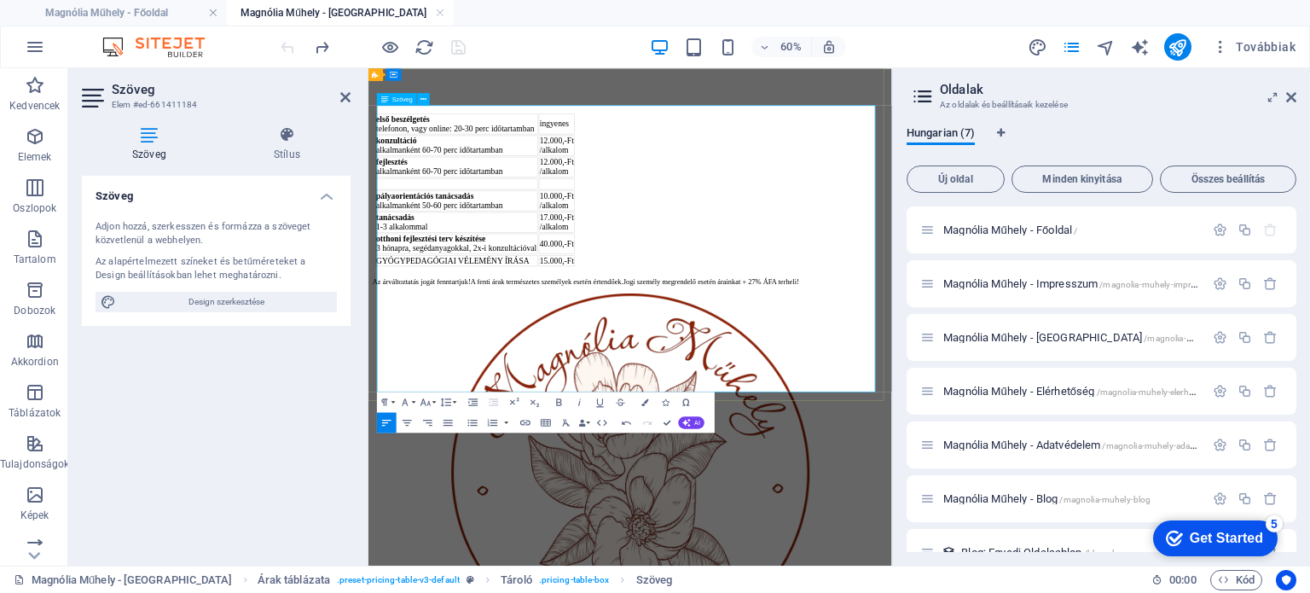
click at [456, 270] on td at bounding box center [515, 261] width 271 height 19
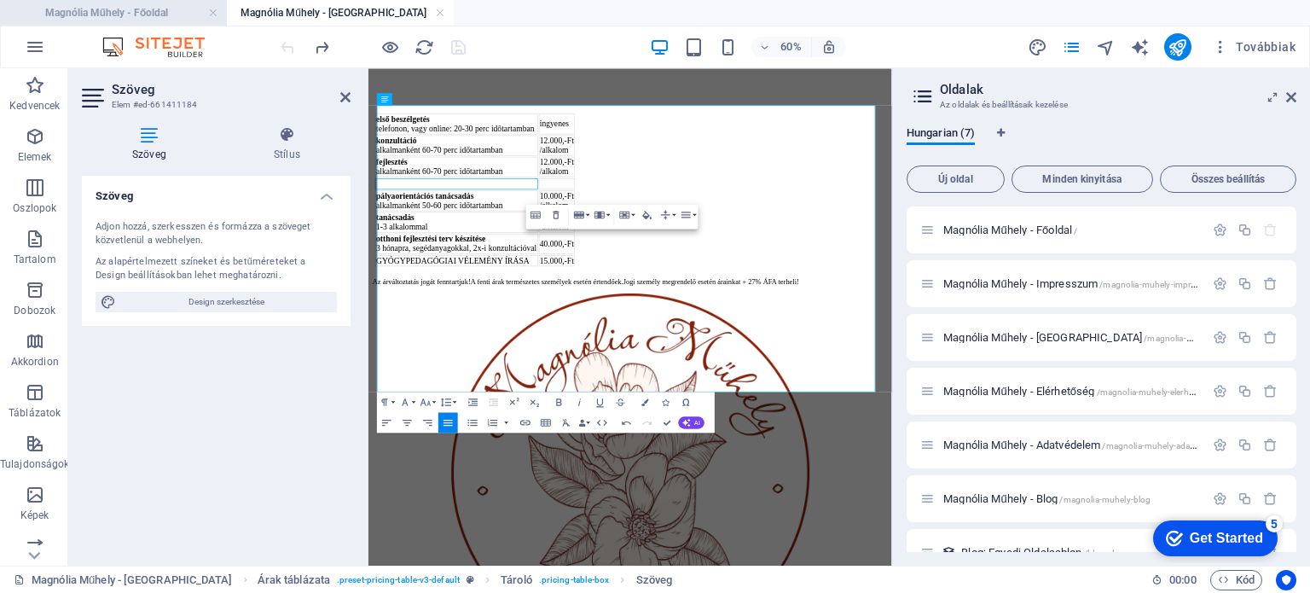
click at [157, 17] on h4 "Magnólia Műhely - Főoldal" at bounding box center [113, 12] width 227 height 19
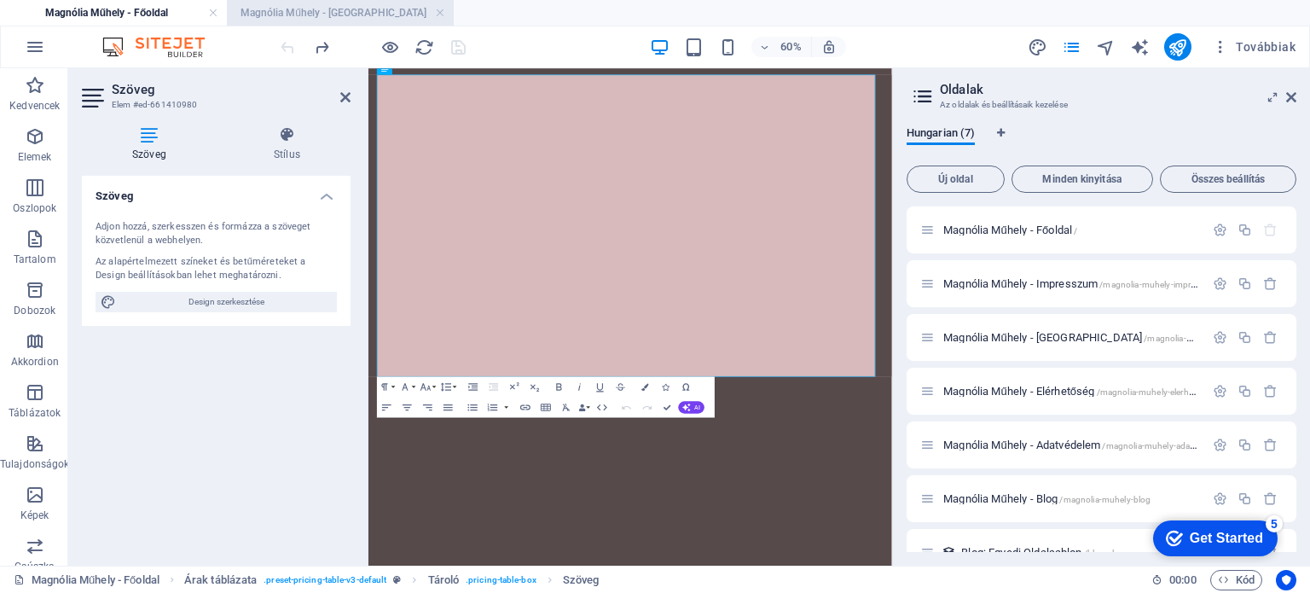
click at [300, 16] on h4 "Magnólia Műhely - Árak" at bounding box center [340, 12] width 227 height 19
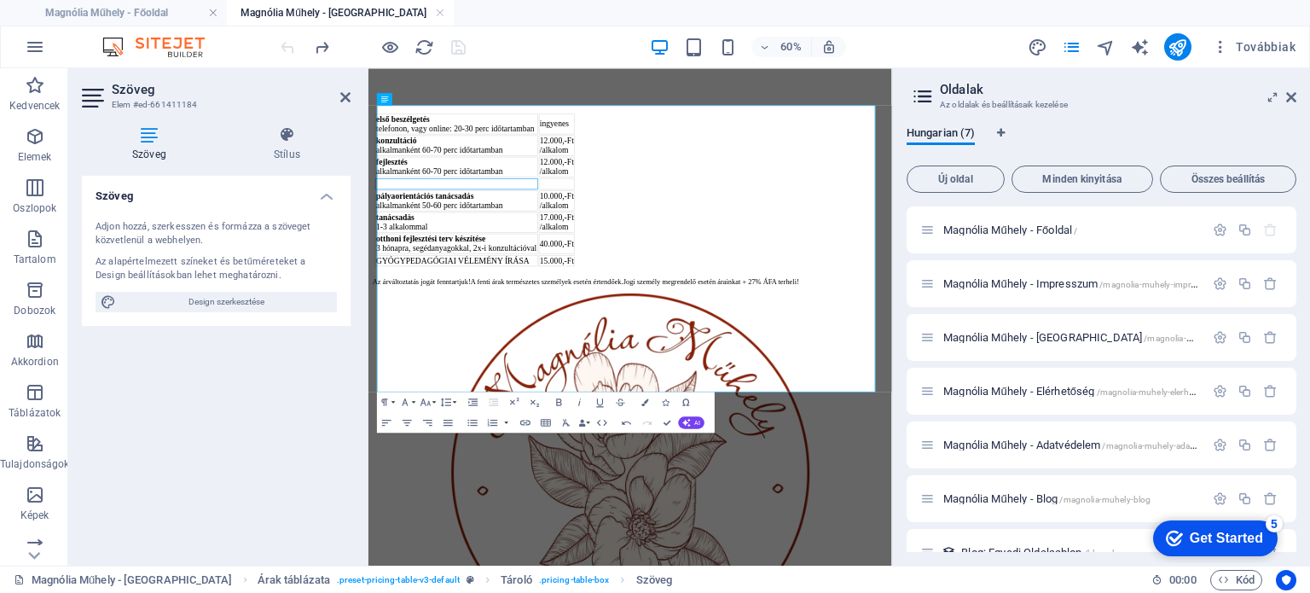
scroll to position [0, 0]
click at [163, 12] on h4 "Magnólia Műhely - Főoldal" at bounding box center [113, 12] width 227 height 19
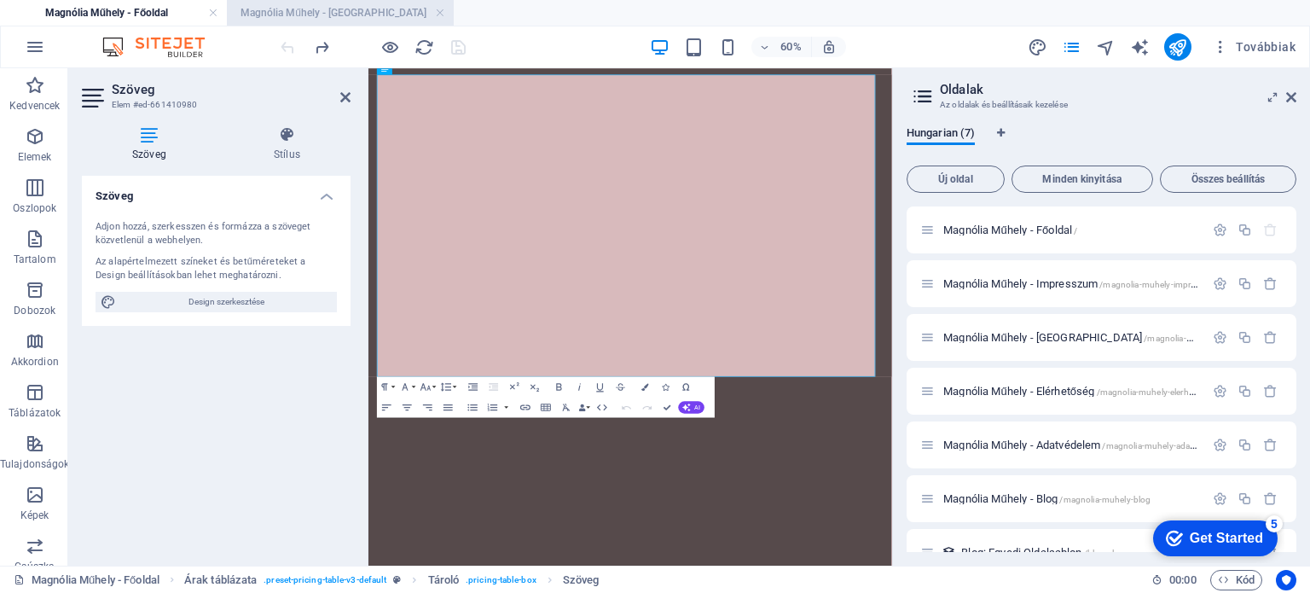
click at [334, 13] on h4 "Magnólia Műhely - Árak" at bounding box center [340, 12] width 227 height 19
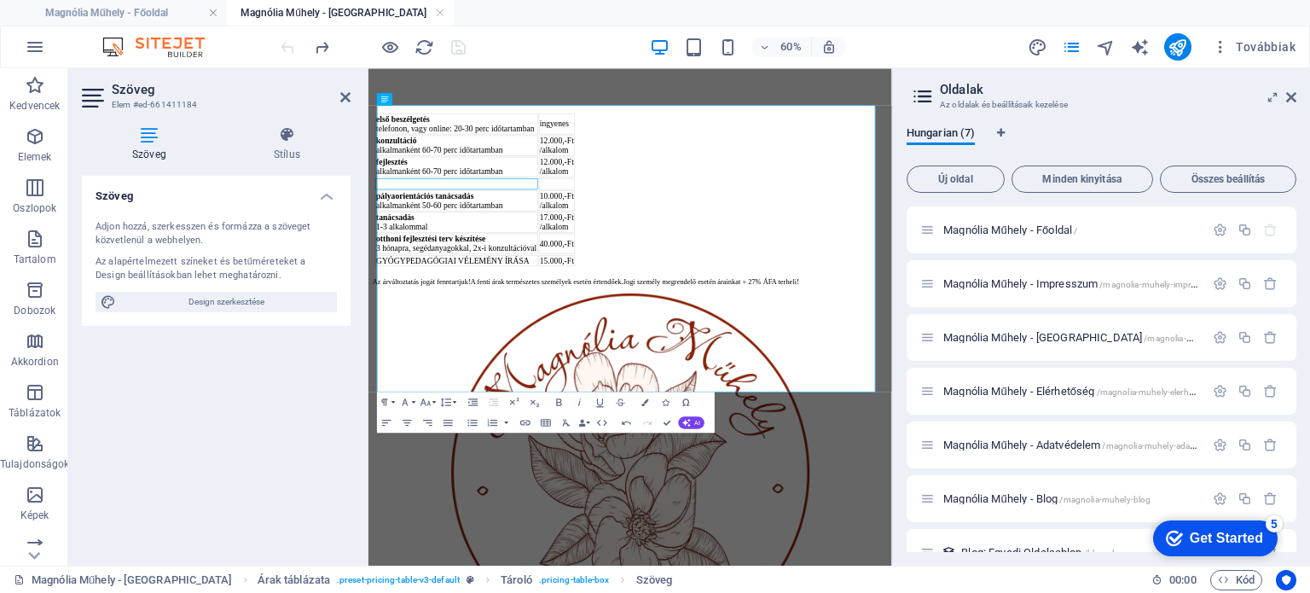
click at [314, 20] on h4 "Magnólia Műhely - Árak" at bounding box center [340, 12] width 227 height 19
click at [183, 3] on h4 "Magnólia Műhely - Főoldal" at bounding box center [113, 12] width 227 height 19
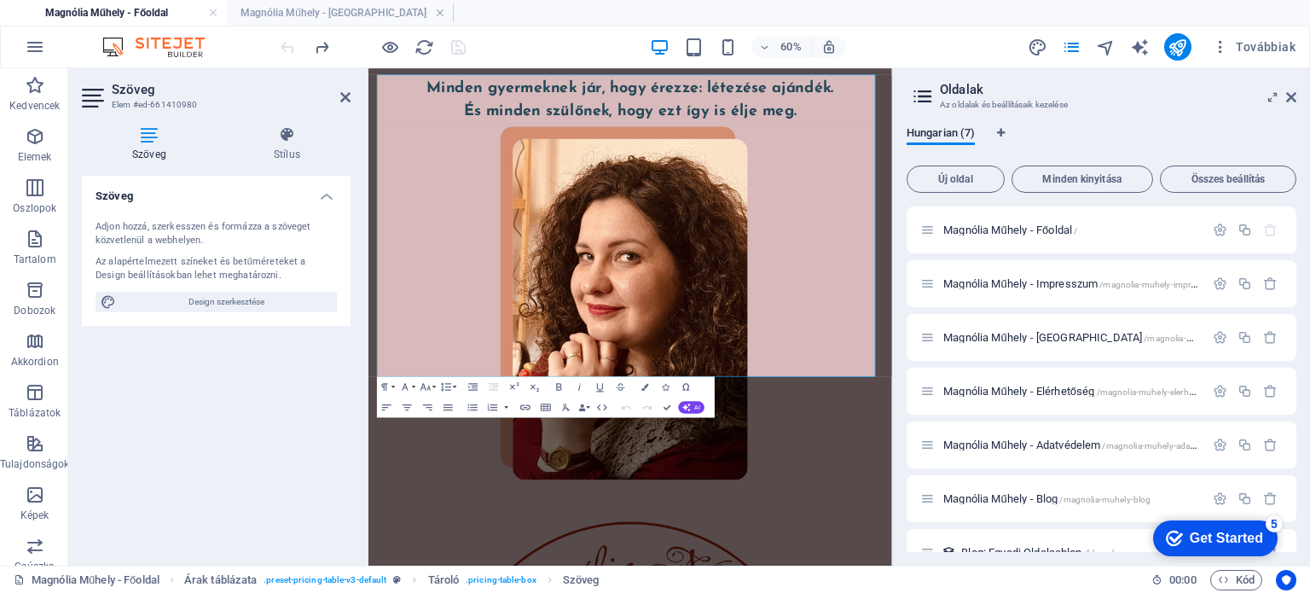
scroll to position [5452, 0]
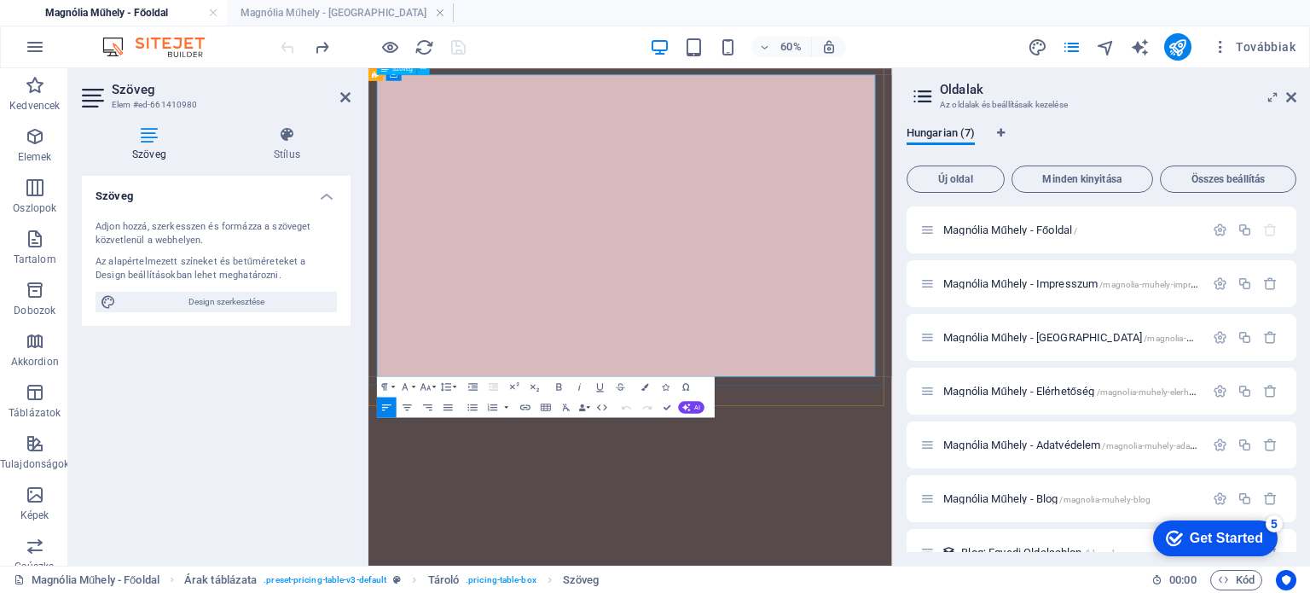
drag, startPoint x: 702, startPoint y: 323, endPoint x: 386, endPoint y: 302, distance: 316.3
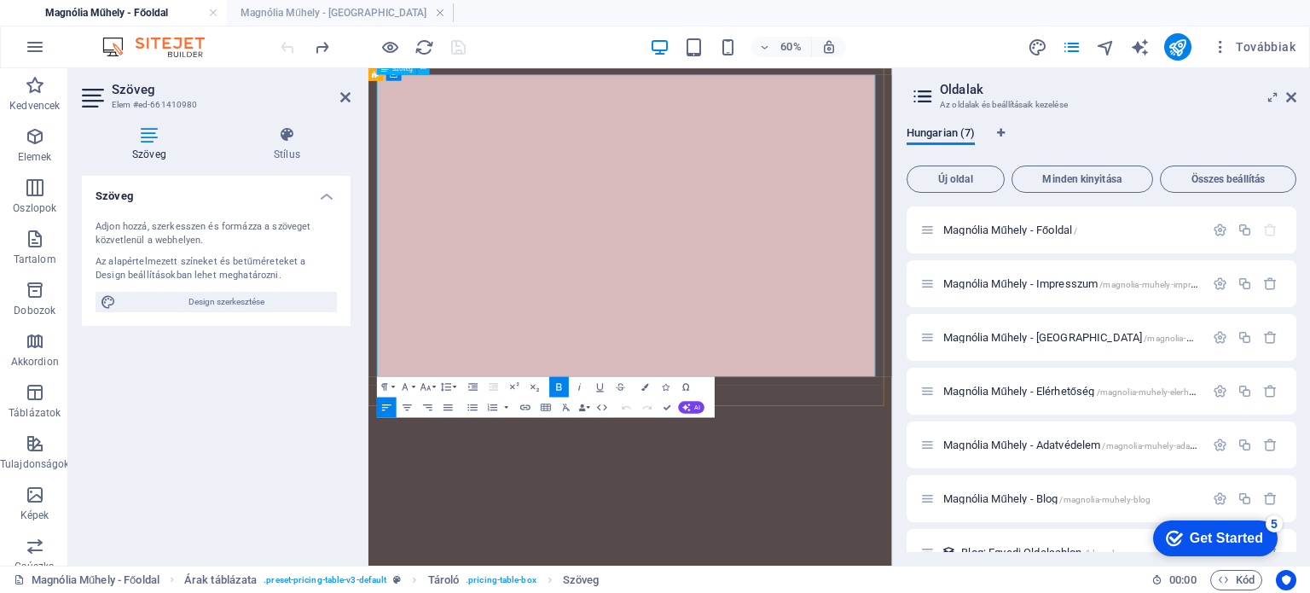
copy td "KOMPLEX fejlesztés alkalmanként 45-50 perc időtartamban"
drag, startPoint x: 838, startPoint y: 346, endPoint x: 1012, endPoint y: 298, distance: 180.6
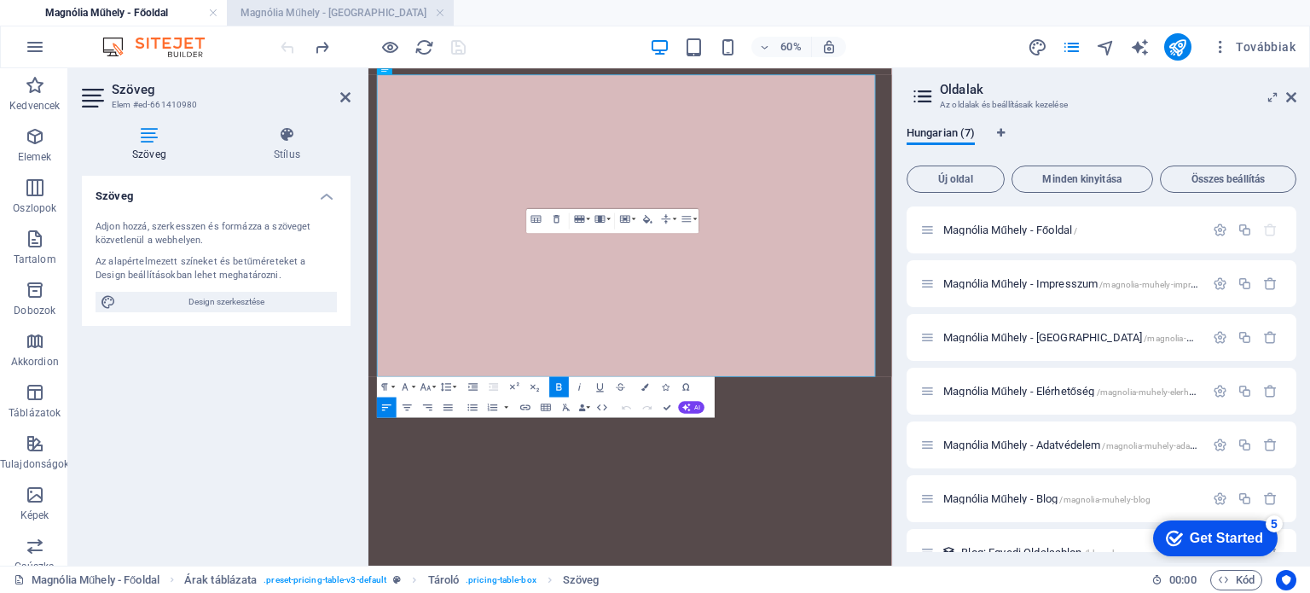
click at [375, 14] on h4 "Magnólia Műhely - Árak" at bounding box center [340, 12] width 227 height 19
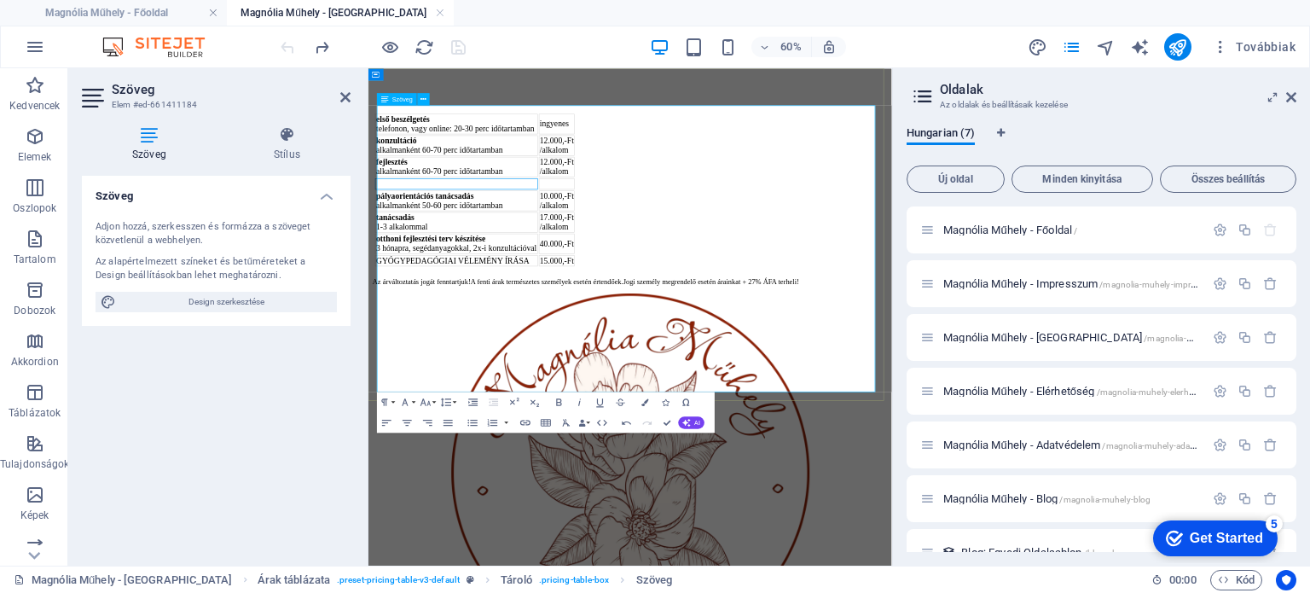
click at [496, 270] on td at bounding box center [515, 261] width 271 height 19
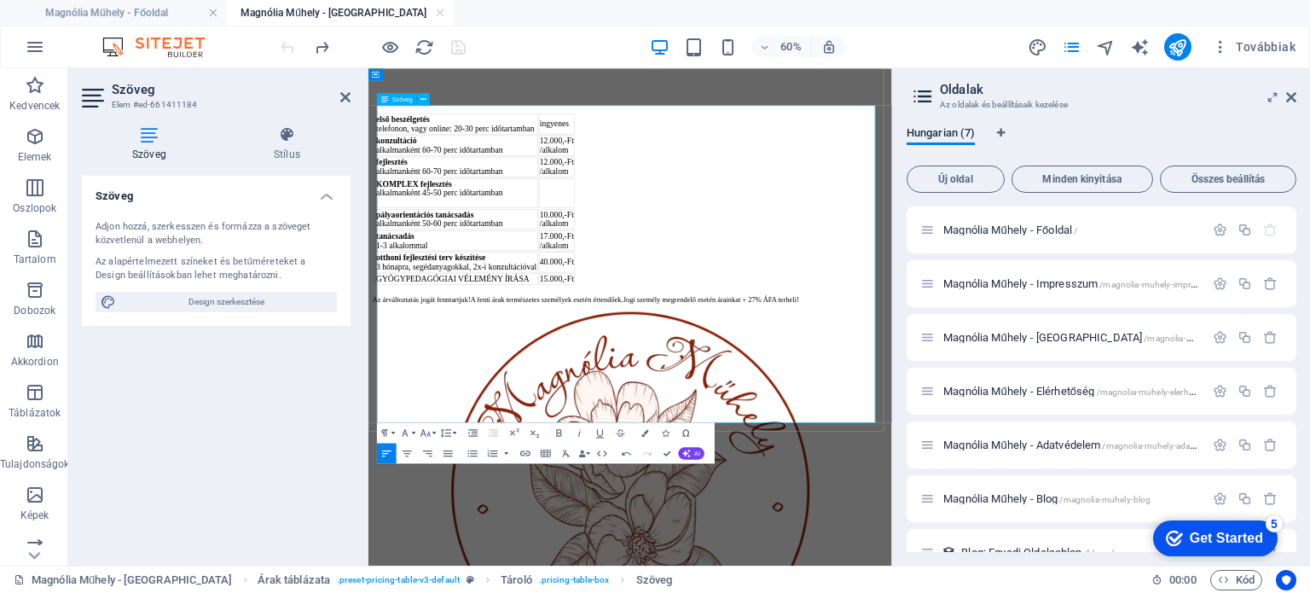
click at [581, 301] on td "KOMPLEX fejlesztés alkalmanként 45-50 perc időtartamban" at bounding box center [515, 276] width 271 height 49
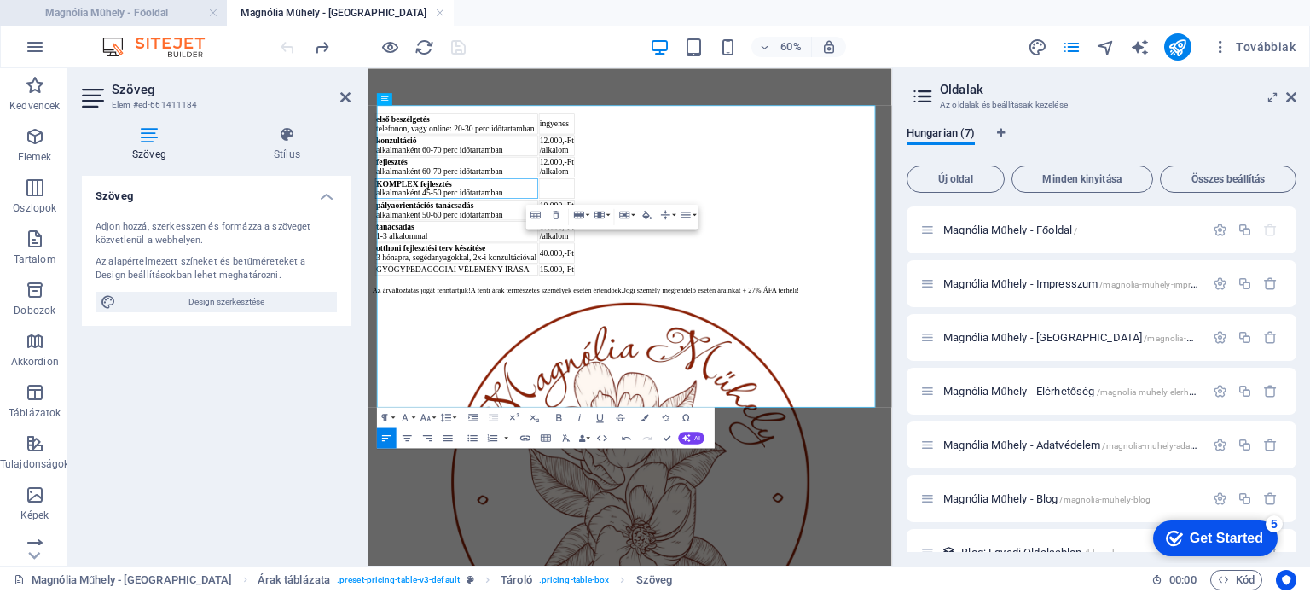
click at [151, 6] on h4 "Magnólia Műhely - Főoldal" at bounding box center [113, 12] width 227 height 19
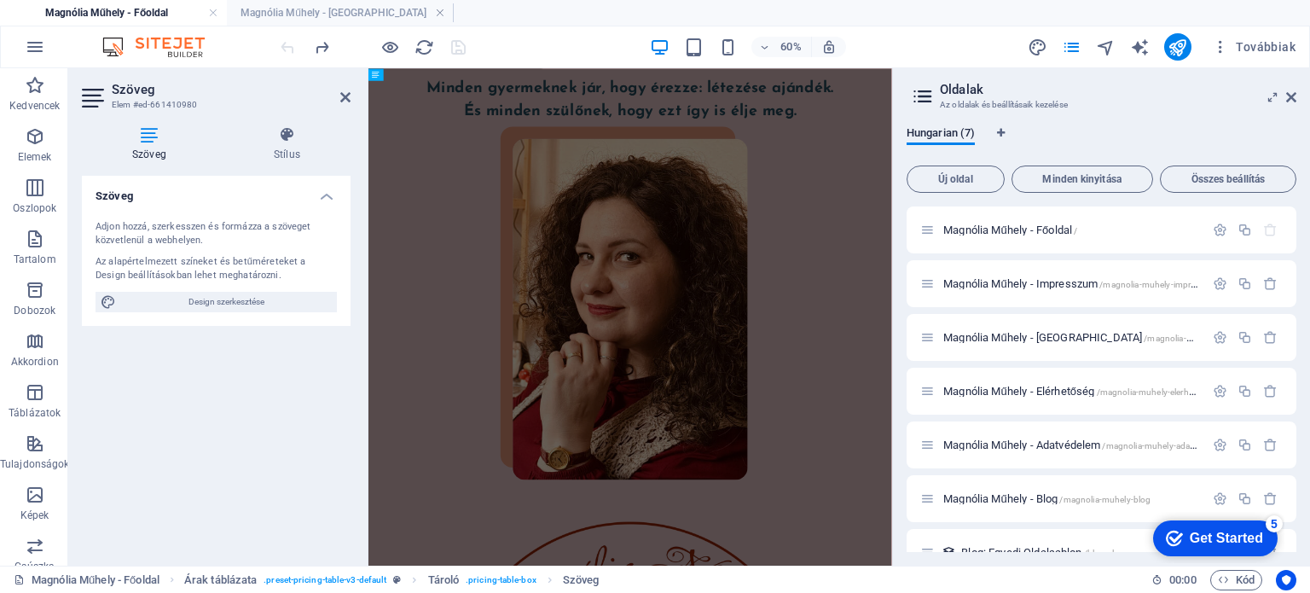
scroll to position [5452, 0]
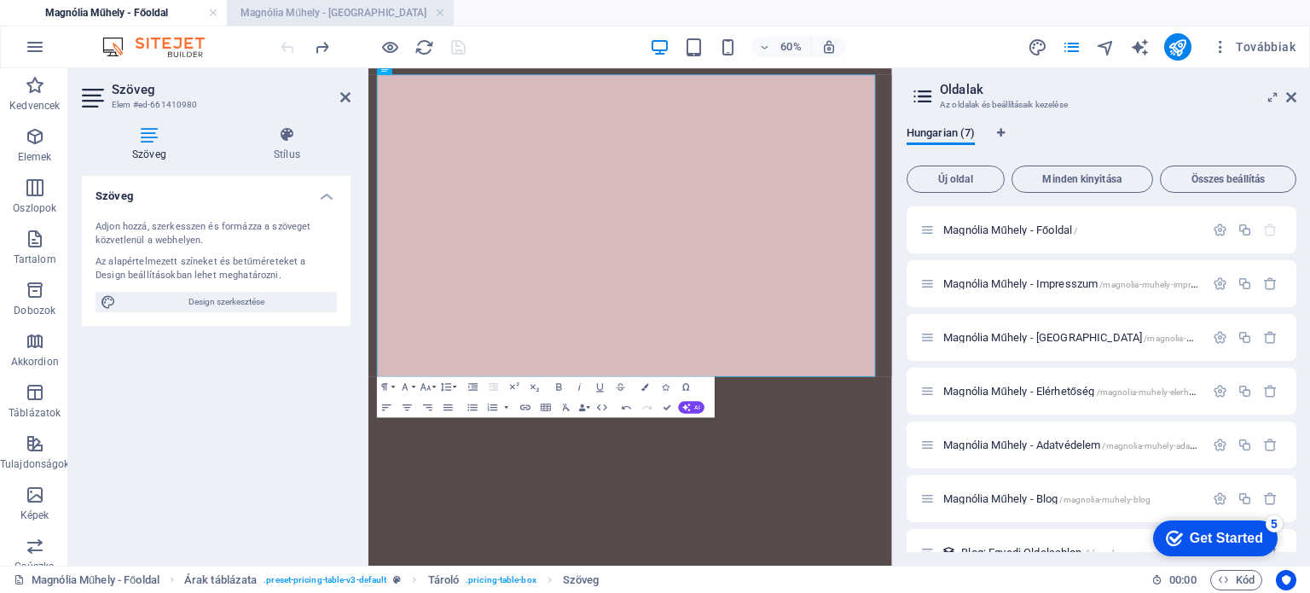
click at [328, 12] on h4 "Magnólia Műhely - Árak" at bounding box center [340, 12] width 227 height 19
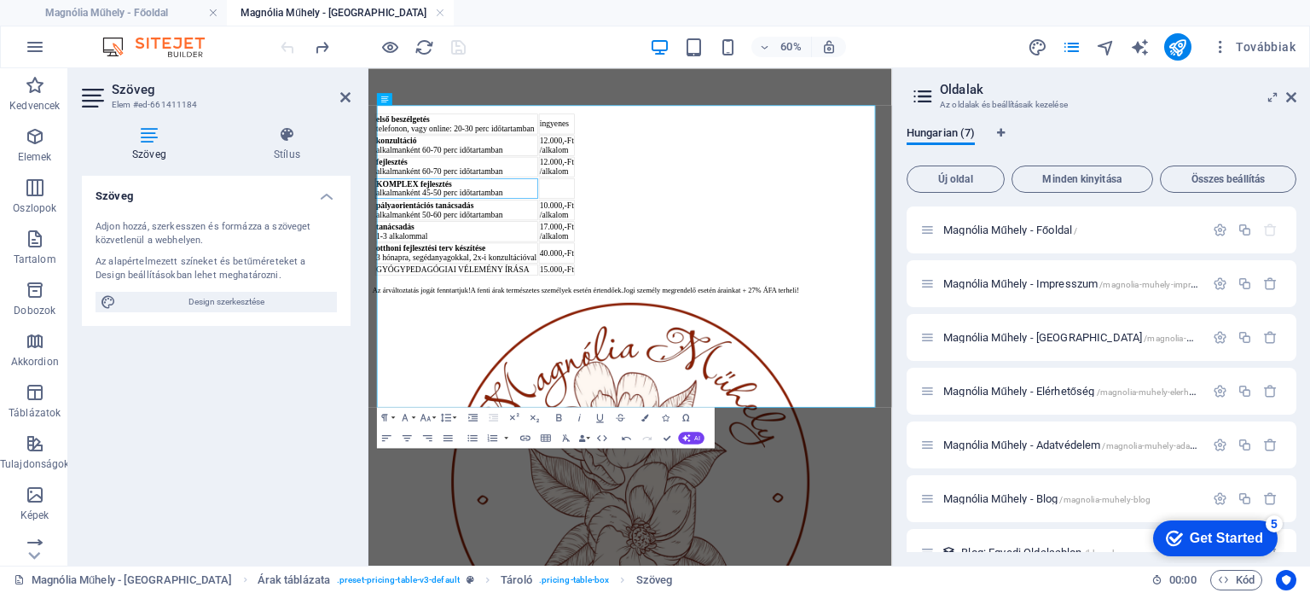
scroll to position [0, 0]
click at [96, 10] on h4 "Magnólia Műhely - Főoldal" at bounding box center [113, 12] width 227 height 19
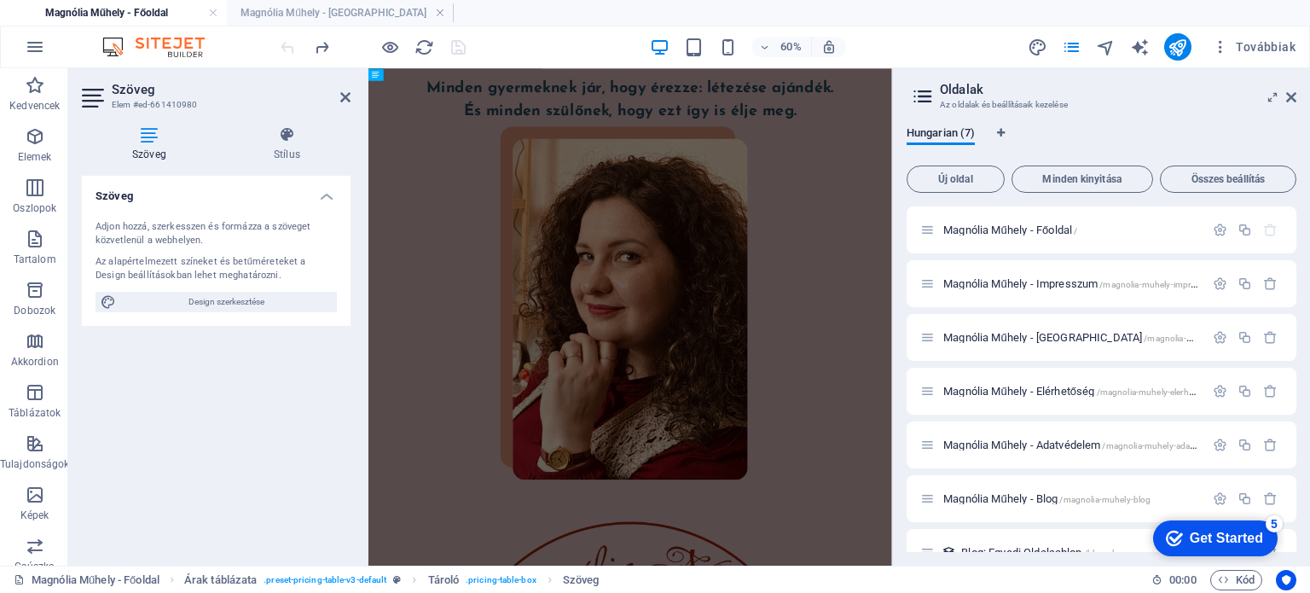
scroll to position [5452, 0]
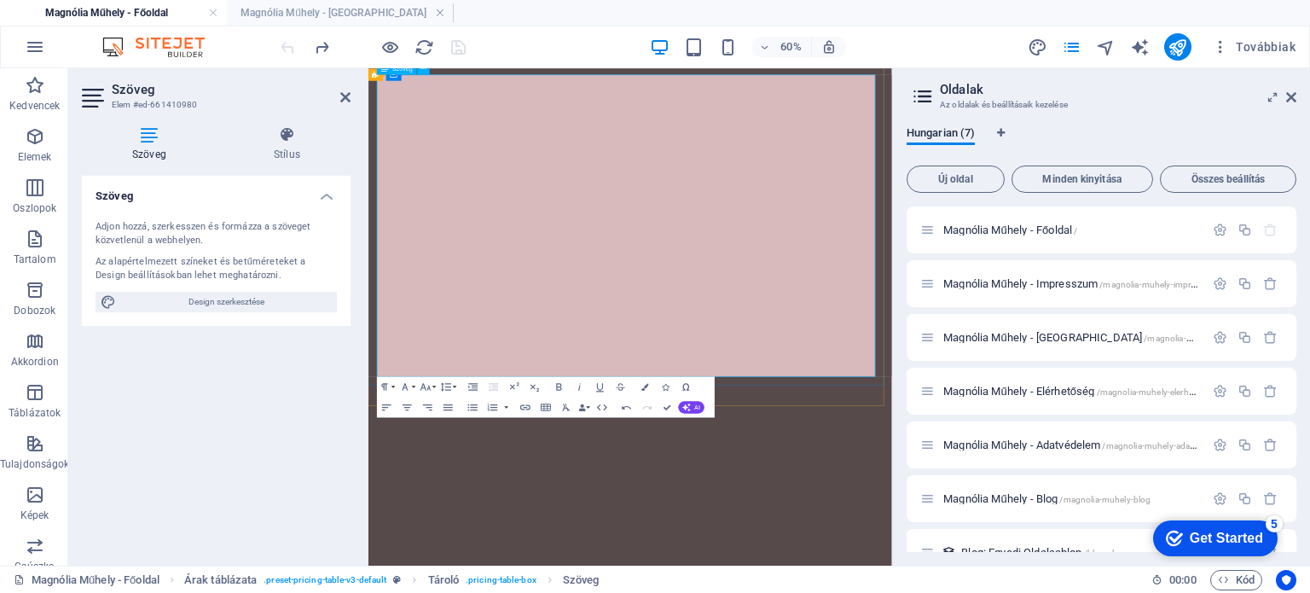
drag, startPoint x: 1131, startPoint y: 322, endPoint x: 1055, endPoint y: 302, distance: 78.6
copy td "17.000,-Ft /alkalom"
click at [385, 17] on h4 "Magnólia Műhely - Árak" at bounding box center [340, 12] width 227 height 19
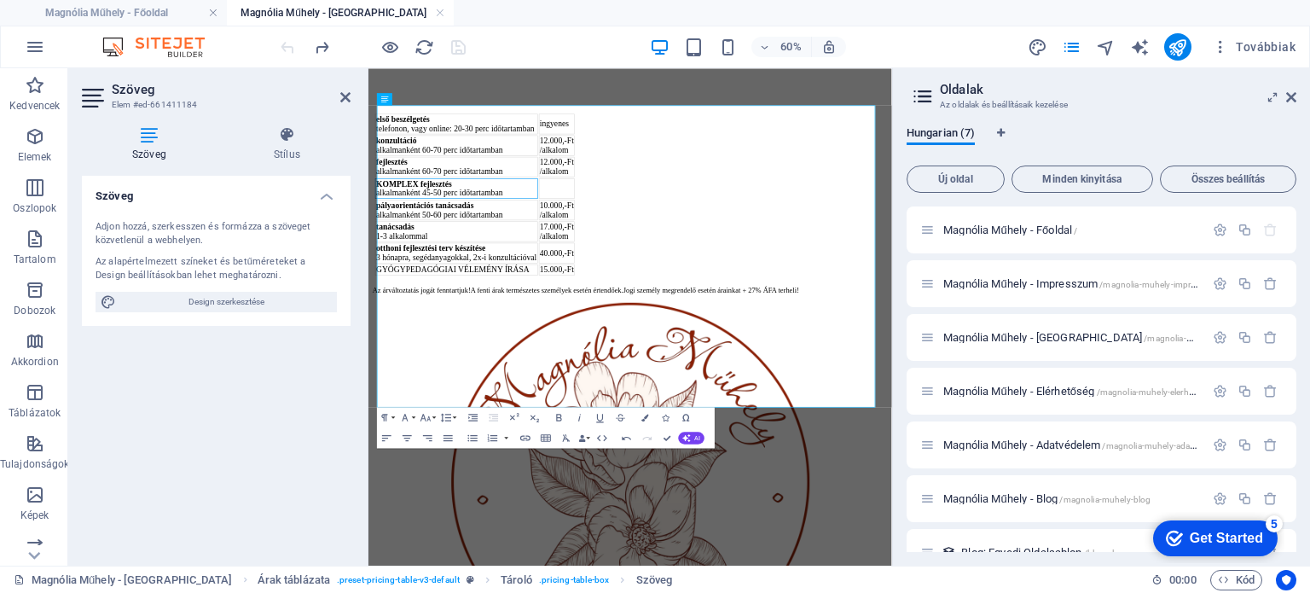
scroll to position [0, 0]
click at [713, 286] on td at bounding box center [682, 269] width 61 height 34
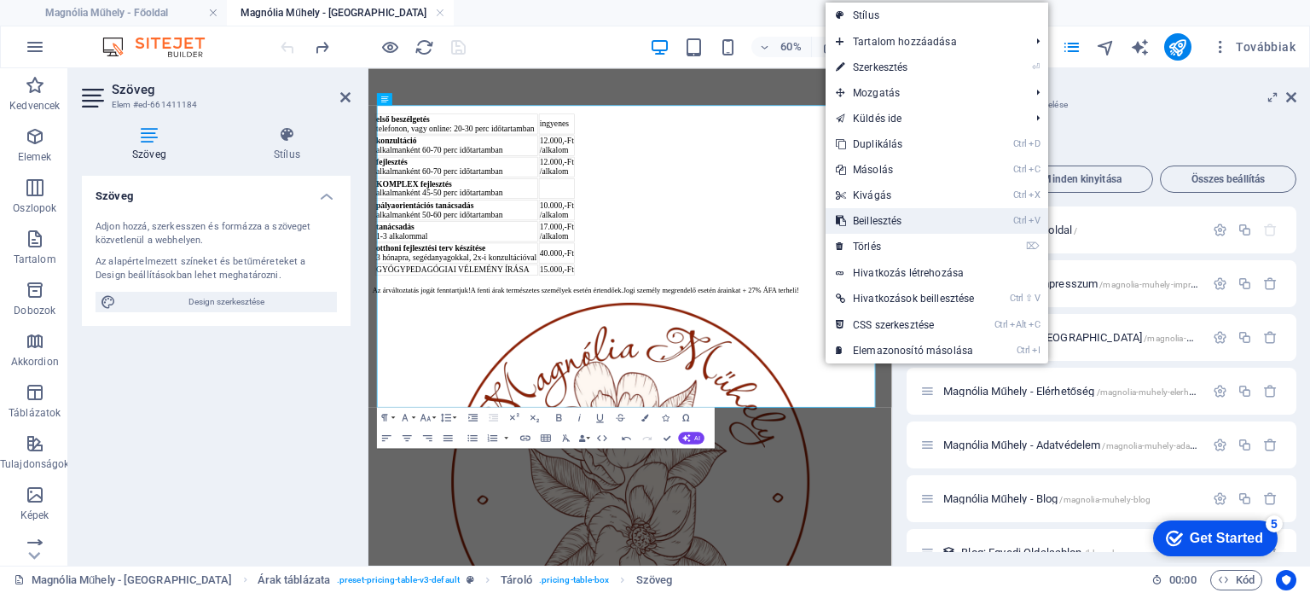
click at [890, 224] on link "Ctrl V Beillesztés" at bounding box center [905, 221] width 159 height 26
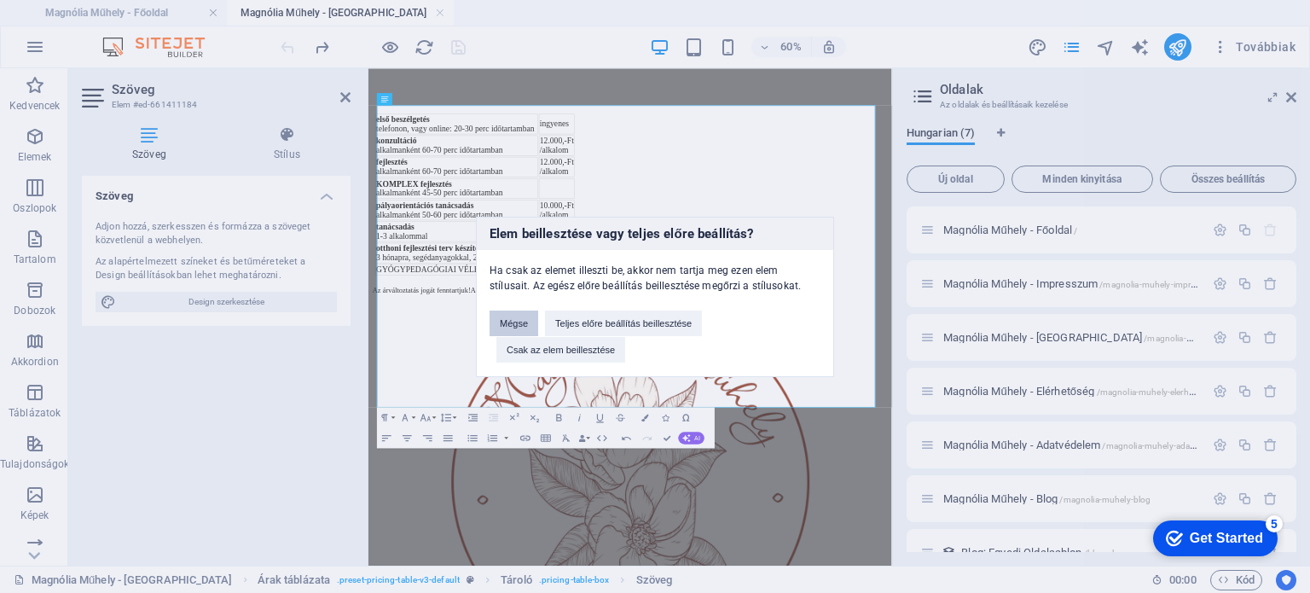
drag, startPoint x: 521, startPoint y: 315, endPoint x: 277, endPoint y: 407, distance: 260.7
click at [521, 315] on button "Mégse" at bounding box center [514, 323] width 49 height 26
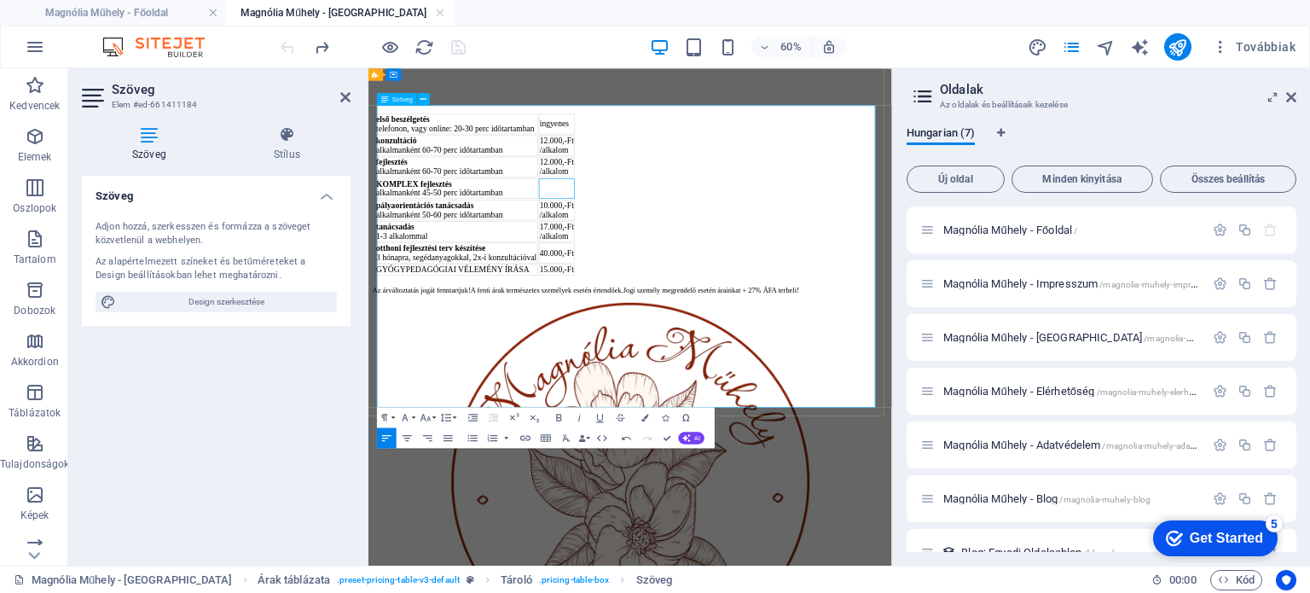
click at [713, 286] on td at bounding box center [682, 269] width 61 height 34
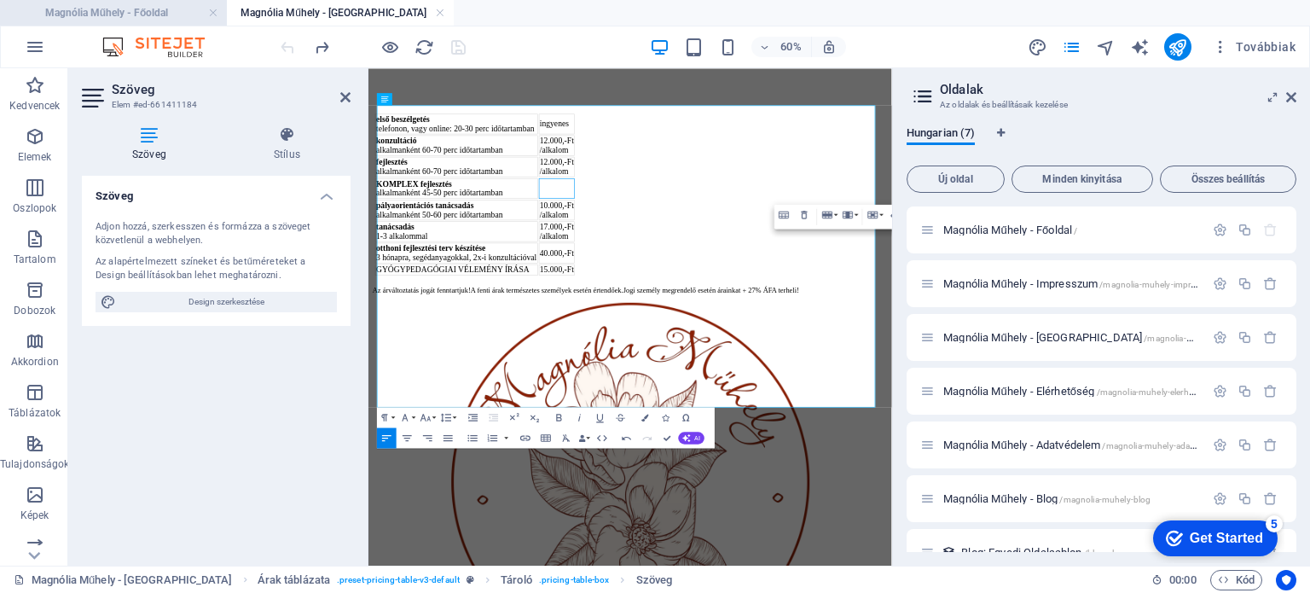
click at [141, 1] on li "Magnólia Műhely - Főoldal" at bounding box center [113, 13] width 227 height 26
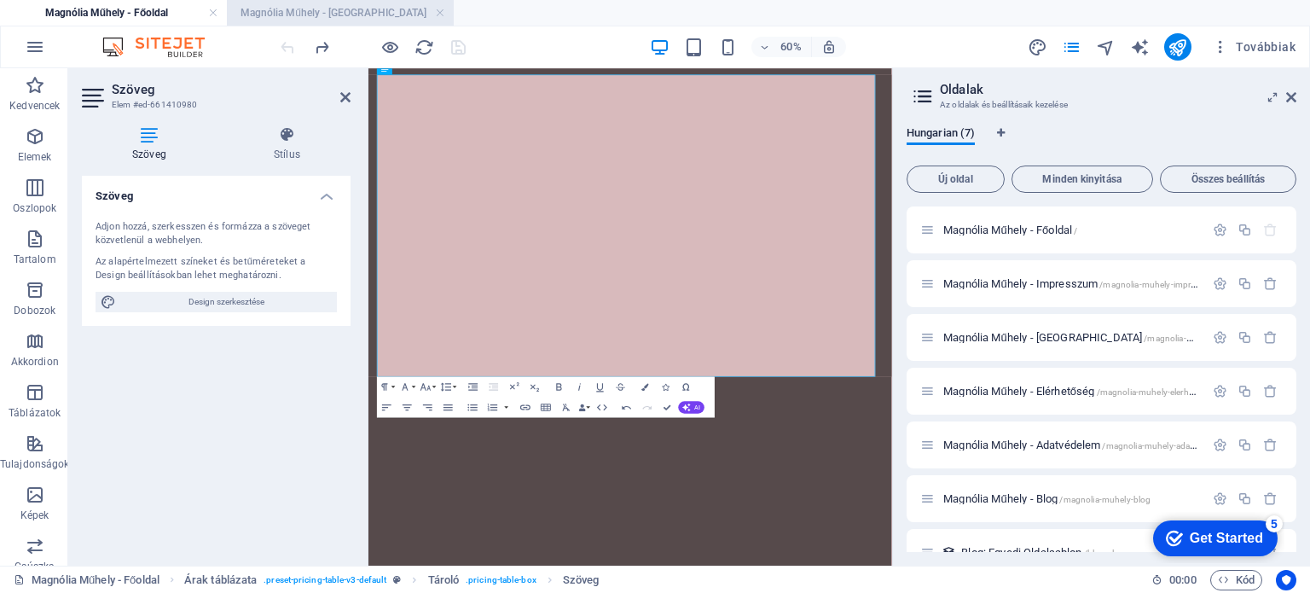
click at [357, 23] on li "Magnólia Műhely - Árak" at bounding box center [340, 13] width 227 height 26
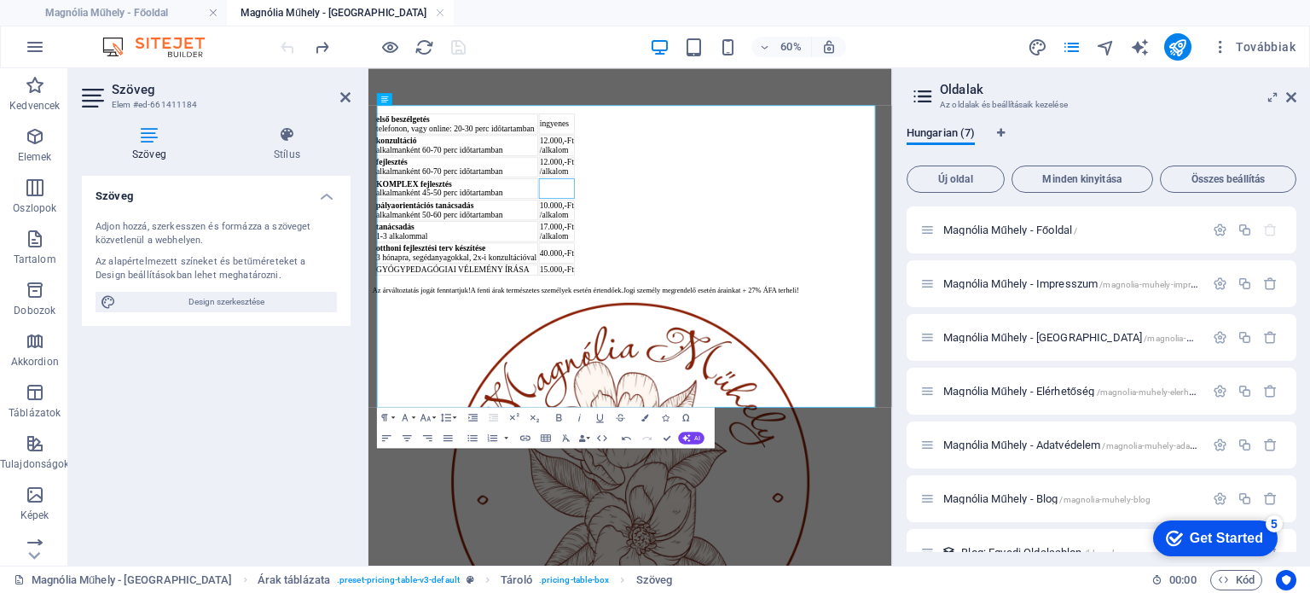
scroll to position [0, 0]
click at [713, 286] on td at bounding box center [682, 269] width 61 height 34
click at [141, 17] on h4 "Magnólia Műhely - Főoldal" at bounding box center [113, 12] width 227 height 19
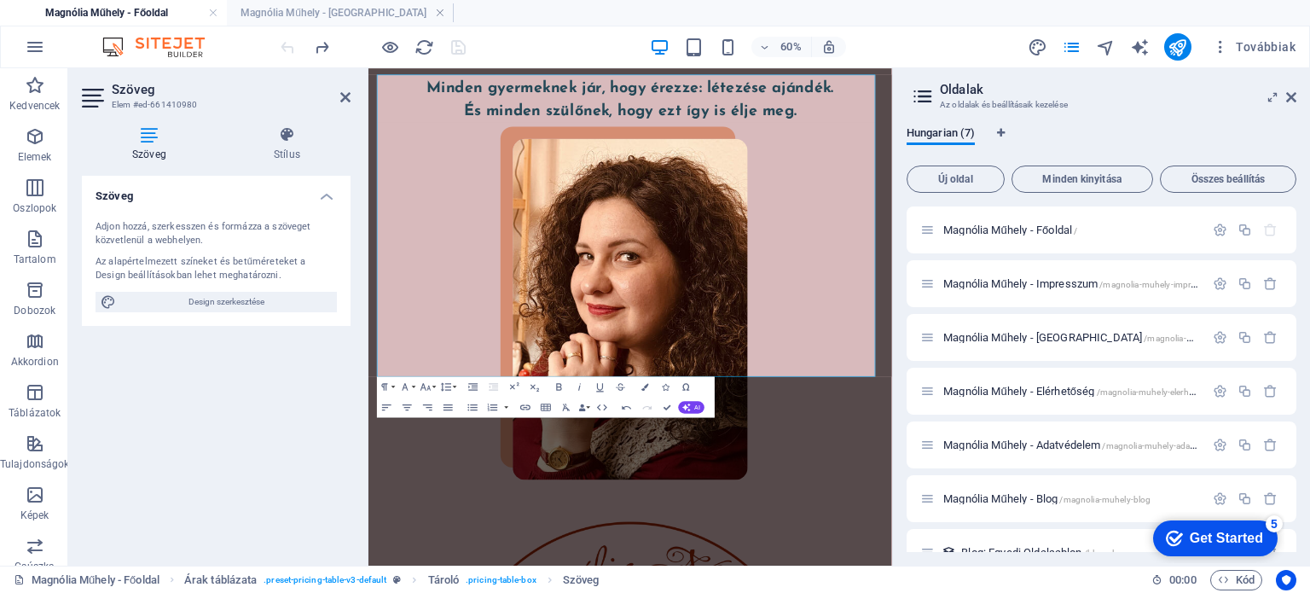
scroll to position [5452, 0]
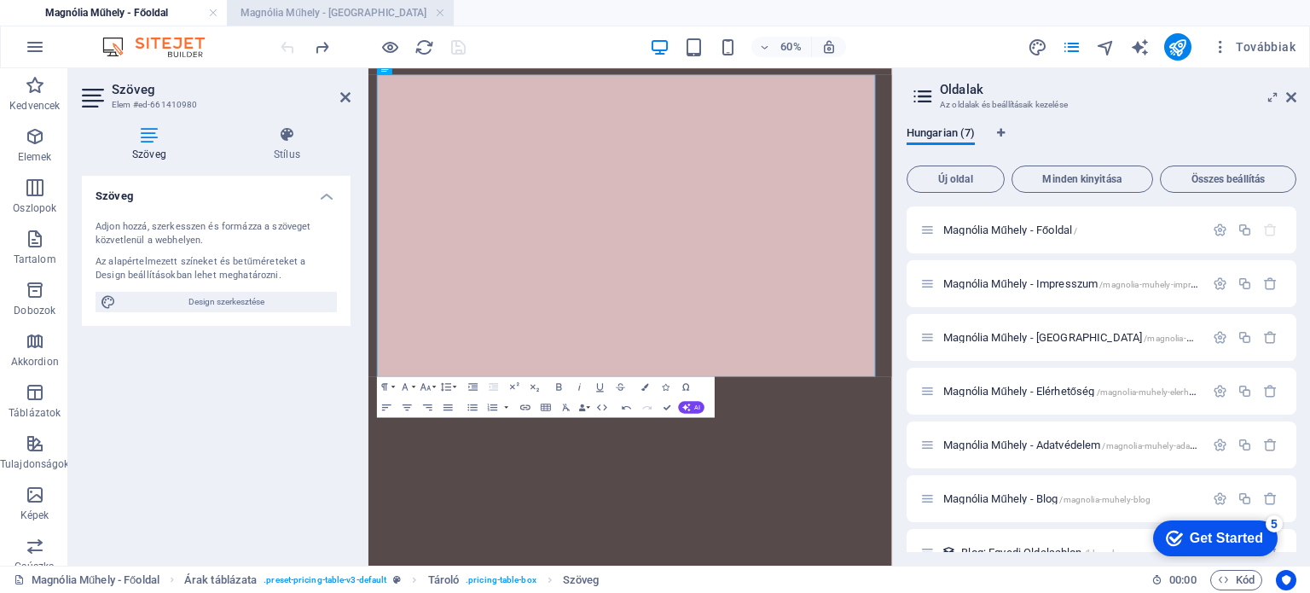
click at [282, 13] on h4 "Magnólia Műhely - Árak" at bounding box center [340, 12] width 227 height 19
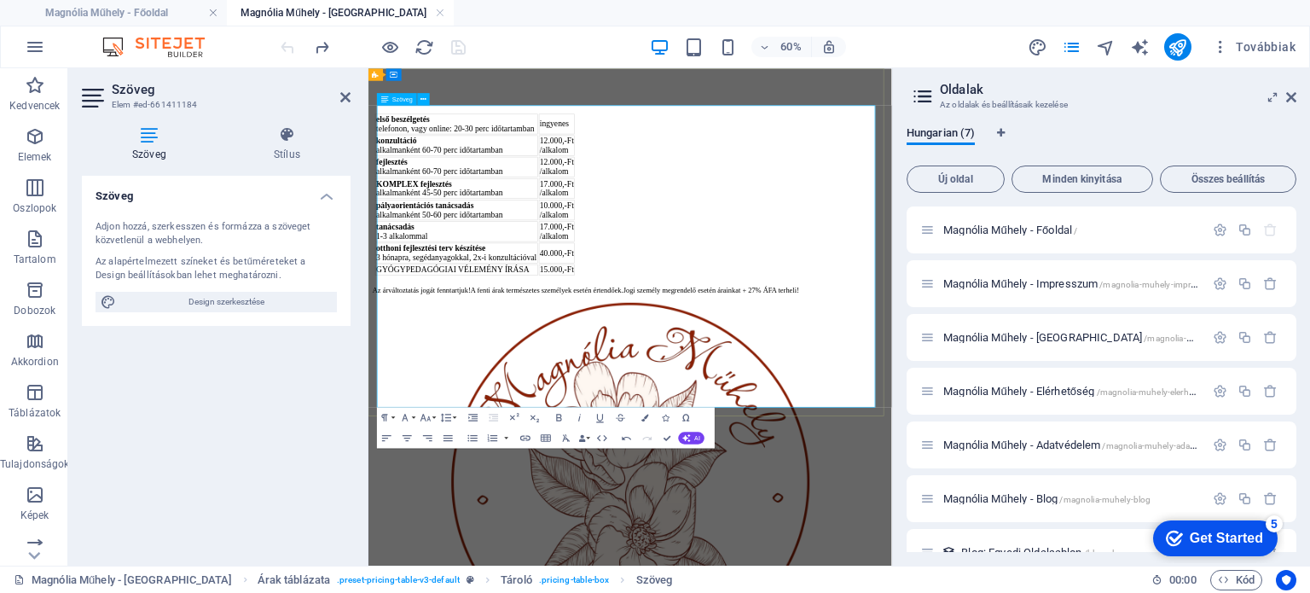
click at [509, 248] on div "alkalmanként 60-70 perc időtartamban" at bounding box center [515, 240] width 268 height 15
click at [160, 9] on h4 "Magnólia Műhely - Főoldal" at bounding box center [113, 12] width 227 height 19
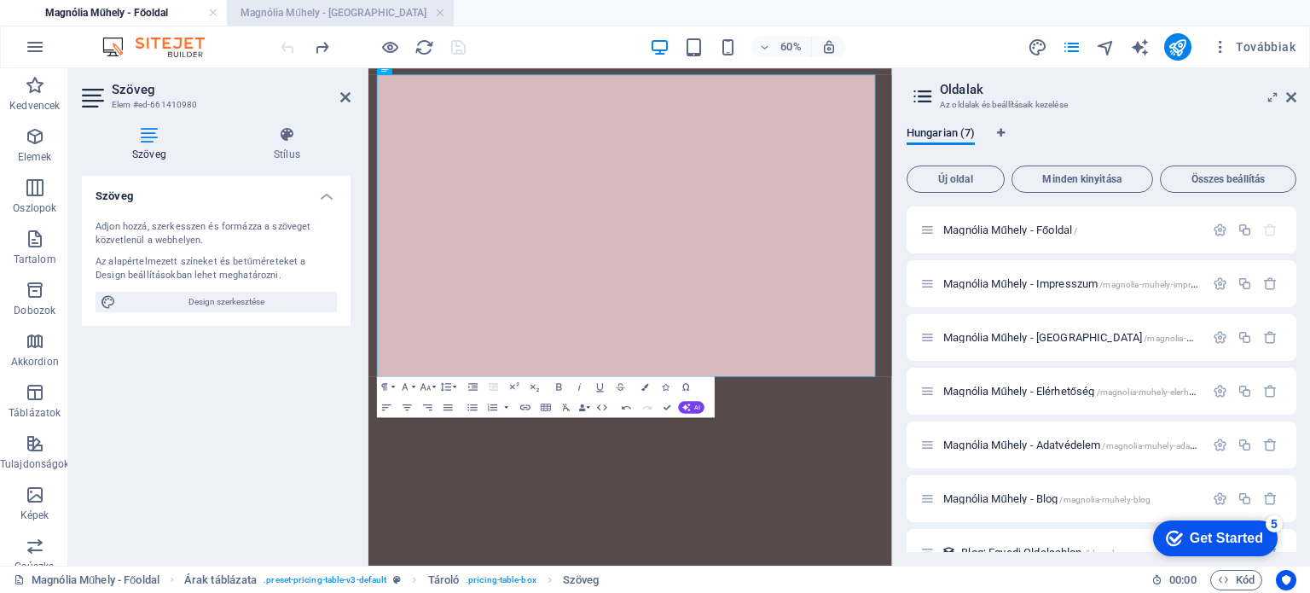
click at [317, 19] on h4 "Magnólia Műhely - Árak" at bounding box center [340, 12] width 227 height 19
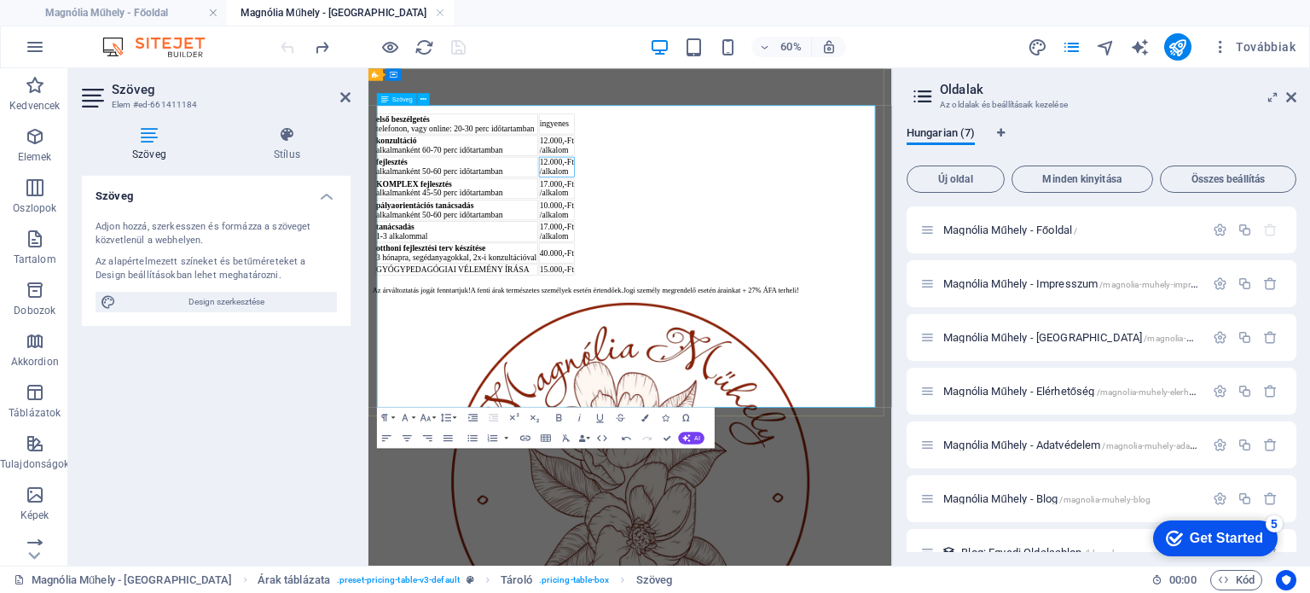
click at [713, 250] on td "12.000,-Ft /alkalom" at bounding box center [682, 233] width 61 height 34
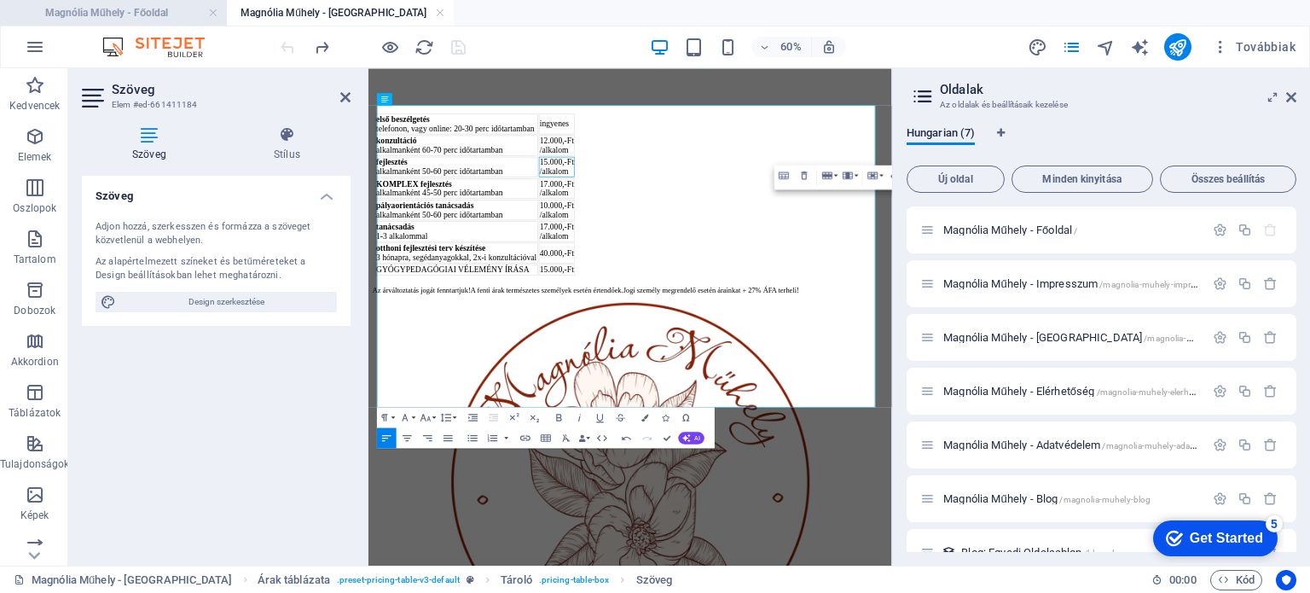
click at [165, 13] on h4 "Magnólia Műhely - Főoldal" at bounding box center [113, 12] width 227 height 19
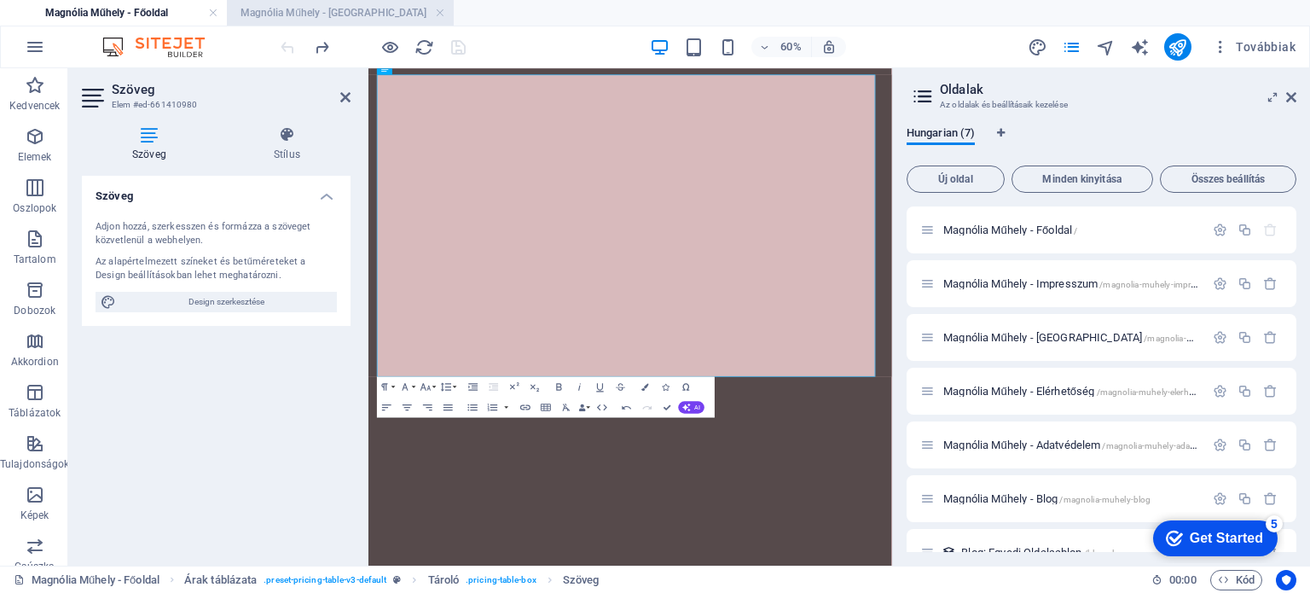
click at [327, 20] on h4 "Magnólia Műhely - Árak" at bounding box center [340, 12] width 227 height 19
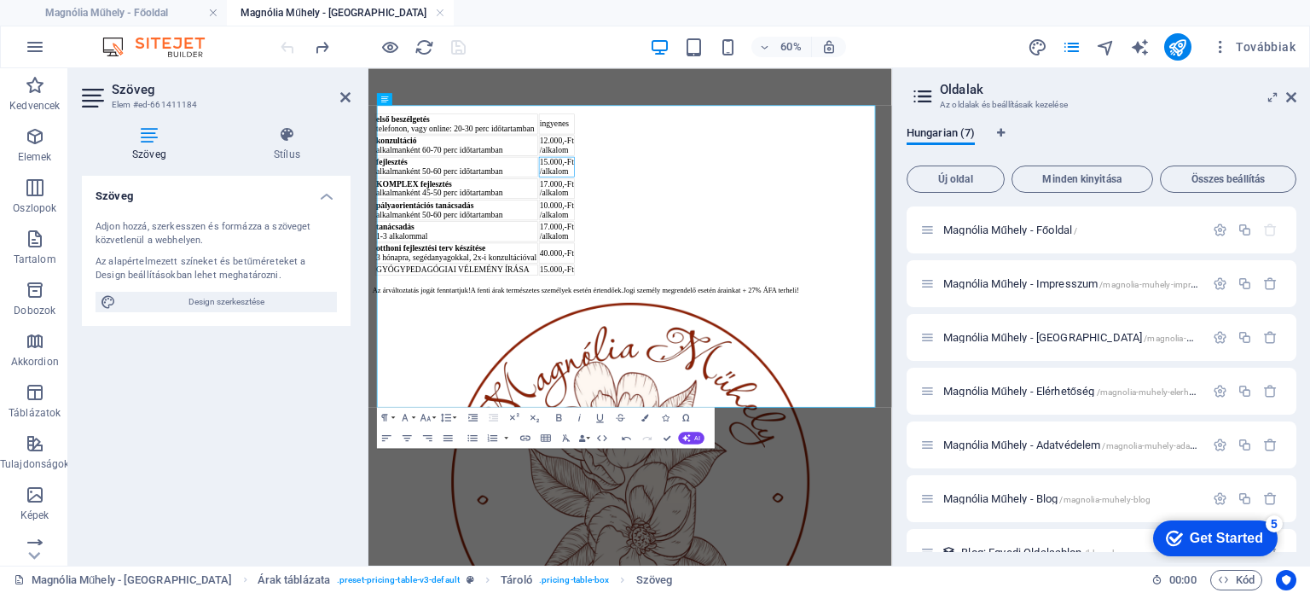
scroll to position [0, 0]
drag, startPoint x: 1064, startPoint y: 217, endPoint x: 1154, endPoint y: 226, distance: 90.9
click at [713, 214] on td "12.000,-Ft /alkalom" at bounding box center [682, 197] width 61 height 34
click at [544, 212] on div "alkalmanként 60-70 perc időtartamban" at bounding box center [515, 204] width 268 height 15
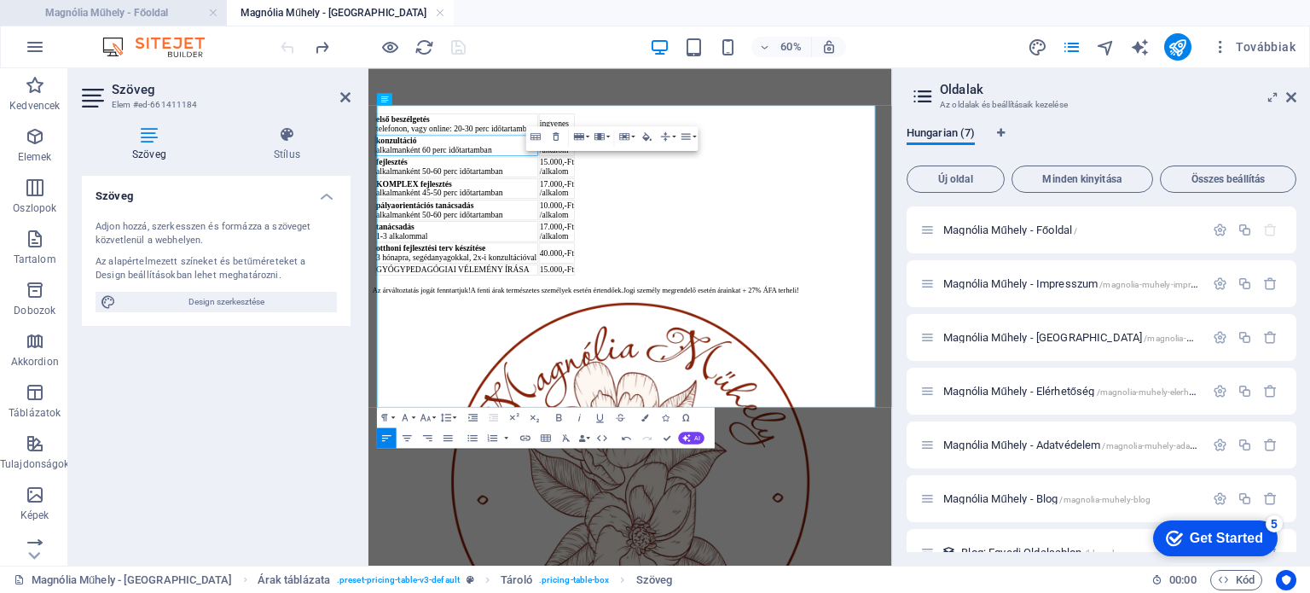
click at [150, 12] on h4 "Magnólia Műhely - Főoldal" at bounding box center [113, 12] width 227 height 19
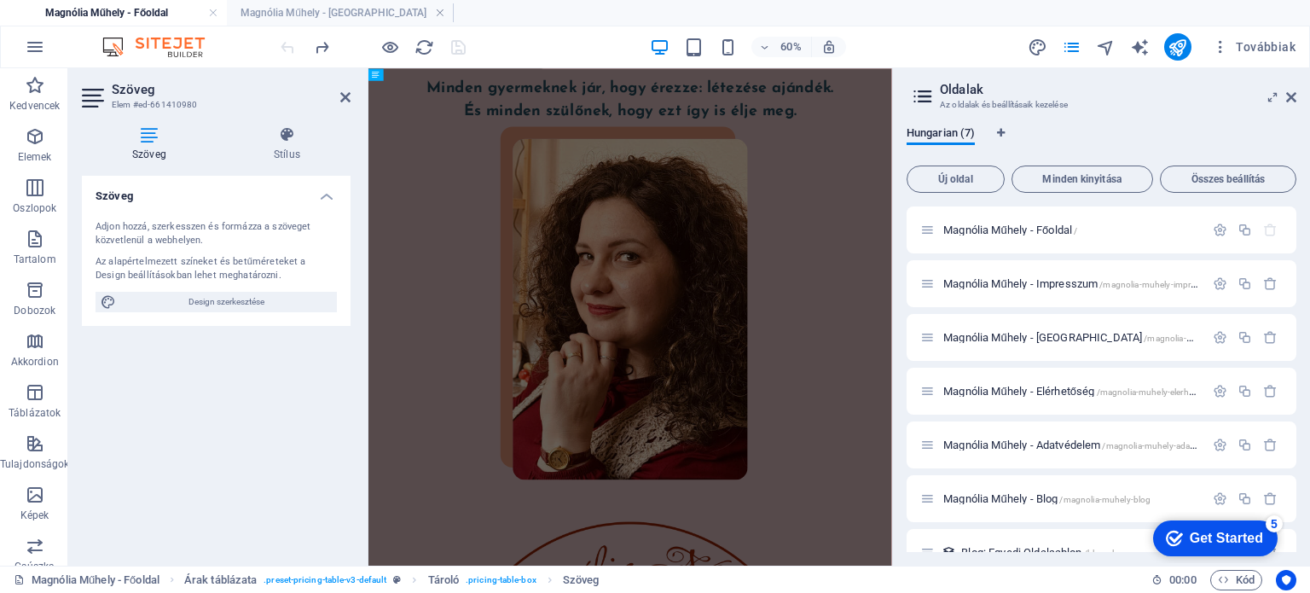
scroll to position [5452, 0]
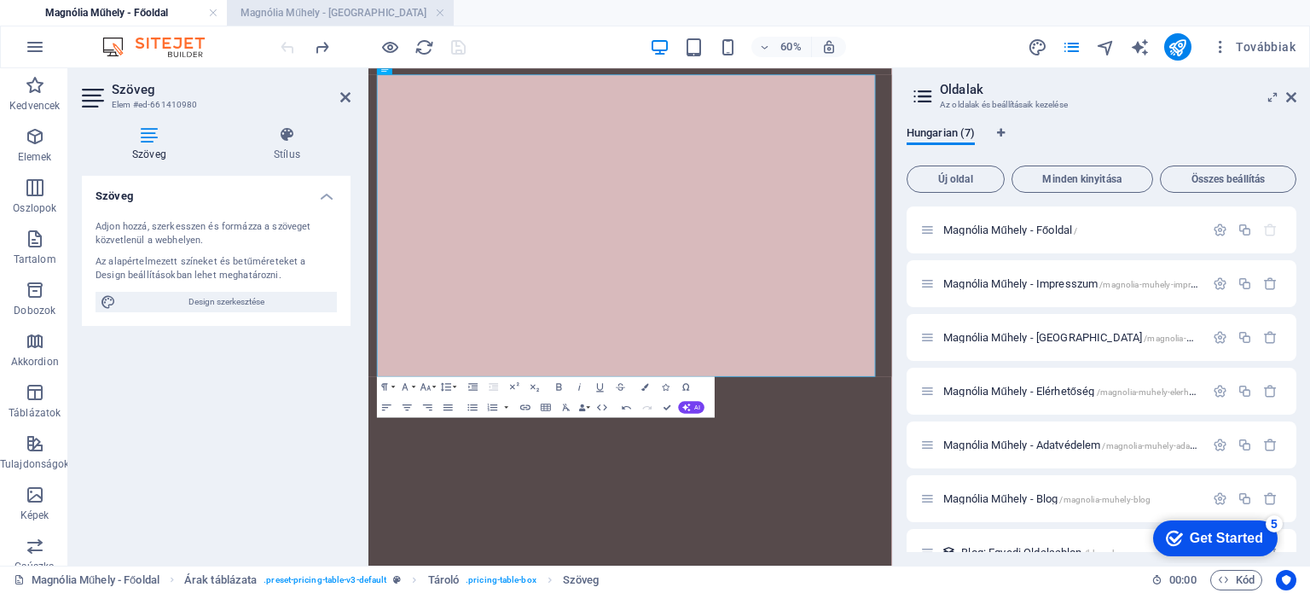
click at [331, 19] on h4 "Magnólia Műhely - Árak" at bounding box center [340, 12] width 227 height 19
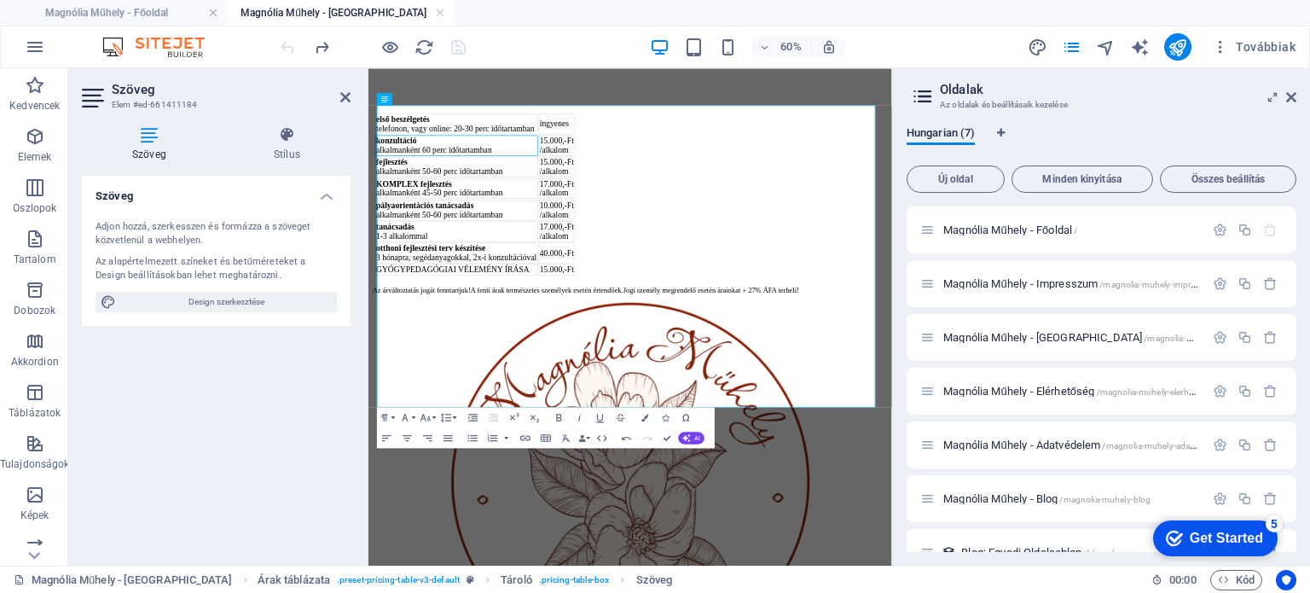
scroll to position [0, 0]
click at [713, 322] on td "10.000,-Ft /alkalom" at bounding box center [682, 304] width 61 height 34
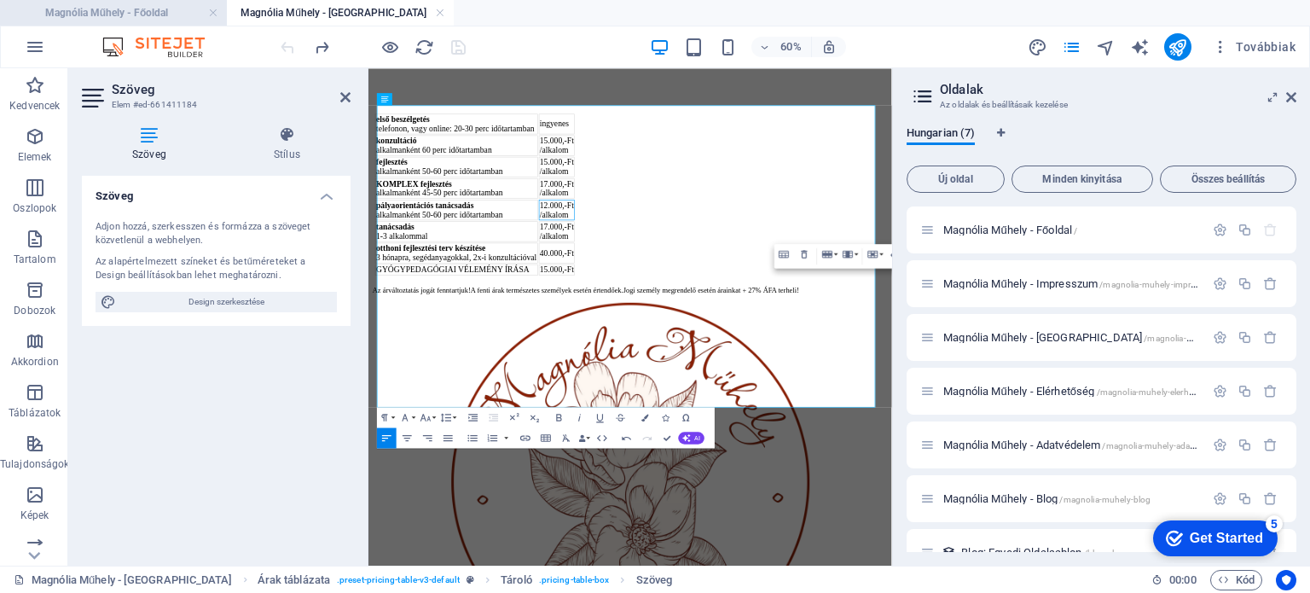
click at [112, 13] on h4 "Magnólia Műhely - Főoldal" at bounding box center [113, 12] width 227 height 19
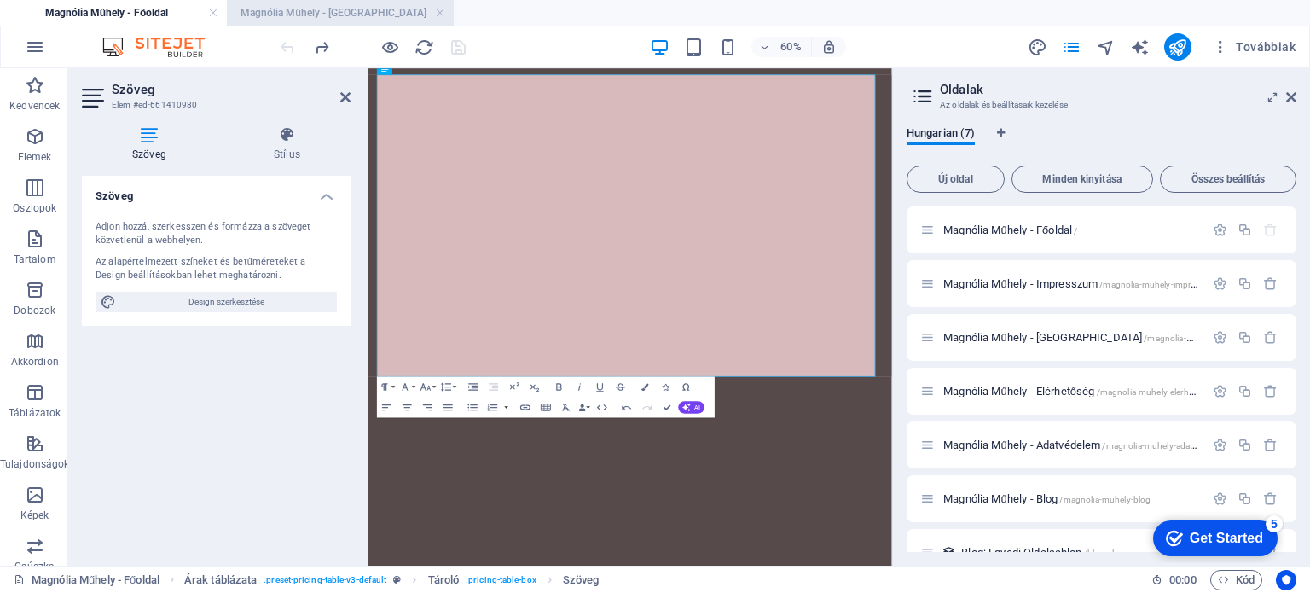
click at [275, 14] on h4 "Magnólia Műhely - Árak" at bounding box center [340, 12] width 227 height 19
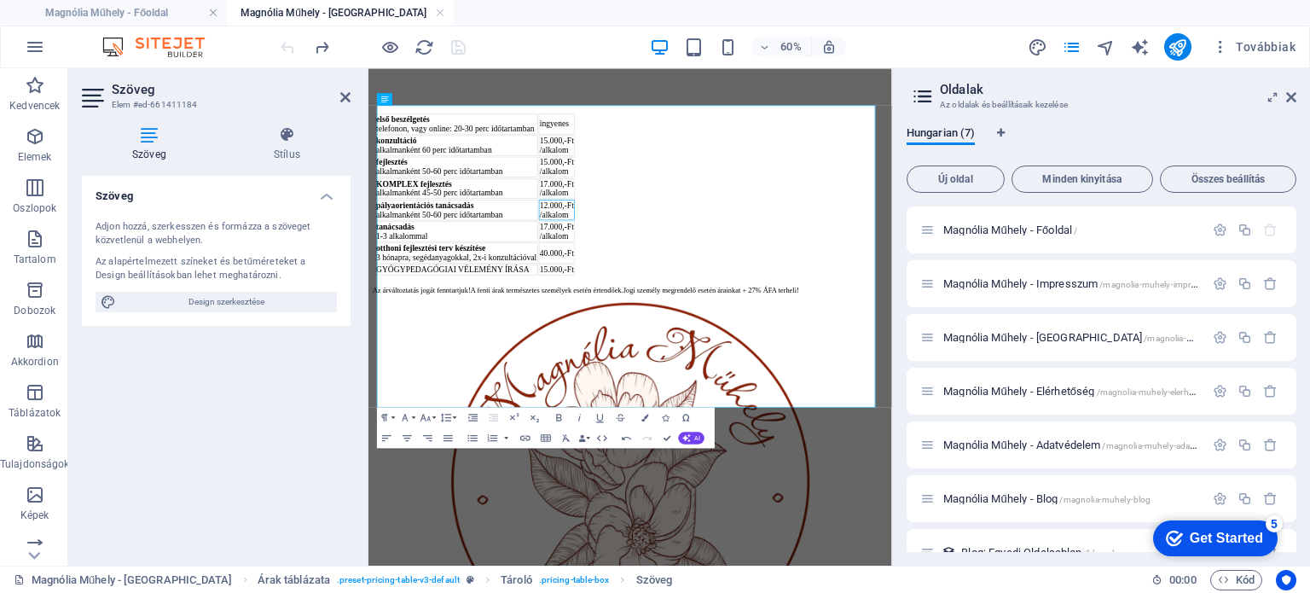
scroll to position [0, 0]
click at [146, 15] on h4 "Magnólia Műhely - Főoldal" at bounding box center [113, 12] width 227 height 19
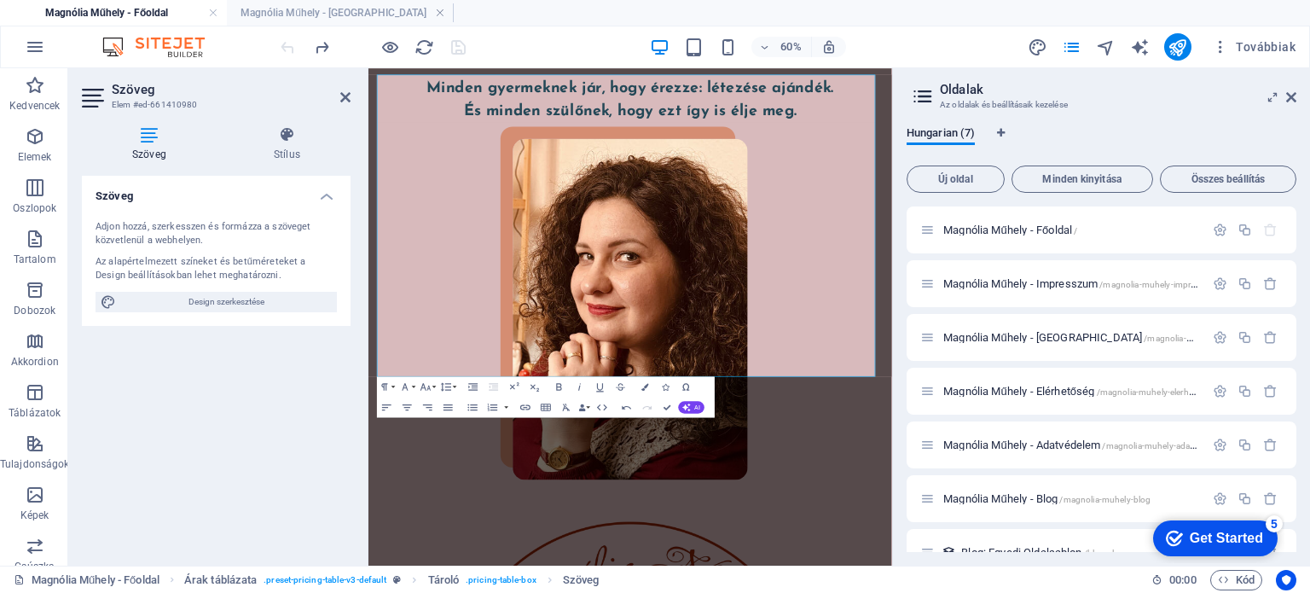
scroll to position [5452, 0]
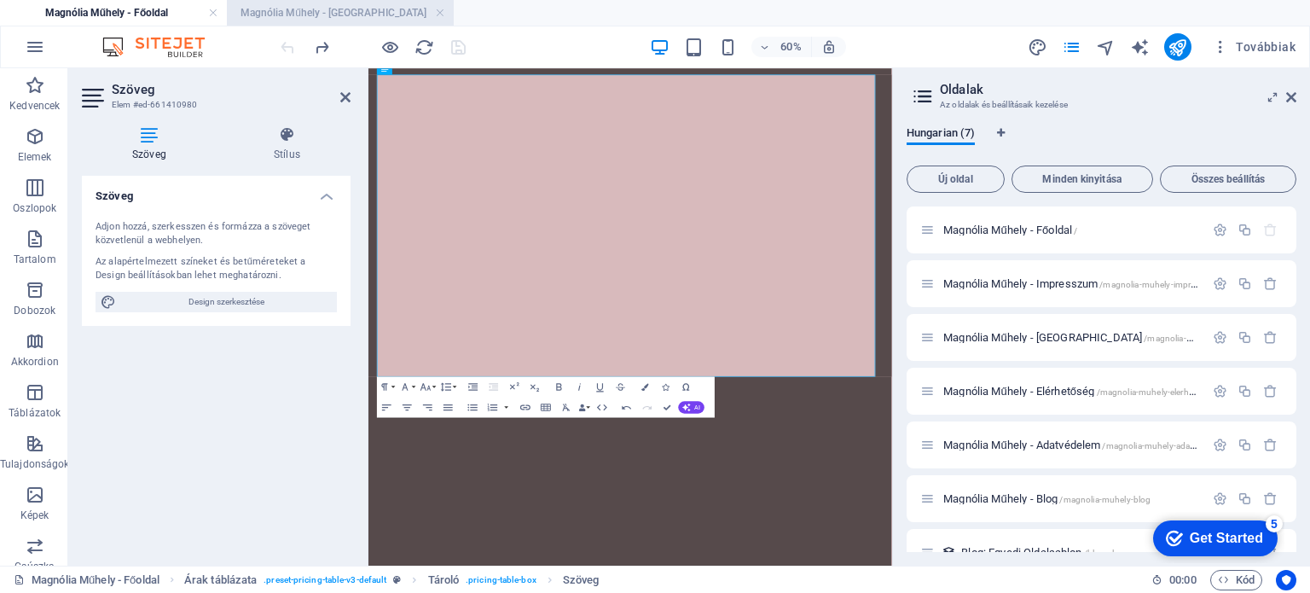
click at [287, 18] on h4 "Magnólia Műhely - Árak" at bounding box center [340, 12] width 227 height 19
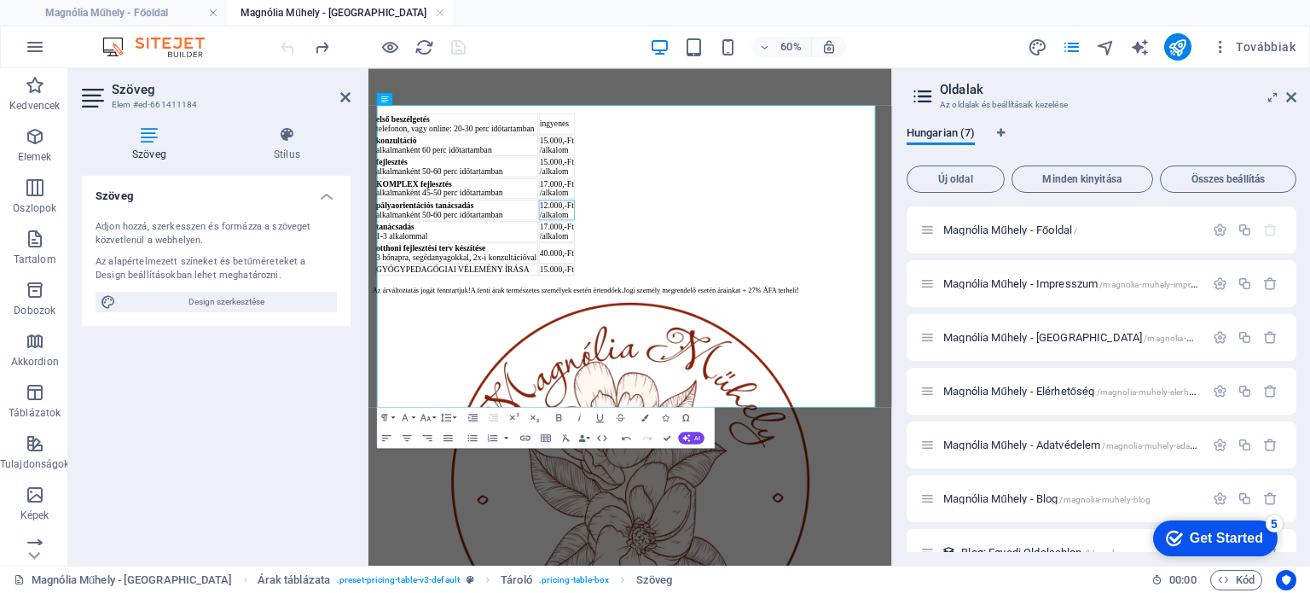
scroll to position [0, 0]
click at [158, 12] on h4 "Magnólia Műhely - Főoldal" at bounding box center [113, 12] width 227 height 19
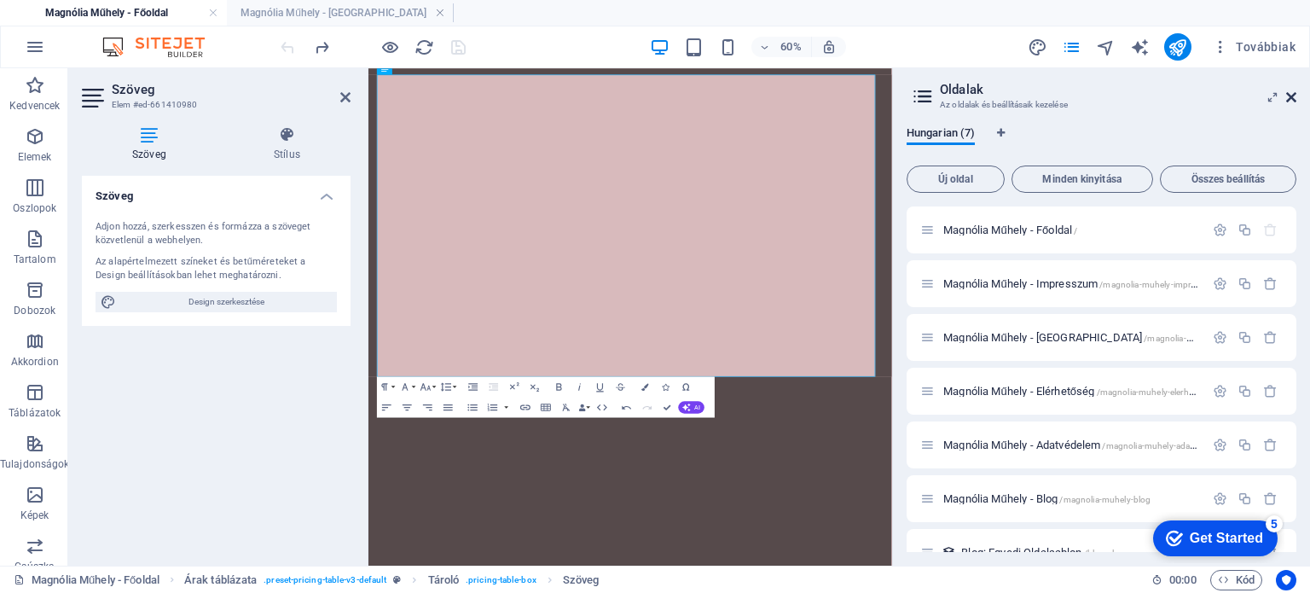
click at [1291, 95] on icon at bounding box center [1291, 97] width 10 height 14
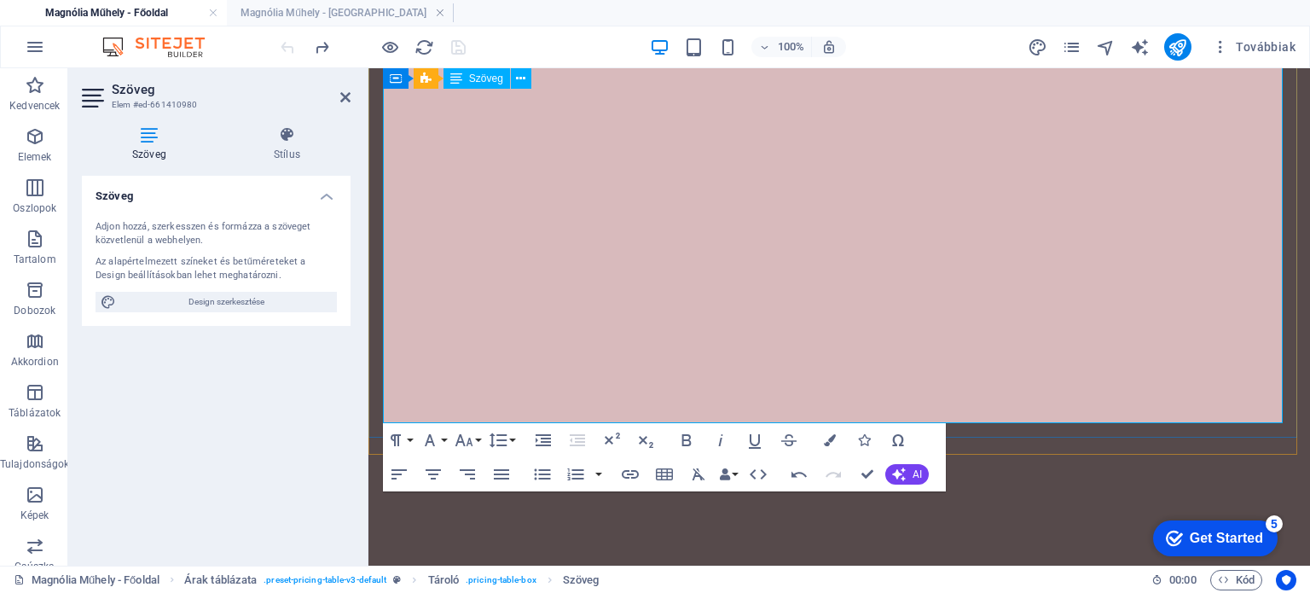
scroll to position [5522, 0]
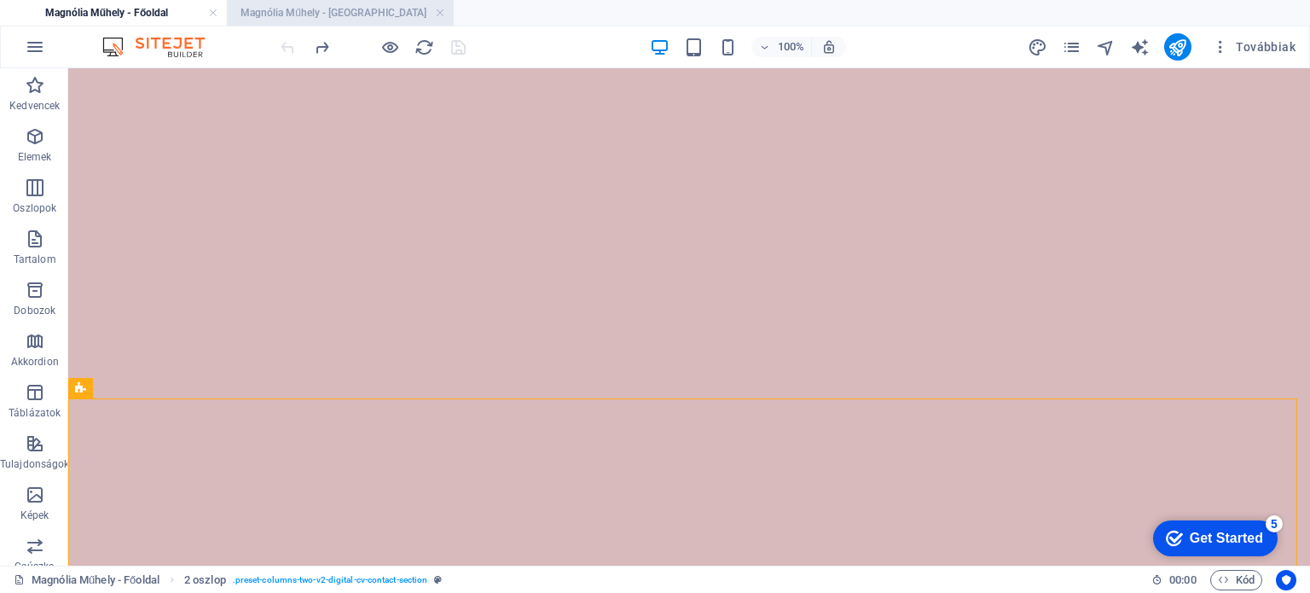
click at [343, 9] on h4 "Magnólia Műhely - Árak" at bounding box center [340, 12] width 227 height 19
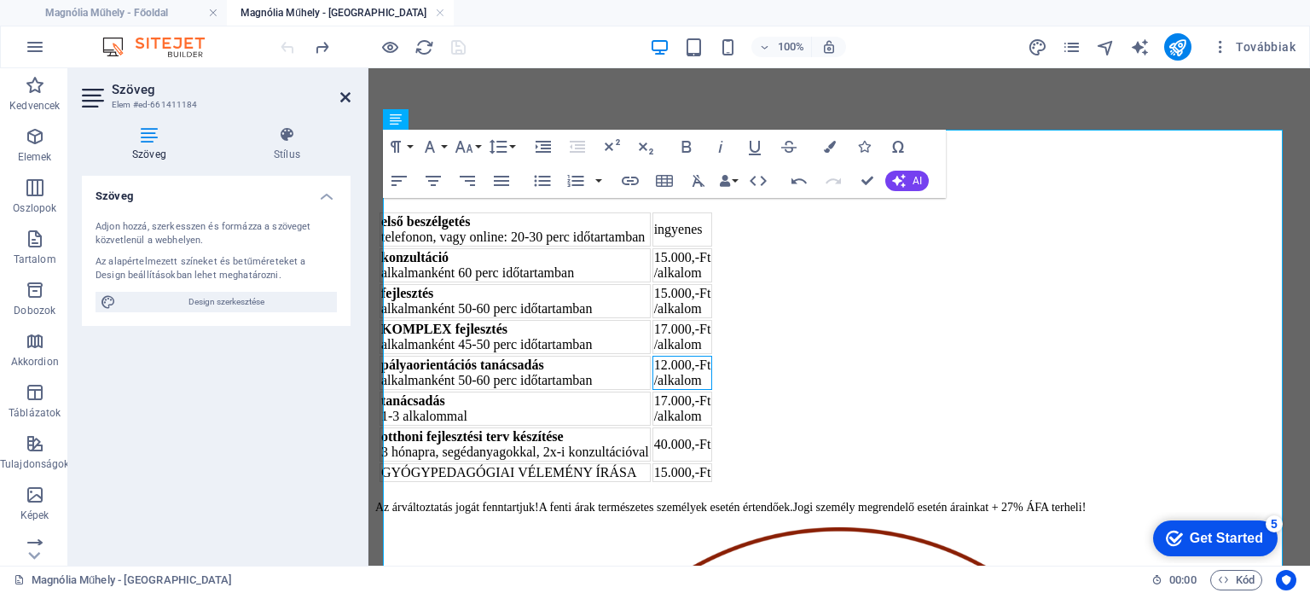
click at [344, 101] on icon at bounding box center [345, 97] width 10 height 14
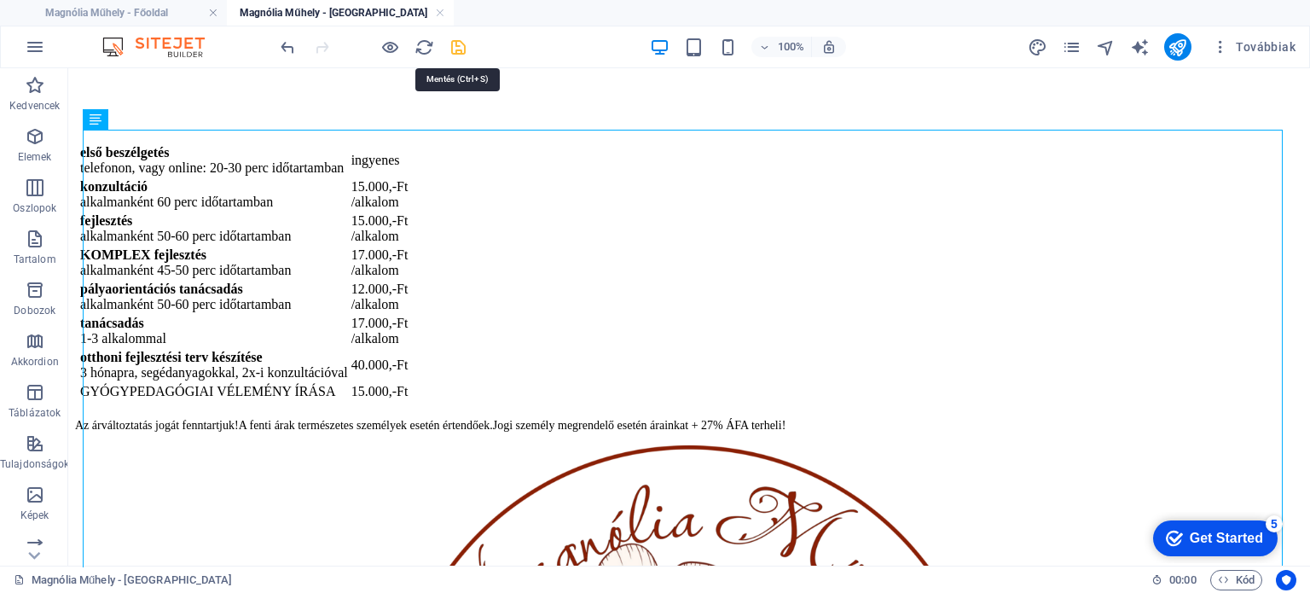
click at [461, 49] on icon "save" at bounding box center [459, 48] width 20 height 20
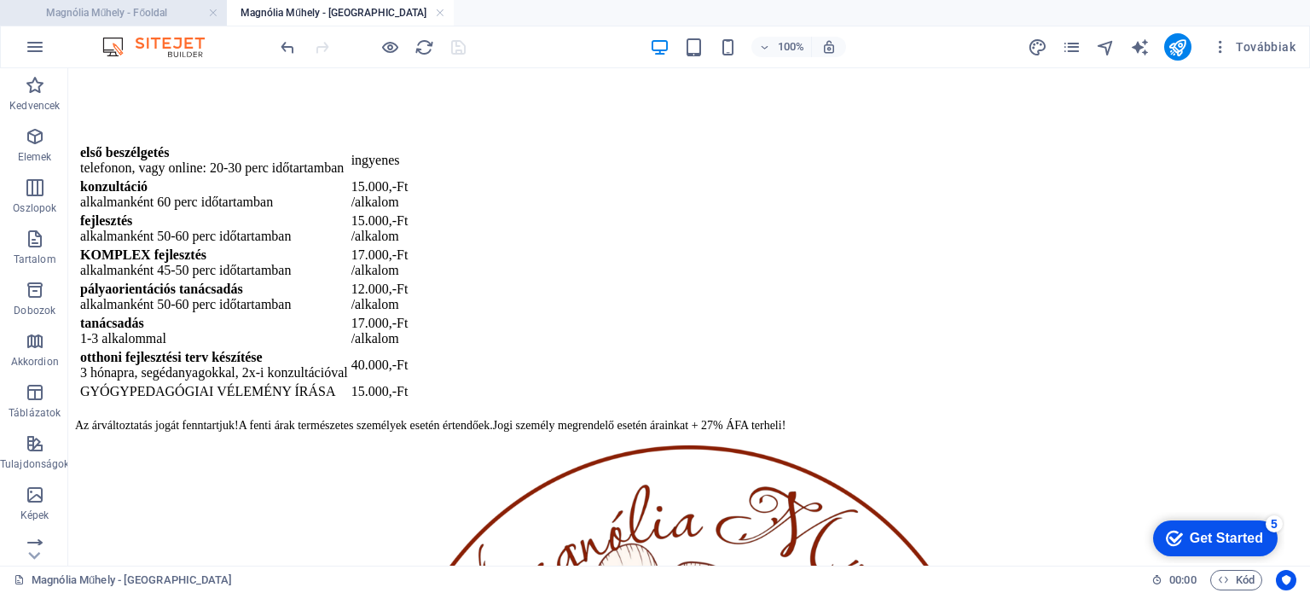
click at [160, 8] on h4 "Magnólia Műhely - Főoldal" at bounding box center [113, 12] width 227 height 19
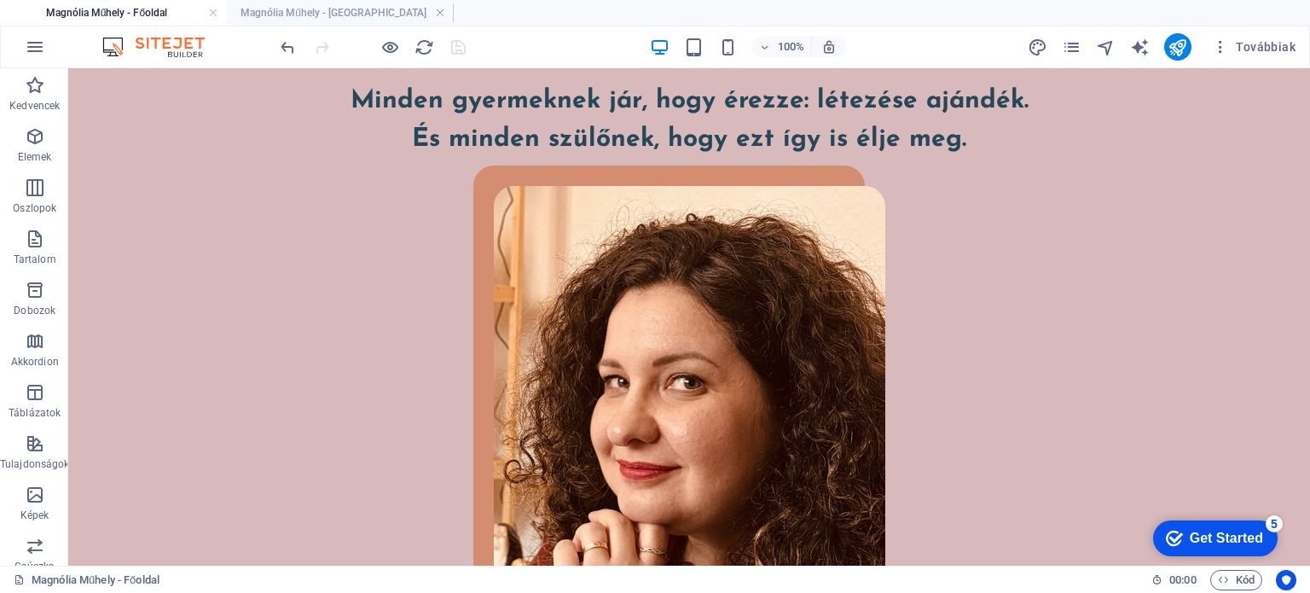
scroll to position [4964, 0]
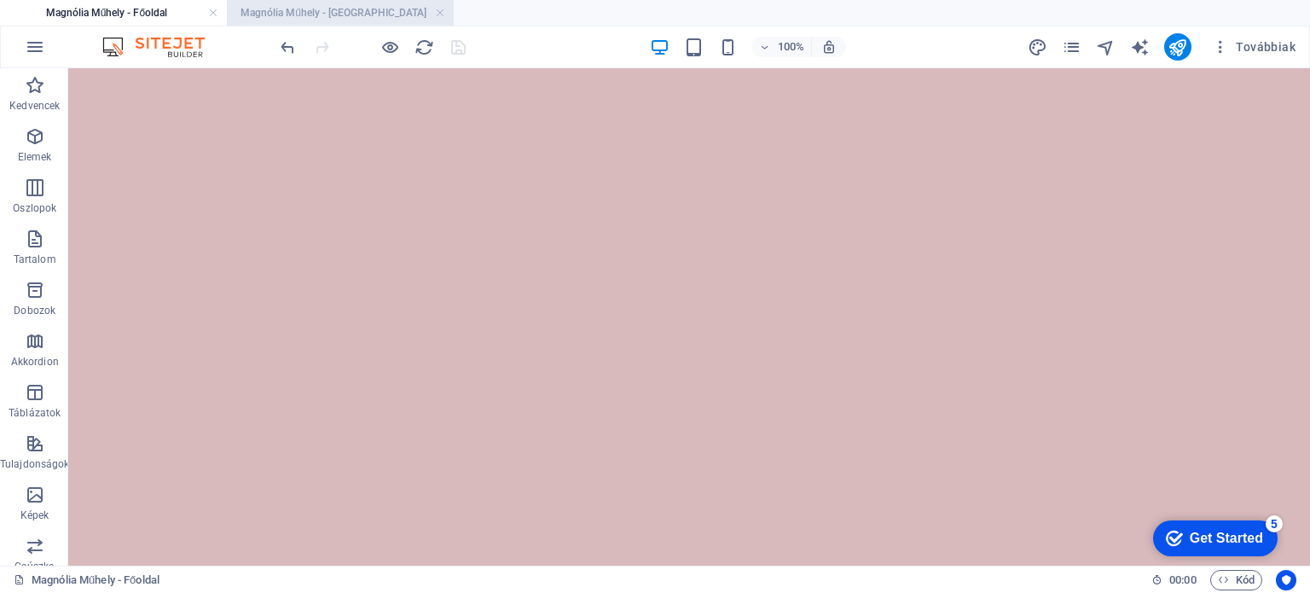
click at [341, 20] on h4 "Magnólia Műhely - Árak" at bounding box center [340, 12] width 227 height 19
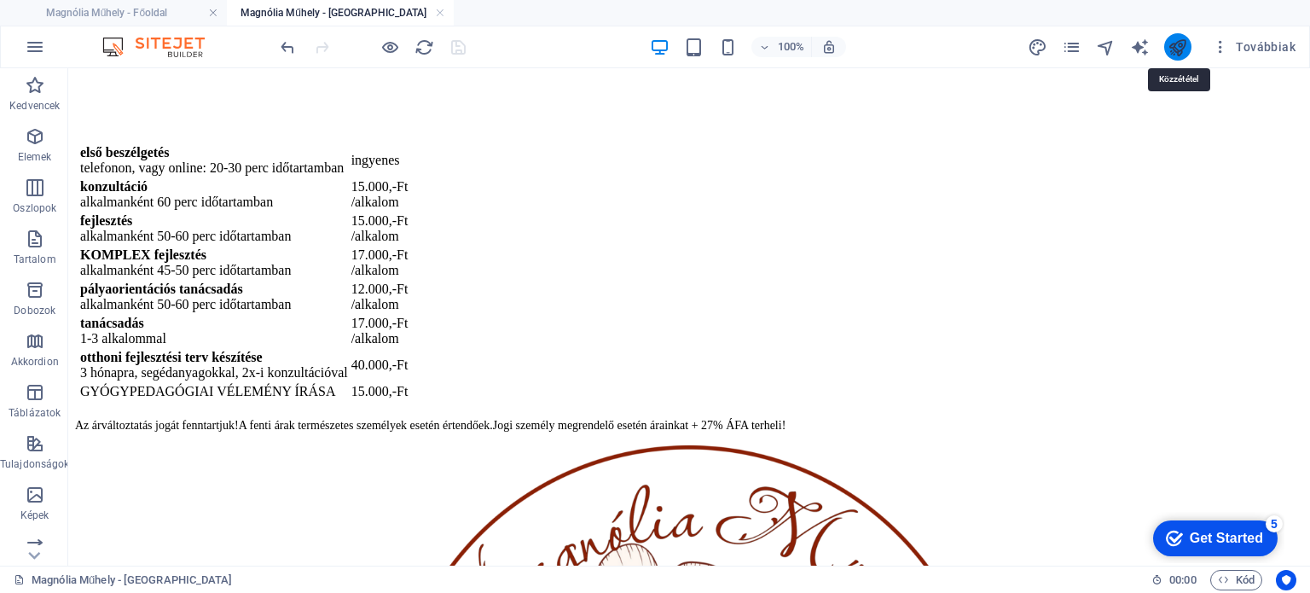
click at [1174, 54] on icon "publish" at bounding box center [1178, 48] width 20 height 20
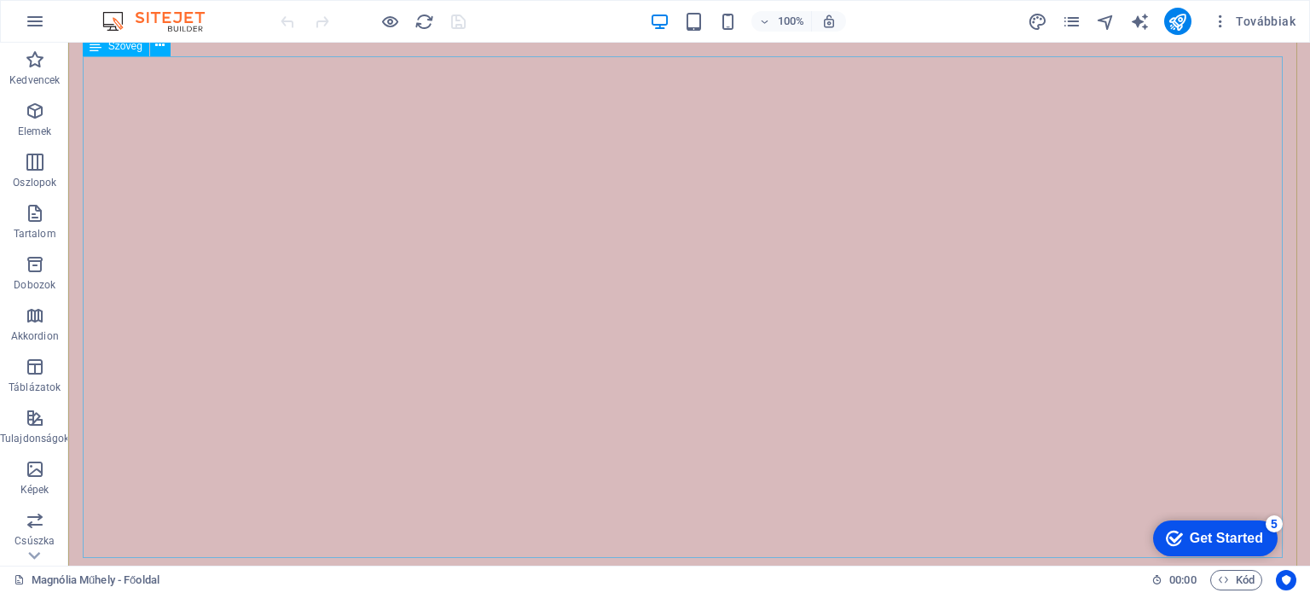
scroll to position [4878, 0]
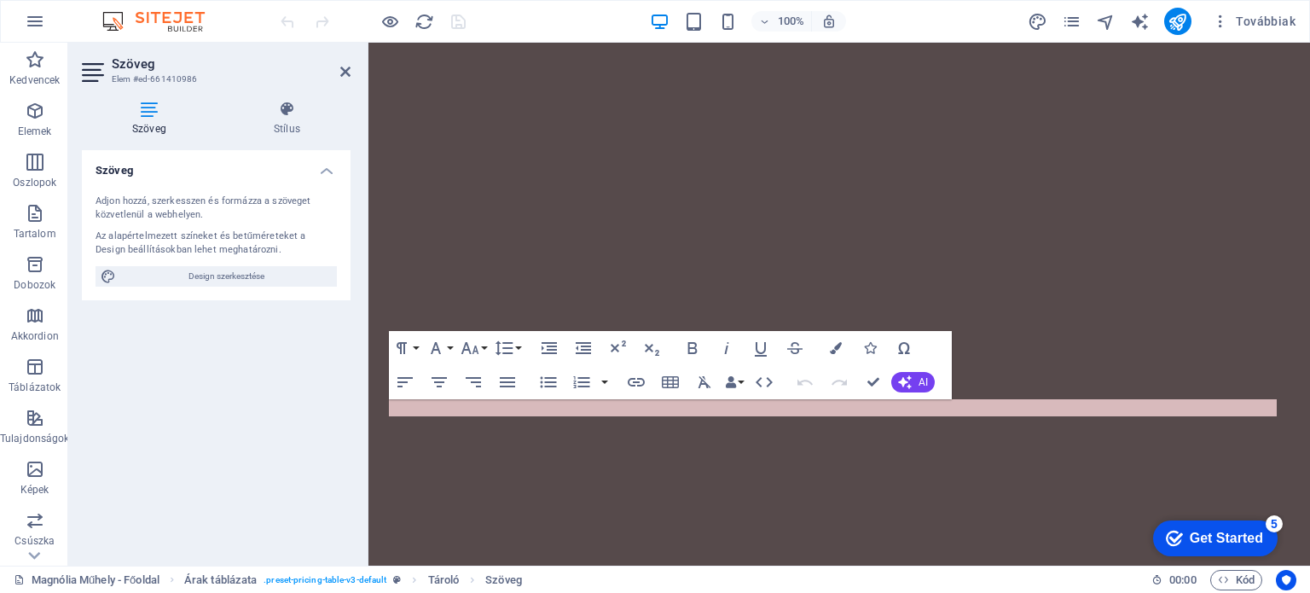
scroll to position [5435, 0]
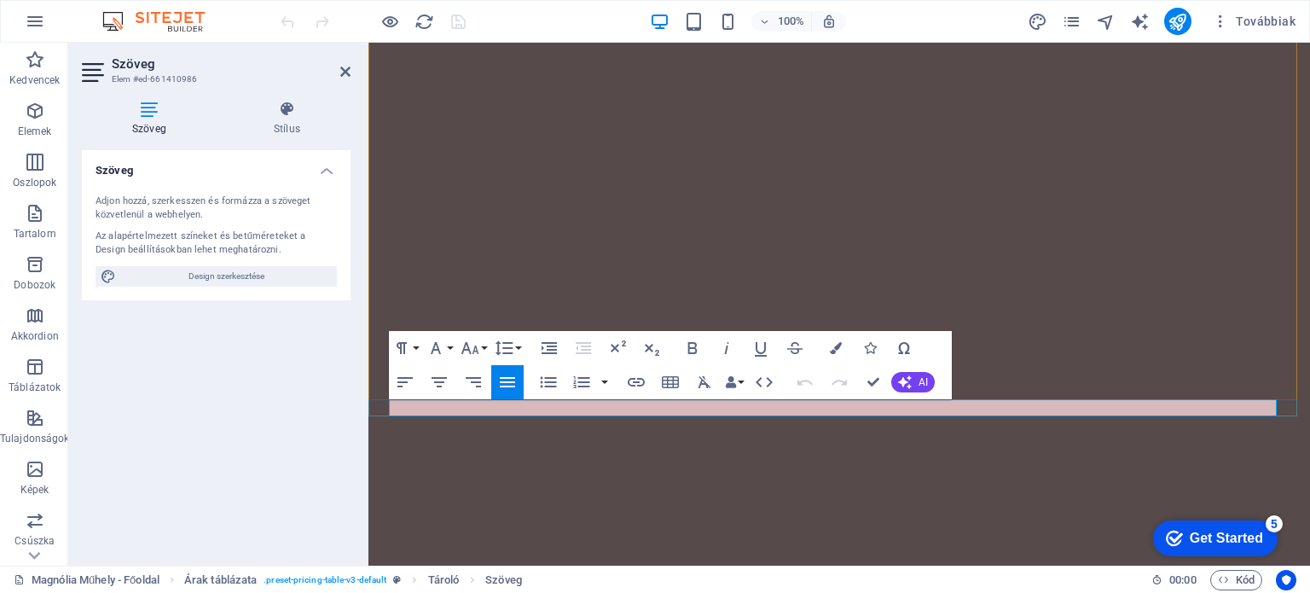
drag, startPoint x: 580, startPoint y: 407, endPoint x: 1248, endPoint y: 405, distance: 667.8
copy p "A fenti árak bruttó árak és természetes személyek esetén értendőek. Jogi személ…"
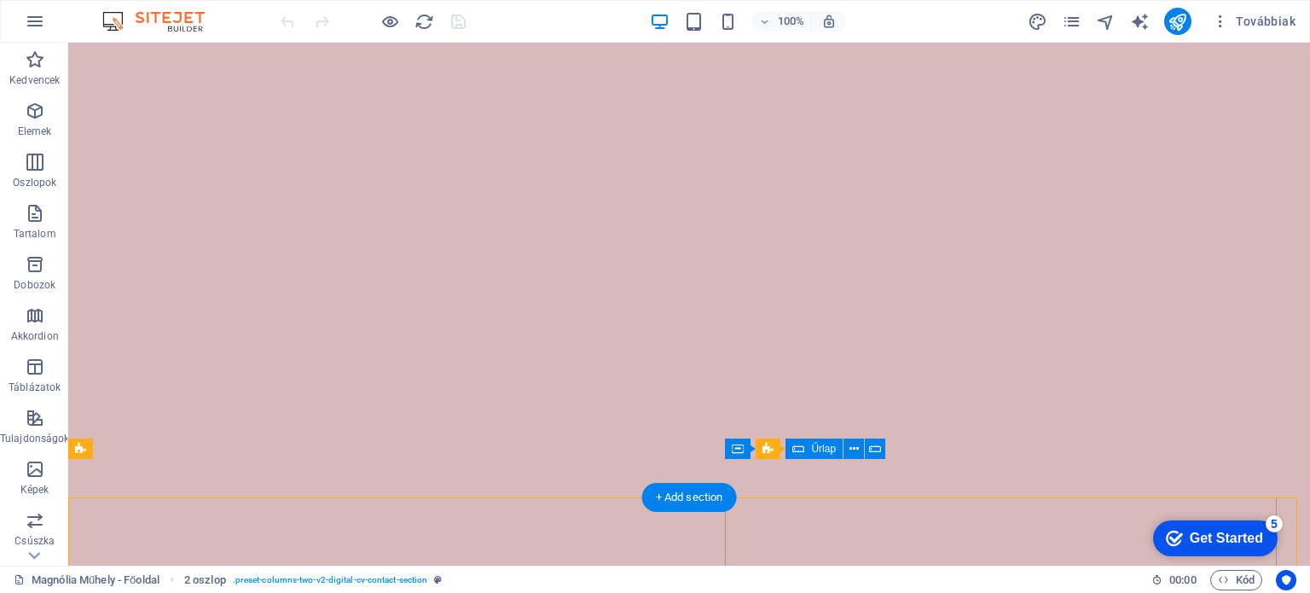
scroll to position [4878, 0]
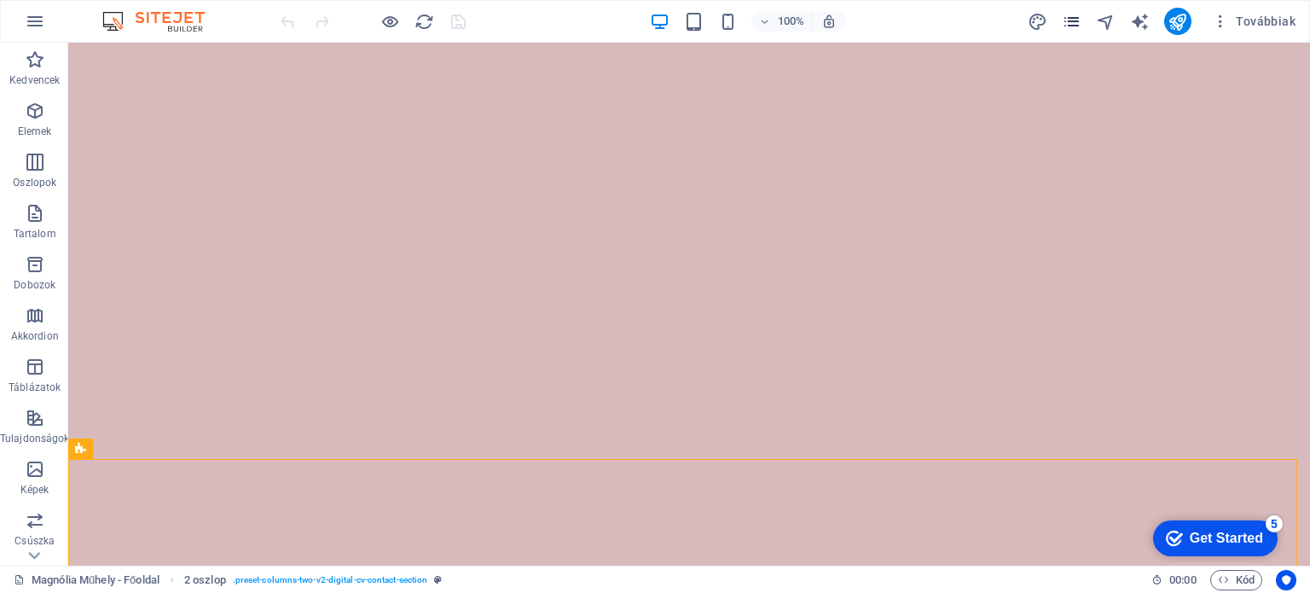
click at [1077, 25] on icon "pages" at bounding box center [1072, 22] width 20 height 20
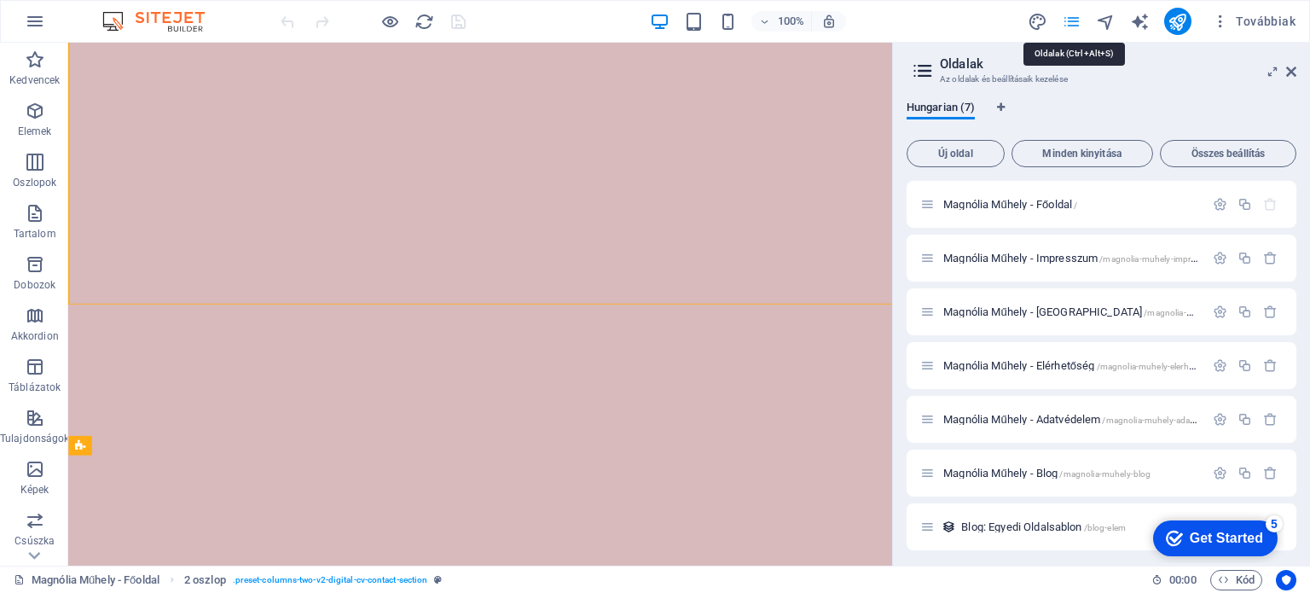
scroll to position [5618, 0]
click at [1043, 318] on div "Magnólia Műhely - Árak /magnolia-muhely-arak" at bounding box center [1062, 312] width 284 height 20
click at [1002, 308] on span "Magnólia Műhely - Árak /magnolia-muhely-arak" at bounding box center [1088, 311] width 290 height 13
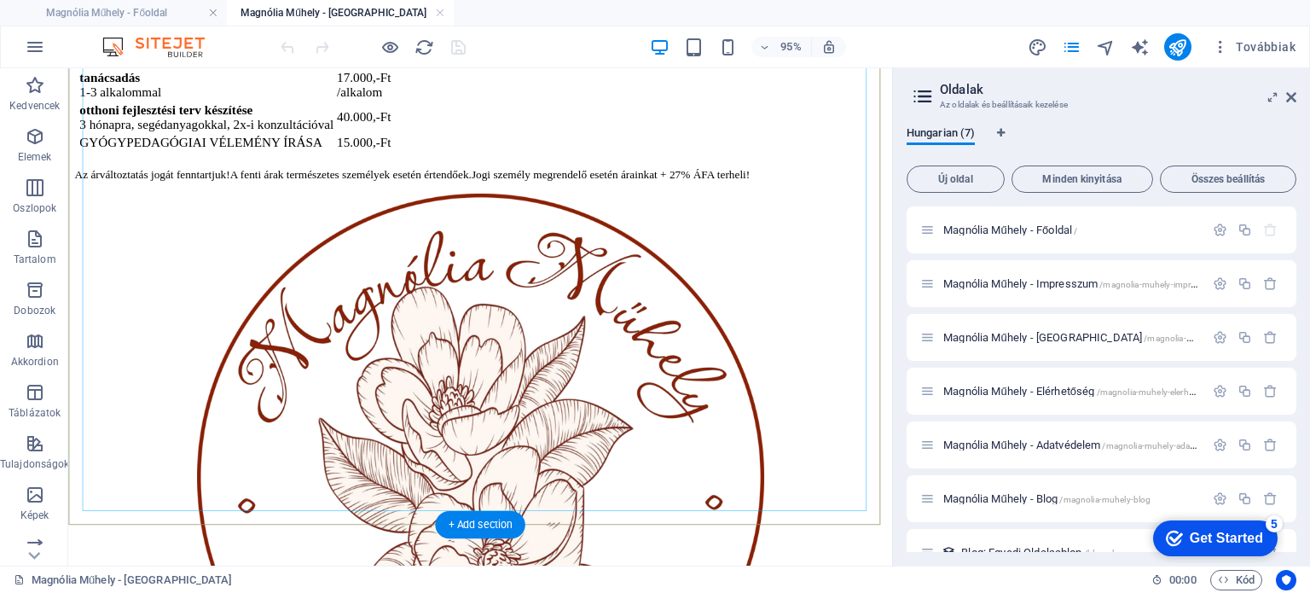
scroll to position [426, 0]
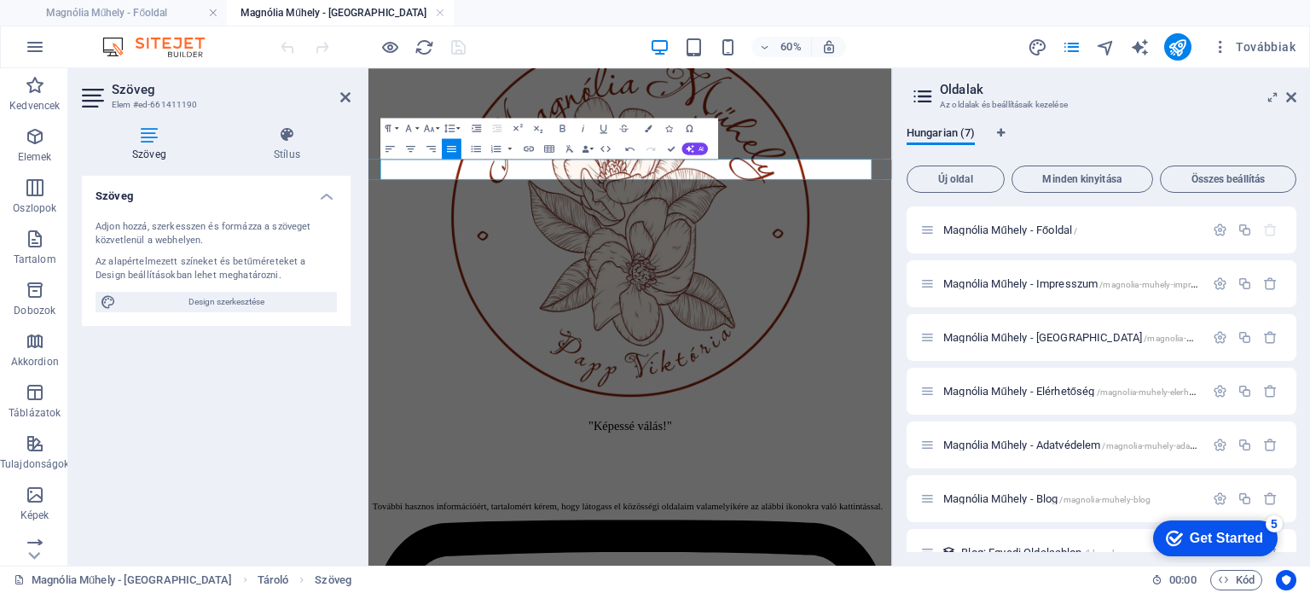
click at [1294, 90] on icon at bounding box center [1291, 97] width 10 height 14
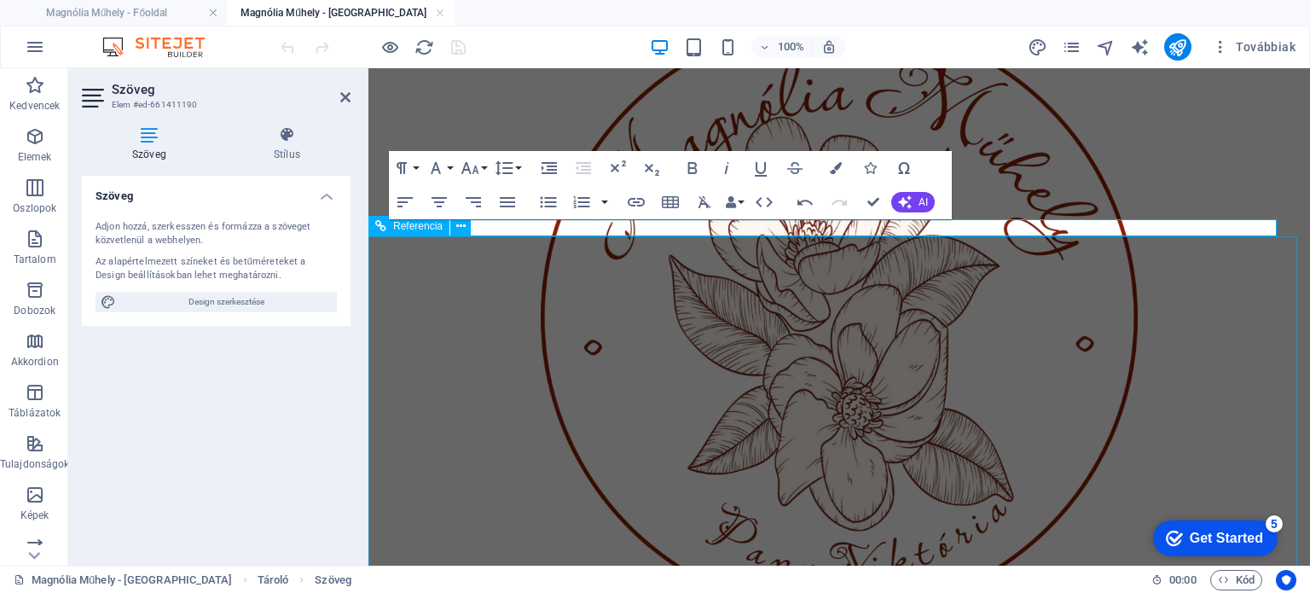
click at [1194, 351] on div at bounding box center [839, 319] width 928 height 600
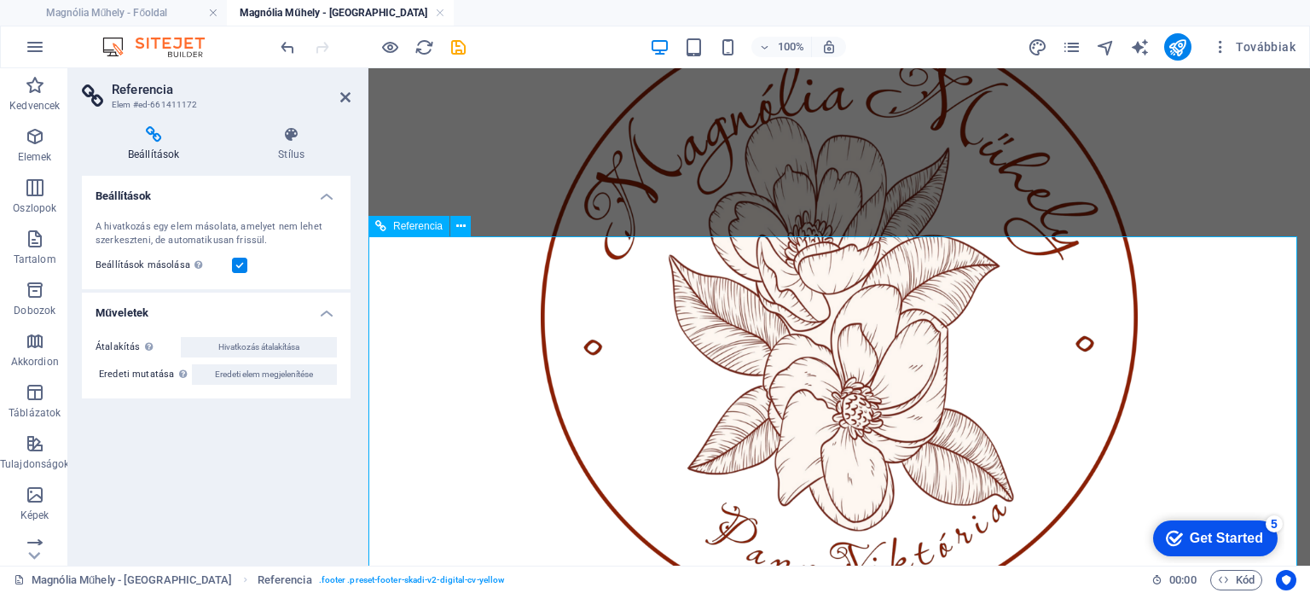
click at [571, 333] on div at bounding box center [839, 319] width 928 height 600
click at [460, 54] on icon "save" at bounding box center [459, 48] width 20 height 20
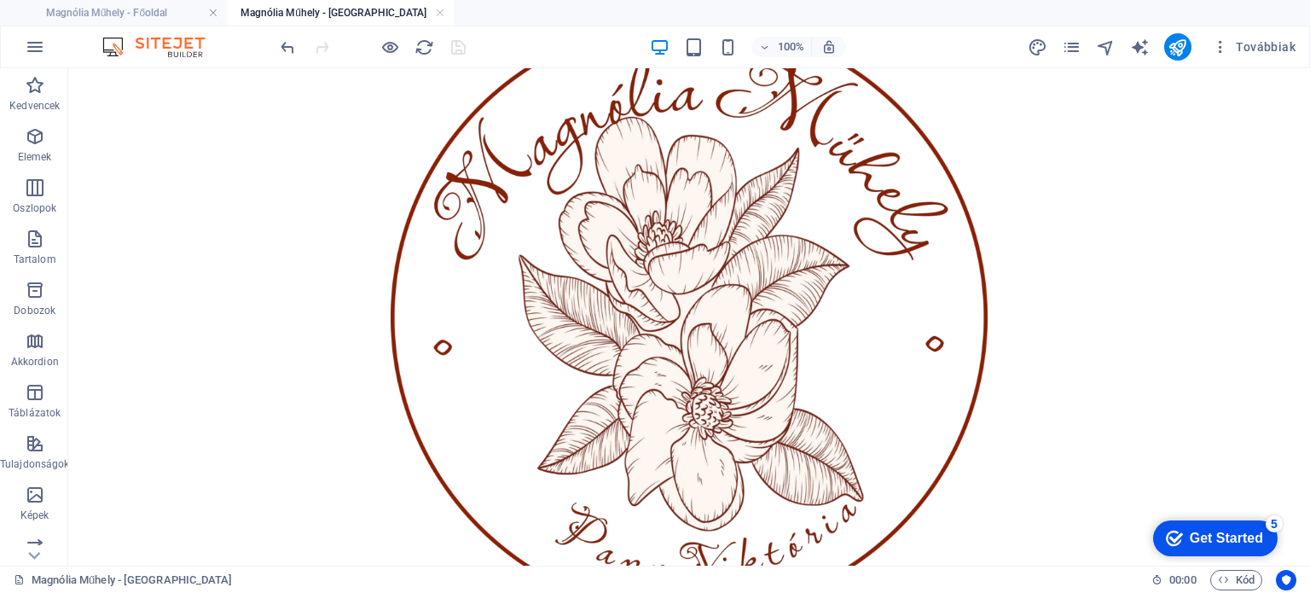
click at [329, 7] on h4 "Magnólia Műhely - Árak" at bounding box center [340, 12] width 227 height 19
click at [148, 3] on h4 "Magnólia Műhely - Főoldal" at bounding box center [113, 12] width 227 height 19
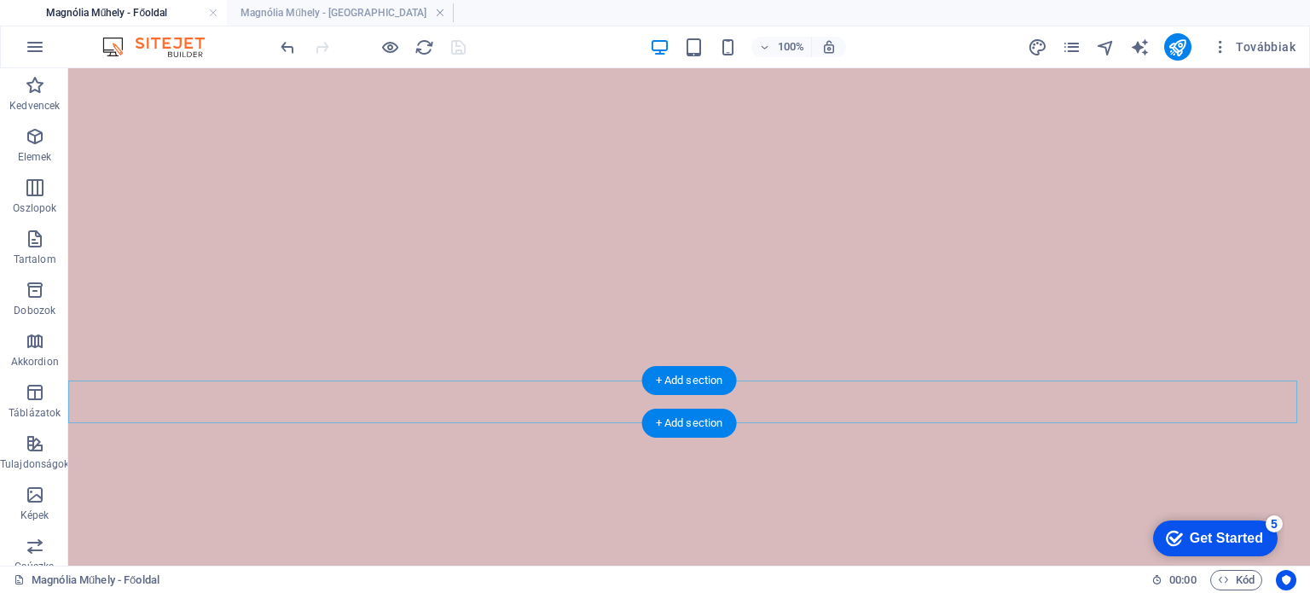
scroll to position [4935, 0]
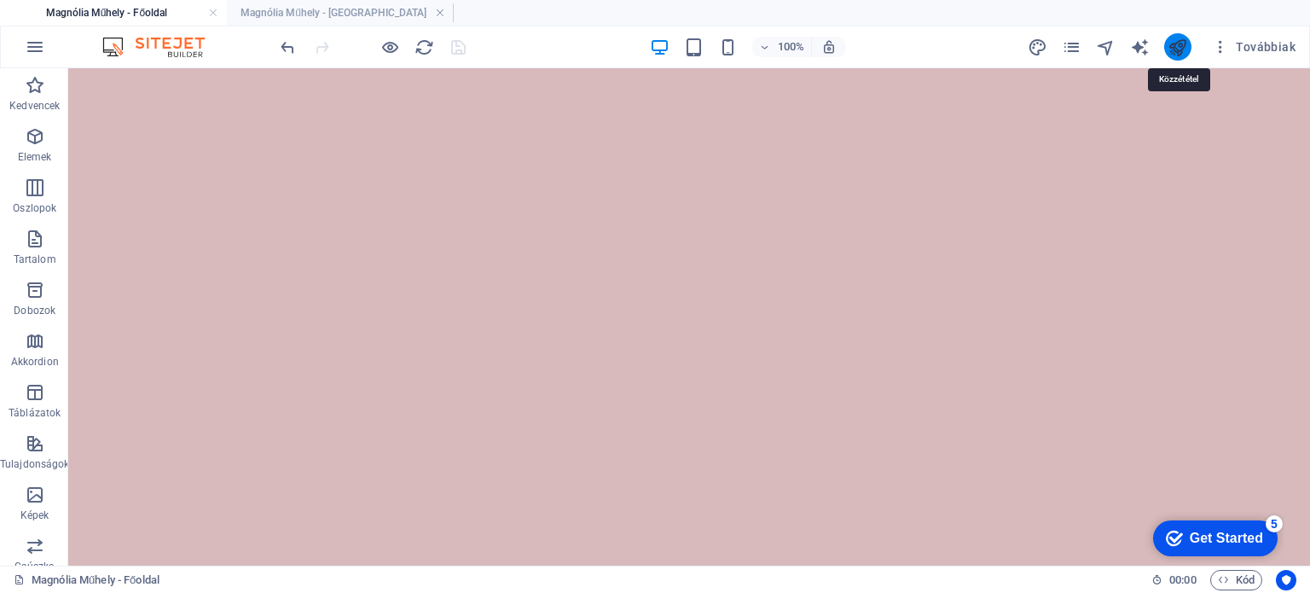
click at [1179, 47] on icon "publish" at bounding box center [1178, 48] width 20 height 20
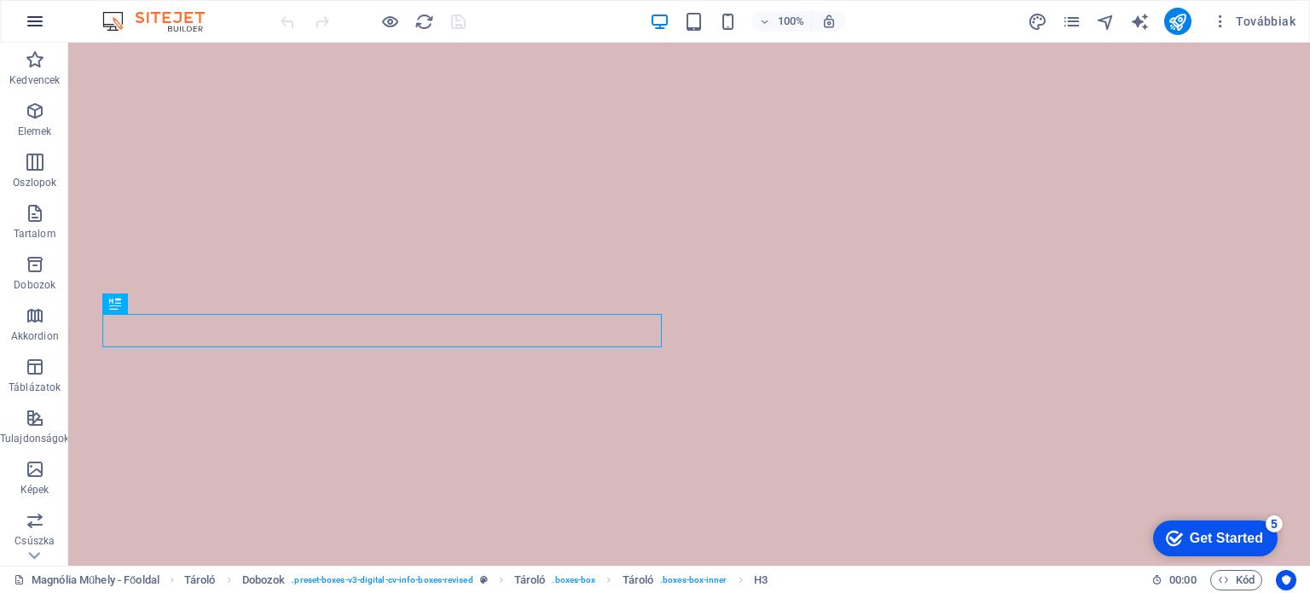
click at [34, 27] on icon "button" at bounding box center [35, 21] width 20 height 20
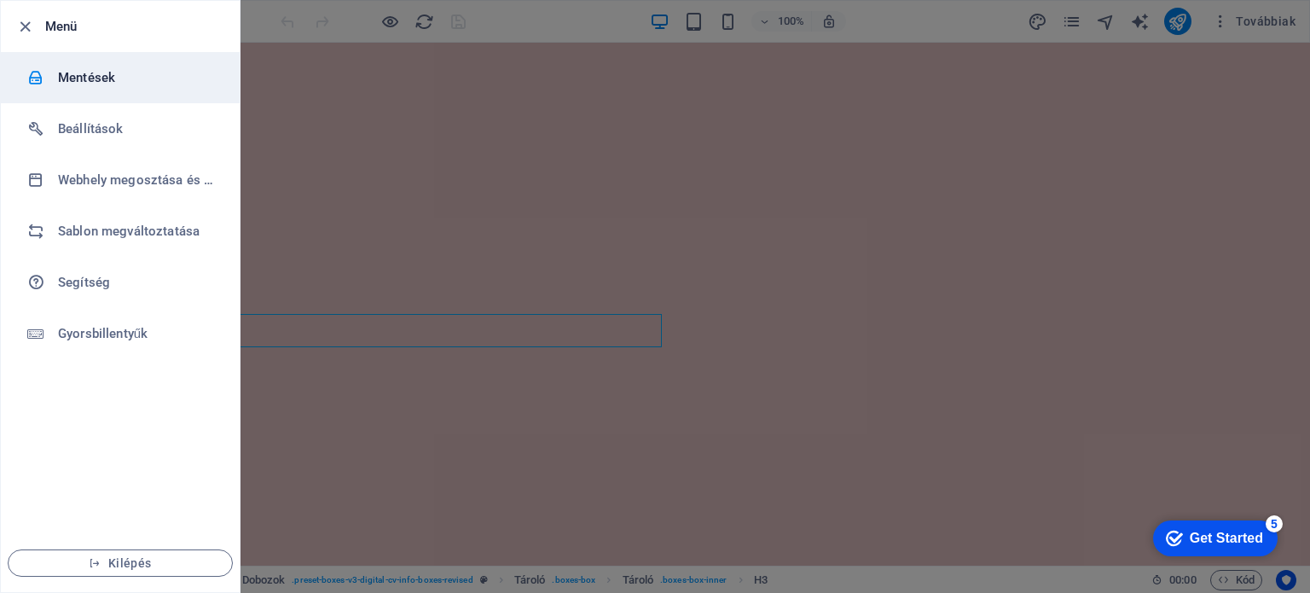
click at [89, 79] on h6 "Mentések" at bounding box center [137, 77] width 158 height 20
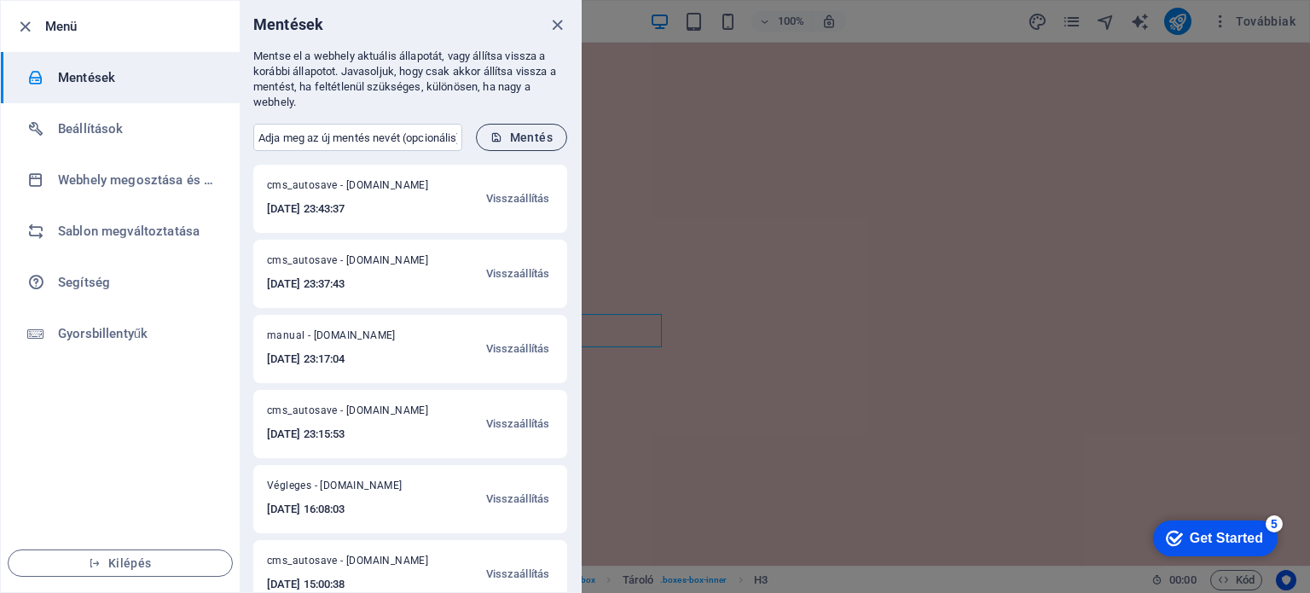
click at [520, 136] on span "Mentés" at bounding box center [521, 137] width 62 height 14
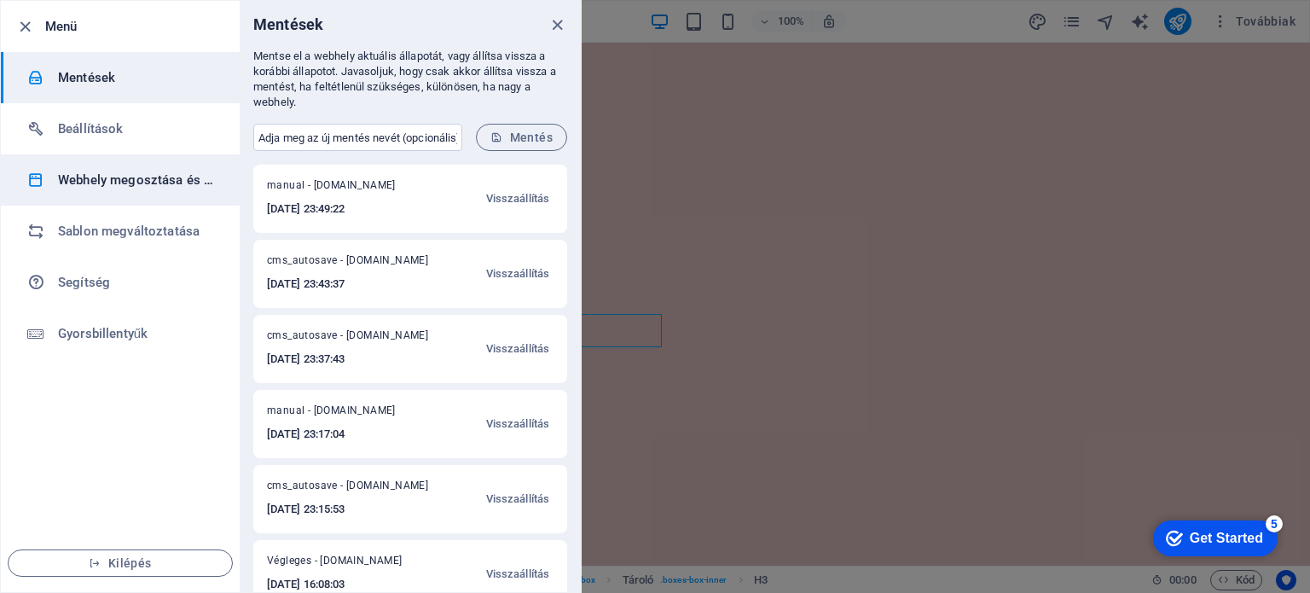
click at [109, 183] on h6 "Webhely megosztása és másolása" at bounding box center [137, 180] width 158 height 20
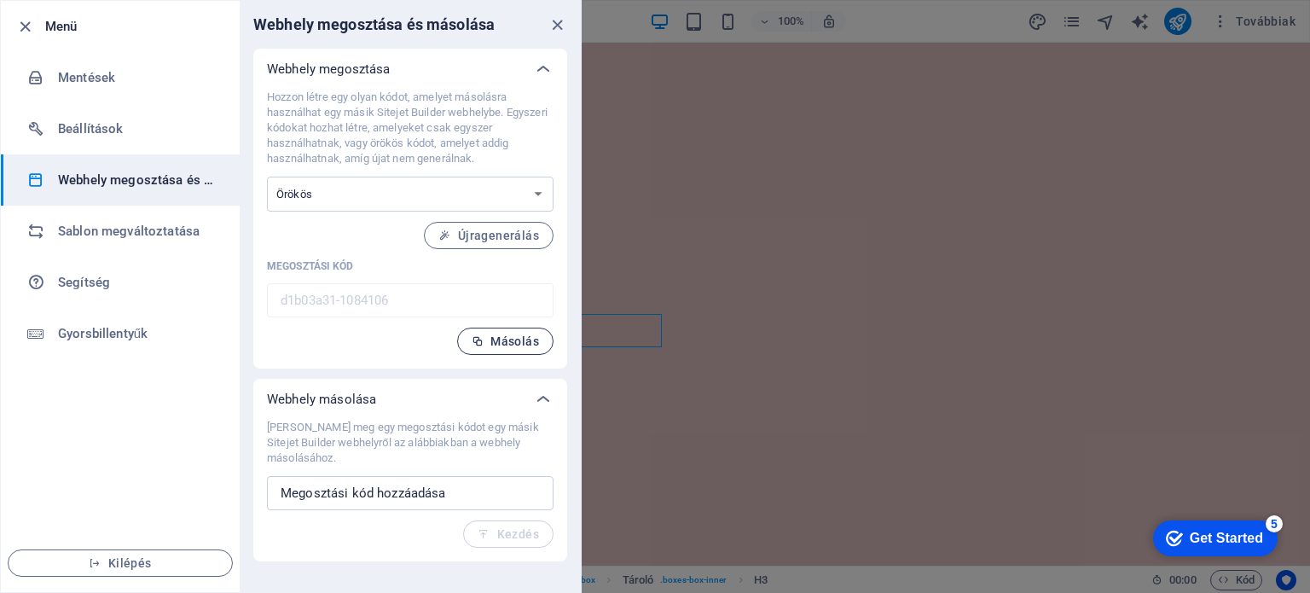
click at [499, 347] on span "Másolás" at bounding box center [505, 341] width 67 height 14
click at [559, 26] on icon "close" at bounding box center [558, 25] width 20 height 20
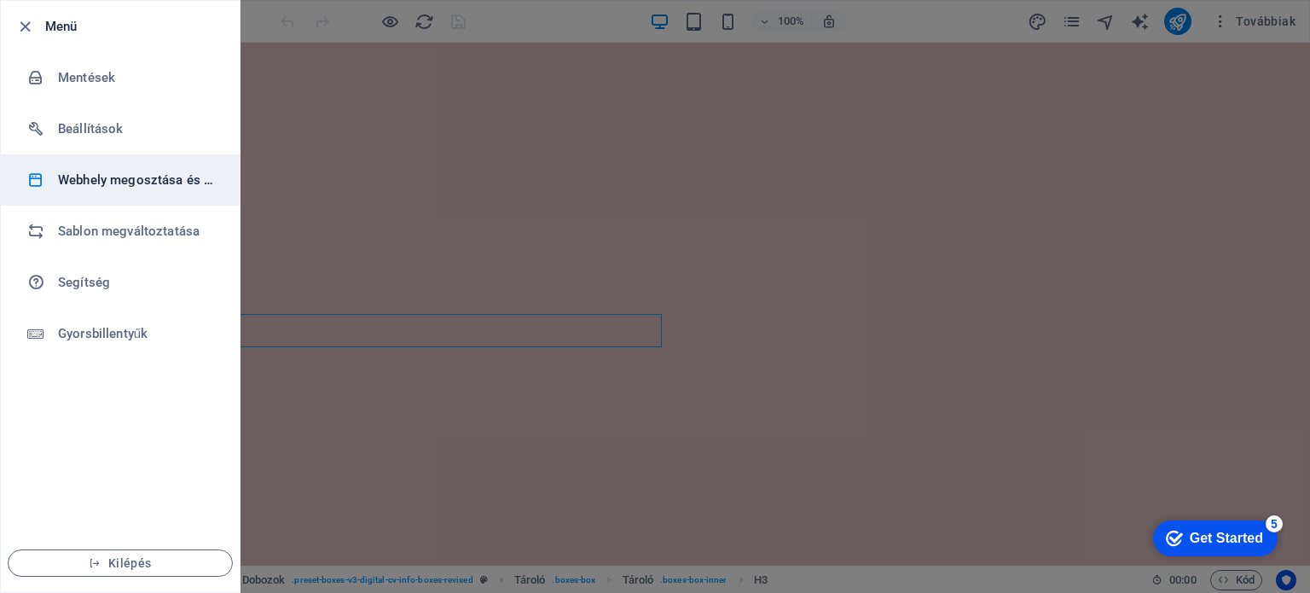
click at [162, 177] on h6 "Webhely megosztása és másolása" at bounding box center [137, 180] width 158 height 20
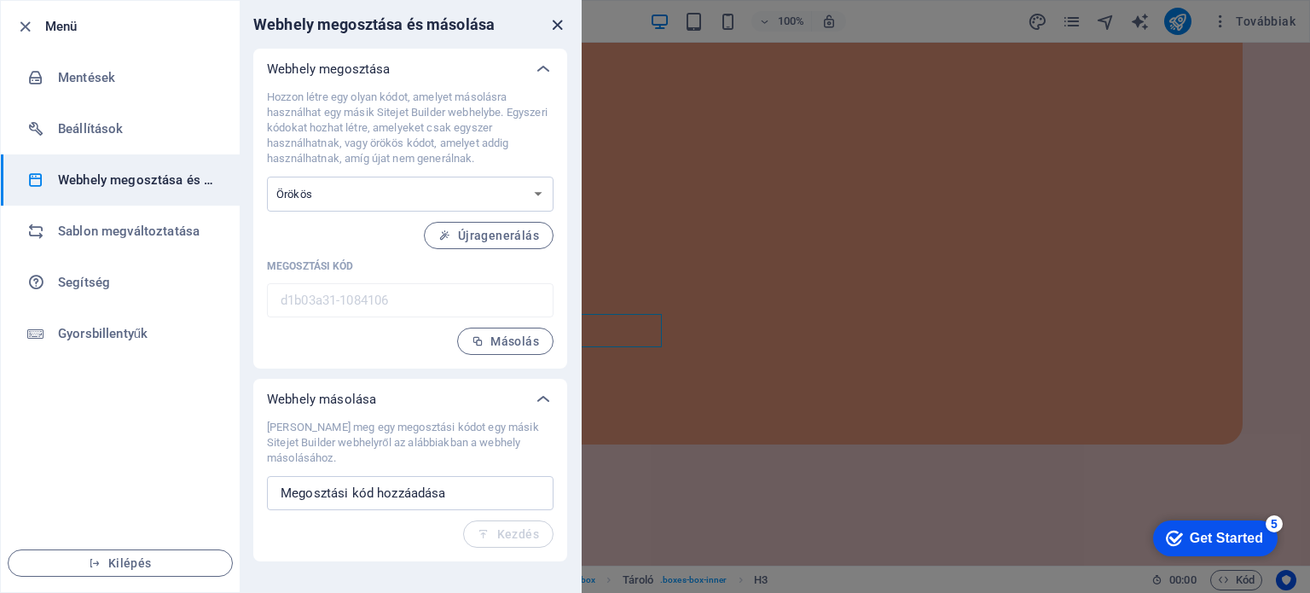
click at [555, 25] on icon "close" at bounding box center [558, 25] width 20 height 20
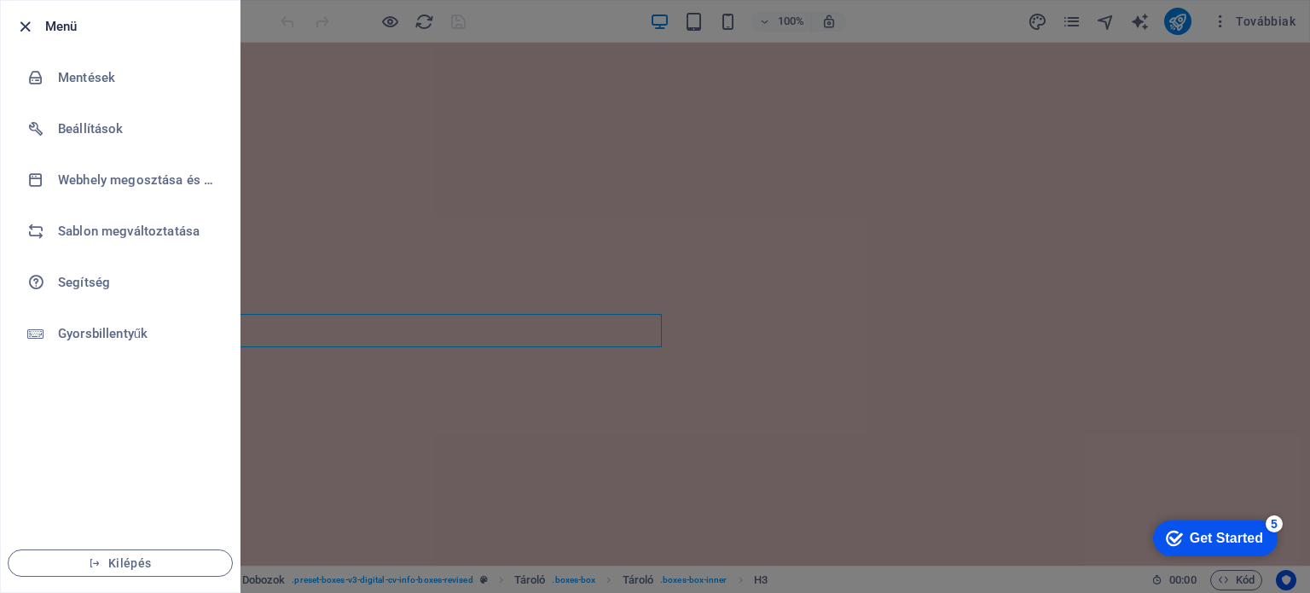
click at [17, 26] on icon "button" at bounding box center [25, 27] width 20 height 20
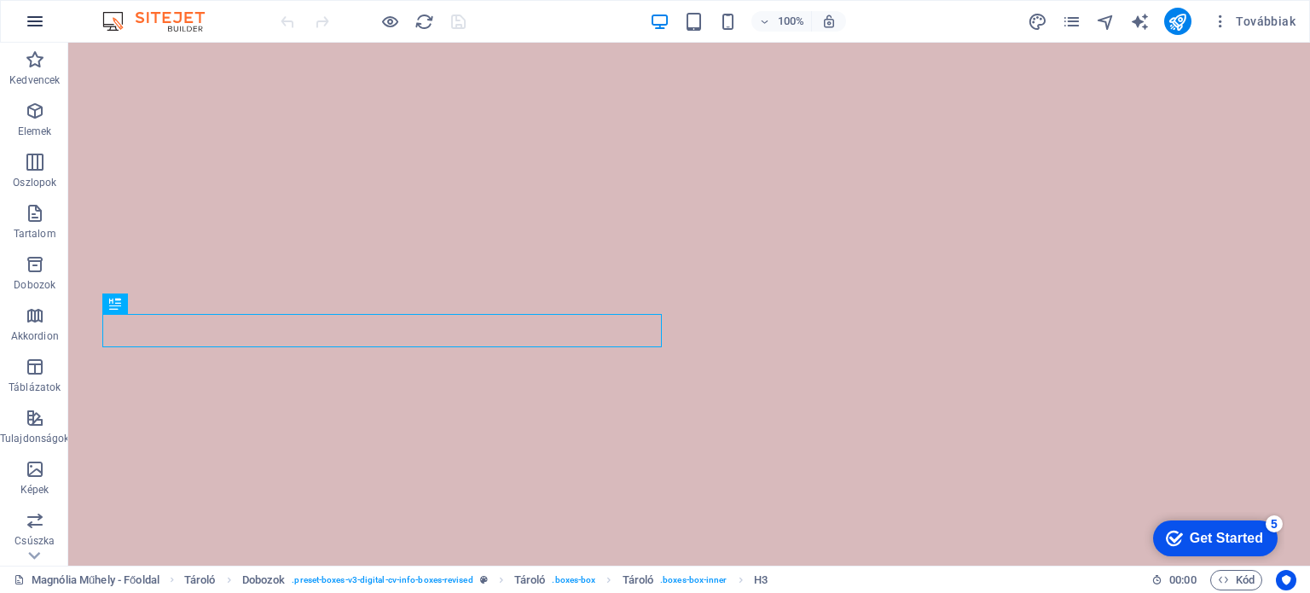
click at [38, 26] on icon "button" at bounding box center [35, 21] width 20 height 20
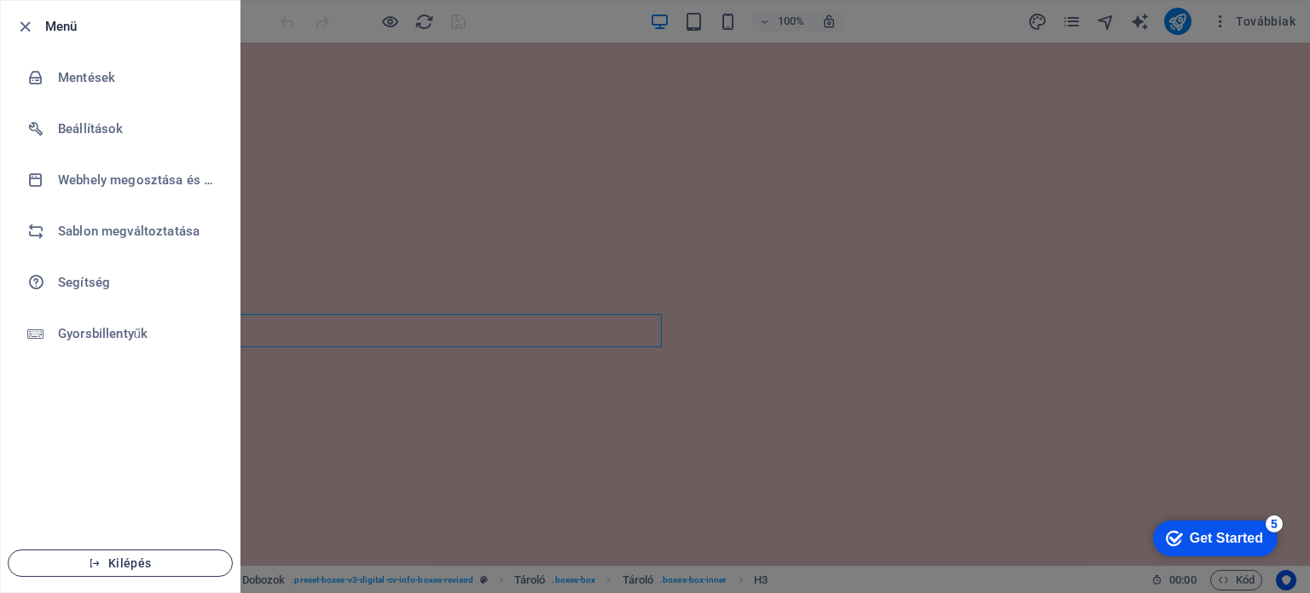
click at [128, 554] on button "Kilépés" at bounding box center [120, 562] width 225 height 27
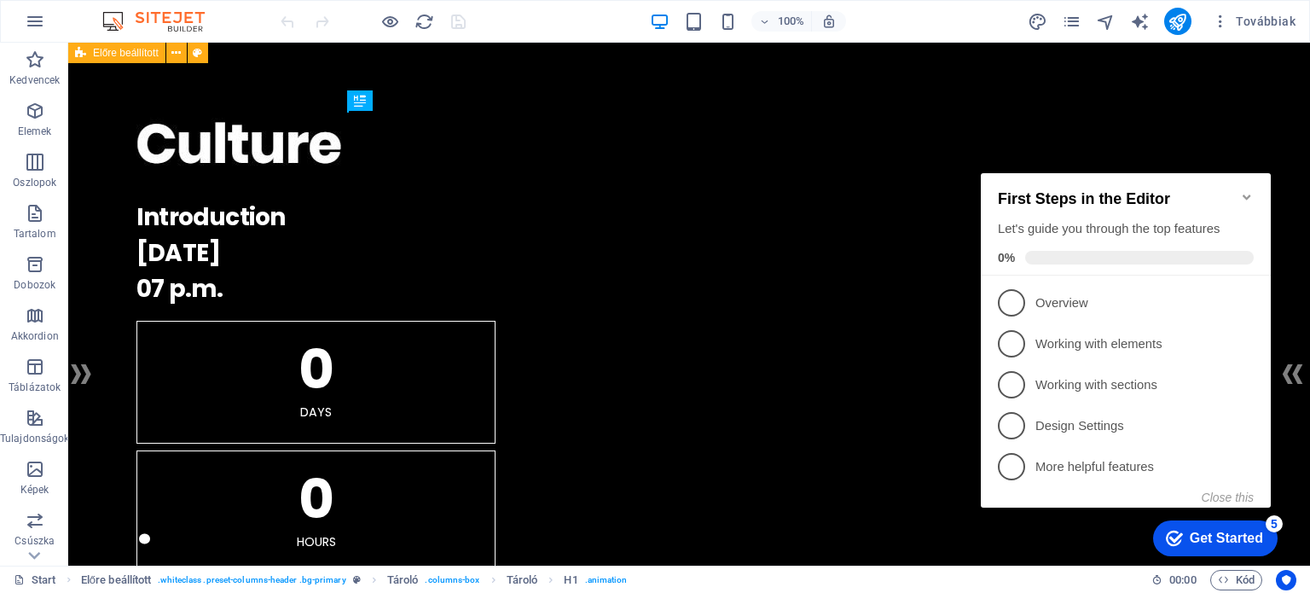
click at [1243, 190] on icon "Minimize checklist" at bounding box center [1247, 197] width 14 height 14
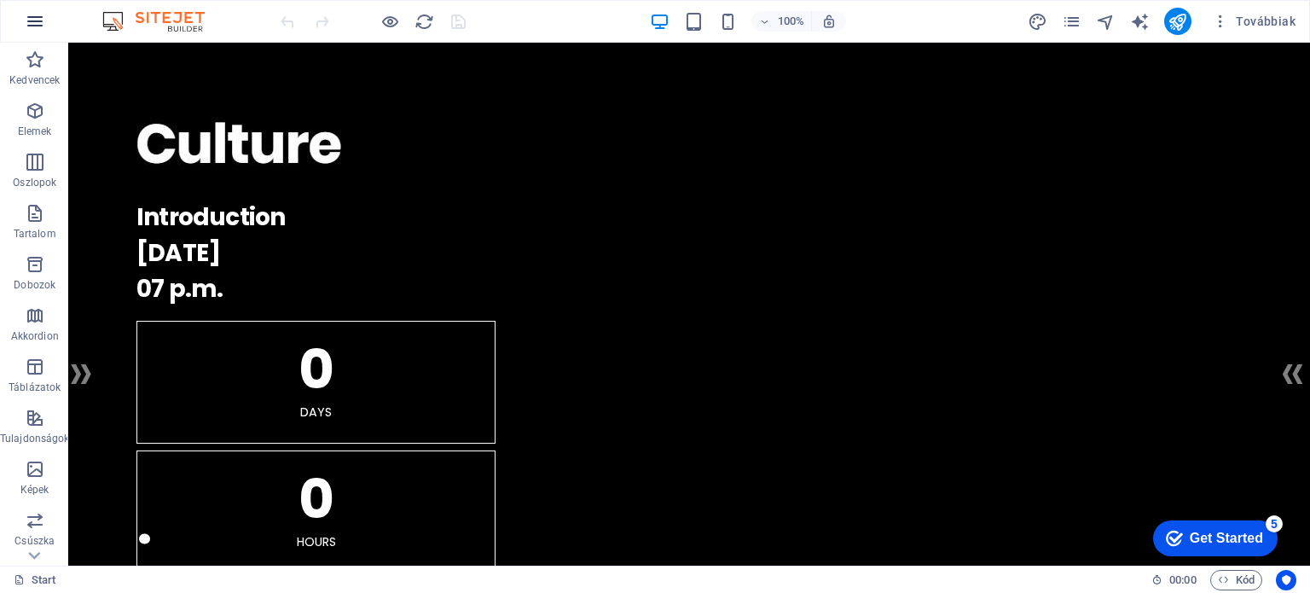
click at [43, 15] on icon "button" at bounding box center [35, 21] width 20 height 20
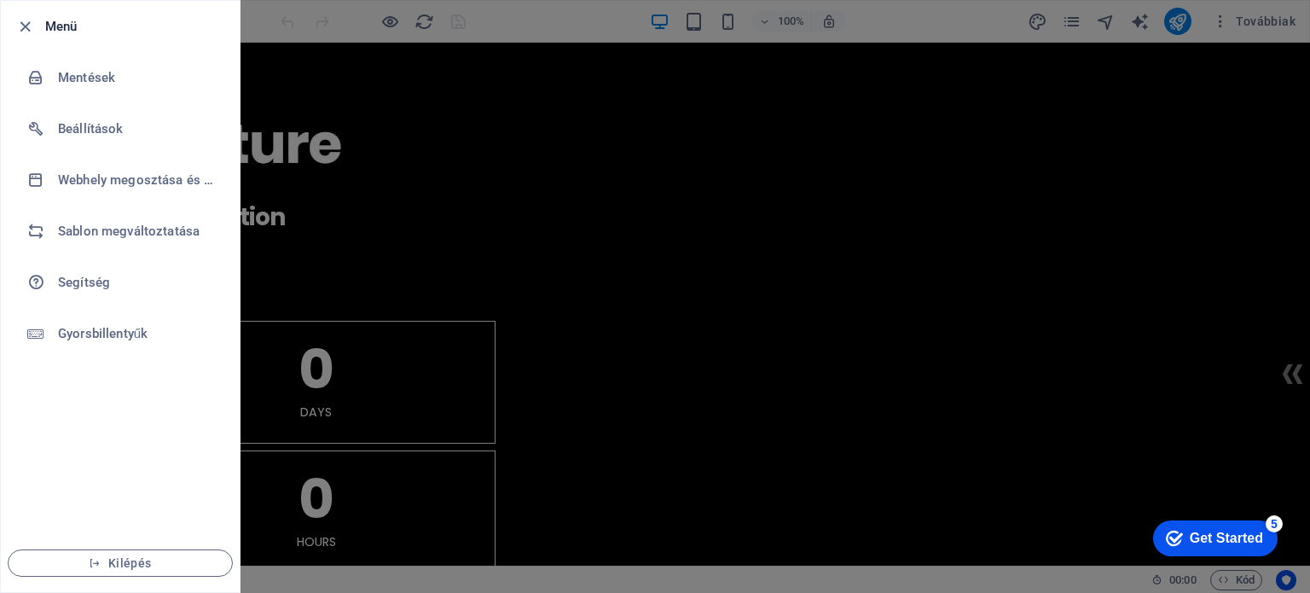
click at [469, 107] on div at bounding box center [655, 296] width 1310 height 593
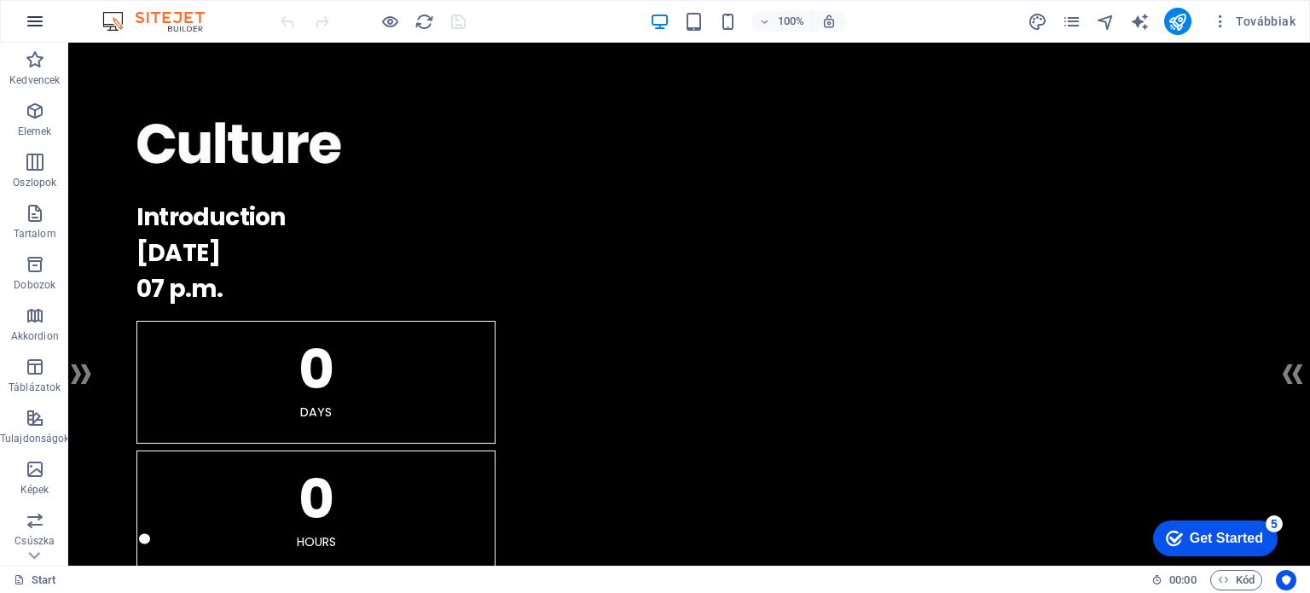
click at [32, 13] on icon "button" at bounding box center [35, 21] width 20 height 20
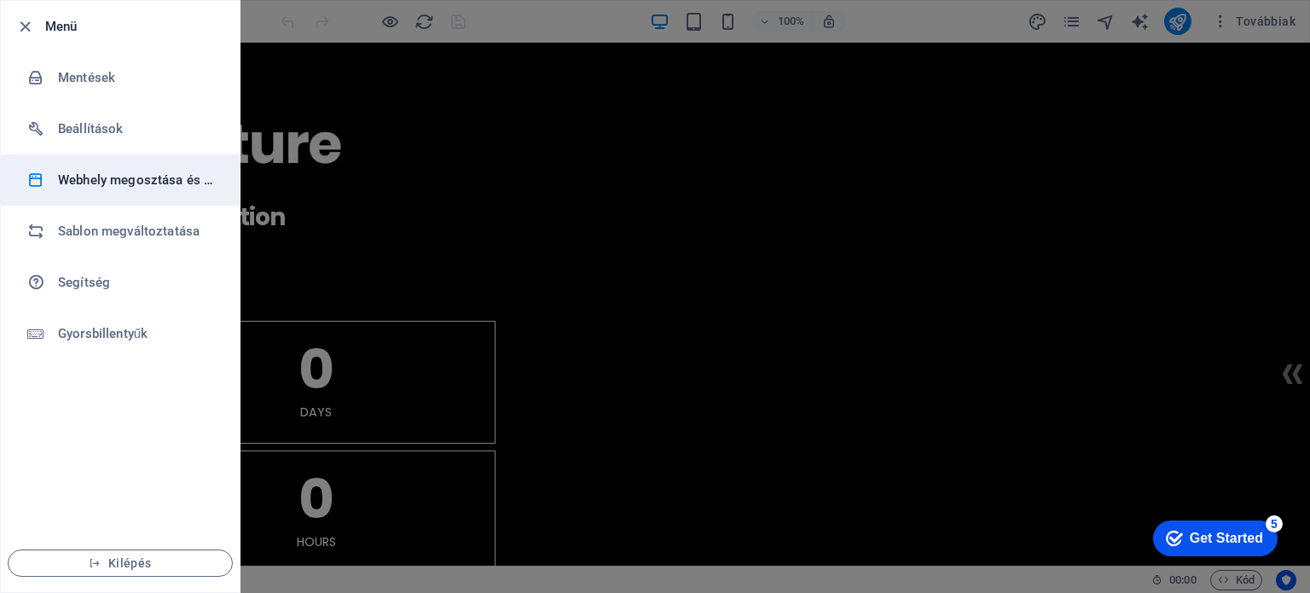
click at [171, 170] on h6 "Webhely megosztása és másolása" at bounding box center [137, 180] width 158 height 20
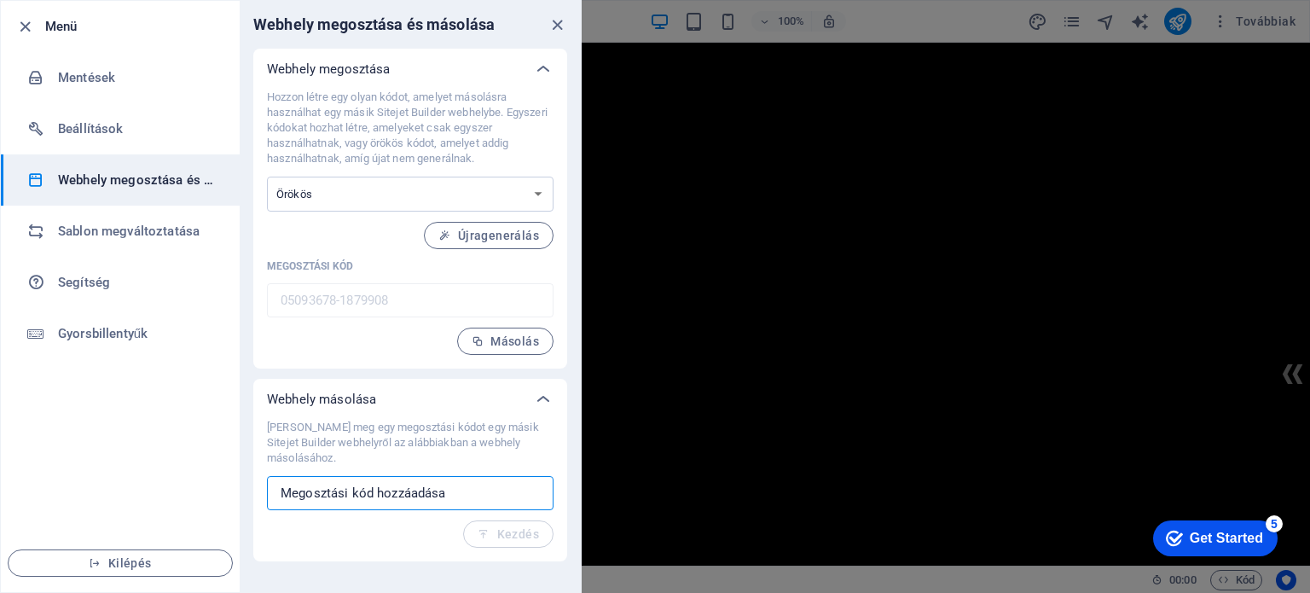
click at [429, 487] on input "text" at bounding box center [410, 493] width 287 height 34
paste input "d1b03a31-1084106"
type input "d1b03a31-1084106"
click at [508, 541] on button "Kezdés" at bounding box center [508, 533] width 90 height 27
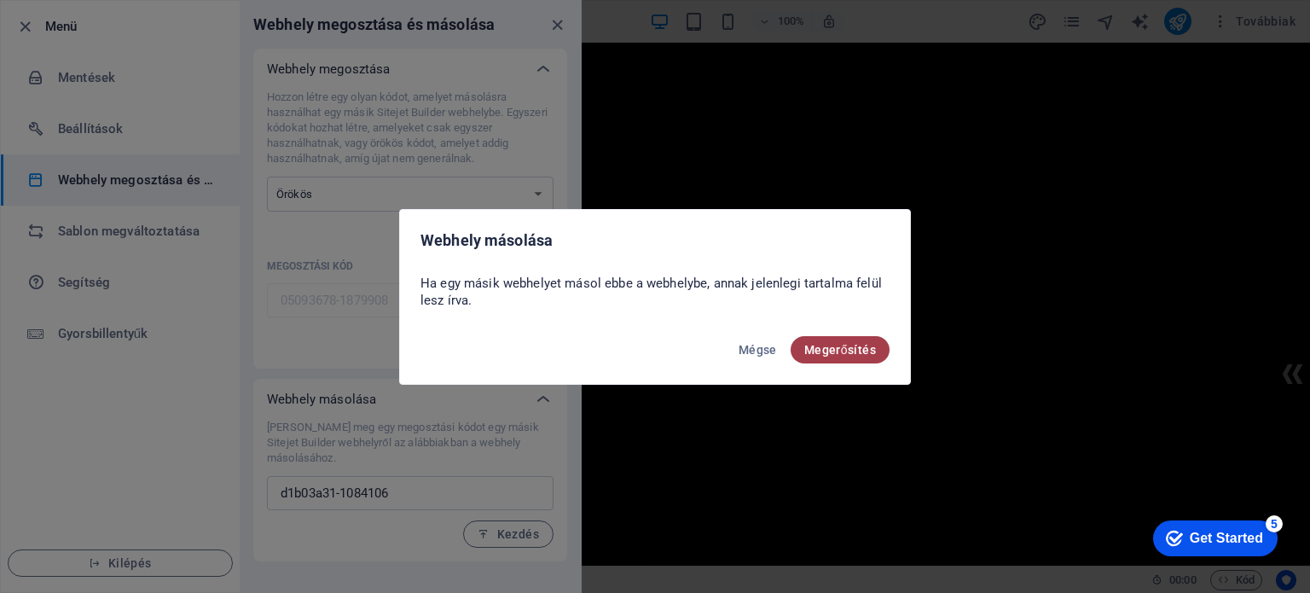
click at [832, 346] on span "Megerősítés" at bounding box center [840, 350] width 72 height 14
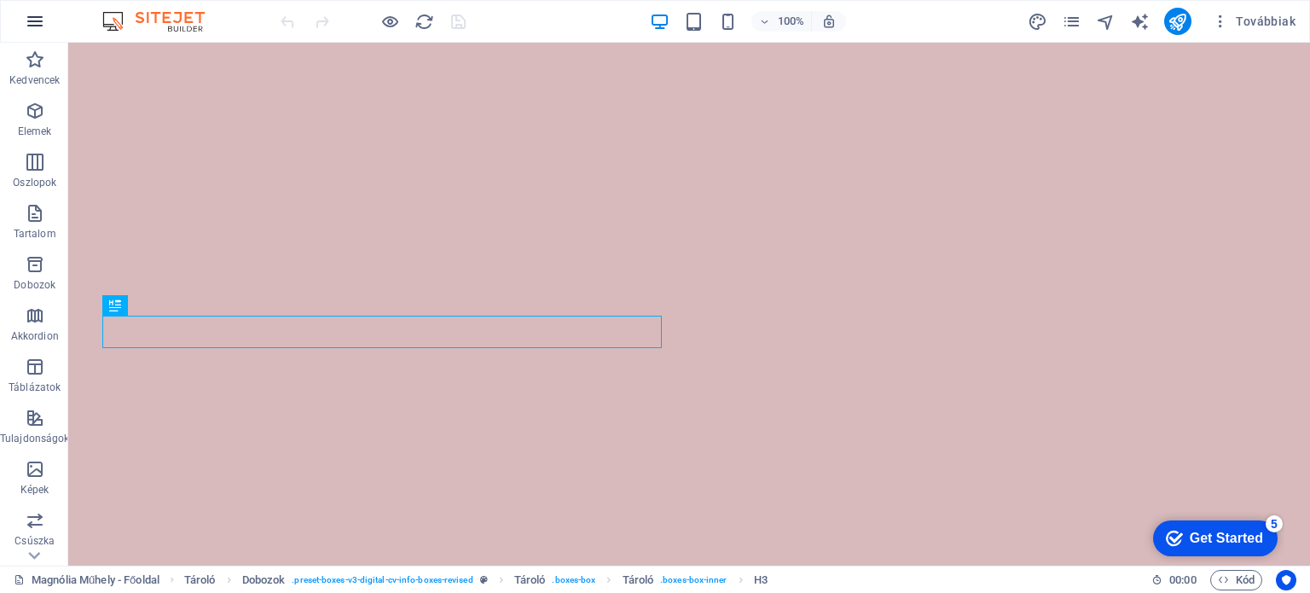
click at [48, 24] on button "button" at bounding box center [34, 21] width 41 height 41
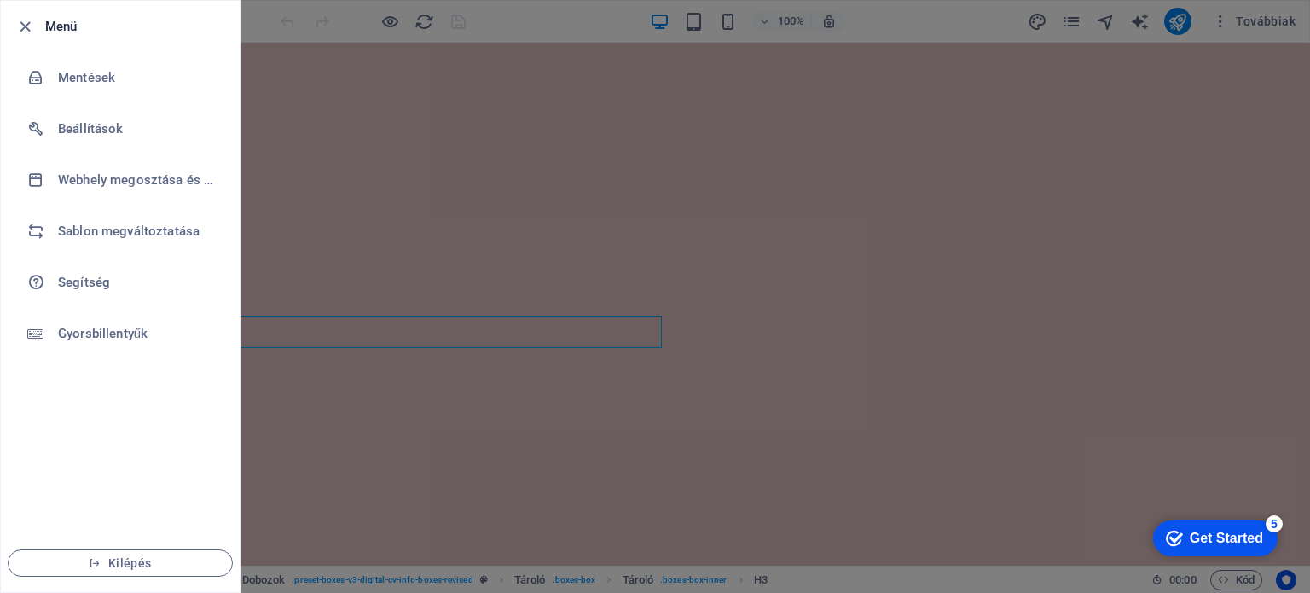
click at [1174, 29] on div at bounding box center [655, 296] width 1310 height 593
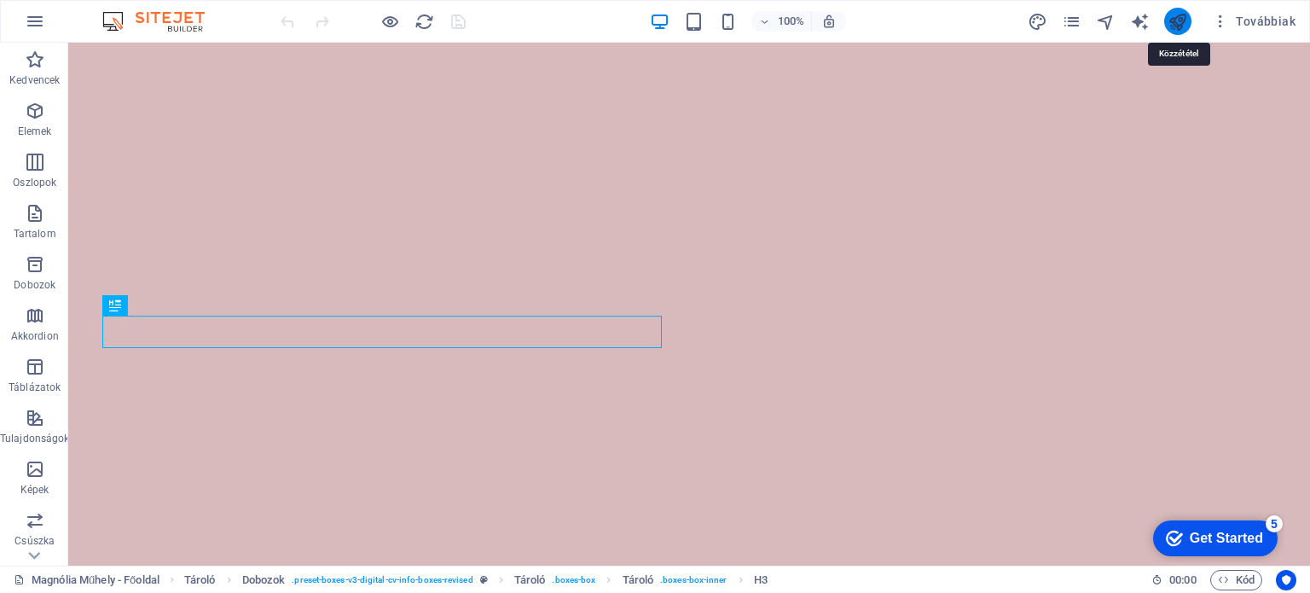
click at [1175, 28] on icon "publish" at bounding box center [1178, 22] width 20 height 20
